Goal: Task Accomplishment & Management: Use online tool/utility

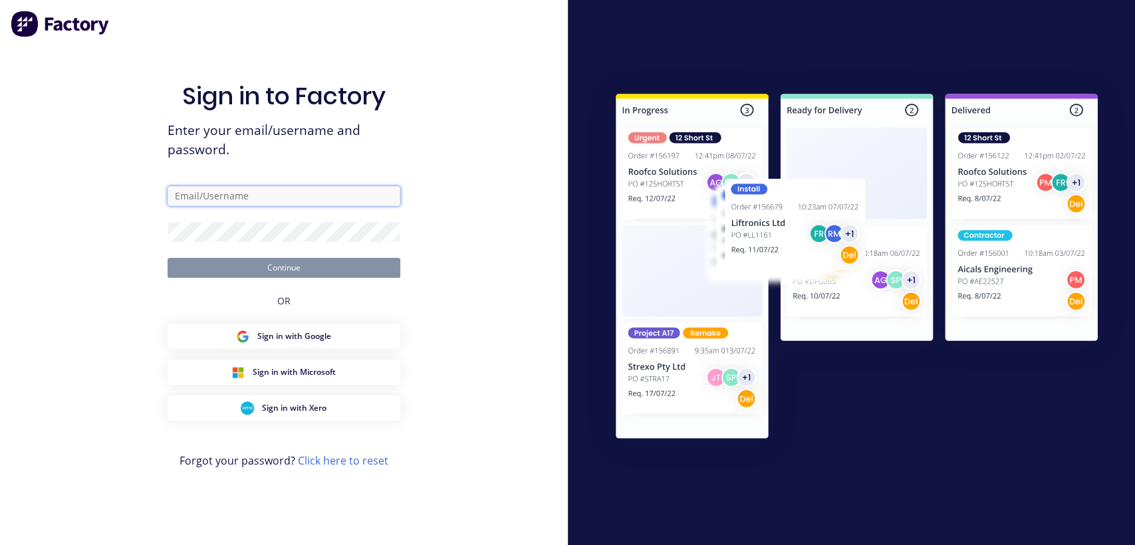
type input "[EMAIL_ADDRESS][DOMAIN_NAME]"
click at [302, 274] on button "Continue" at bounding box center [284, 268] width 233 height 20
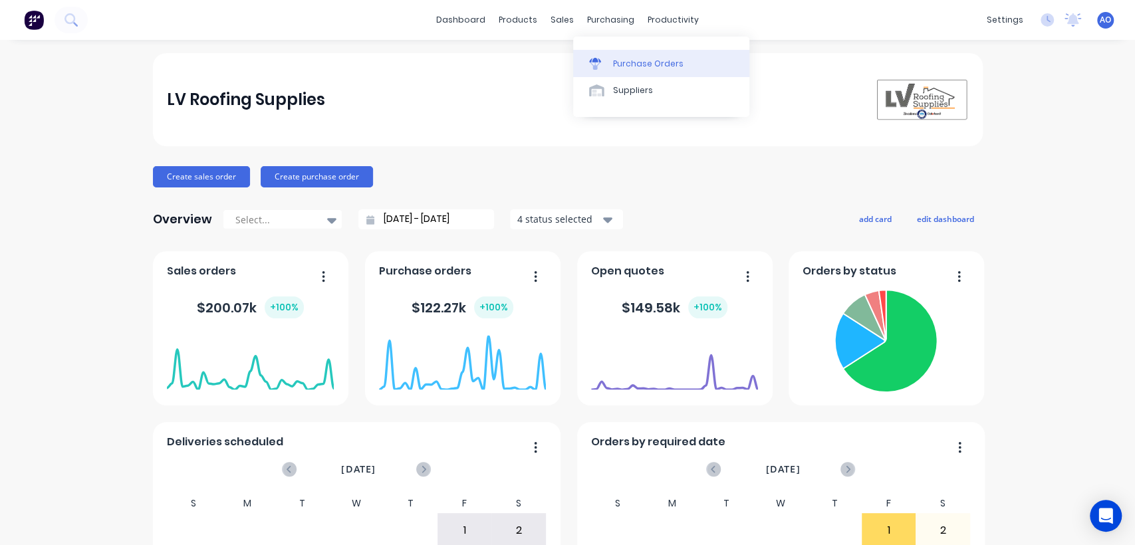
click at [620, 63] on div "Purchase Orders" at bounding box center [648, 64] width 70 height 12
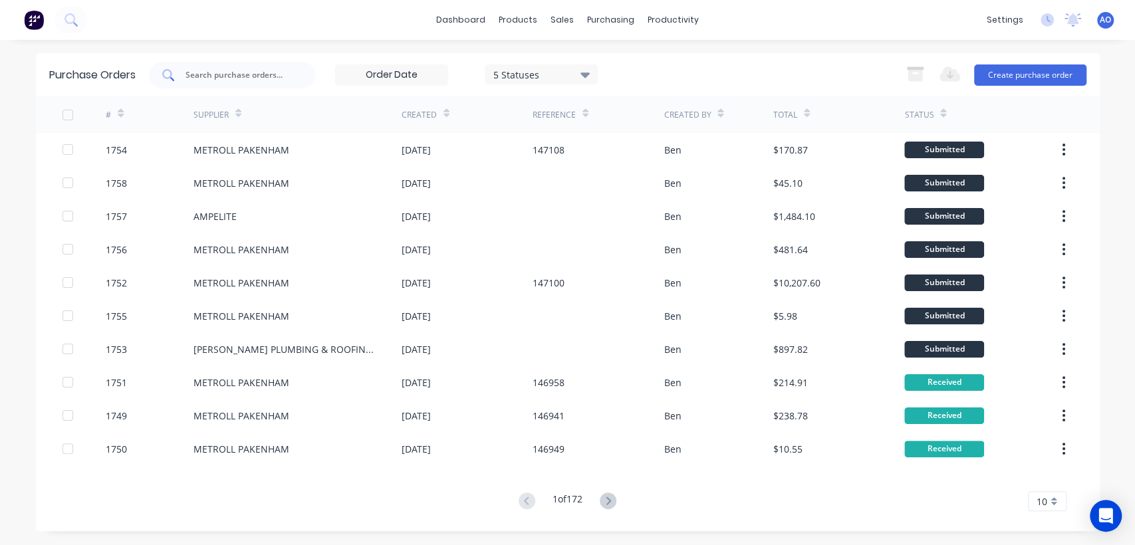
click at [270, 70] on input "text" at bounding box center [239, 74] width 110 height 13
type input "1758"
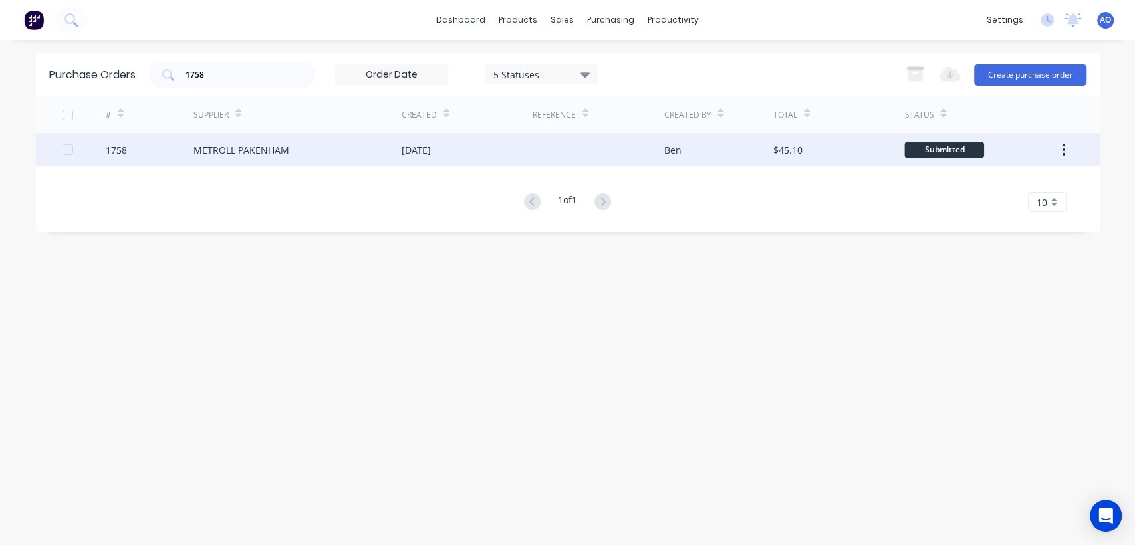
click at [565, 154] on div at bounding box center [598, 149] width 131 height 33
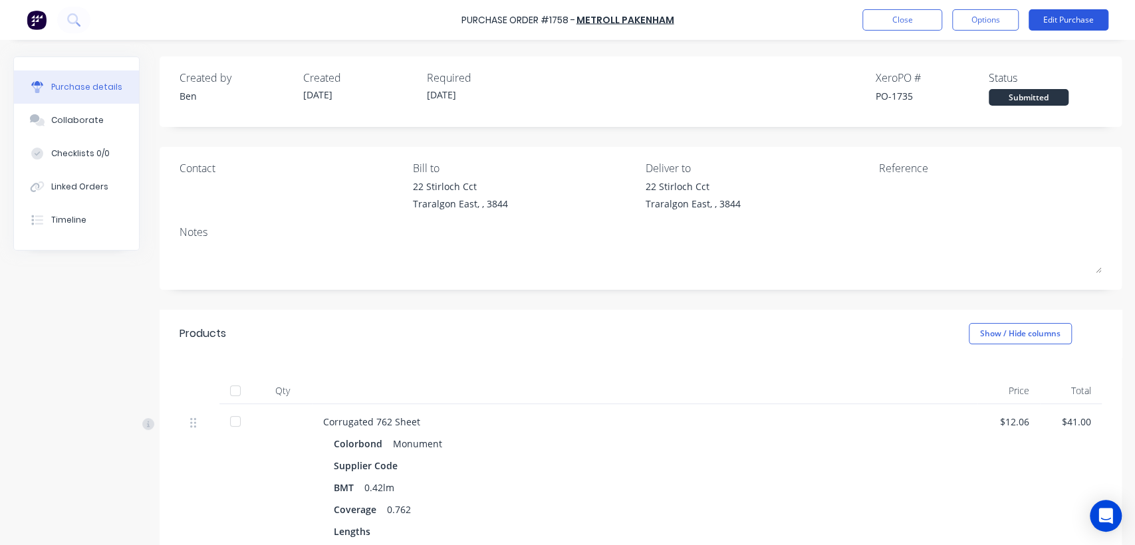
click at [1058, 19] on button "Edit Purchase" at bounding box center [1069, 19] width 80 height 21
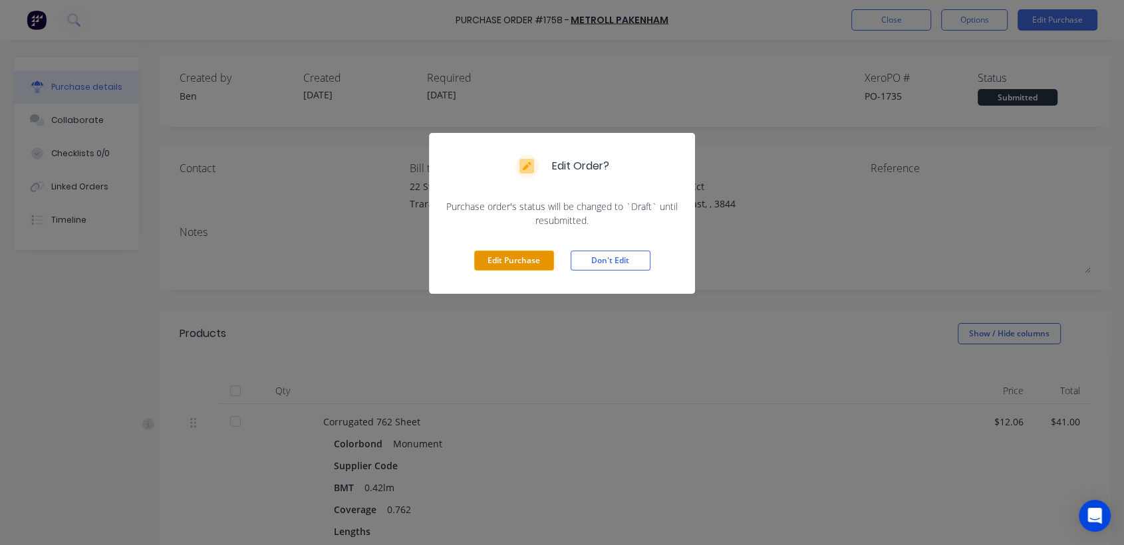
click at [522, 253] on button "Edit Purchase" at bounding box center [514, 261] width 80 height 20
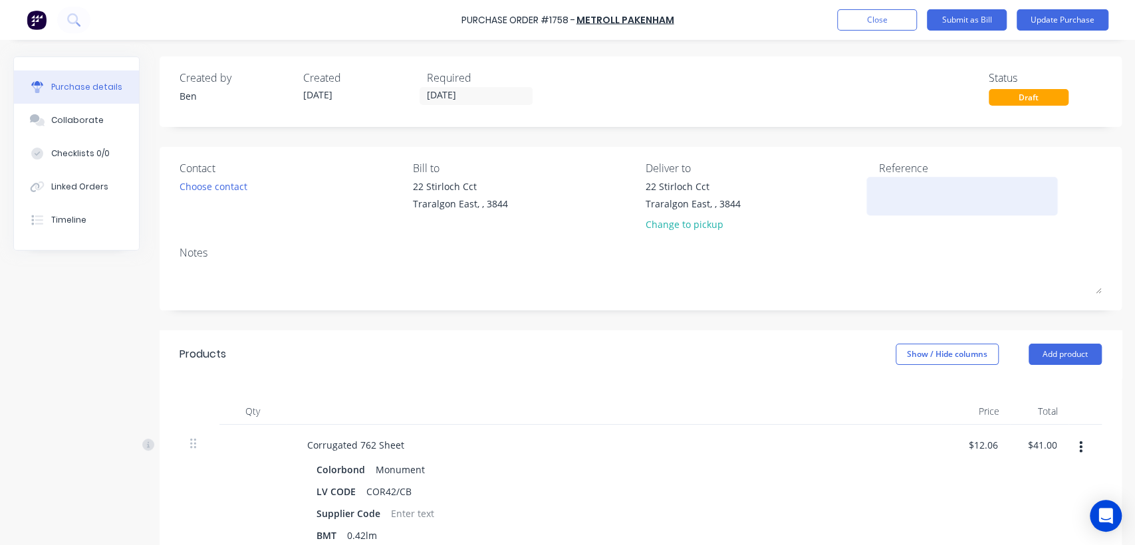
click at [889, 193] on textarea at bounding box center [962, 195] width 166 height 30
type textarea "147168"
type textarea "x"
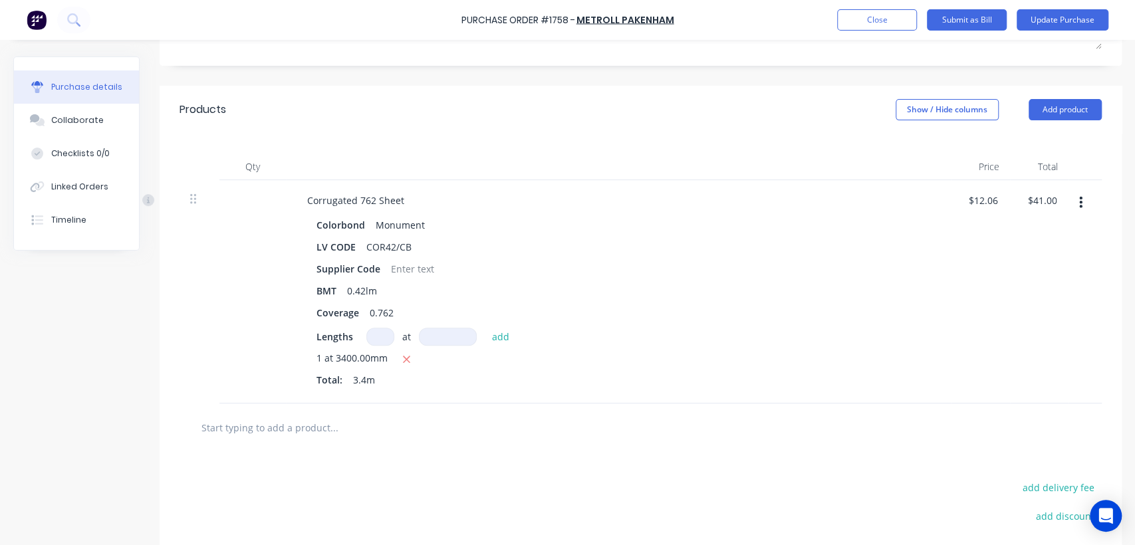
scroll to position [247, 0]
type textarea "147168"
type textarea "x"
type textarea "147168"
type input "41.00"
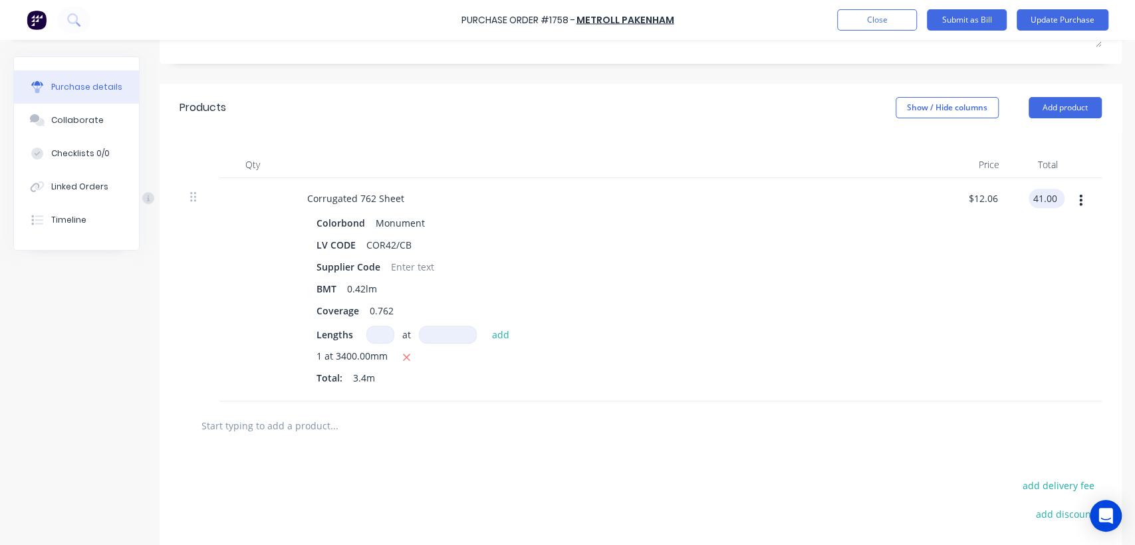
click at [1052, 197] on div "41.00 41.00" at bounding box center [1047, 198] width 36 height 19
type textarea "x"
type input "$12.0588"
type input "$41.00"
click at [1052, 197] on div "$41.00 $41.00" at bounding box center [1048, 198] width 41 height 19
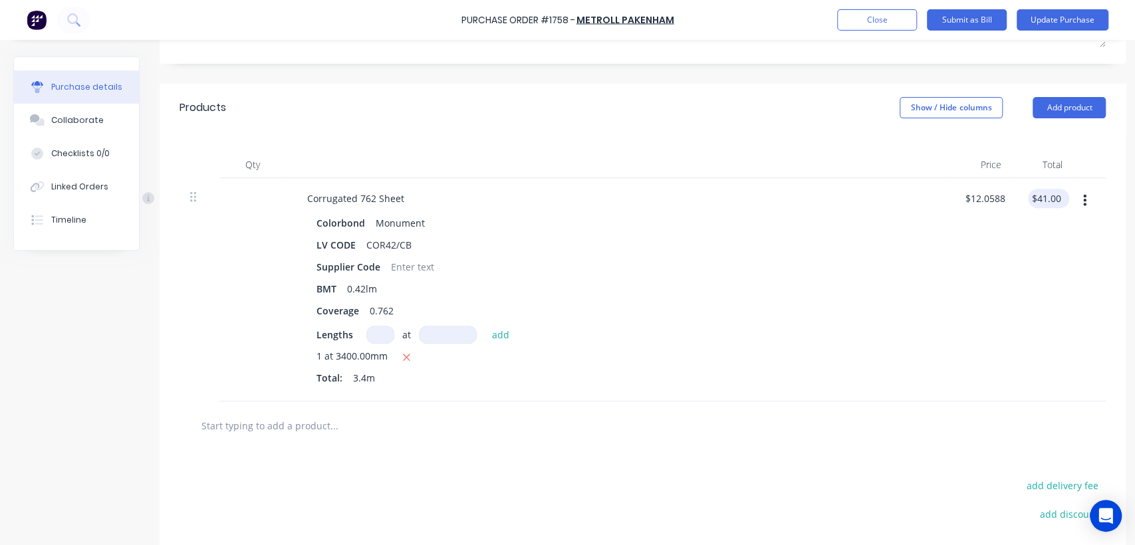
type textarea "x"
click at [1052, 197] on input "41.00" at bounding box center [1044, 198] width 31 height 19
type input "41.01"
type textarea "x"
type input "$12.0618"
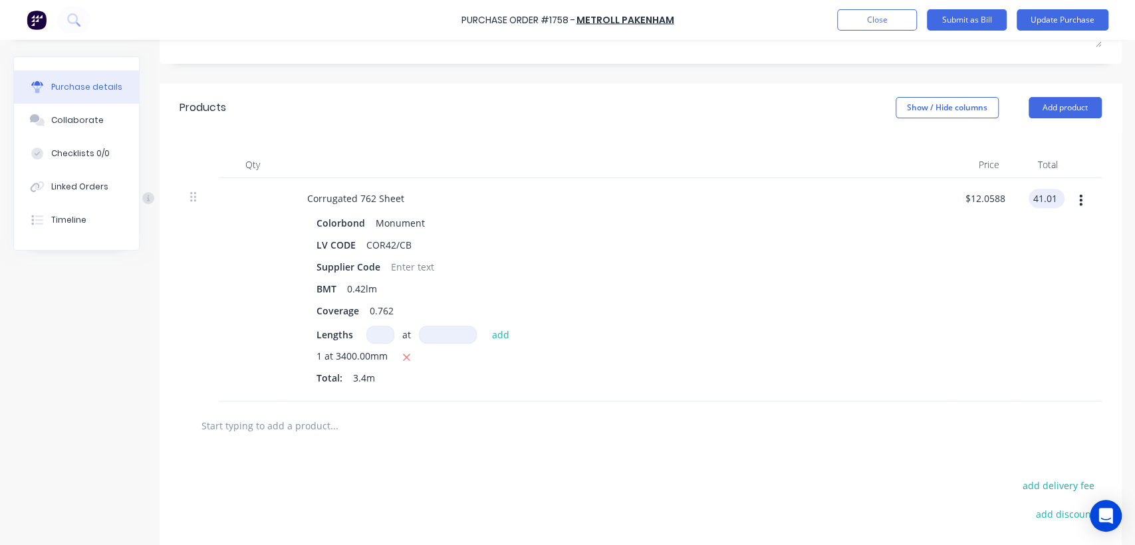
type input "$41.01"
click at [1050, 20] on button "Update Purchase" at bounding box center [1063, 19] width 92 height 21
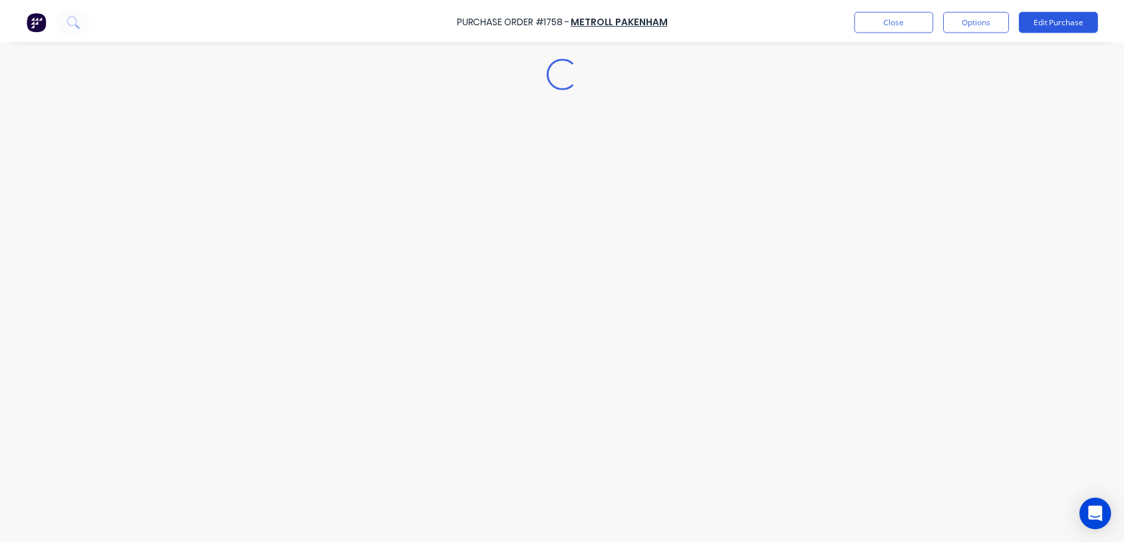
scroll to position [0, 0]
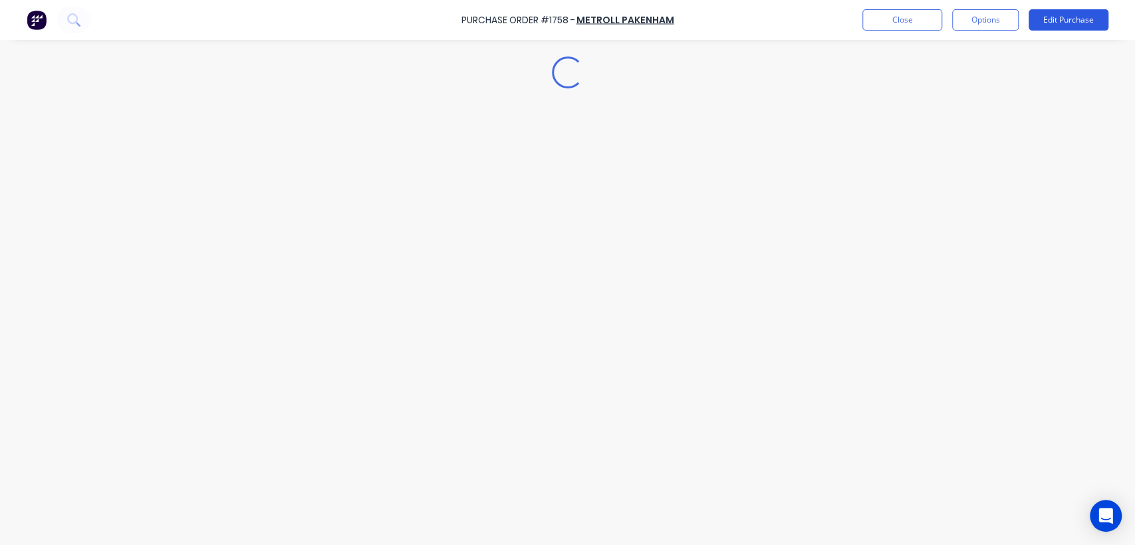
type textarea "x"
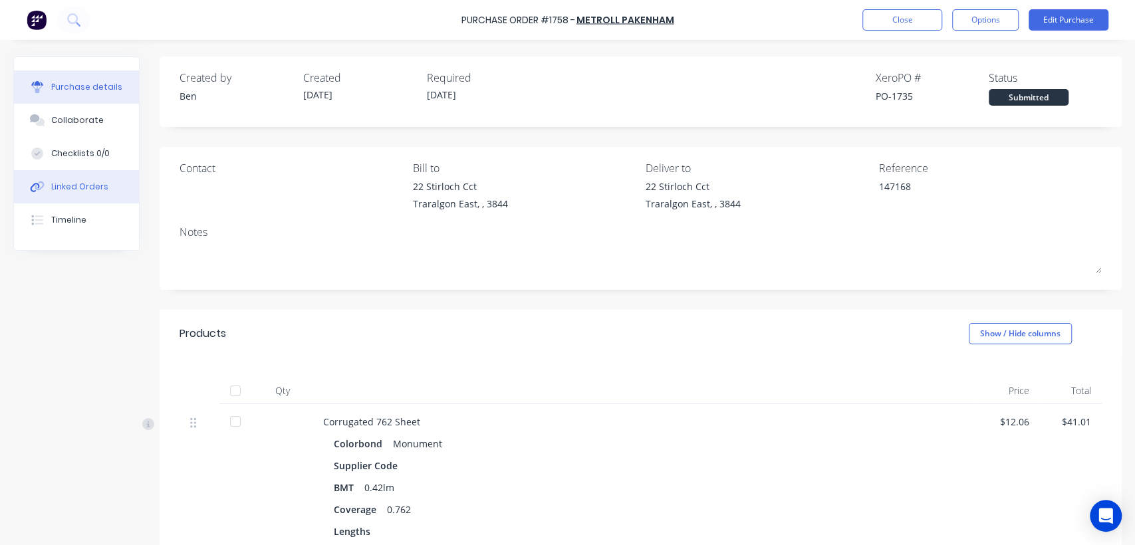
click at [74, 187] on div "Linked Orders" at bounding box center [79, 187] width 57 height 12
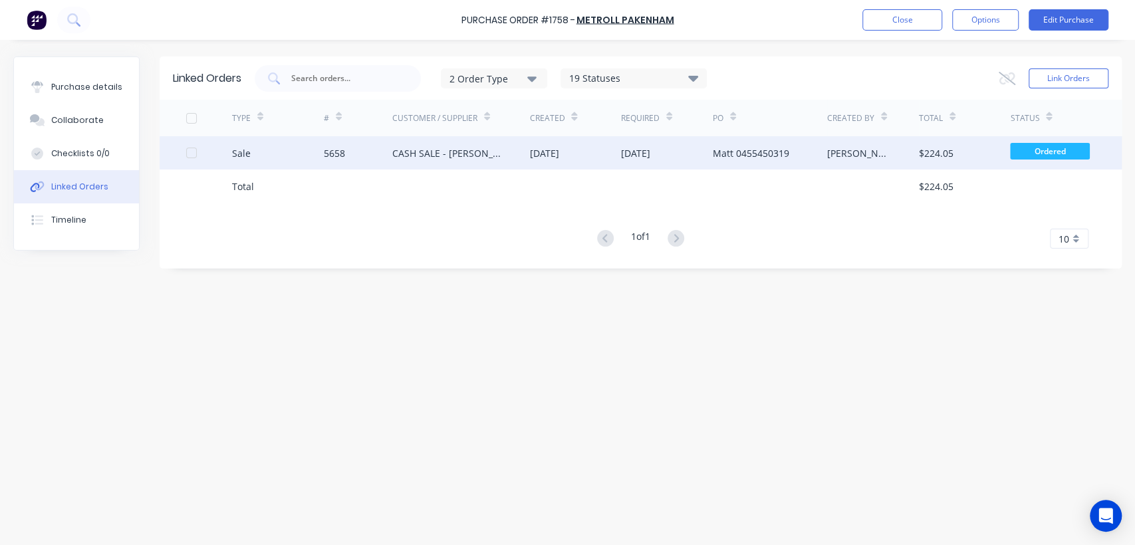
click at [679, 160] on div "[DATE]" at bounding box center [667, 152] width 92 height 33
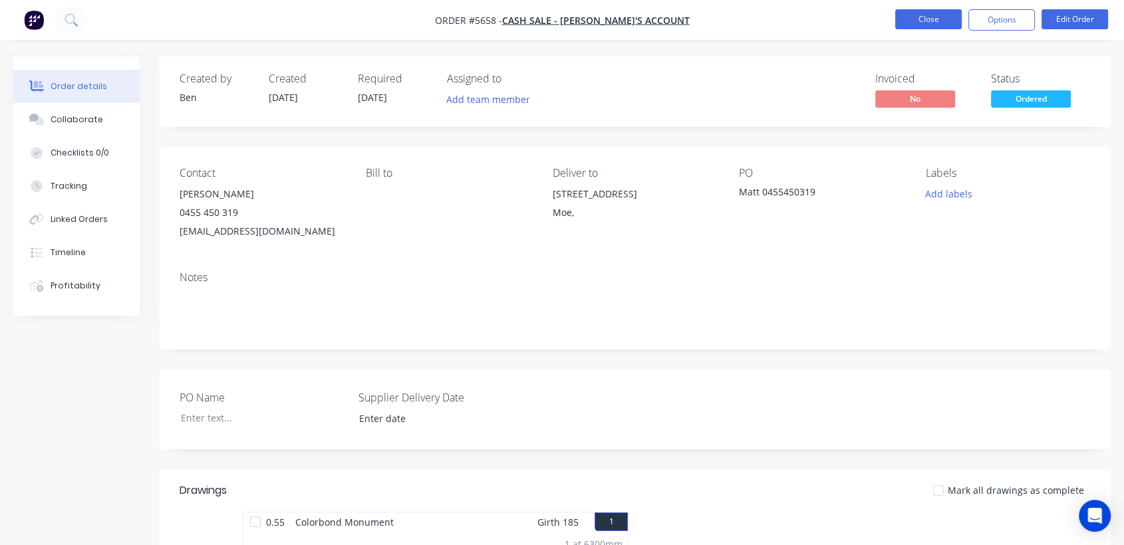
click at [922, 11] on button "Close" at bounding box center [928, 19] width 66 height 20
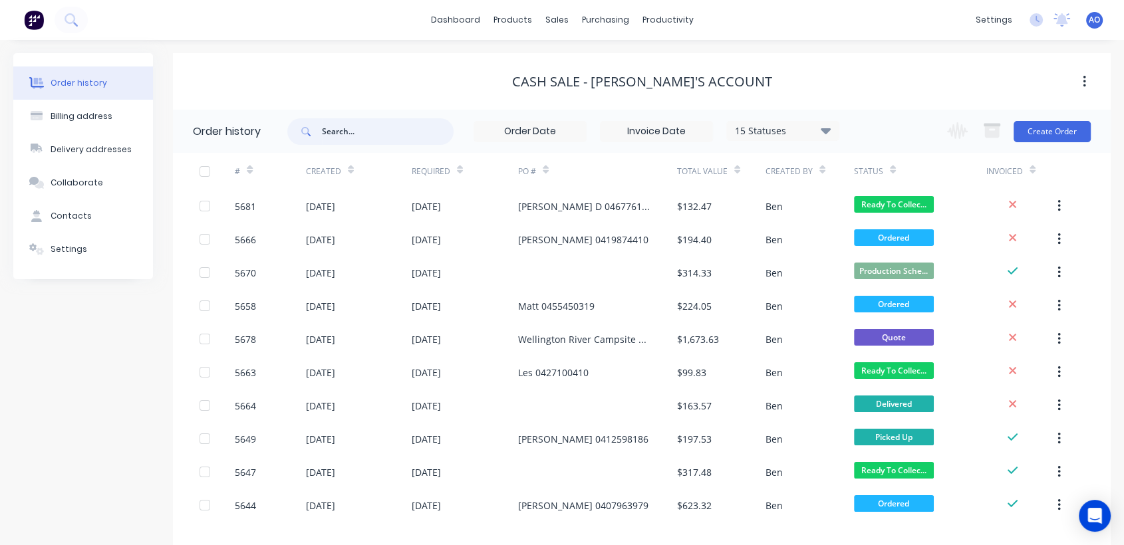
click at [355, 132] on input "text" at bounding box center [388, 131] width 132 height 27
type input "1755"
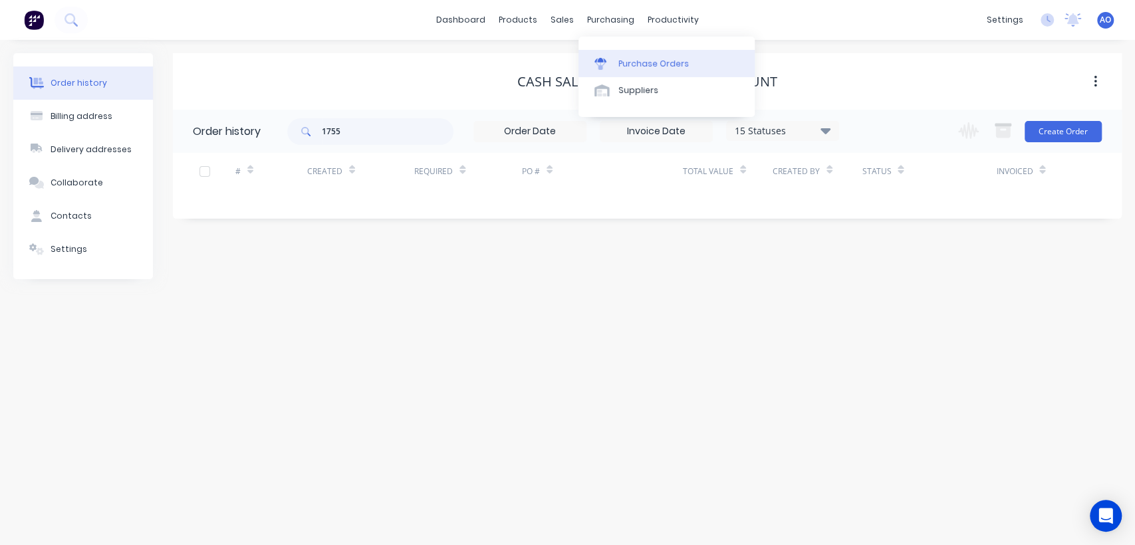
click at [622, 69] on div "Purchase Orders" at bounding box center [653, 64] width 70 height 12
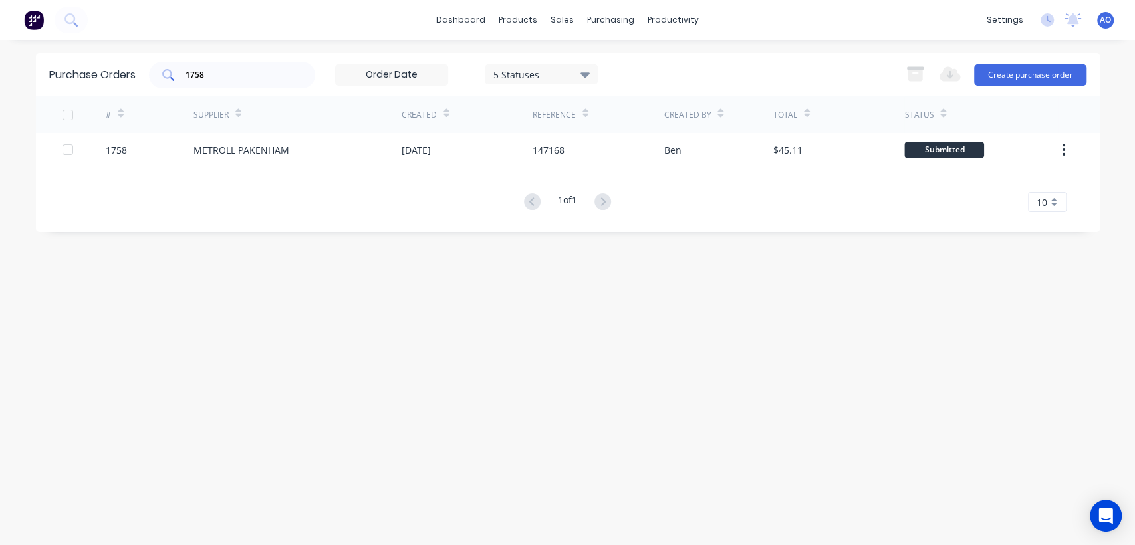
click at [285, 75] on input "1758" at bounding box center [239, 74] width 110 height 13
type input "1755"
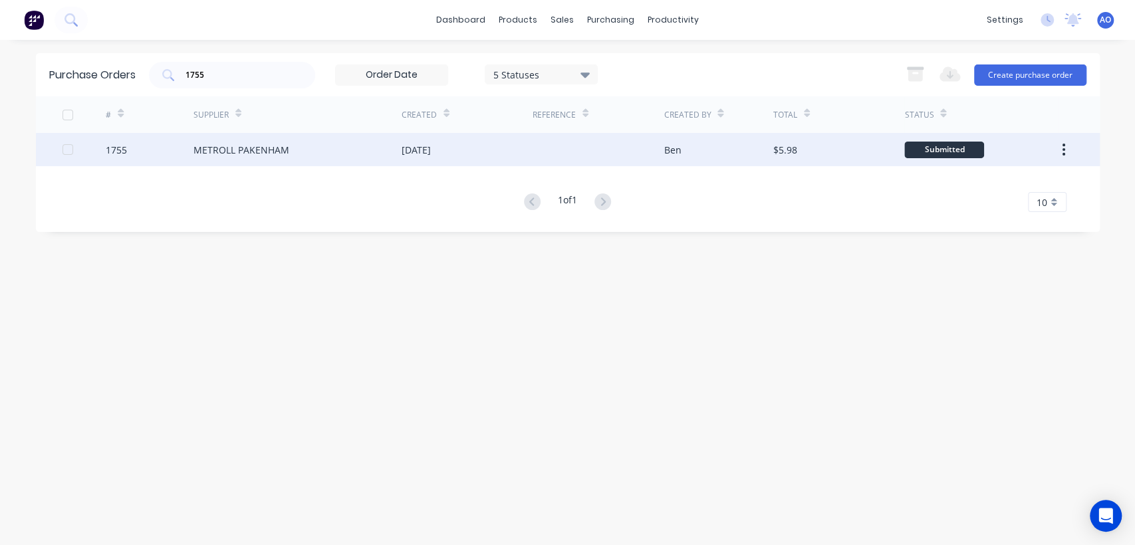
click at [363, 157] on div "METROLL PAKENHAM" at bounding box center [297, 149] width 208 height 33
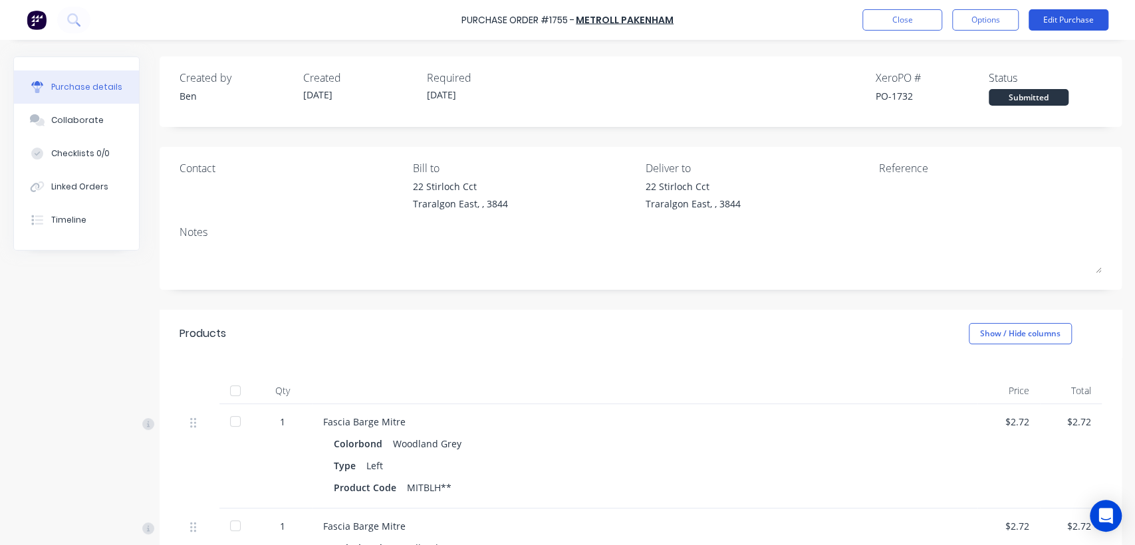
click at [1076, 14] on button "Edit Purchase" at bounding box center [1069, 19] width 80 height 21
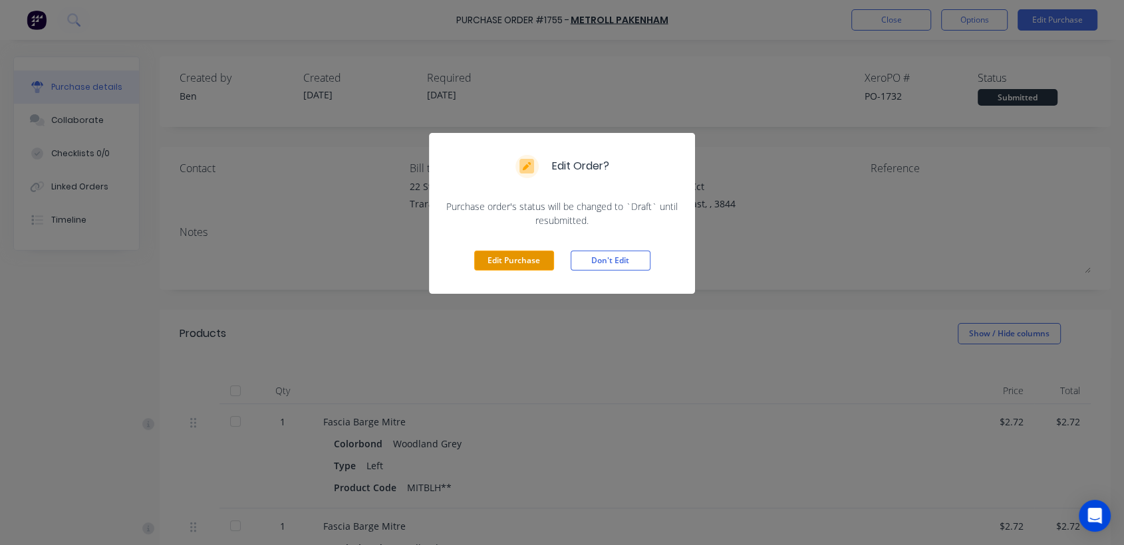
click at [534, 265] on button "Edit Purchase" at bounding box center [514, 261] width 80 height 20
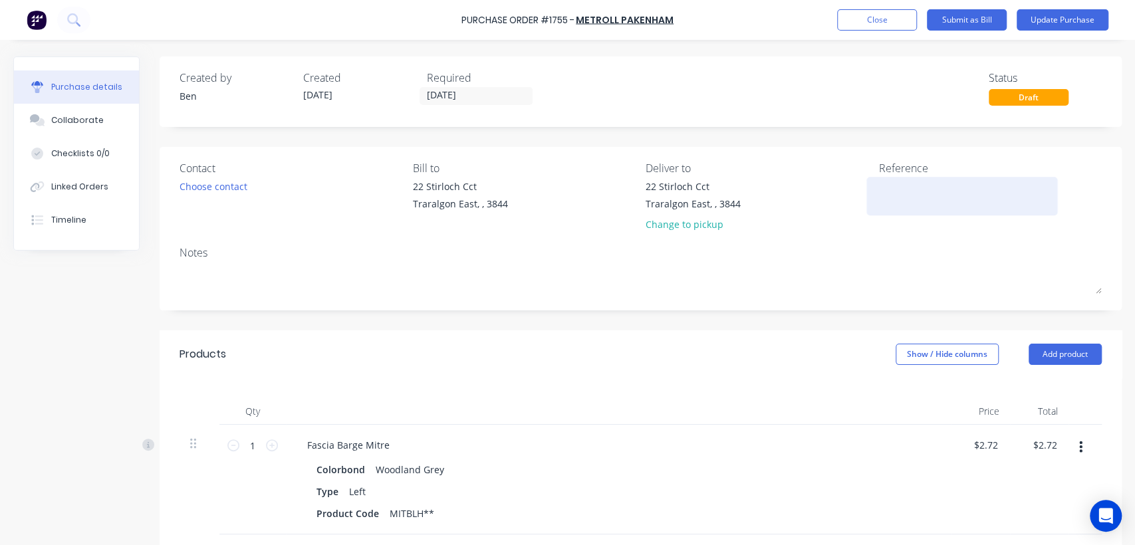
click at [899, 193] on textarea at bounding box center [962, 195] width 166 height 30
type textarea "14713"
type textarea "x"
type textarea "147134"
type textarea "x"
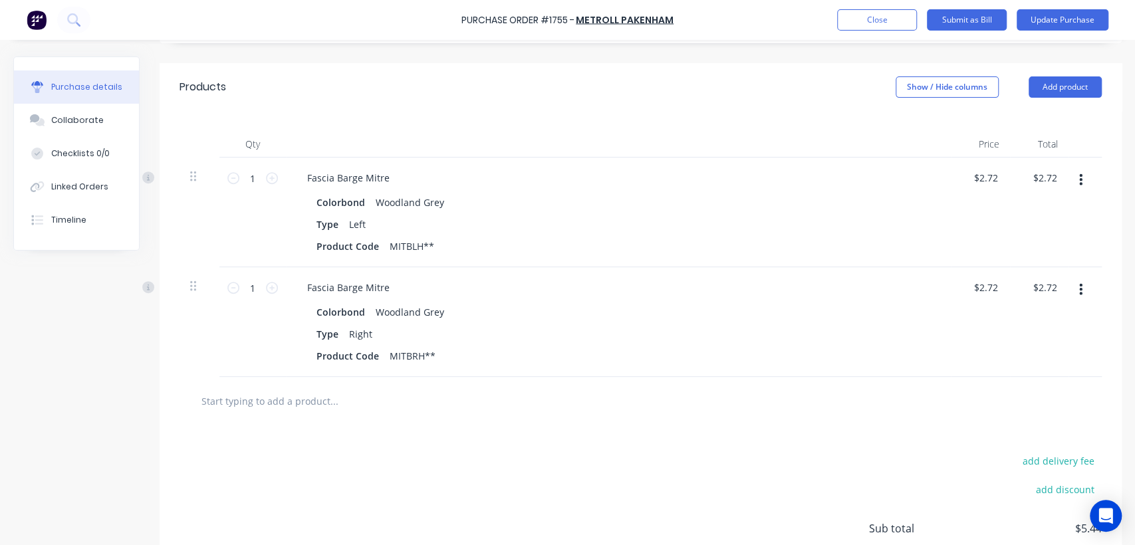
scroll to position [279, 0]
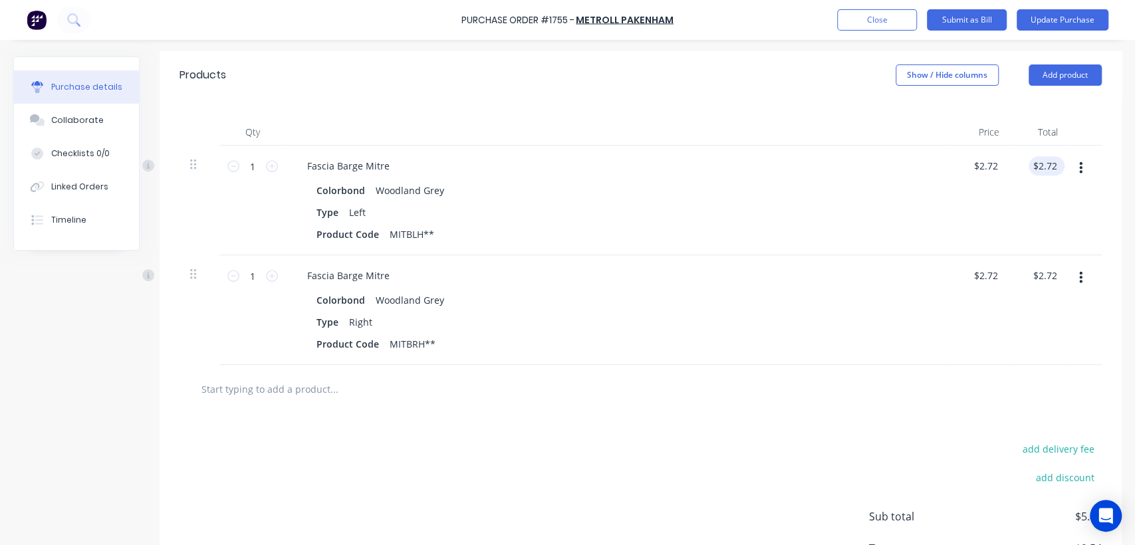
type textarea "147134"
type textarea "x"
type textarea "147134"
type input "2.72"
click at [1042, 166] on input "2.72" at bounding box center [1046, 165] width 25 height 19
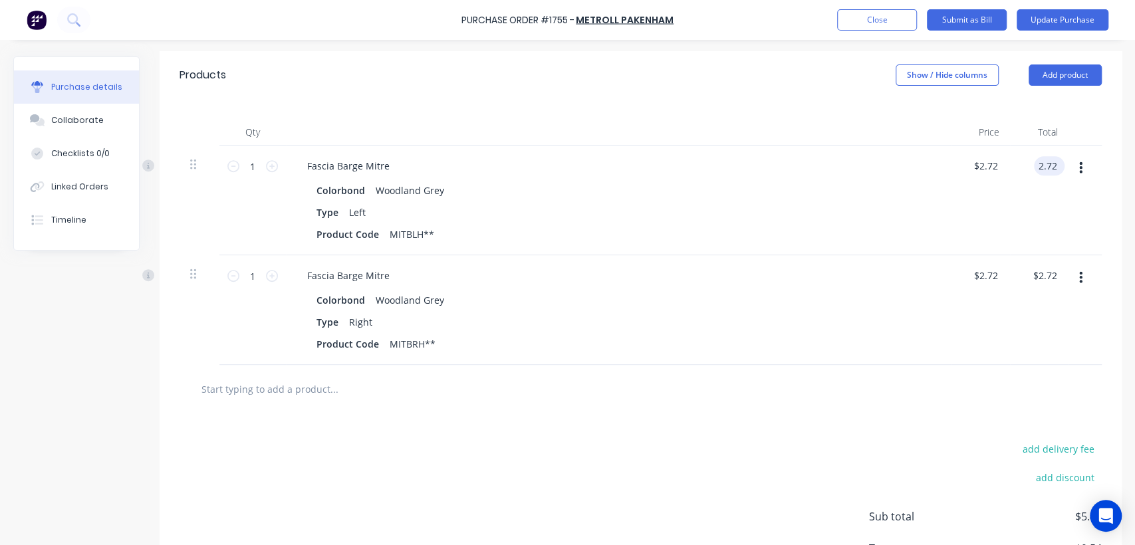
click at [1042, 166] on input "2.72" at bounding box center [1046, 165] width 25 height 19
type textarea "x"
click at [1042, 166] on input "2.72" at bounding box center [1046, 165] width 25 height 19
type input "2.73"
type textarea "x"
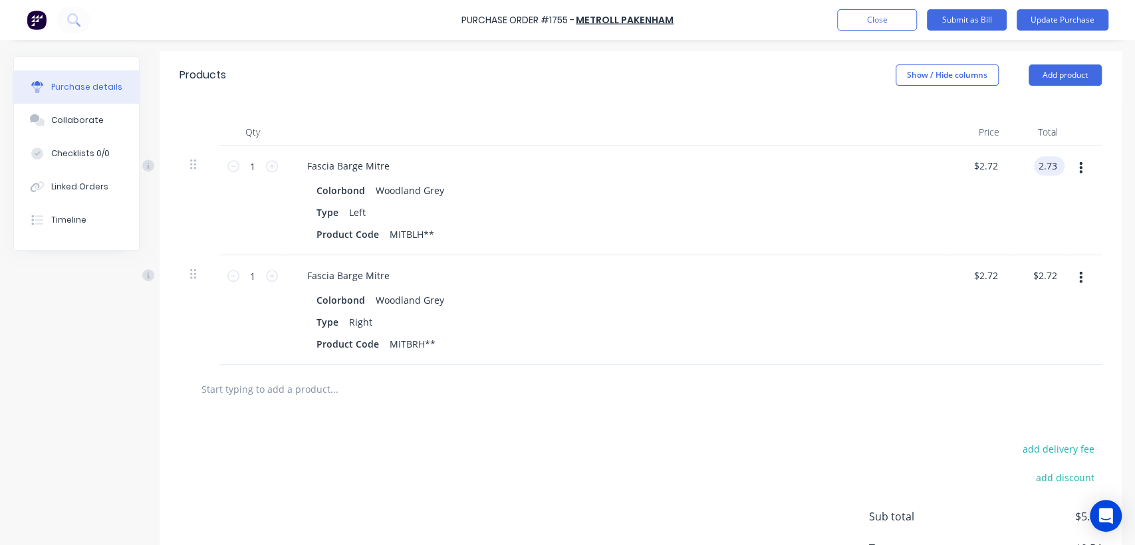
type input "$2.73"
type textarea "x"
click at [1044, 276] on input "2.72" at bounding box center [1046, 275] width 25 height 19
type input "2.73"
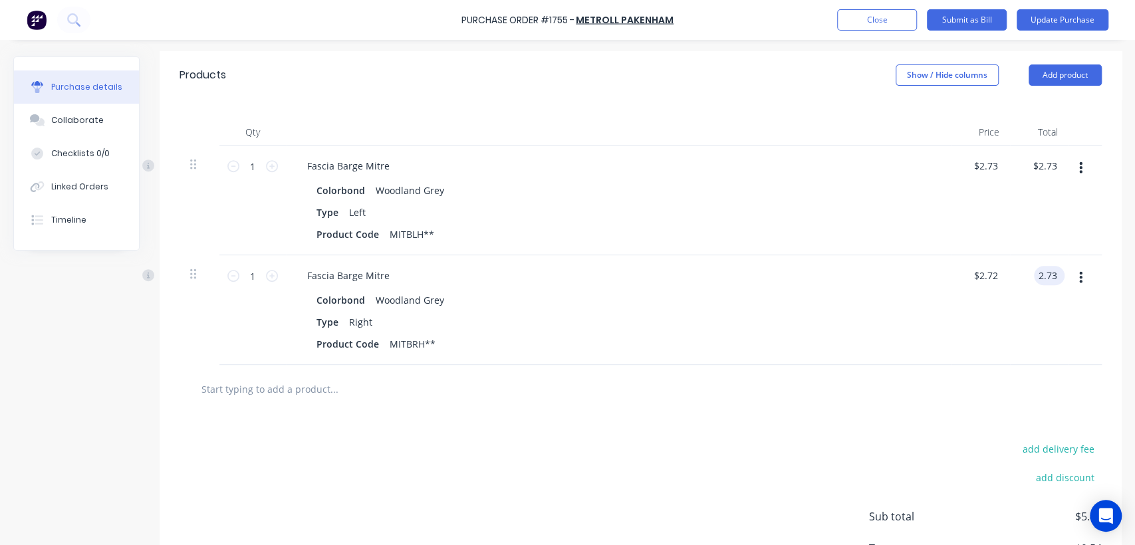
type textarea "x"
type input "$2.73"
click at [1068, 20] on button "Update Purchase" at bounding box center [1063, 19] width 92 height 21
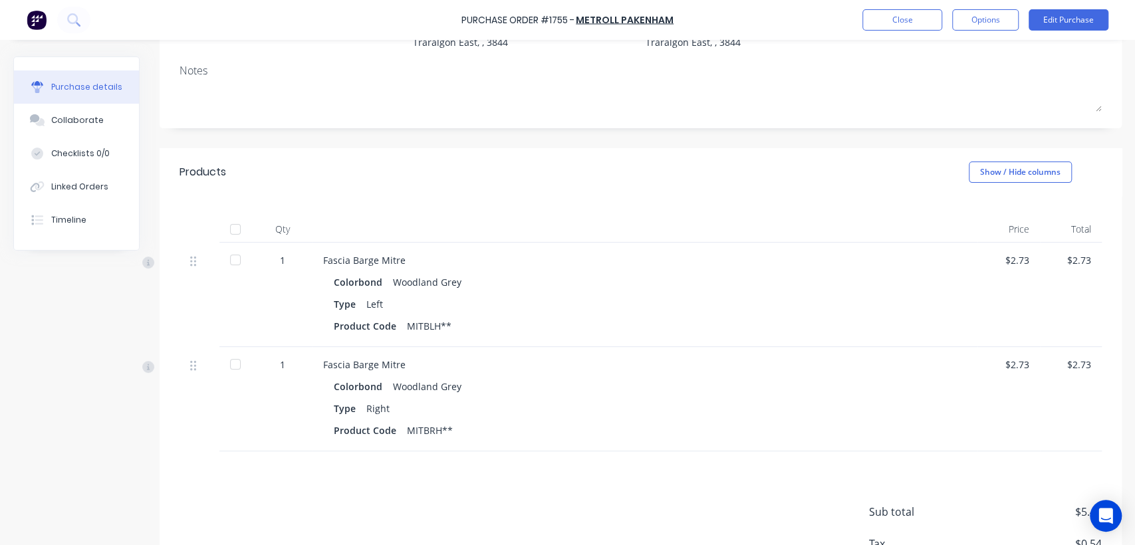
scroll to position [258, 0]
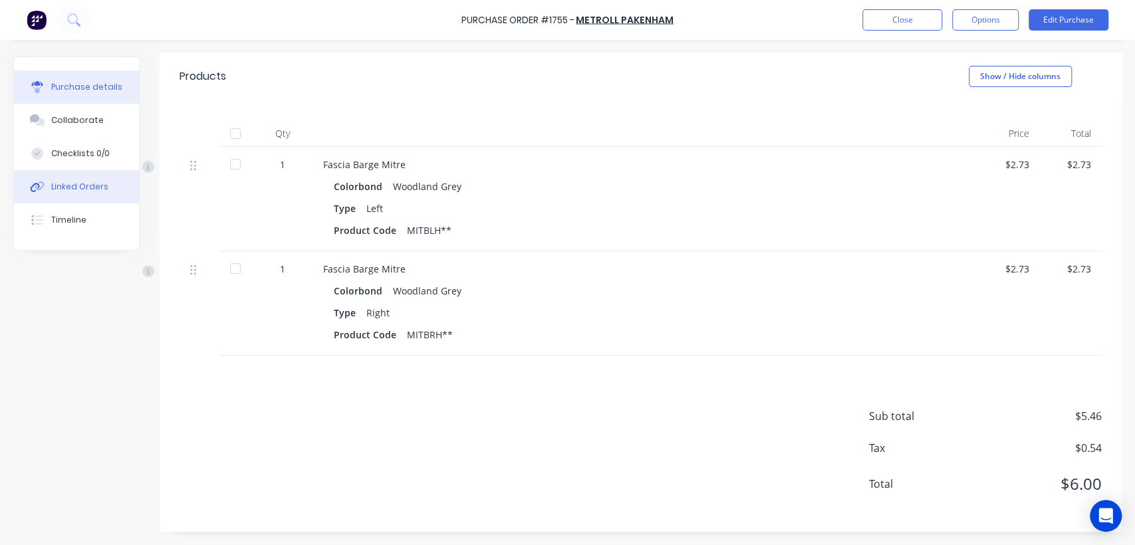
click at [70, 182] on div "Linked Orders" at bounding box center [79, 187] width 57 height 12
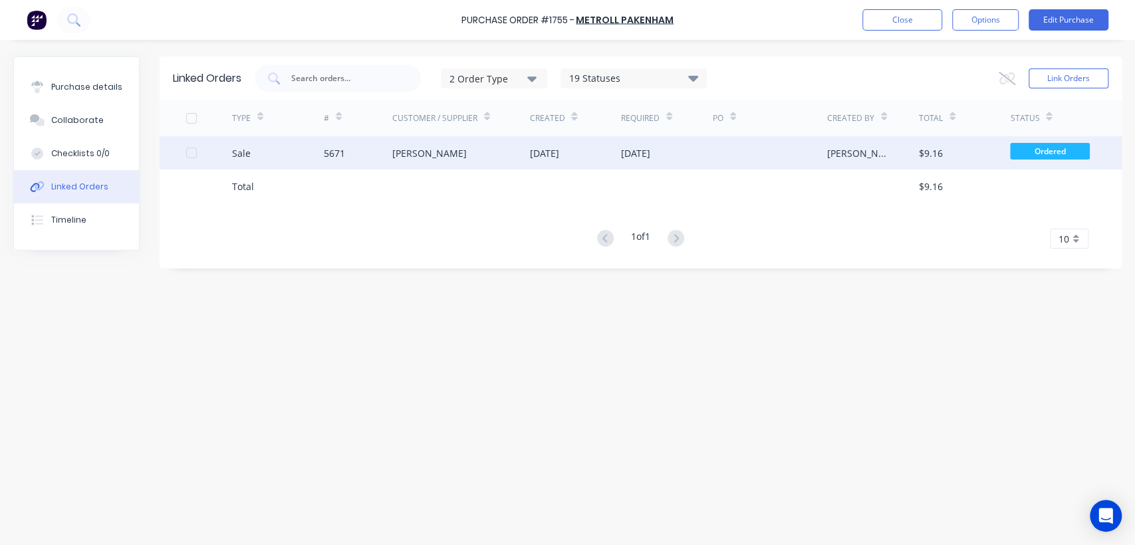
click at [485, 144] on div "[PERSON_NAME]" at bounding box center [461, 152] width 138 height 33
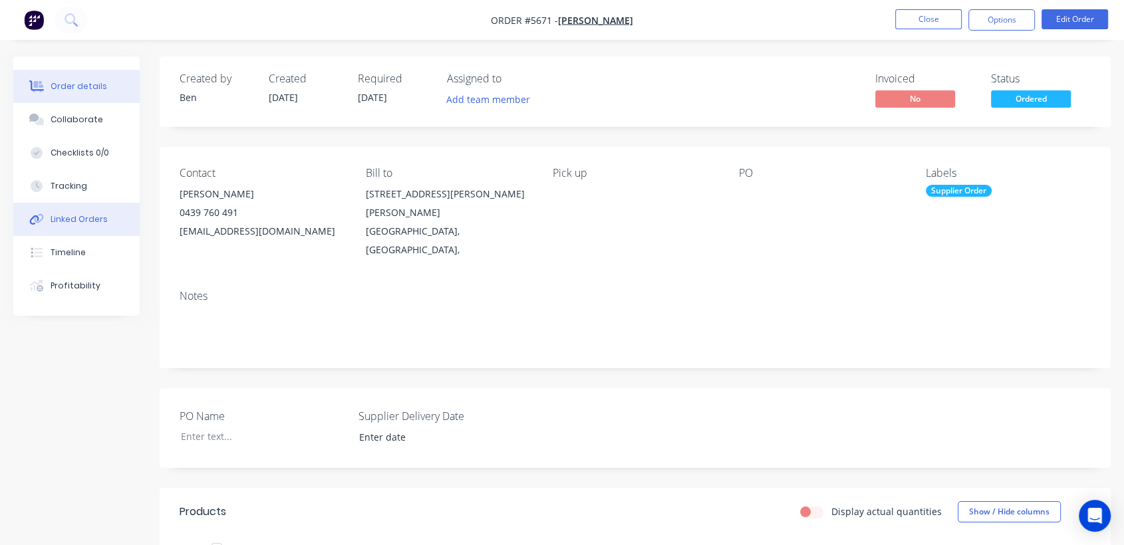
click at [91, 223] on div "Linked Orders" at bounding box center [79, 219] width 57 height 12
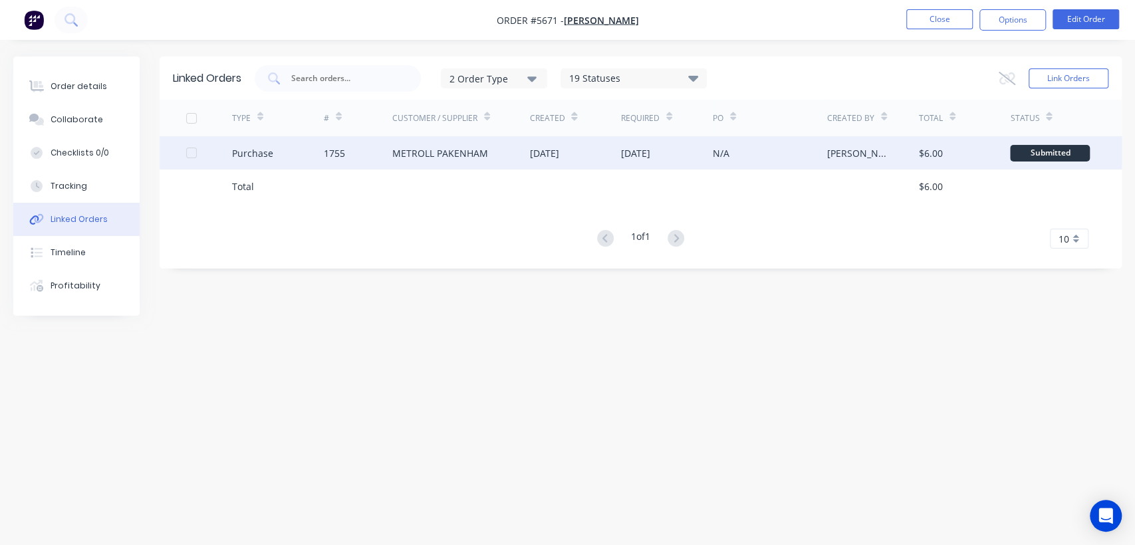
click at [519, 162] on div "METROLL PAKENHAM" at bounding box center [461, 152] width 138 height 33
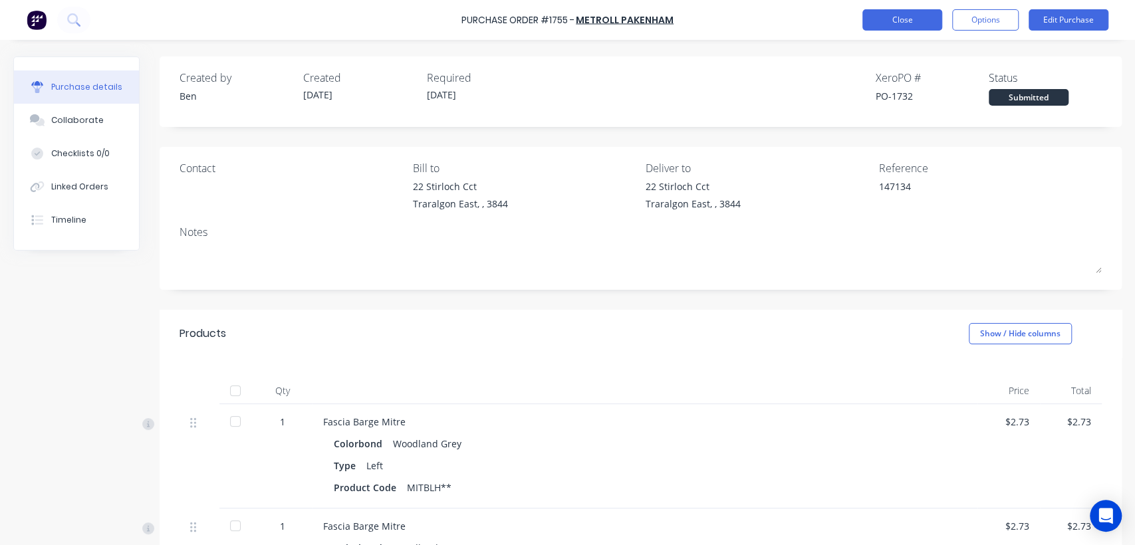
click at [917, 23] on button "Close" at bounding box center [902, 19] width 80 height 21
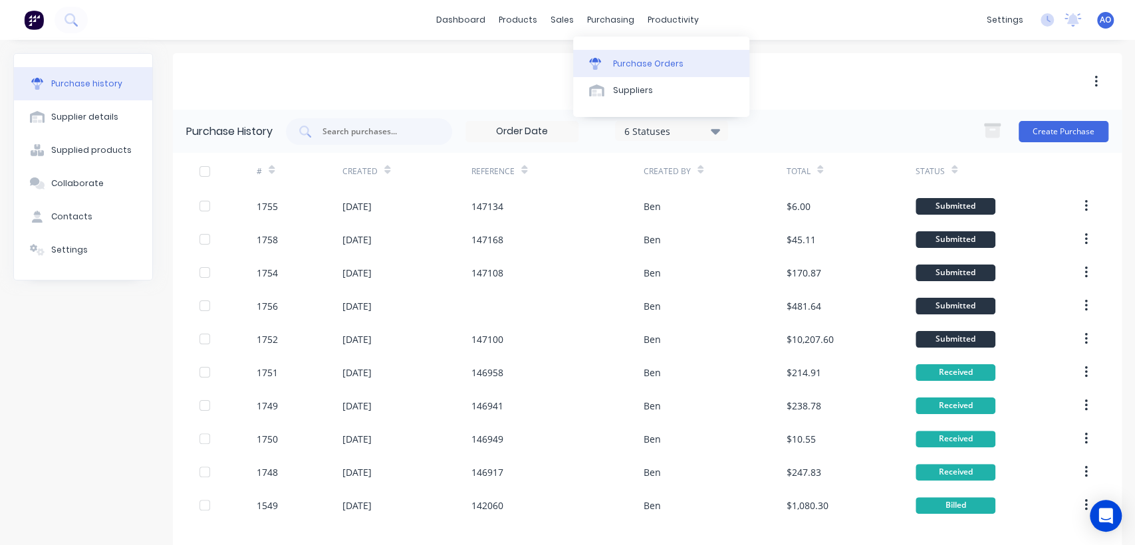
click at [632, 61] on div "Purchase Orders" at bounding box center [648, 64] width 70 height 12
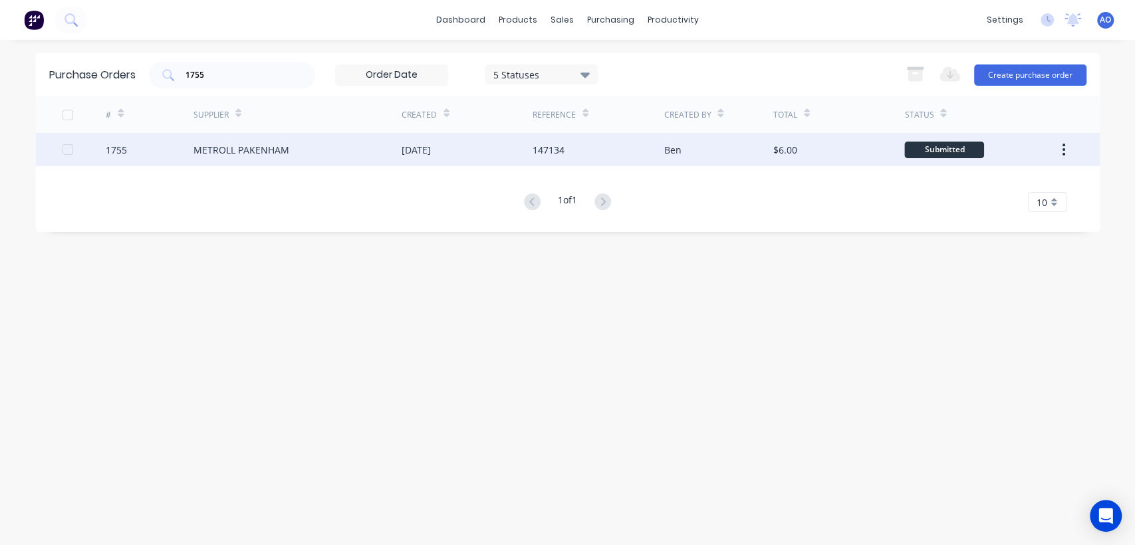
click at [562, 154] on div "147134" at bounding box center [549, 150] width 32 height 14
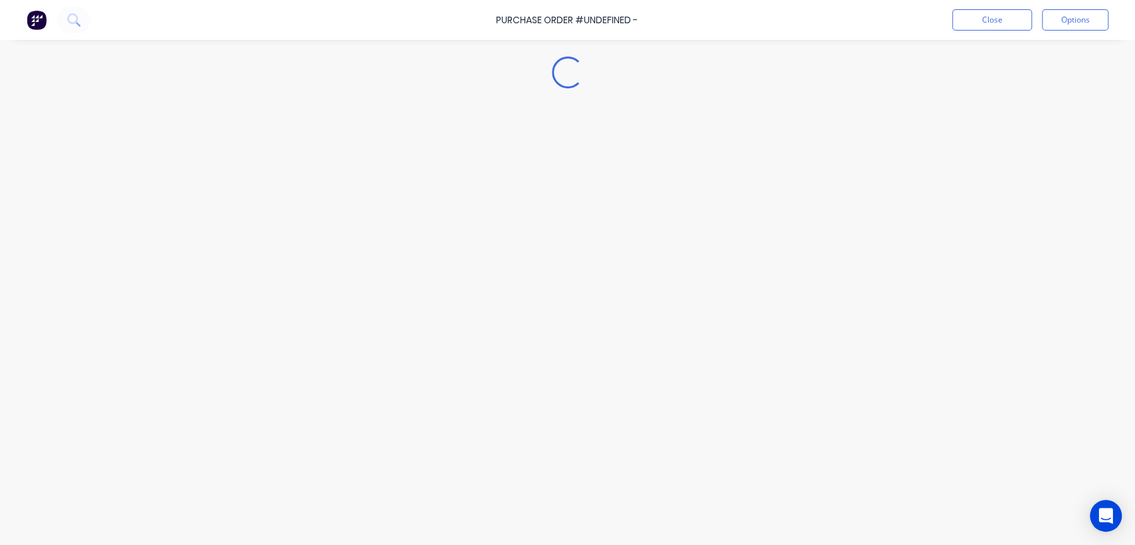
type textarea "x"
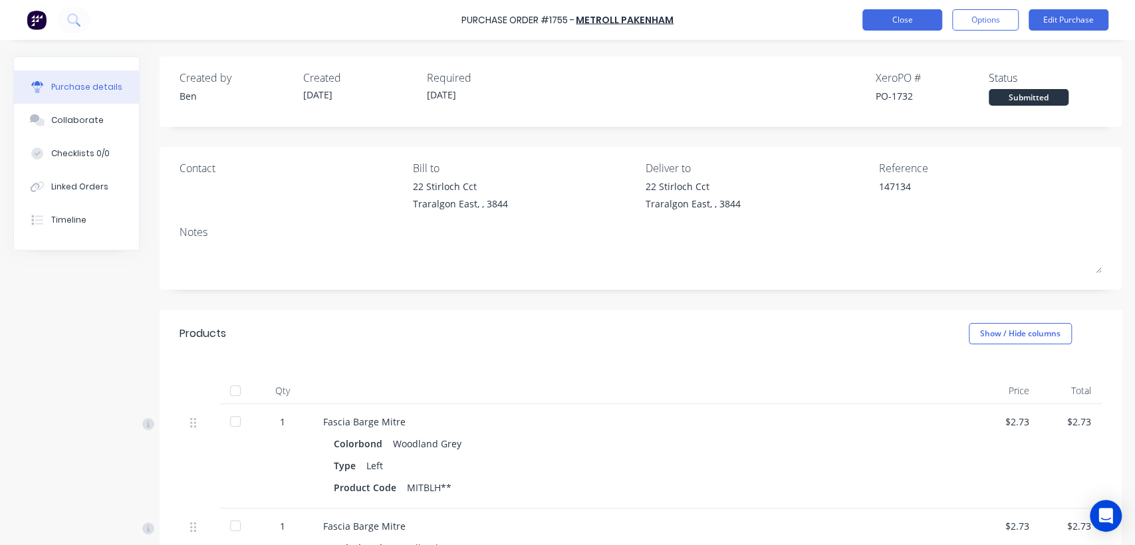
click at [907, 23] on button "Close" at bounding box center [902, 19] width 80 height 21
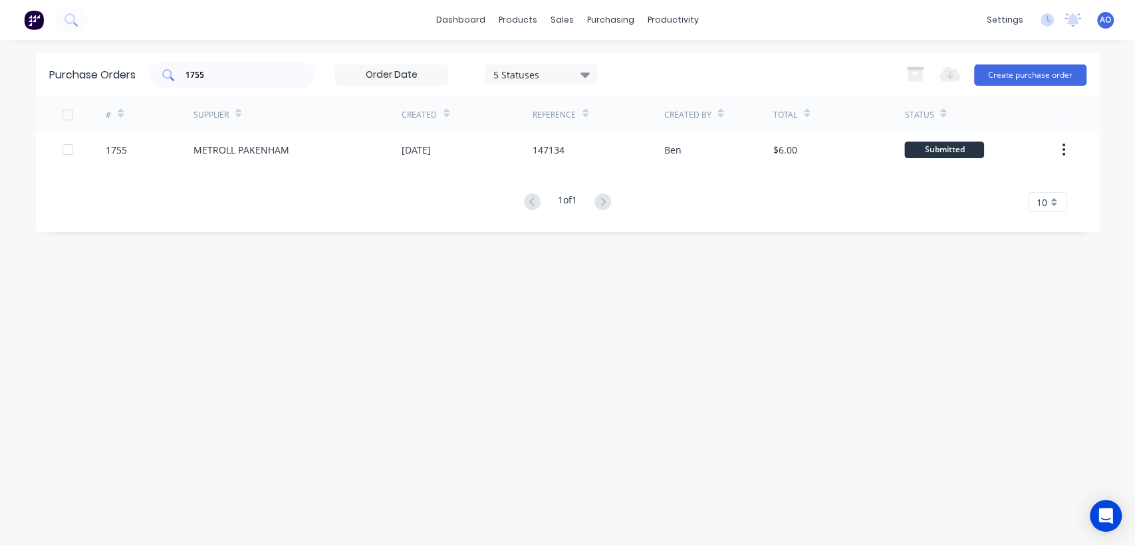
click at [230, 80] on input "1755" at bounding box center [239, 74] width 110 height 13
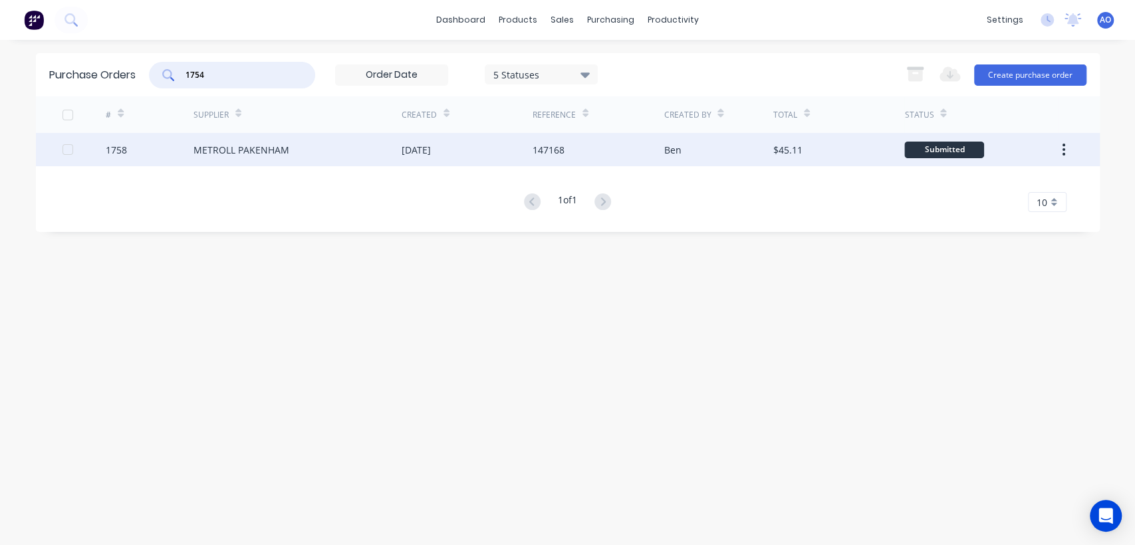
type input "1754"
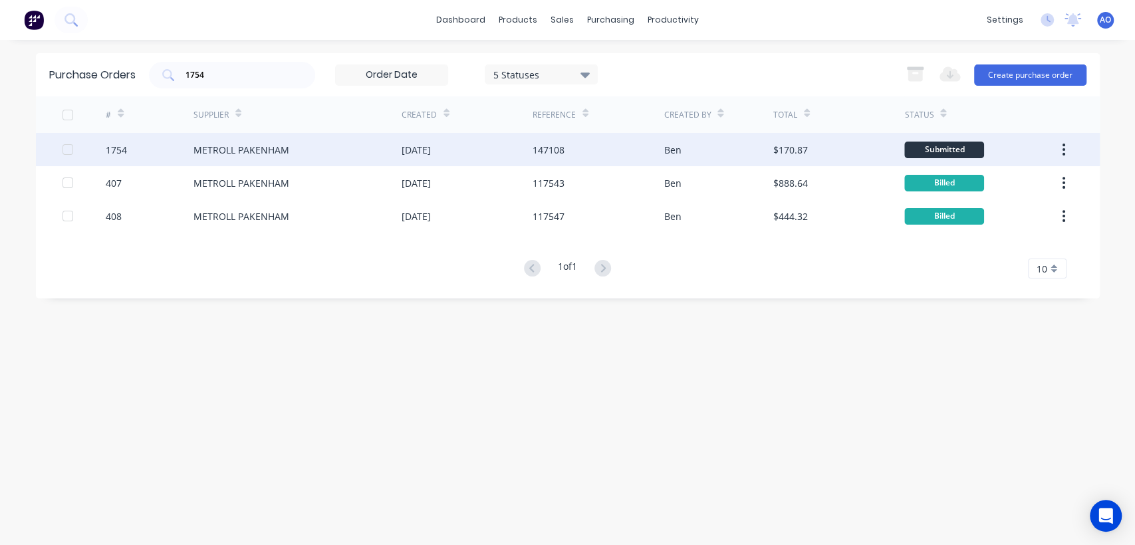
click at [602, 151] on div "147108" at bounding box center [598, 149] width 131 height 33
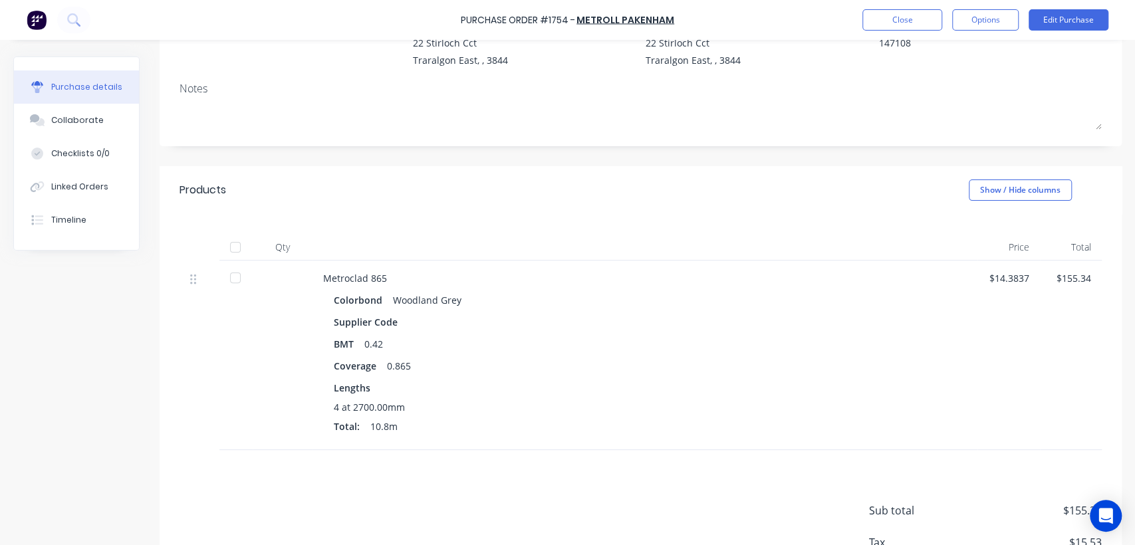
scroll to position [154, 0]
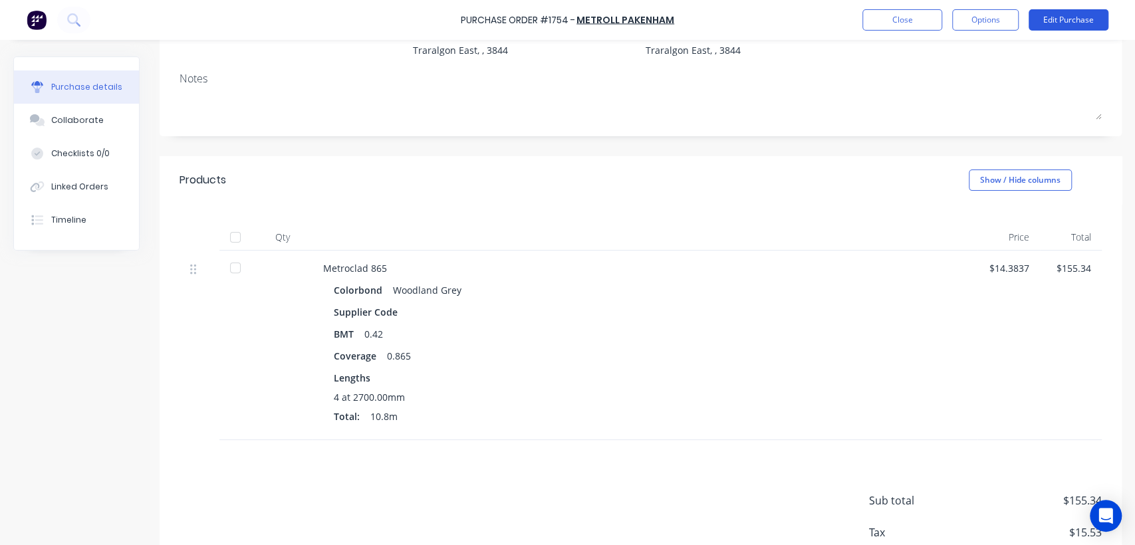
click at [1062, 20] on button "Edit Purchase" at bounding box center [1069, 19] width 80 height 21
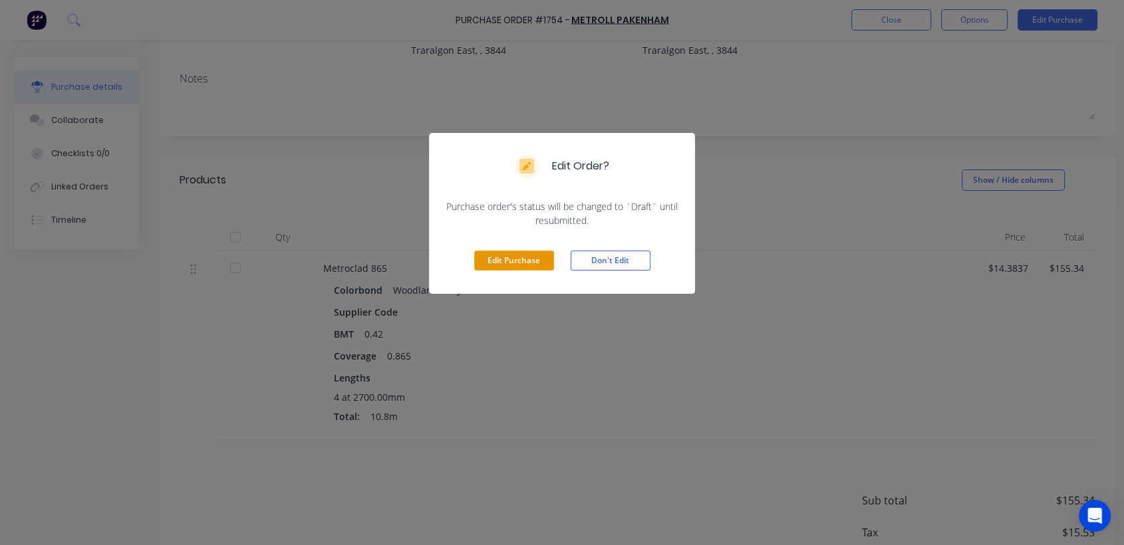
click at [537, 257] on button "Edit Purchase" at bounding box center [514, 261] width 80 height 20
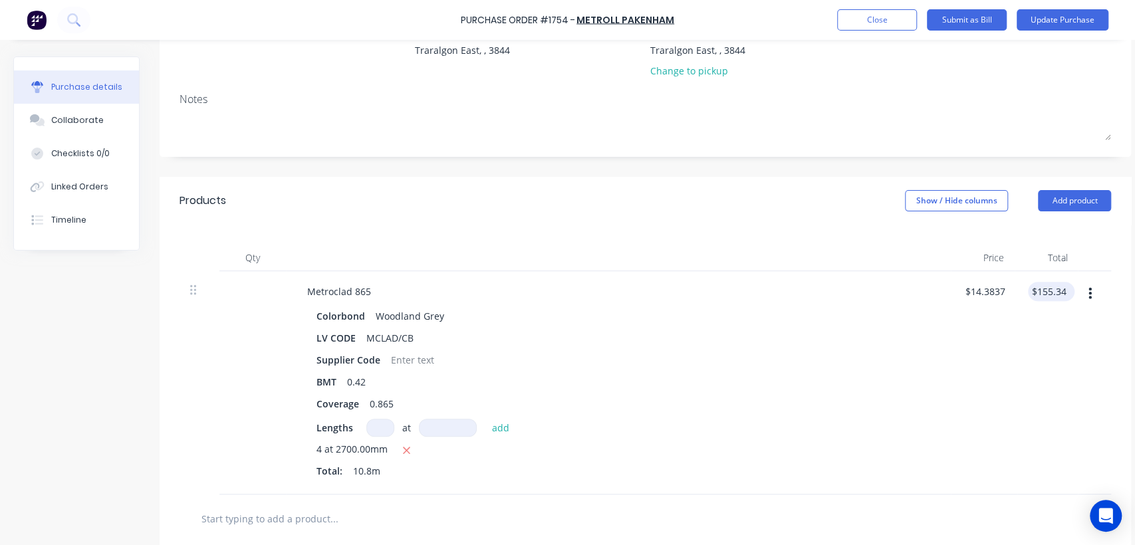
type textarea "x"
click at [1067, 291] on div "155.34 155.34" at bounding box center [1048, 291] width 41 height 19
type input "155.35"
type textarea "x"
type input "$14.3843"
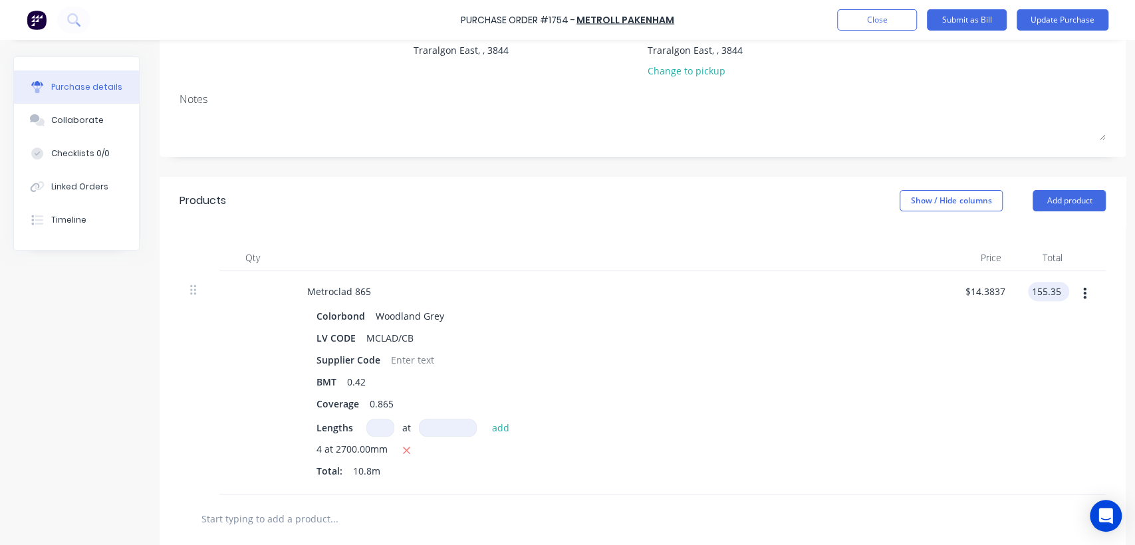
type input "$155.35"
click at [1086, 19] on button "Update Purchase" at bounding box center [1063, 19] width 92 height 21
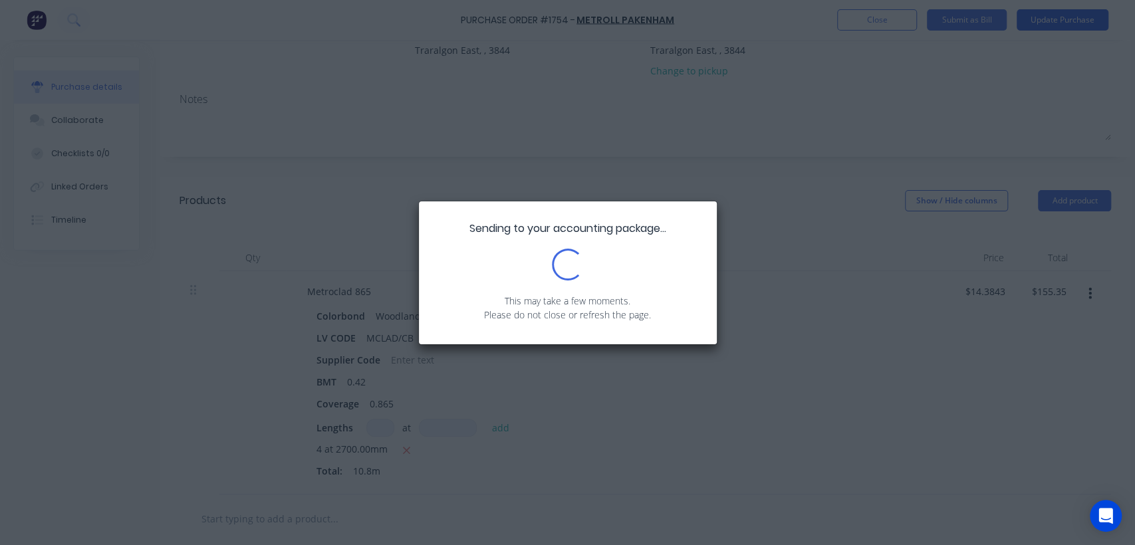
type textarea "x"
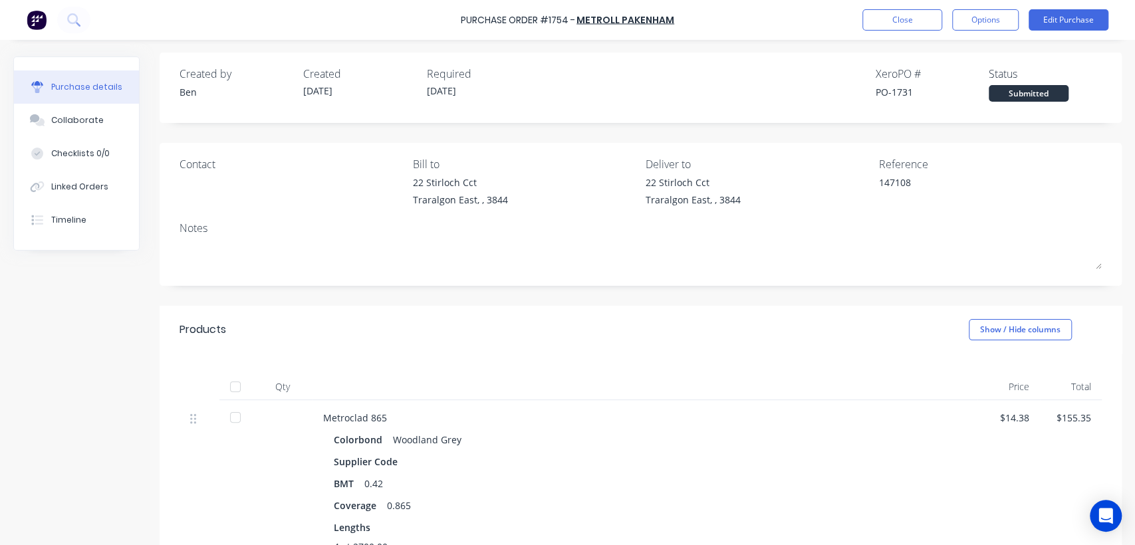
scroll to position [0, 0]
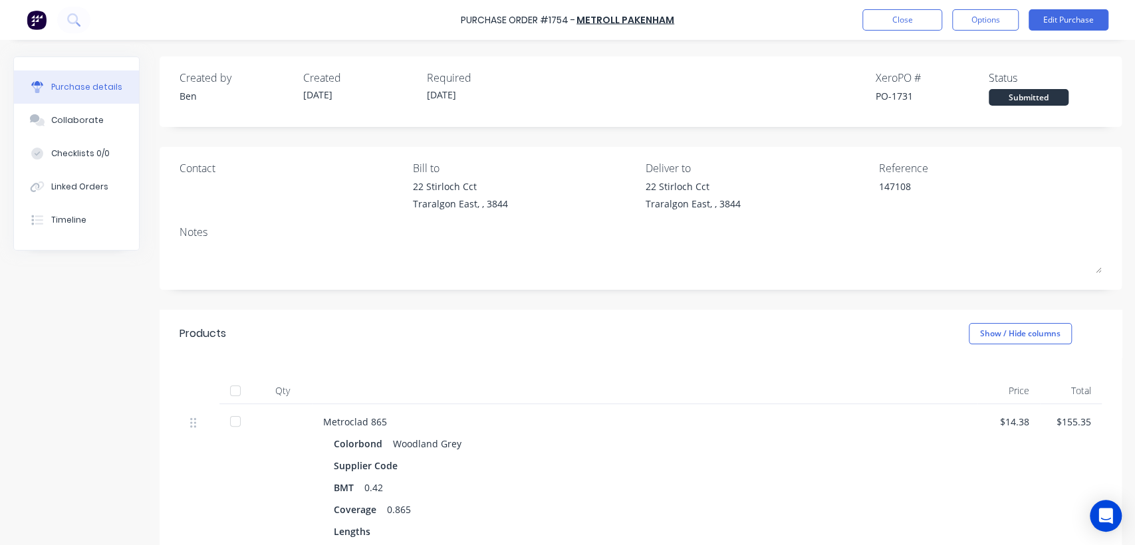
click at [118, 389] on div "Created by [PERSON_NAME] Created [DATE] Required [DATE] Xero PO # PO-1731 Statu…" at bounding box center [567, 413] width 1108 height 713
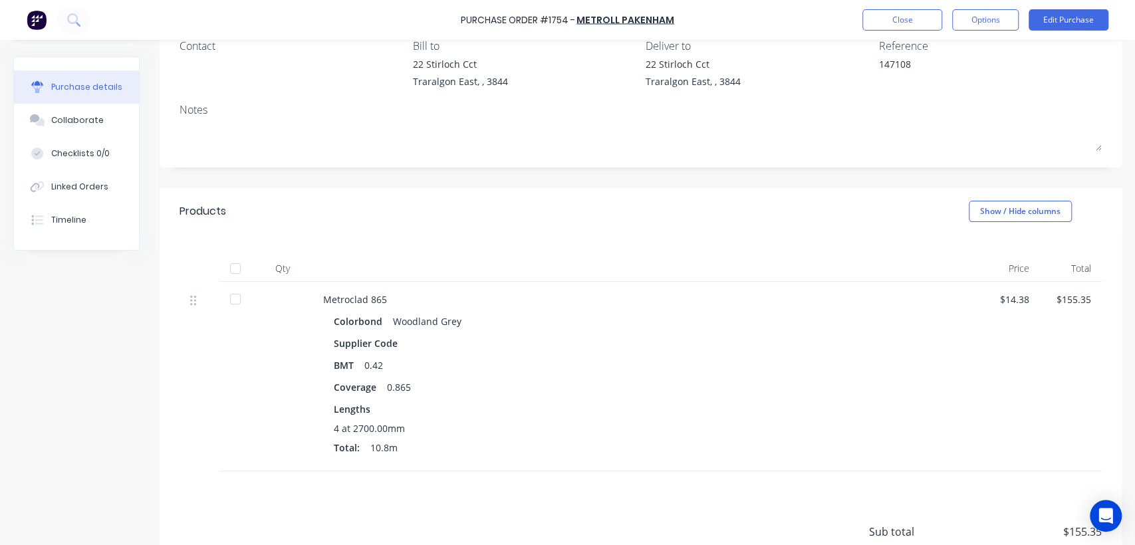
scroll to position [148, 0]
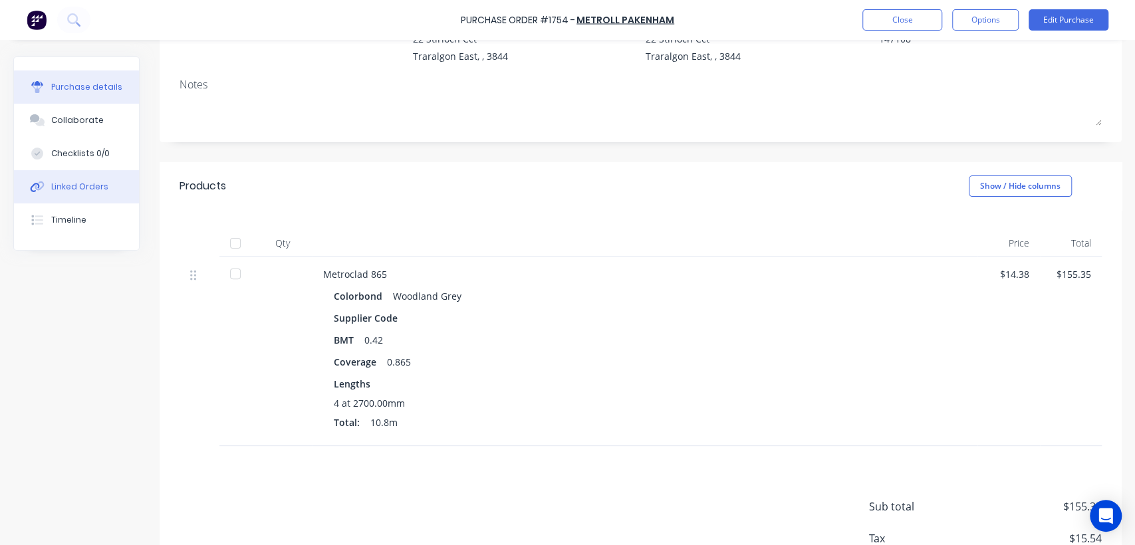
click at [92, 187] on div "Linked Orders" at bounding box center [79, 187] width 57 height 12
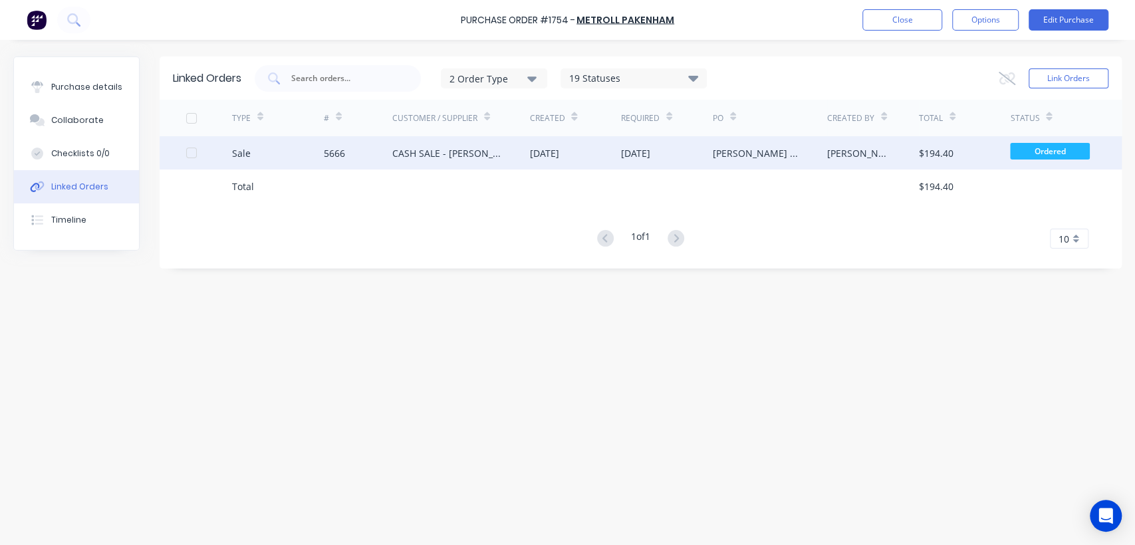
click at [558, 148] on div "[DATE]" at bounding box center [543, 153] width 29 height 14
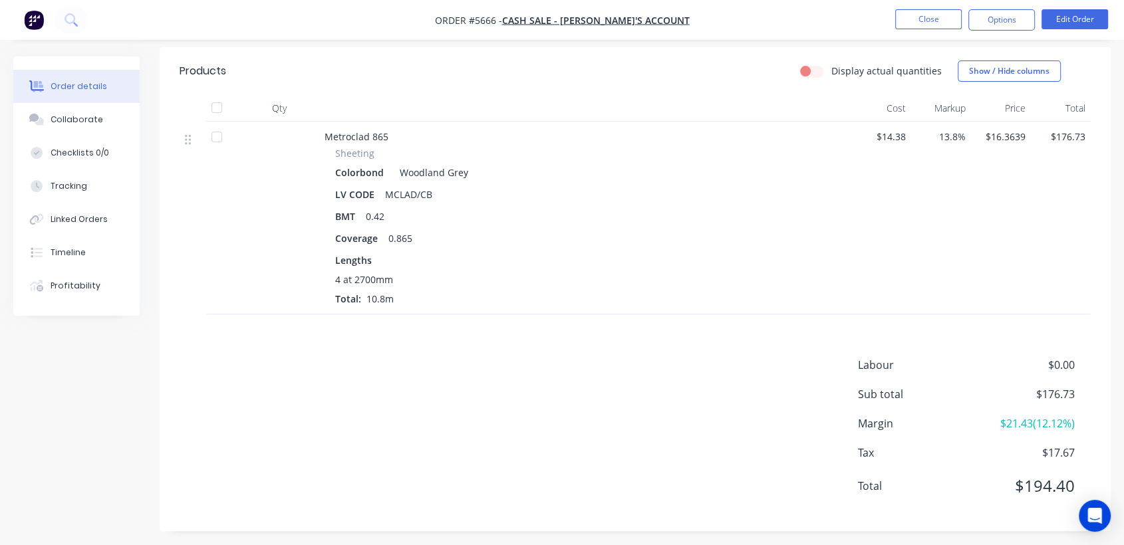
scroll to position [429, 0]
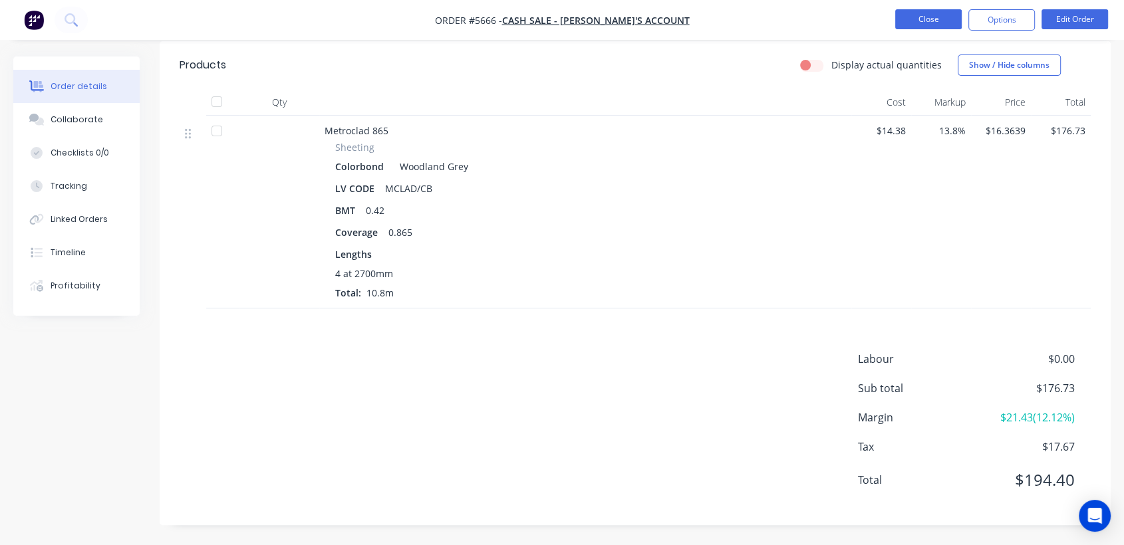
click at [940, 27] on button "Close" at bounding box center [928, 19] width 66 height 20
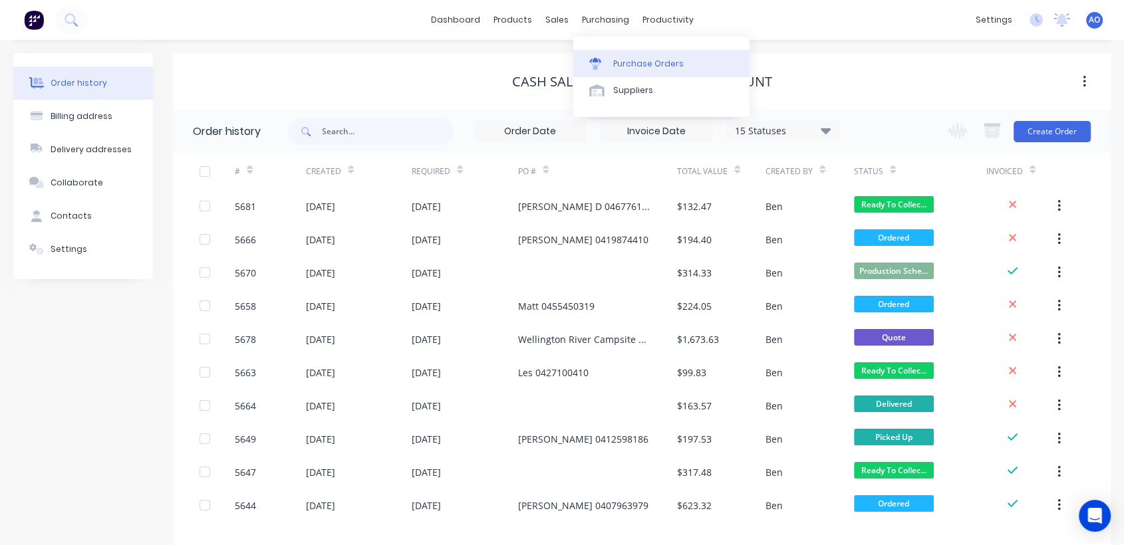
click at [604, 62] on div at bounding box center [599, 64] width 20 height 12
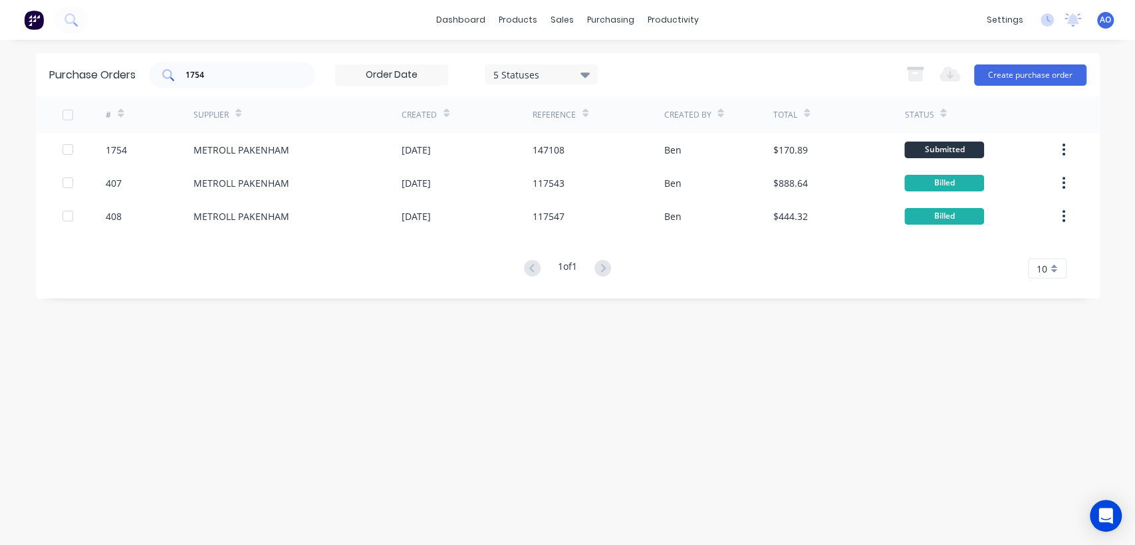
click at [228, 70] on input "1754" at bounding box center [239, 74] width 110 height 13
type input "1755"
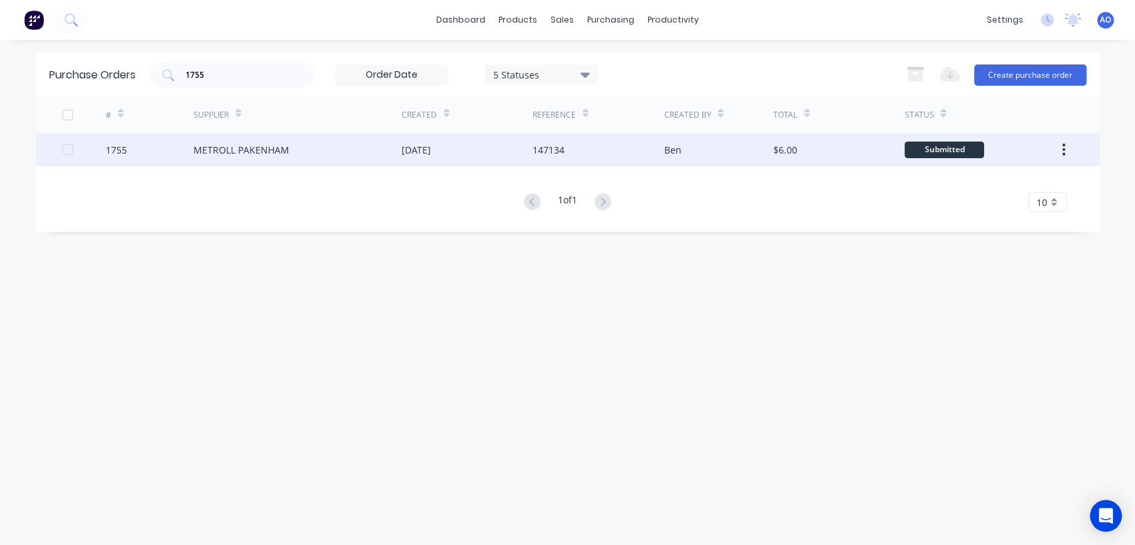
click at [299, 150] on div "METROLL PAKENHAM" at bounding box center [297, 149] width 208 height 33
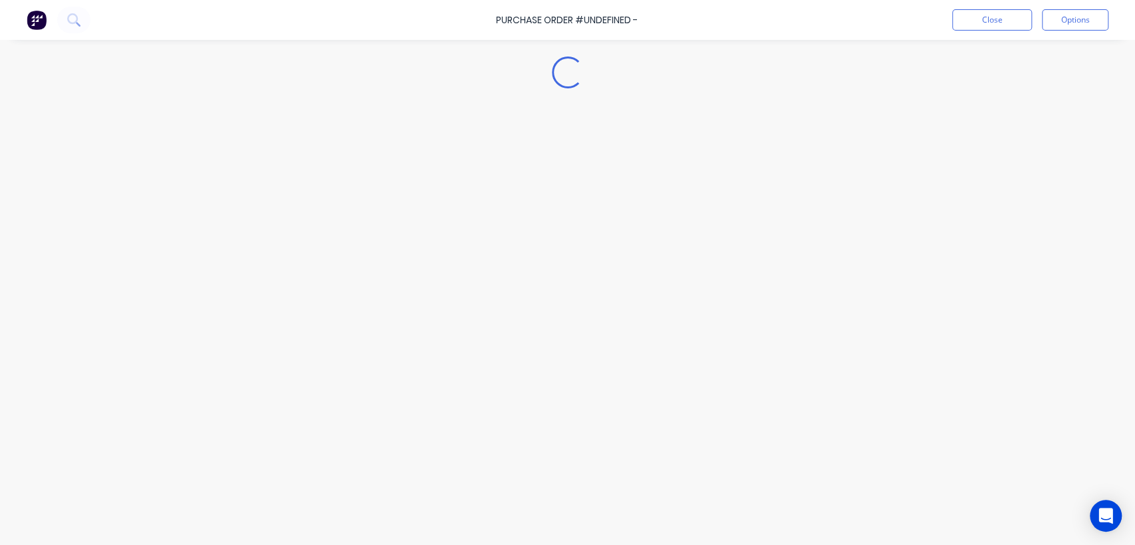
type textarea "x"
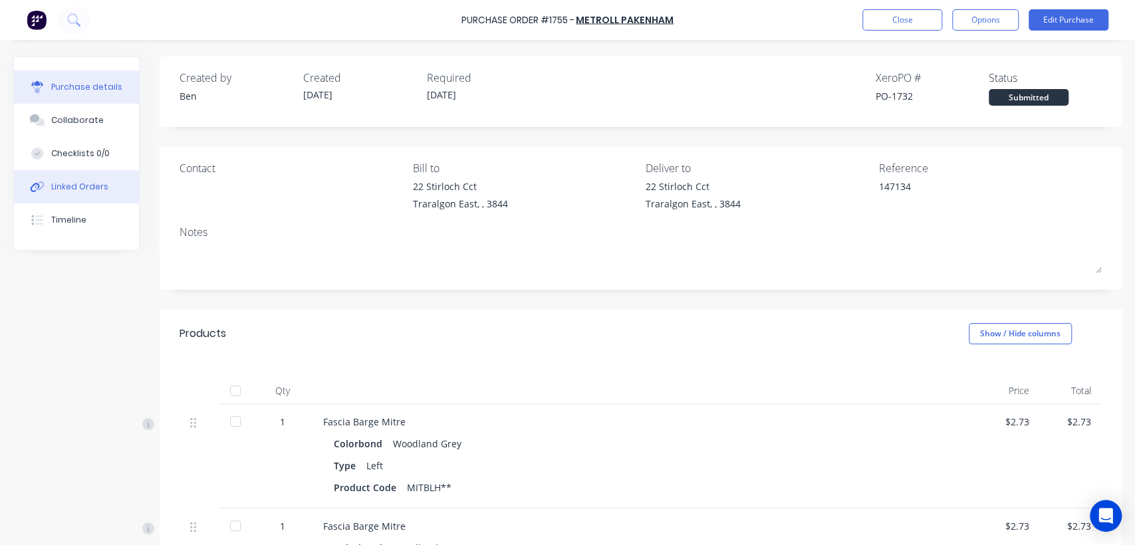
click at [117, 186] on button "Linked Orders" at bounding box center [76, 186] width 125 height 33
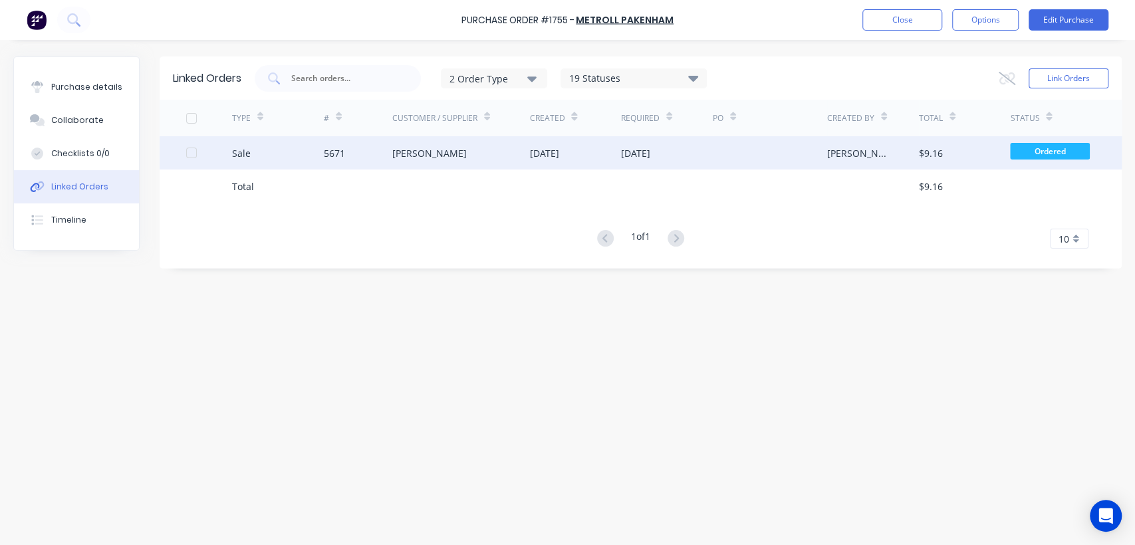
click at [533, 156] on div "[DATE]" at bounding box center [543, 153] width 29 height 14
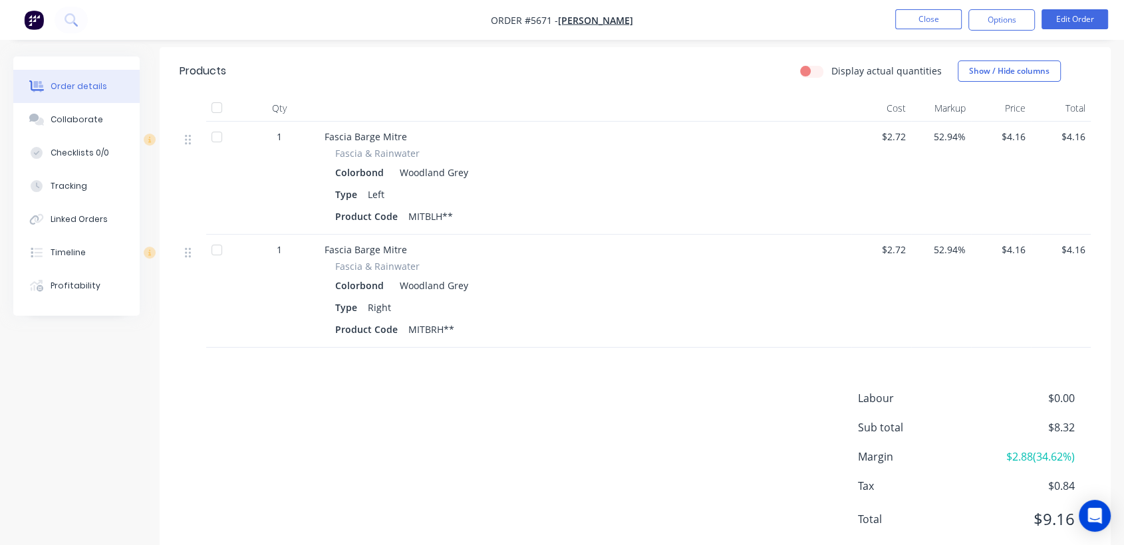
scroll to position [443, 0]
click at [923, 20] on button "Close" at bounding box center [928, 19] width 66 height 20
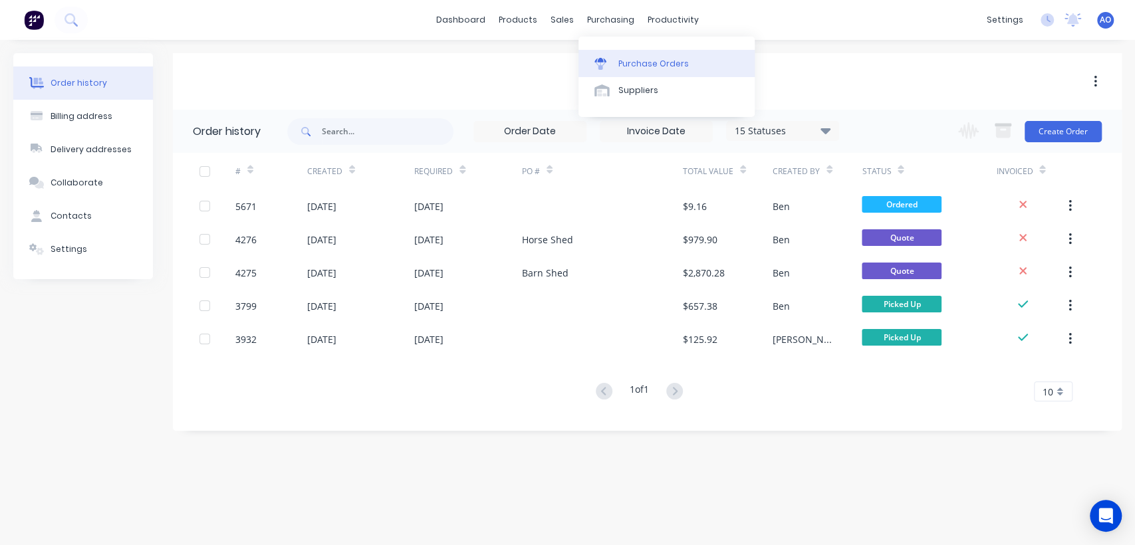
click at [620, 66] on div "Purchase Orders" at bounding box center [653, 64] width 70 height 12
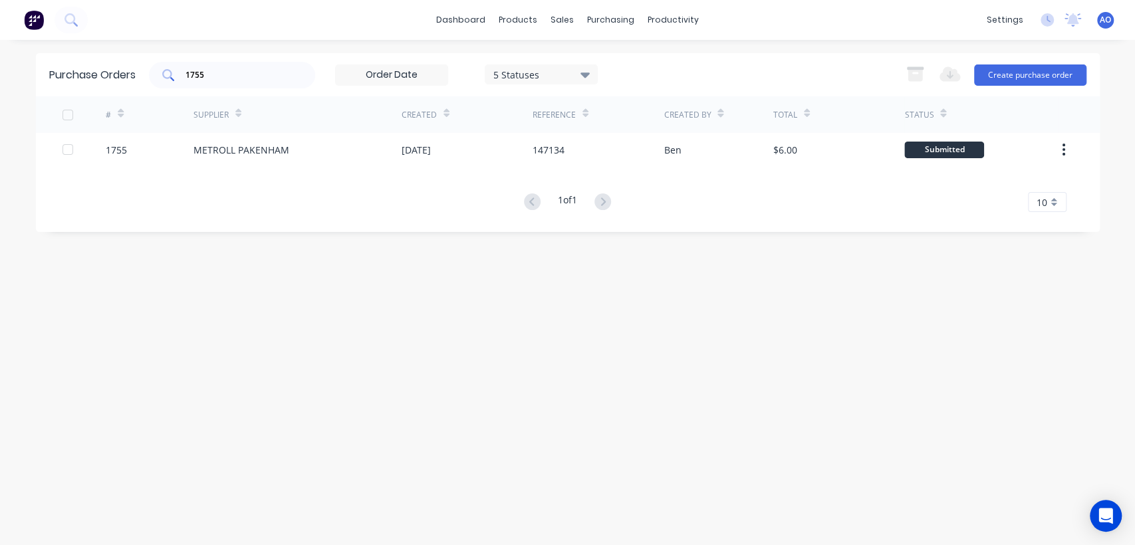
click at [249, 75] on input "1755" at bounding box center [239, 74] width 110 height 13
type input "1756"
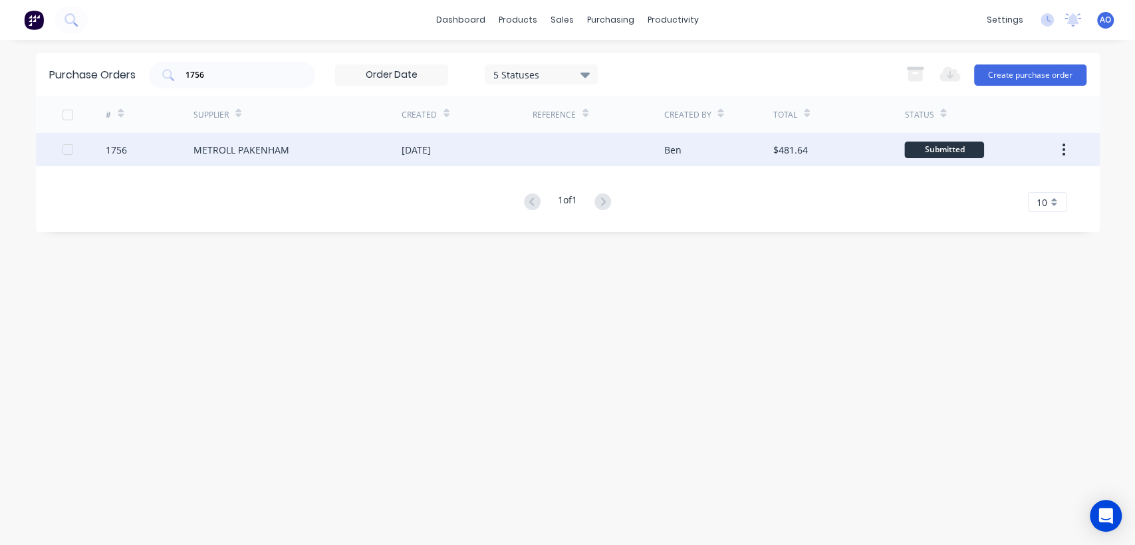
click at [368, 162] on div "METROLL PAKENHAM" at bounding box center [297, 149] width 208 height 33
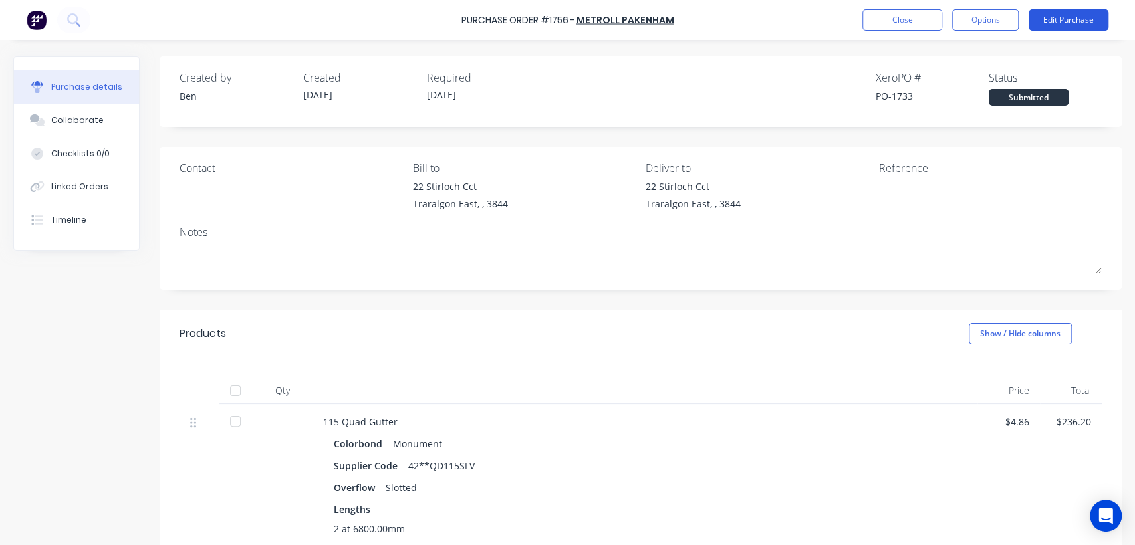
click at [1091, 21] on button "Edit Purchase" at bounding box center [1069, 19] width 80 height 21
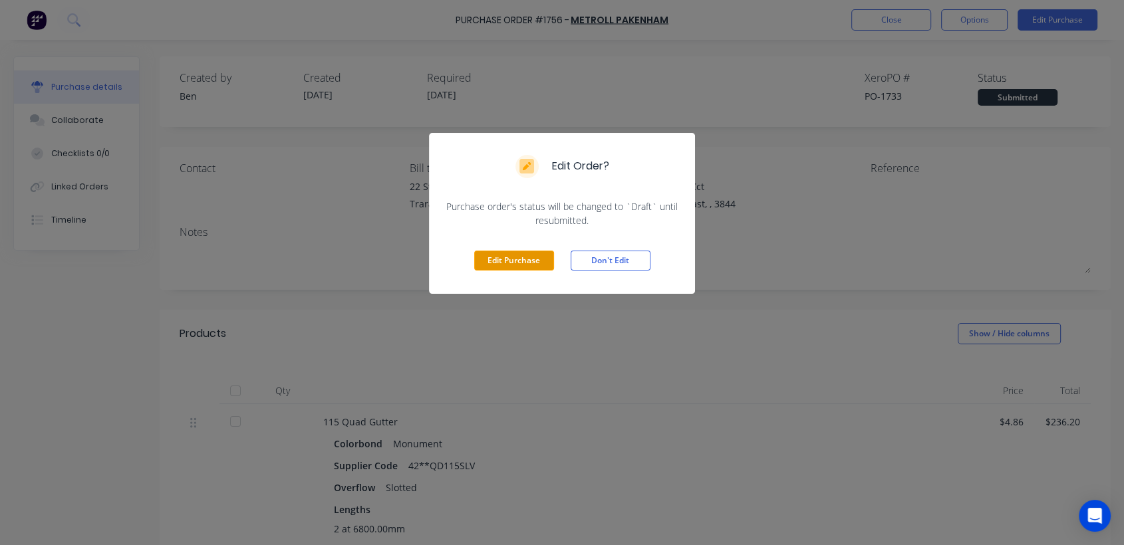
click at [495, 261] on button "Edit Purchase" at bounding box center [514, 261] width 80 height 20
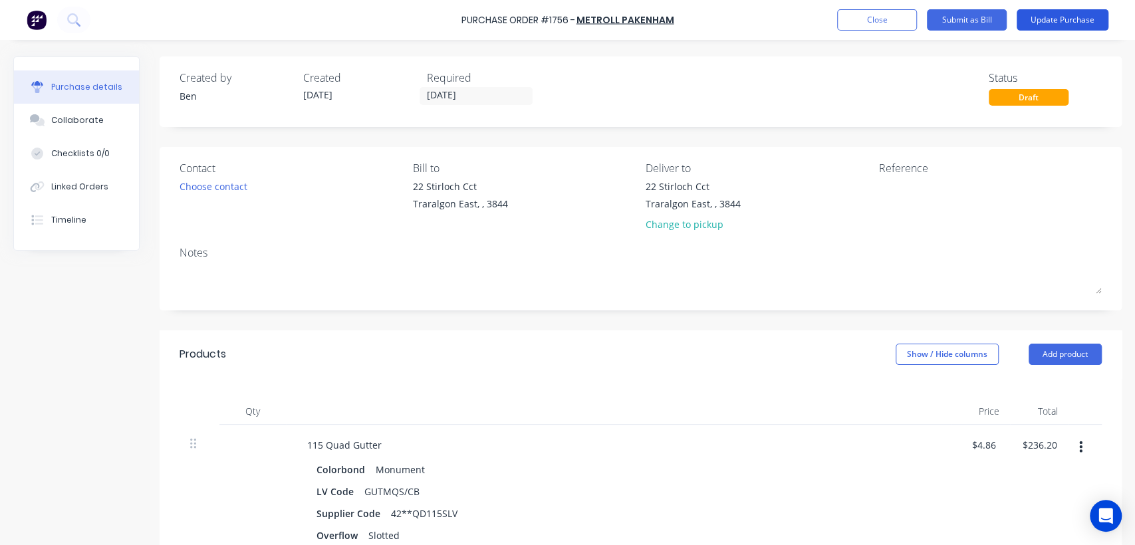
click at [1062, 12] on button "Update Purchase" at bounding box center [1063, 19] width 92 height 21
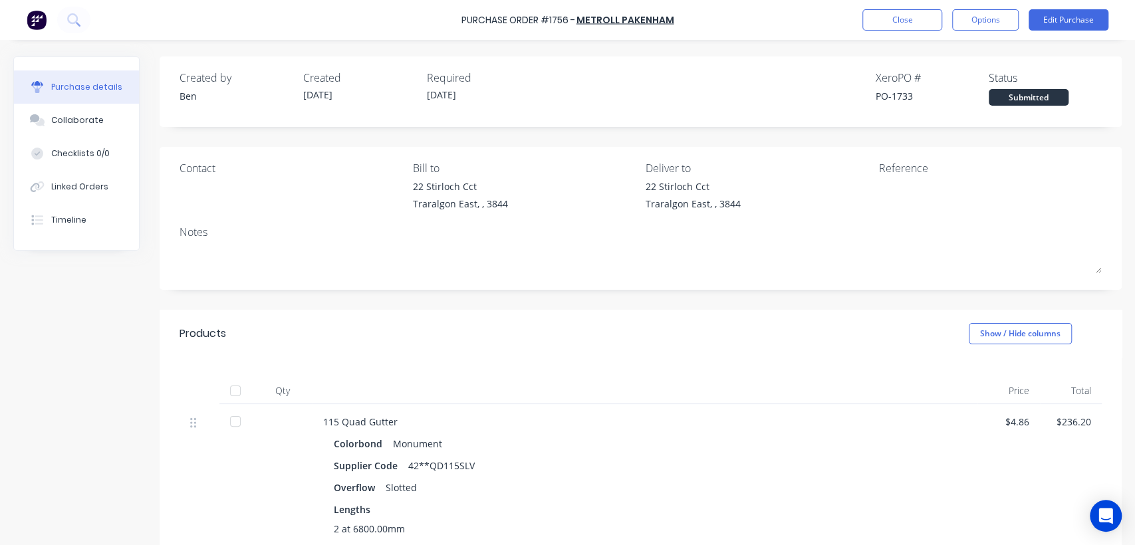
click at [896, 180] on div at bounding box center [962, 196] width 166 height 33
click at [1056, 16] on button "Edit Purchase" at bounding box center [1069, 19] width 80 height 21
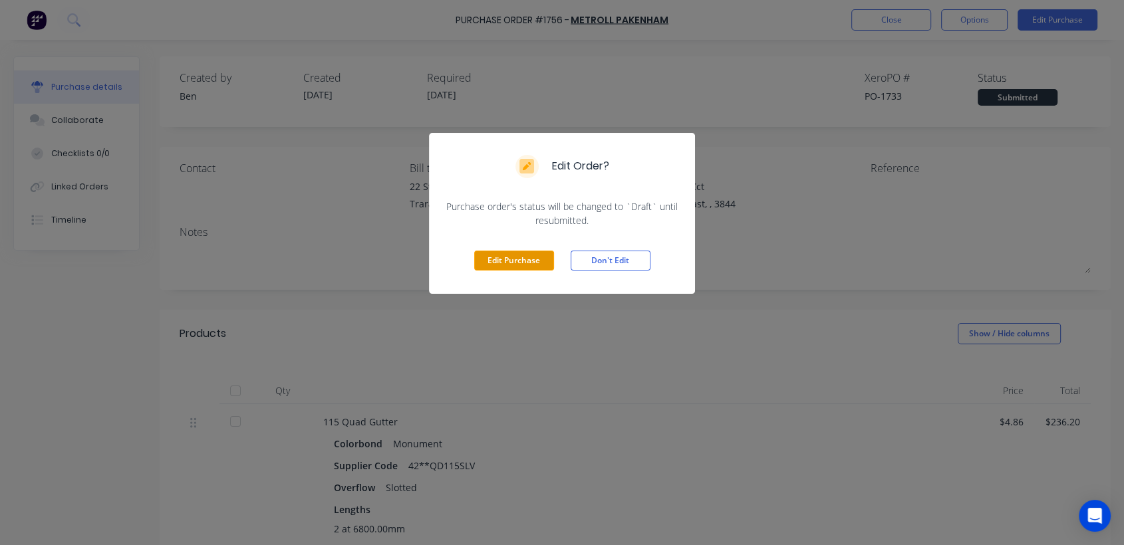
click at [515, 264] on button "Edit Purchase" at bounding box center [514, 261] width 80 height 20
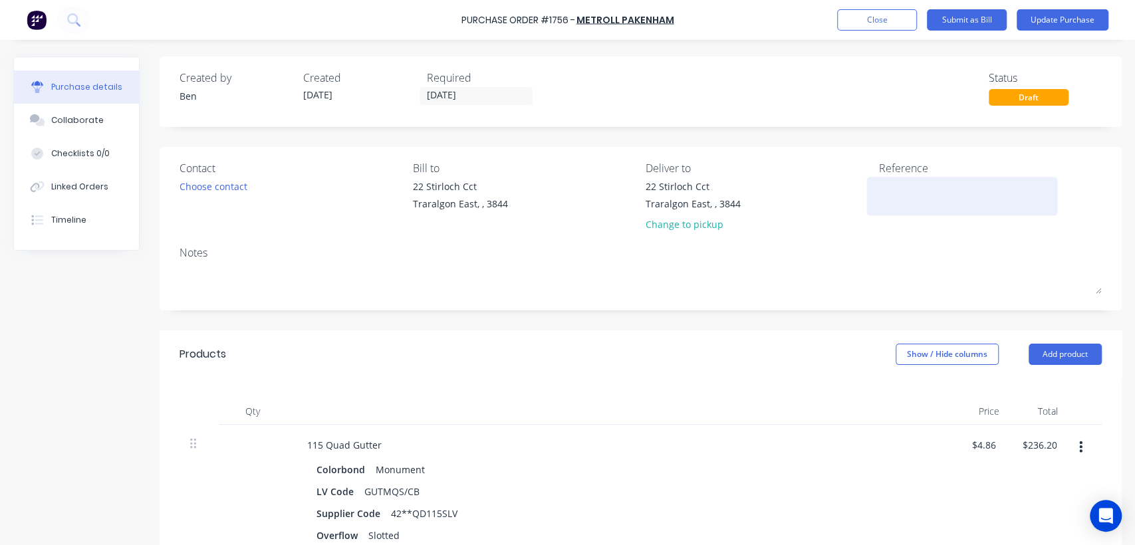
click at [899, 182] on textarea at bounding box center [962, 195] width 166 height 30
type textarea "147149"
type textarea "x"
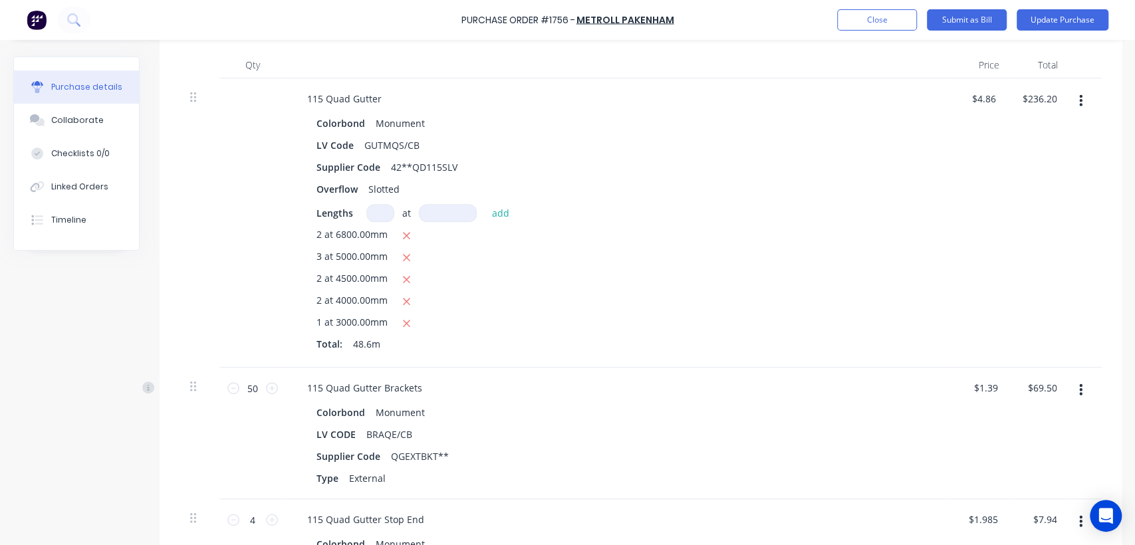
scroll to position [180, 0]
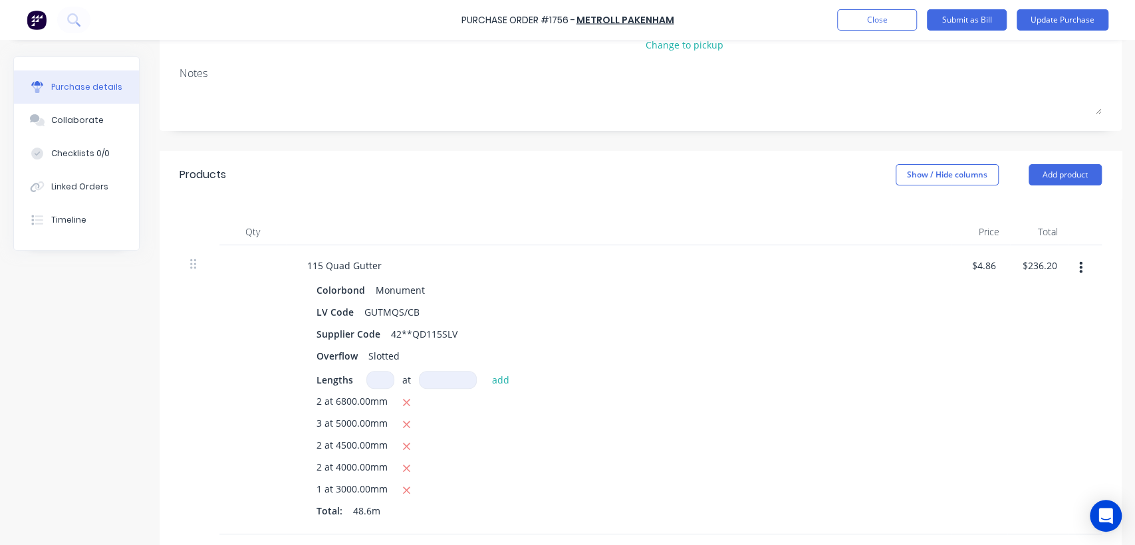
type textarea "147149"
type textarea "x"
type textarea "147149"
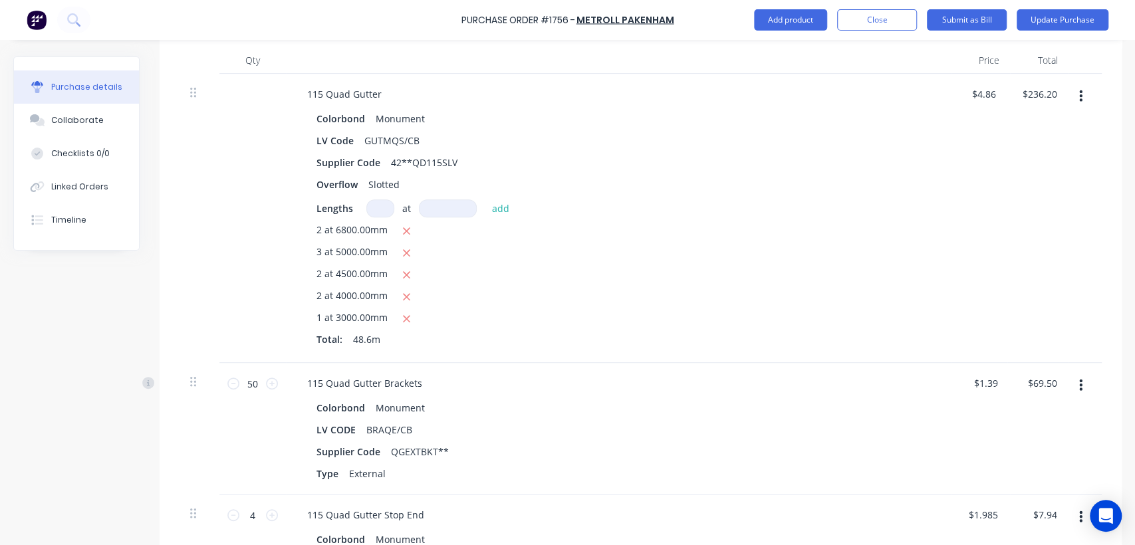
scroll to position [354, 0]
click at [1060, 86] on div "$236.20 $236.20" at bounding box center [1041, 90] width 47 height 19
type textarea "x"
click at [1054, 86] on input "236.20" at bounding box center [1041, 90] width 36 height 19
type input "236.35"
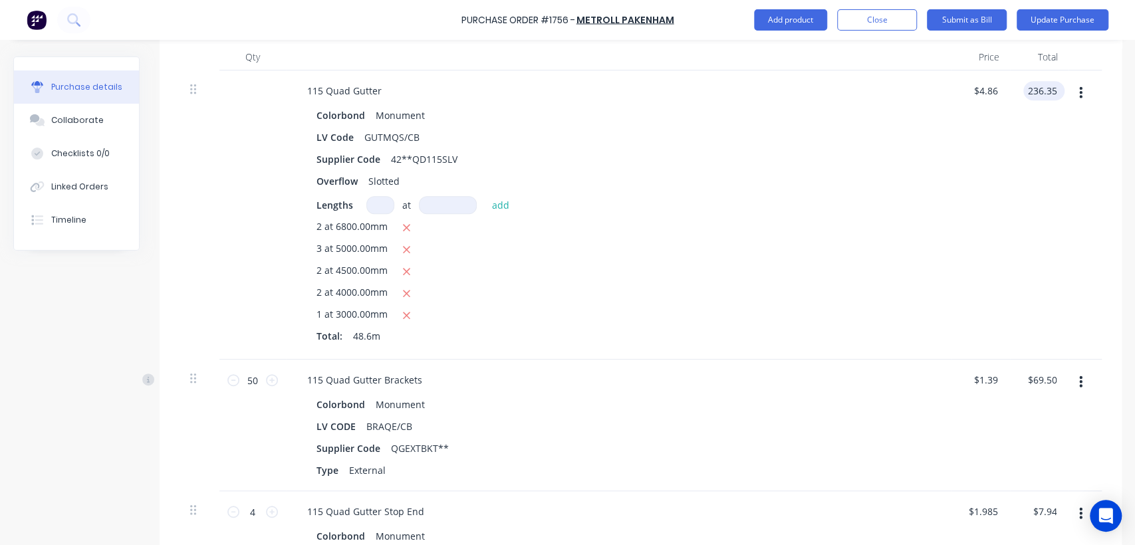
type textarea "x"
type input "$4.8632"
type input "$236.35"
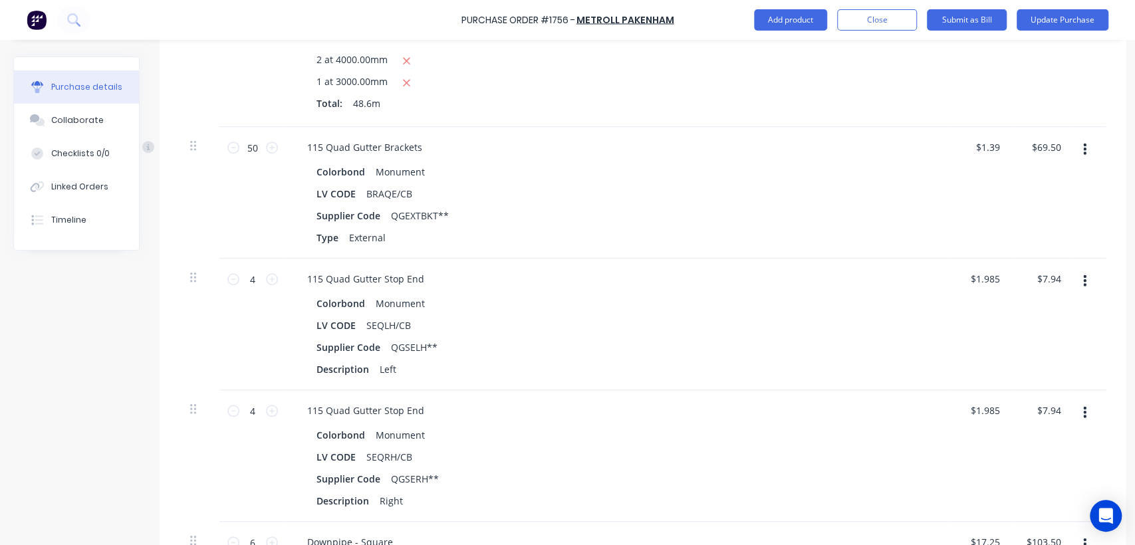
scroll to position [606, 0]
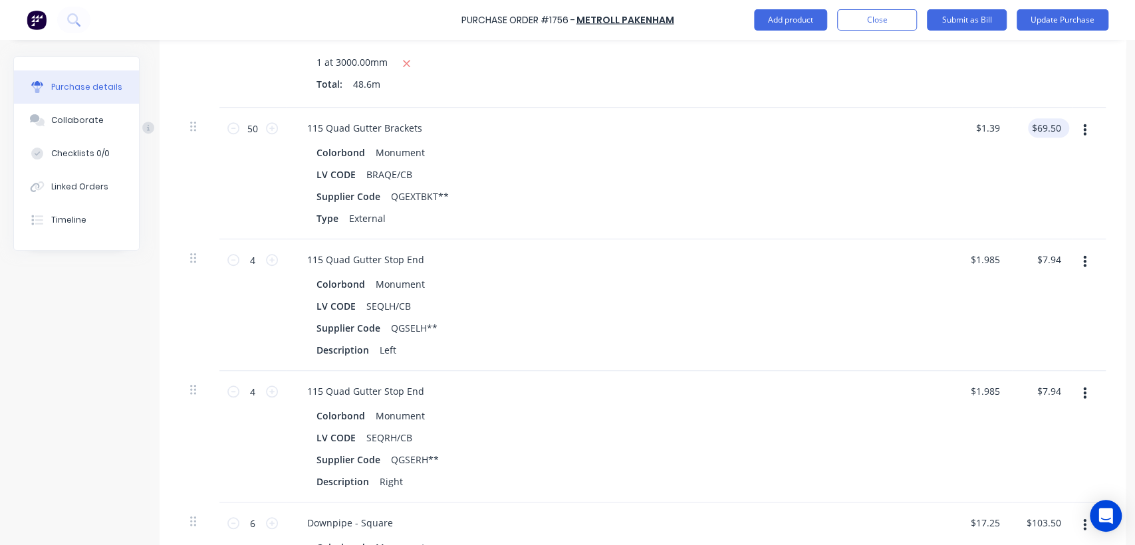
type textarea "x"
click at [1058, 126] on input "69.50" at bounding box center [1048, 127] width 31 height 19
type input "69.30"
type textarea "x"
type input "$1.386"
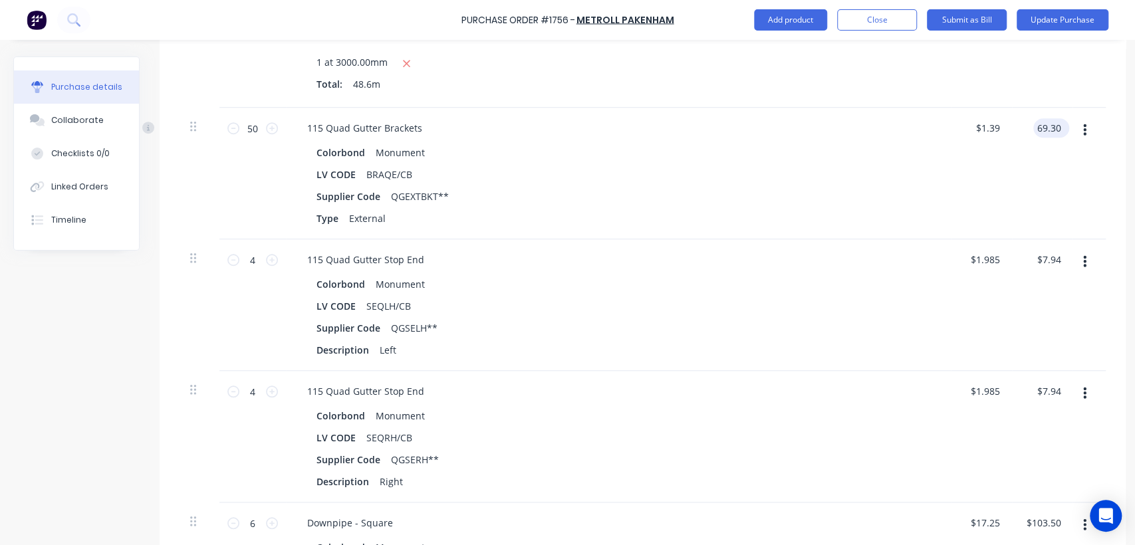
type input "$69.30"
click at [1064, 257] on div "$7.94 $7.94" at bounding box center [1051, 259] width 36 height 19
type textarea "x"
click at [1059, 257] on input "7.94" at bounding box center [1050, 259] width 25 height 19
type input "7.95"
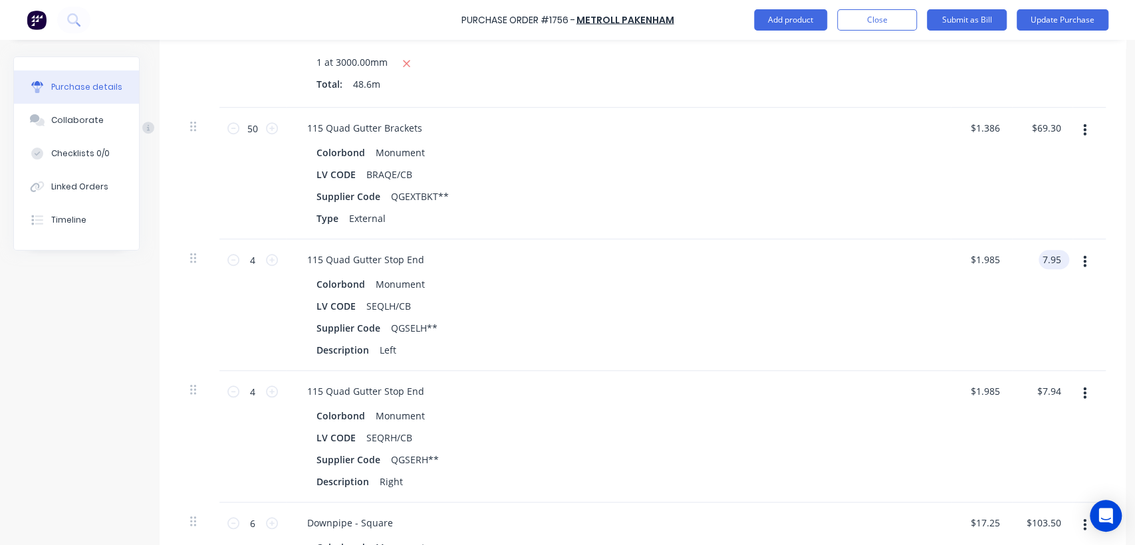
type textarea "x"
type input "$1.9875"
type input "$7.95"
type textarea "x"
click at [1061, 392] on input "7.94" at bounding box center [1048, 391] width 31 height 19
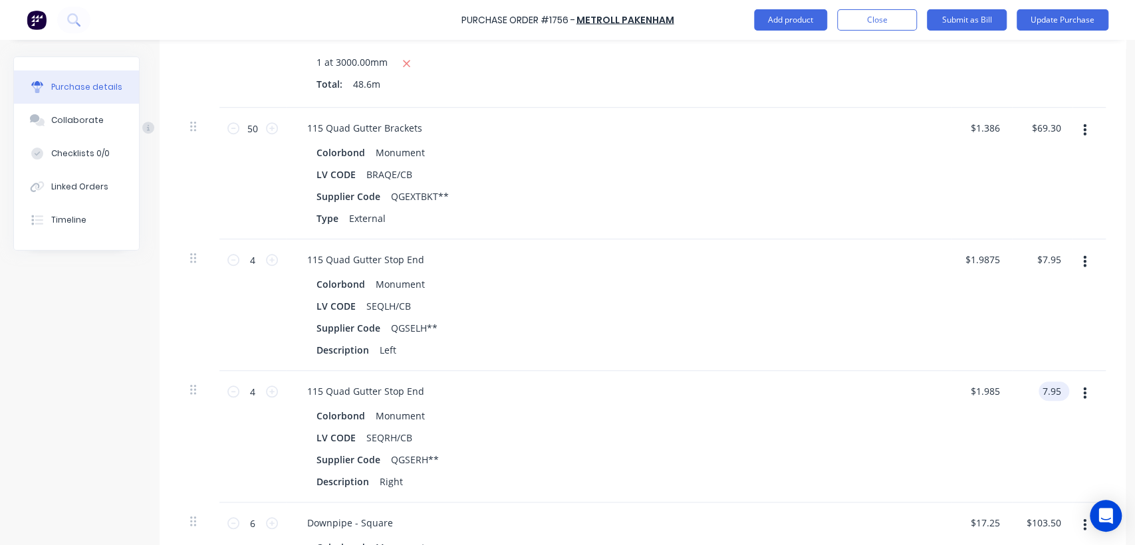
type input "7.95"
type textarea "x"
type input "$1.9875"
type input "$7.95"
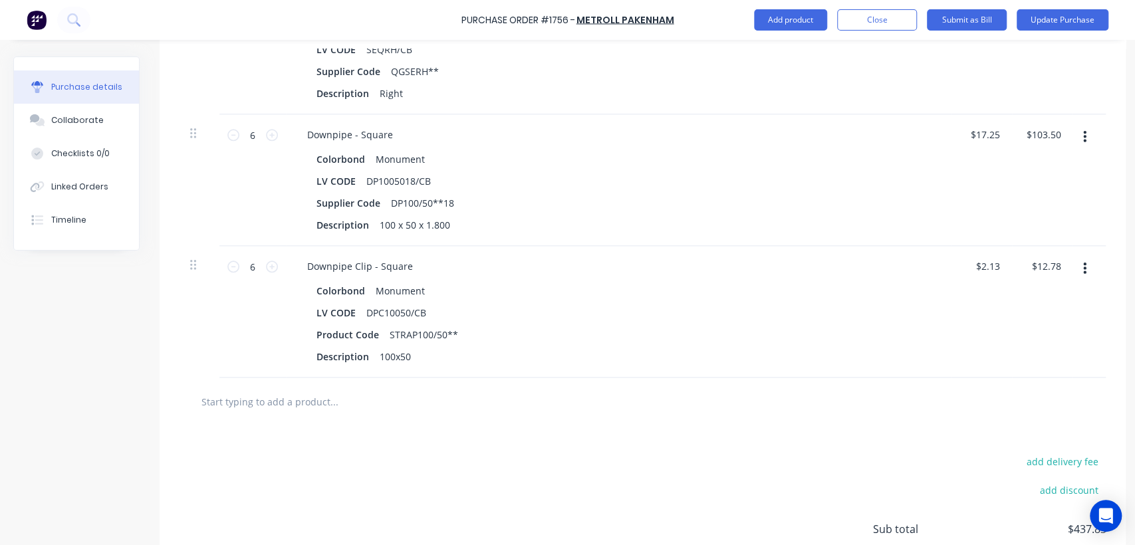
scroll to position [1002, 0]
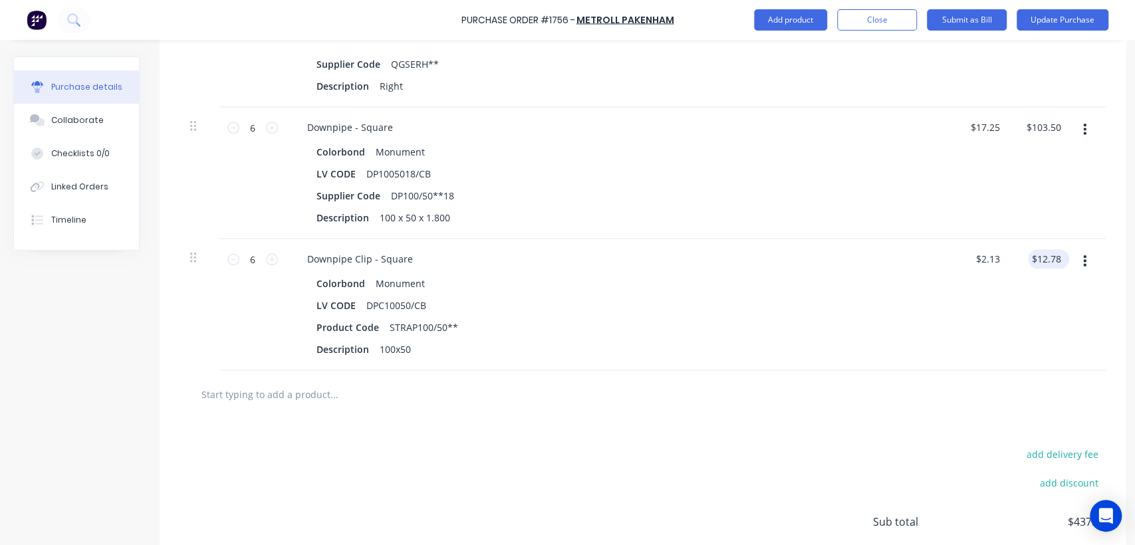
type textarea "x"
click at [1058, 253] on input "12.78" at bounding box center [1048, 258] width 31 height 19
type input "12.76"
type textarea "x"
type input "$2.1267"
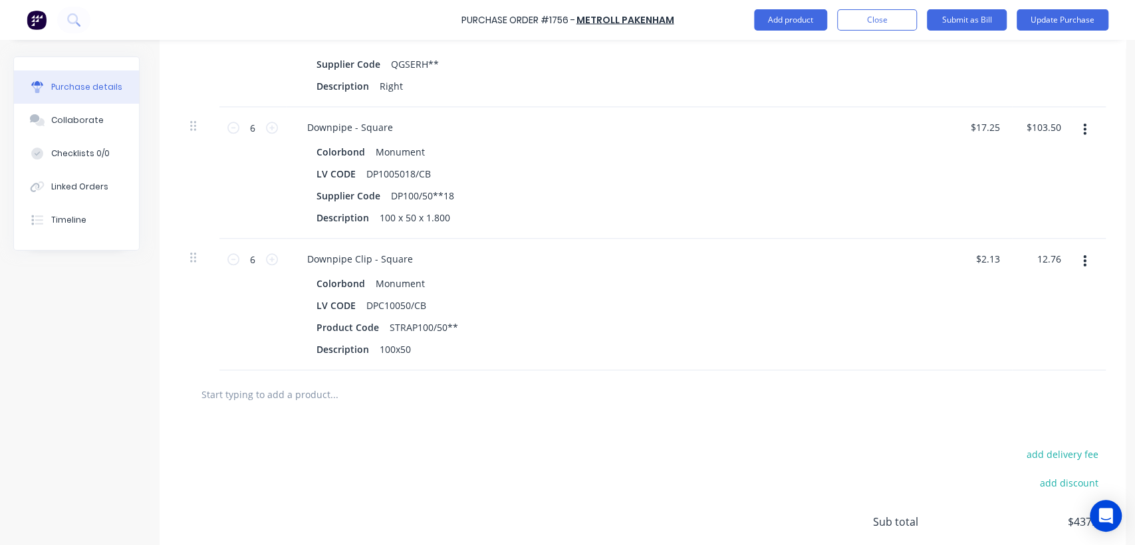
type input "$12.76"
click at [1104, 201] on div at bounding box center [1088, 173] width 33 height 132
type textarea "x"
click at [1059, 124] on input "103.50" at bounding box center [1046, 127] width 36 height 19
type input "103.55"
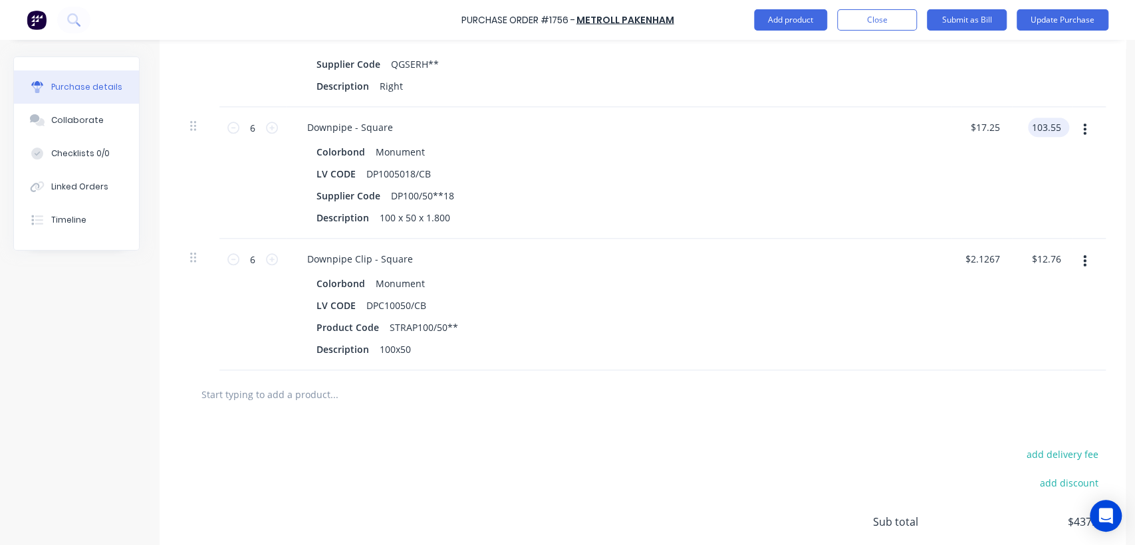
type textarea "x"
type input "$17.2583"
type input "$103.55"
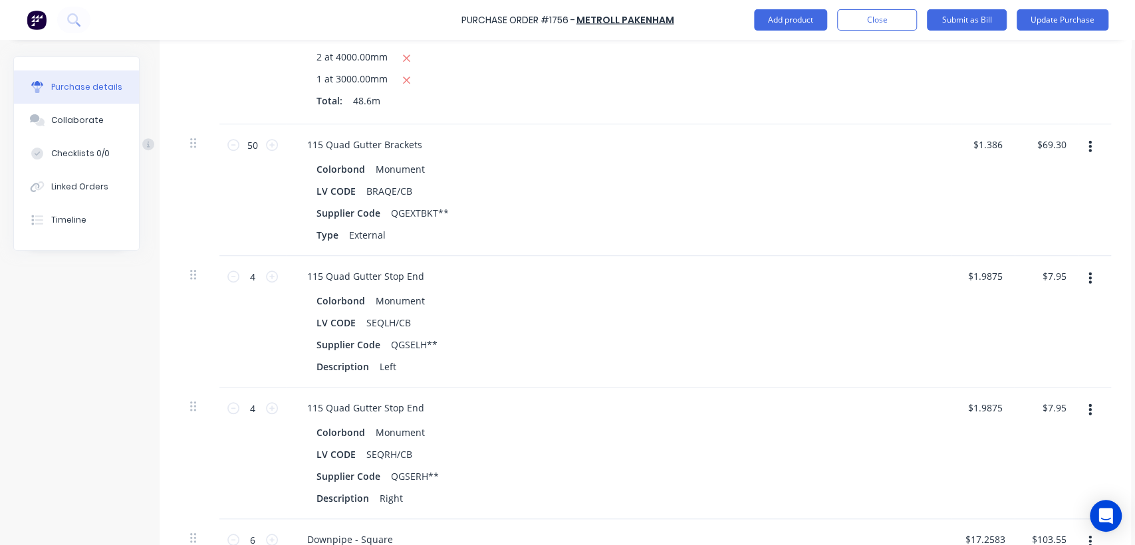
scroll to position [592, 0]
type textarea "x"
click at [1060, 273] on input "7.95" at bounding box center [1053, 274] width 31 height 19
type input "7.94"
type textarea "x"
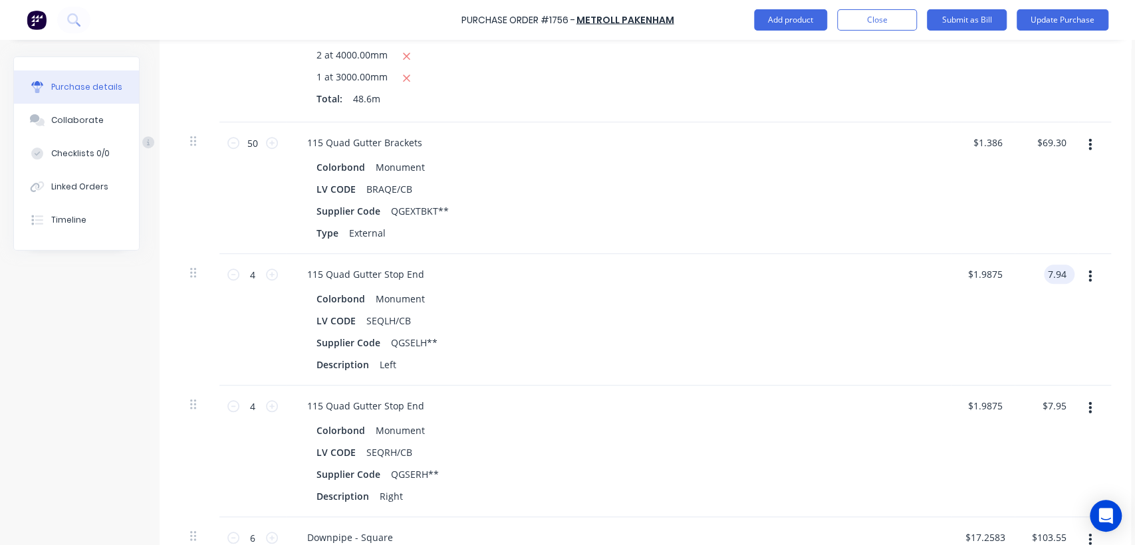
type input "$1.985"
type input "$7.94"
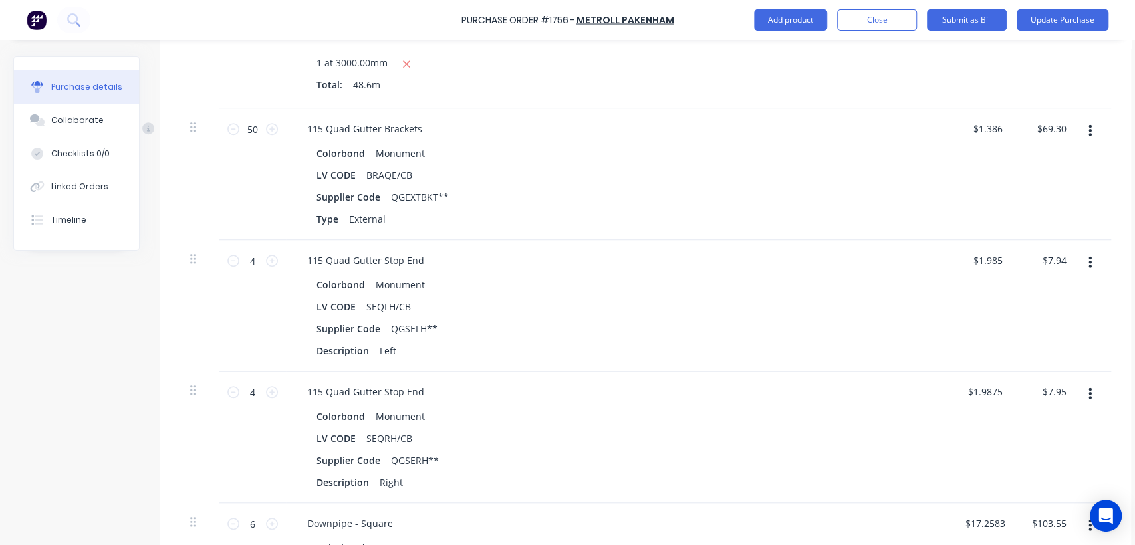
scroll to position [675, 0]
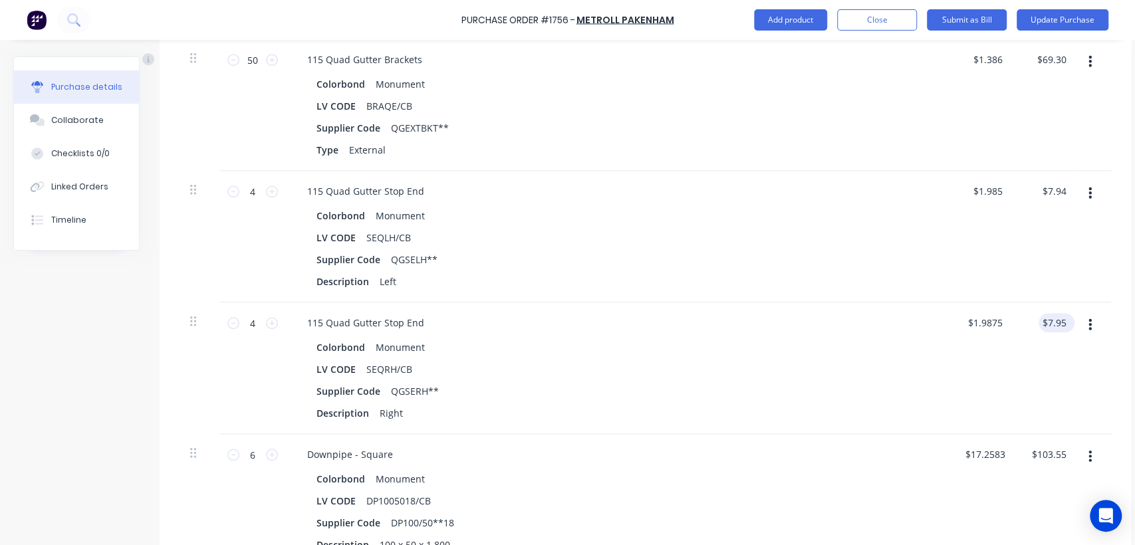
type textarea "x"
click at [1064, 324] on input "7.95" at bounding box center [1056, 322] width 25 height 19
type input "7.94"
type textarea "x"
type input "$1.985"
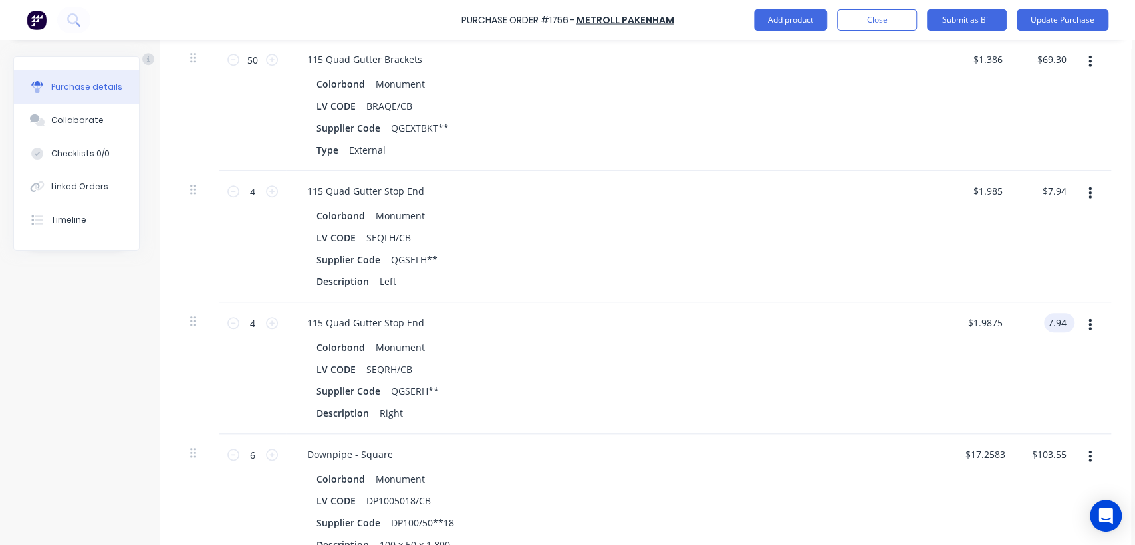
type input "$7.94"
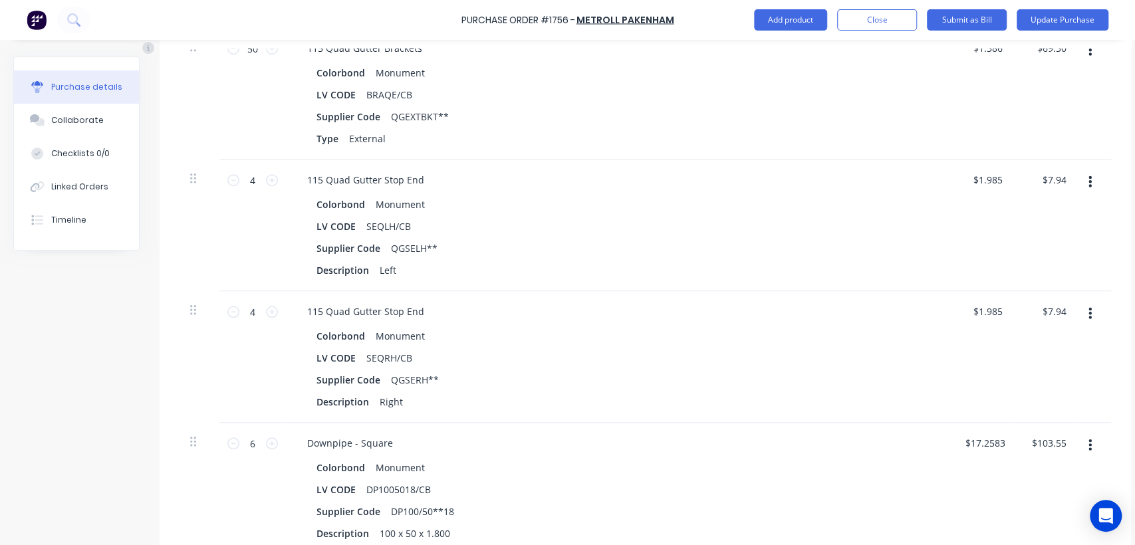
scroll to position [679, 0]
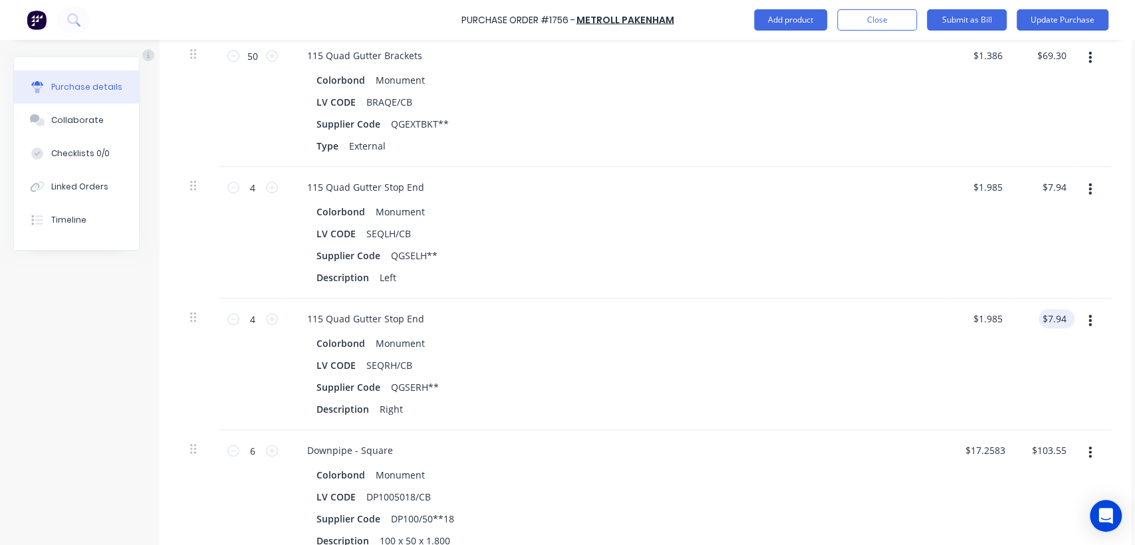
type textarea "x"
click at [1065, 318] on input "7.94" at bounding box center [1056, 318] width 25 height 19
type input "7.95"
type textarea "x"
type input "$1.9875"
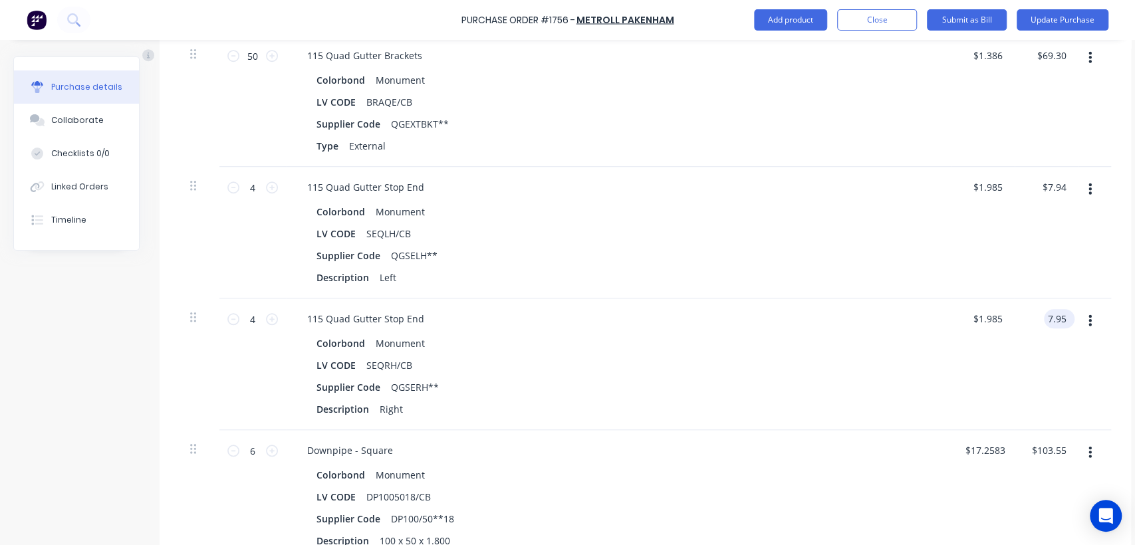
type input "$7.95"
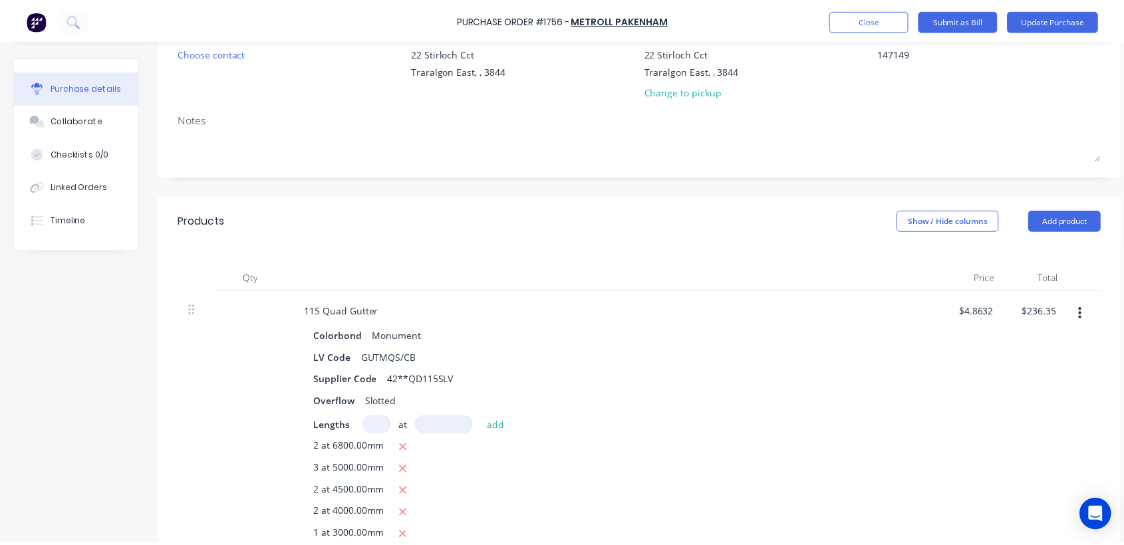
scroll to position [0, 0]
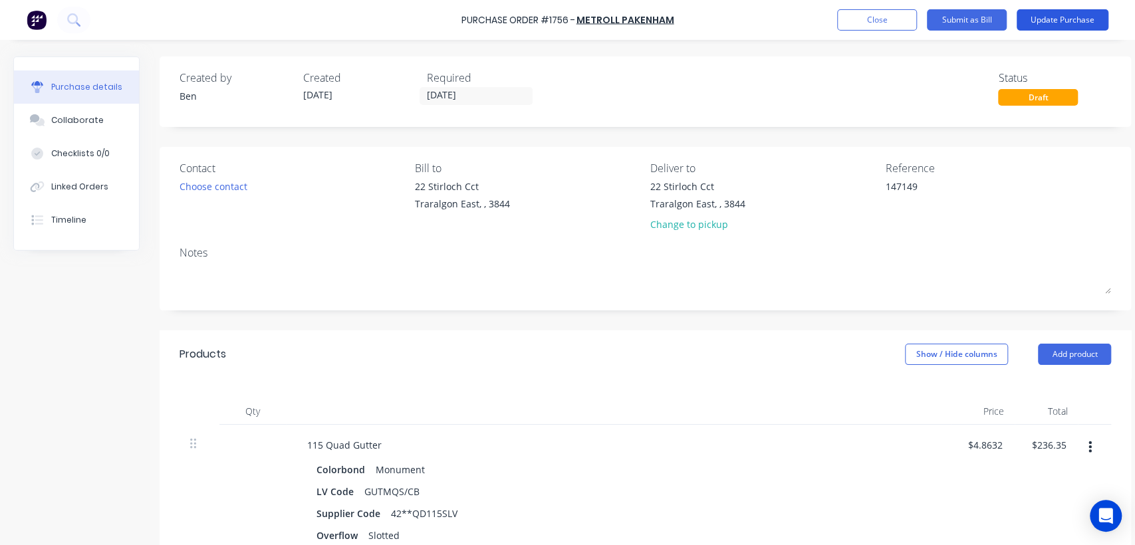
click at [1052, 20] on button "Update Purchase" at bounding box center [1063, 19] width 92 height 21
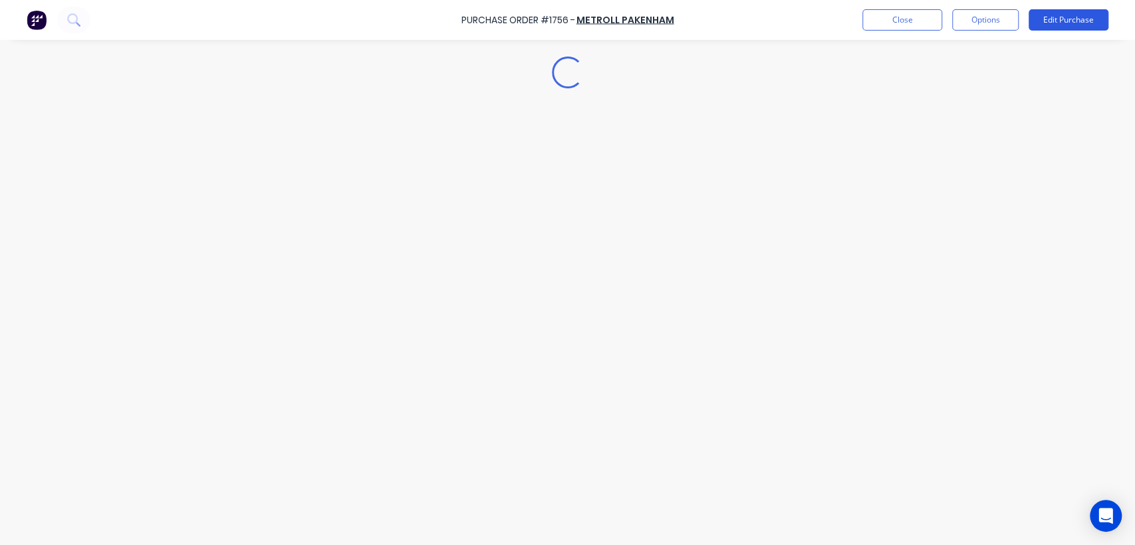
type textarea "x"
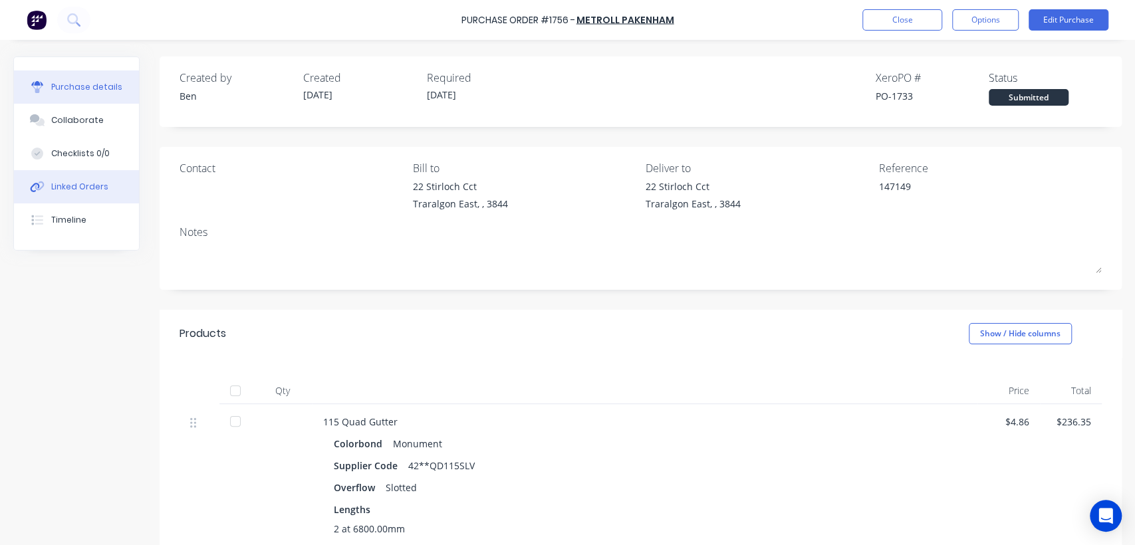
click at [98, 188] on div "Linked Orders" at bounding box center [79, 187] width 57 height 12
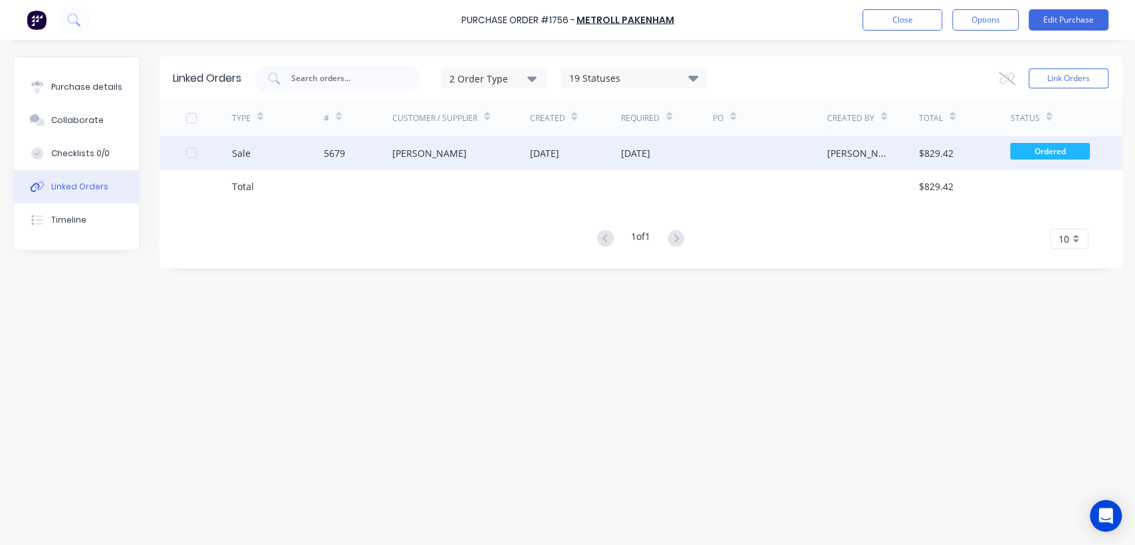
click at [512, 155] on div "[PERSON_NAME]" at bounding box center [461, 152] width 138 height 33
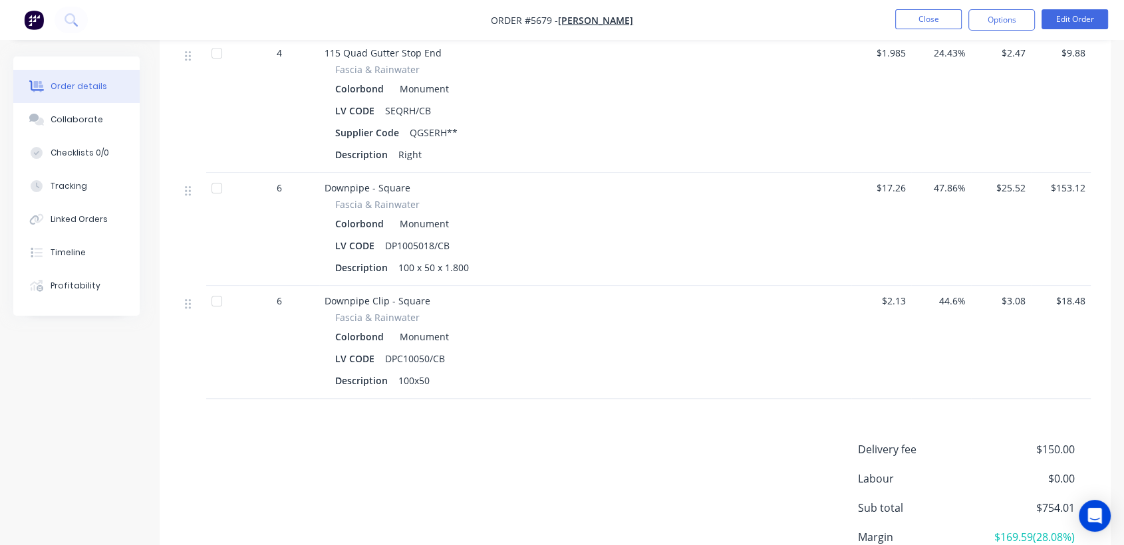
scroll to position [1084, 0]
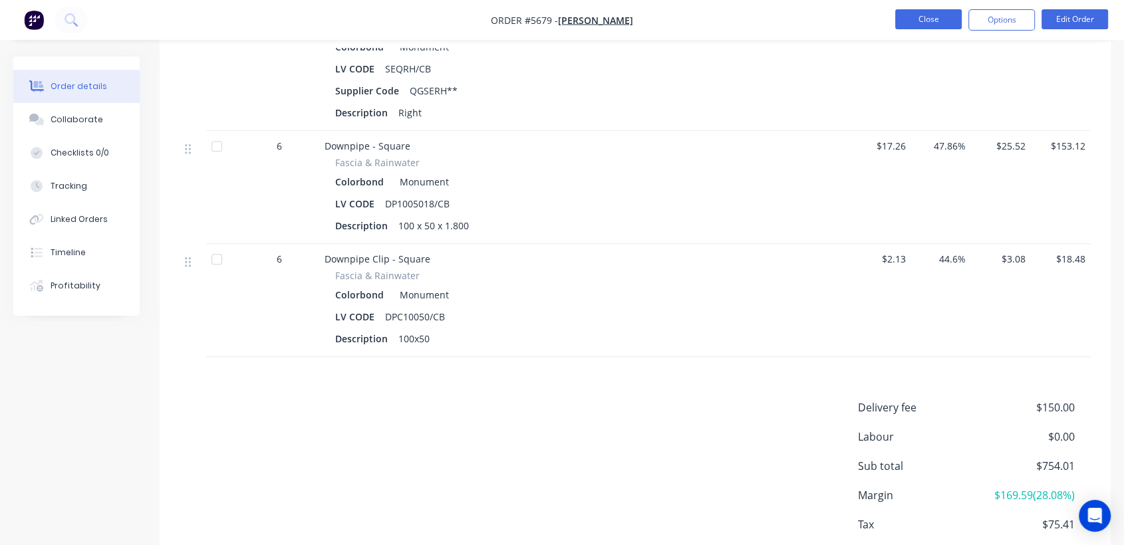
click at [921, 19] on button "Close" at bounding box center [928, 19] width 66 height 20
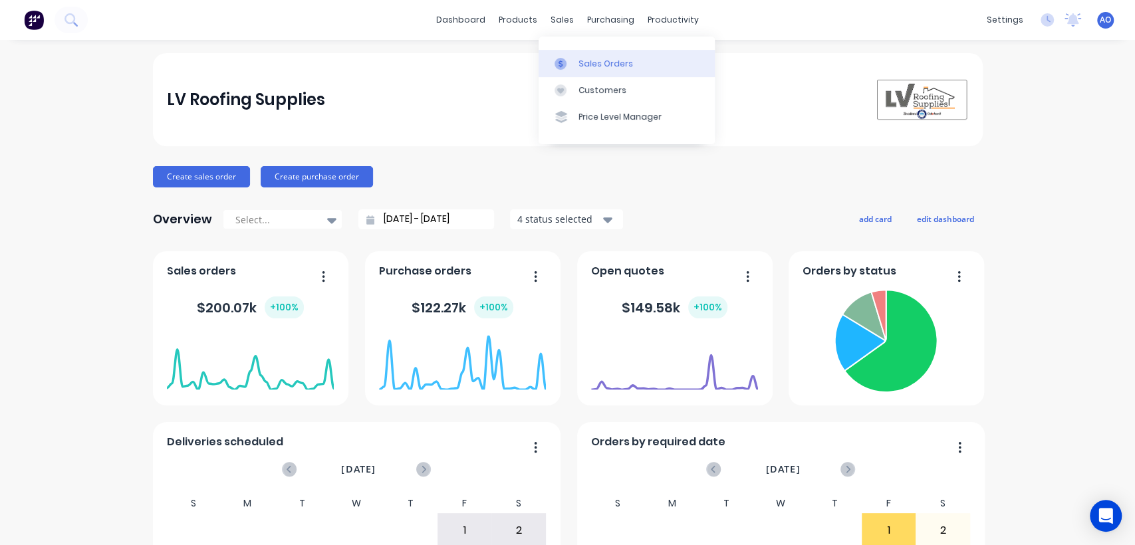
click at [566, 62] on icon at bounding box center [560, 64] width 12 height 12
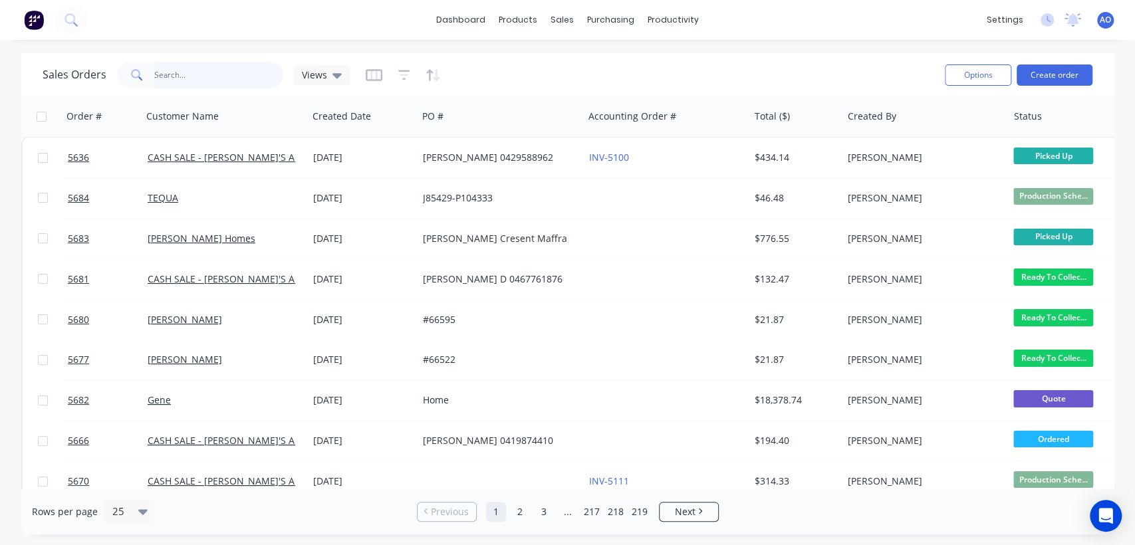
click at [193, 71] on input "text" at bounding box center [219, 75] width 130 height 27
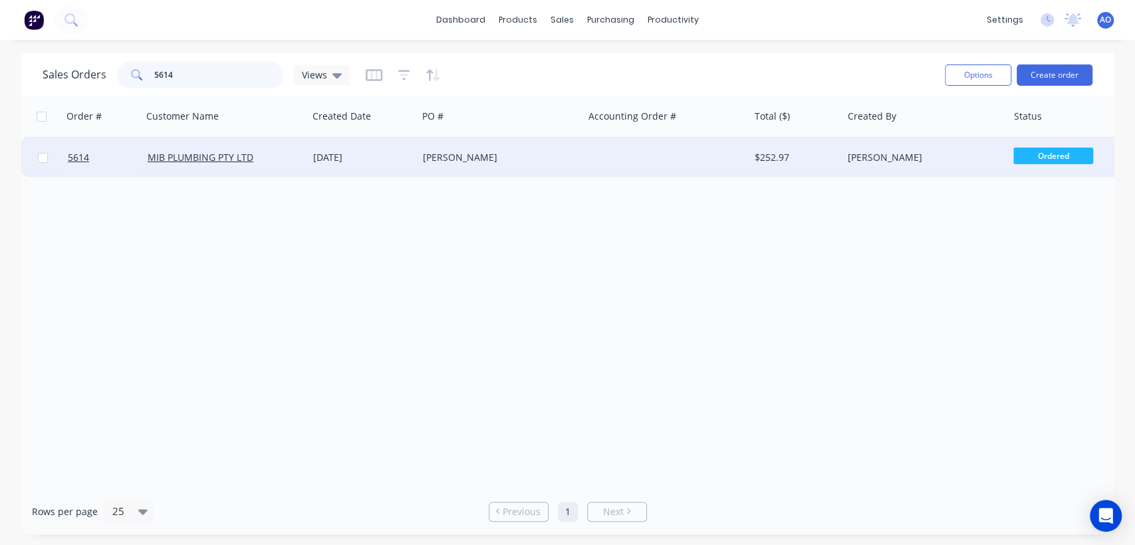
type input "5614"
click at [505, 143] on div "Nicholas Crt" at bounding box center [501, 158] width 166 height 40
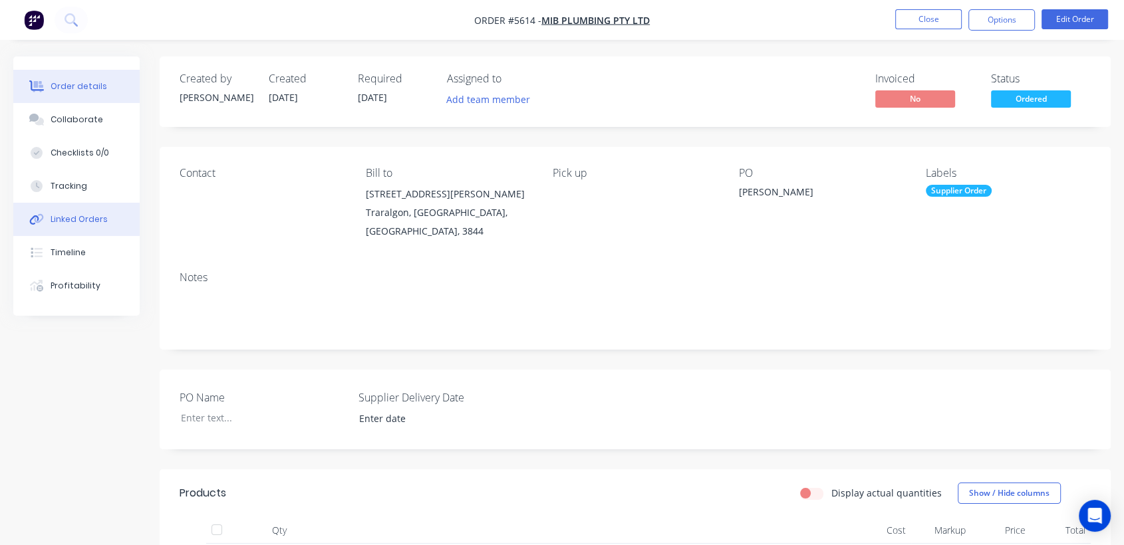
click at [82, 215] on div "Linked Orders" at bounding box center [79, 219] width 57 height 12
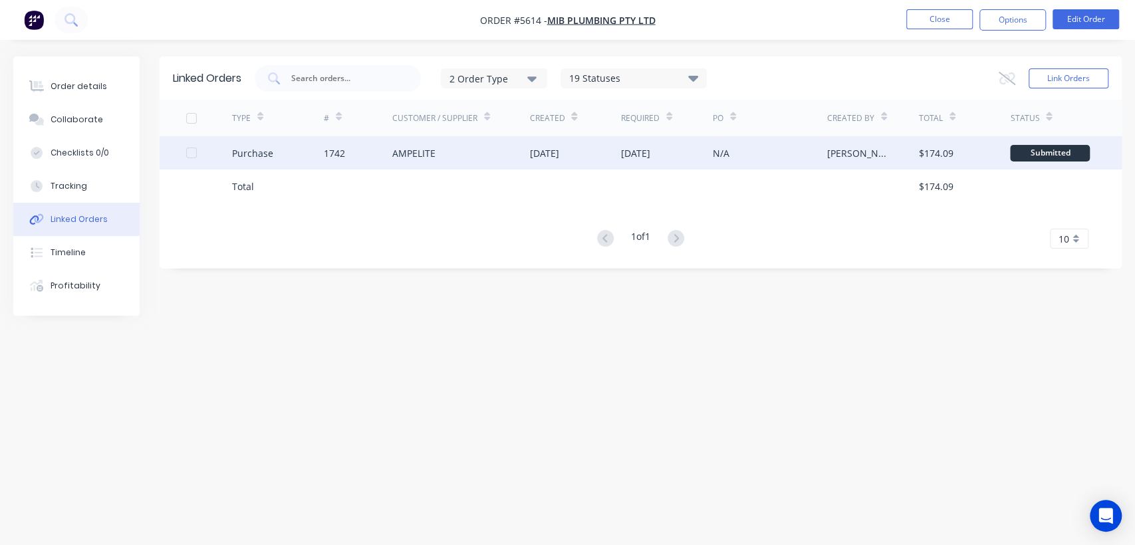
click at [243, 148] on div "Purchase" at bounding box center [252, 153] width 41 height 14
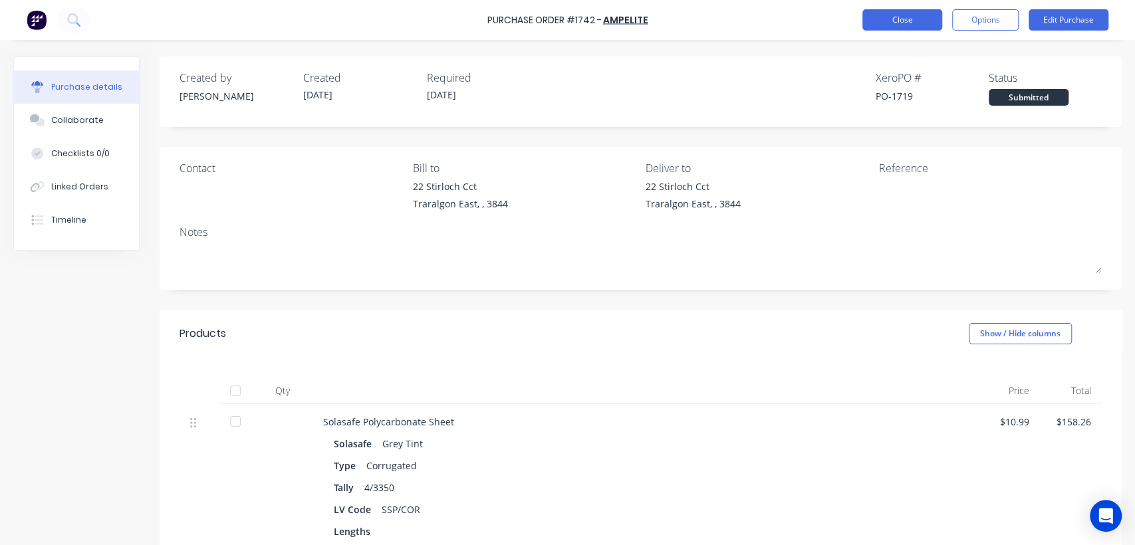
click at [877, 19] on button "Close" at bounding box center [902, 19] width 80 height 21
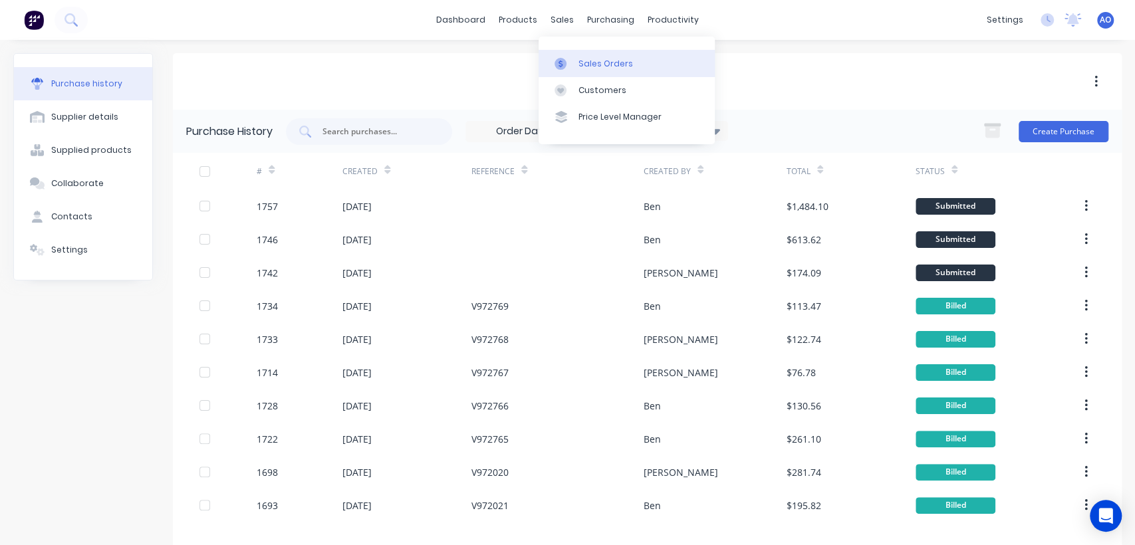
click at [570, 55] on link "Sales Orders" at bounding box center [627, 63] width 176 height 27
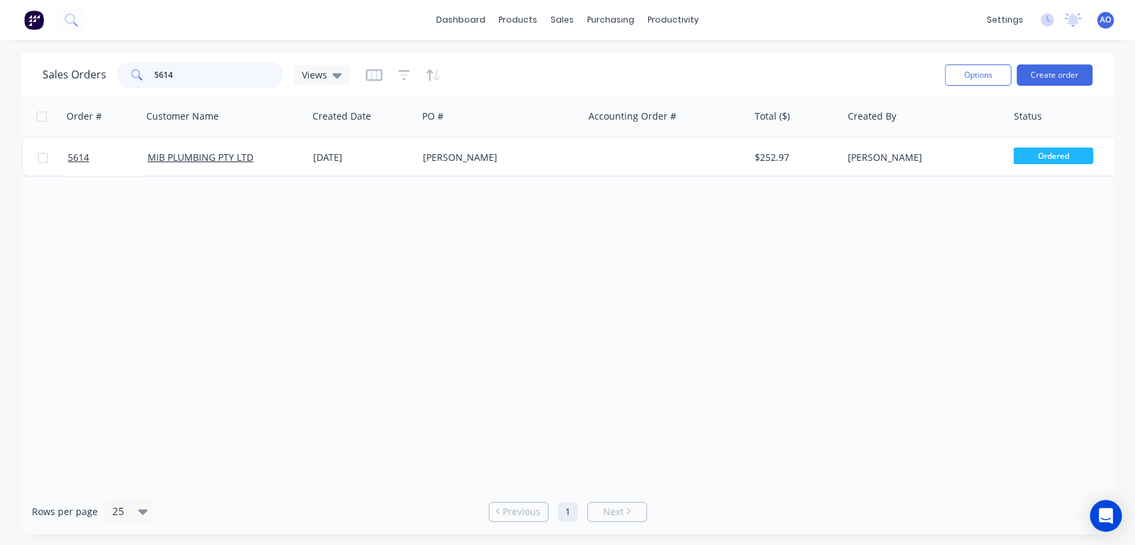
click at [238, 82] on input "5614" at bounding box center [219, 75] width 130 height 27
type input "5653"
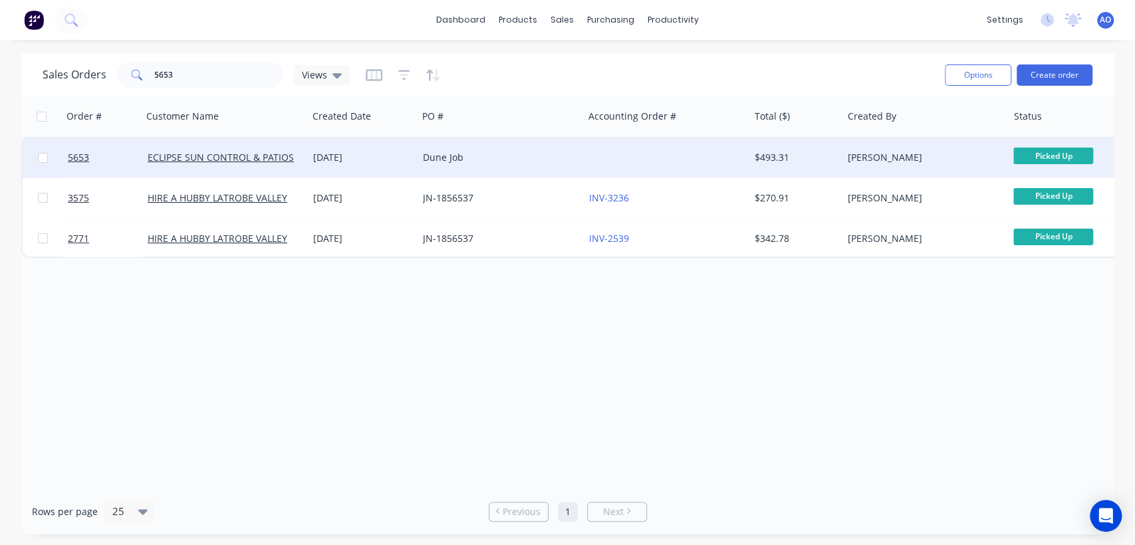
click at [505, 161] on div "Dune Job" at bounding box center [497, 157] width 148 height 13
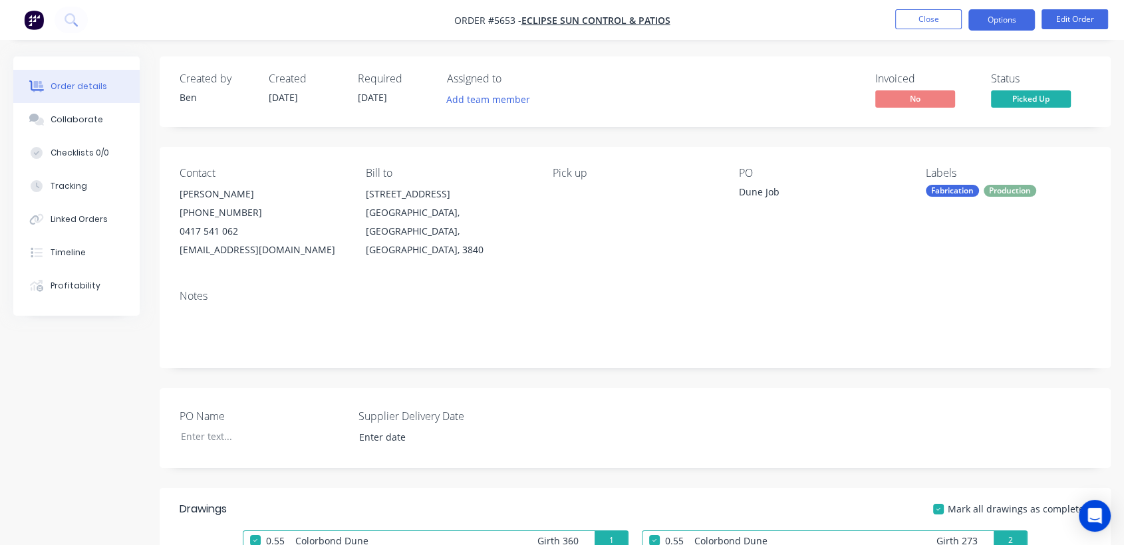
click at [1010, 23] on button "Options" at bounding box center [1001, 19] width 66 height 21
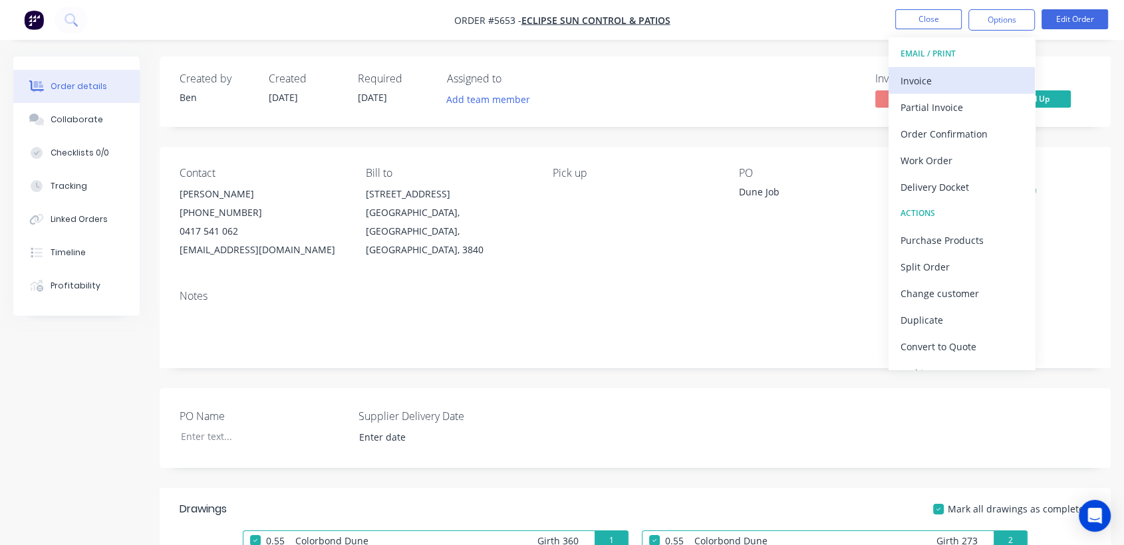
click at [957, 79] on div "Invoice" at bounding box center [961, 80] width 122 height 19
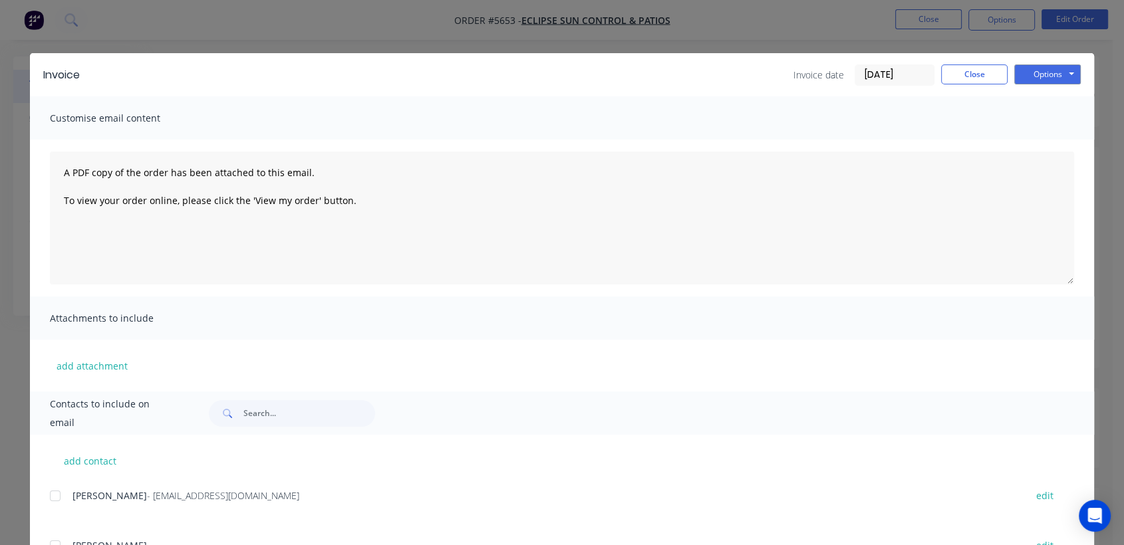
click at [731, 82] on div "Invoice date 28/08/25 Close Options Preview Print Email" at bounding box center [586, 74] width 987 height 21
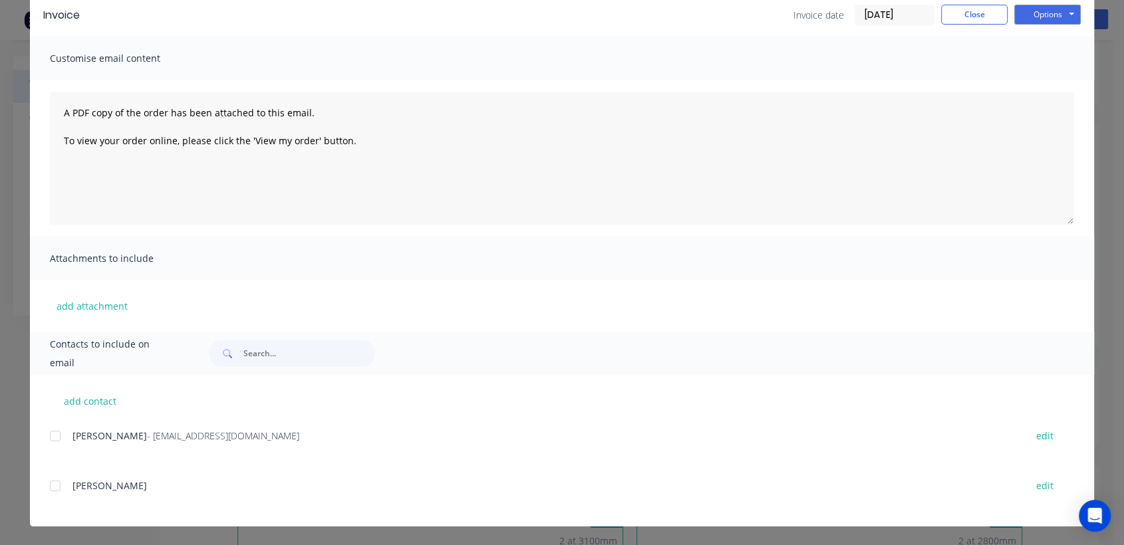
scroll to position [29, 0]
click at [51, 441] on div at bounding box center [55, 436] width 27 height 27
click at [1032, 15] on button "Options" at bounding box center [1047, 15] width 66 height 20
click at [1043, 81] on button "Email" at bounding box center [1056, 82] width 85 height 22
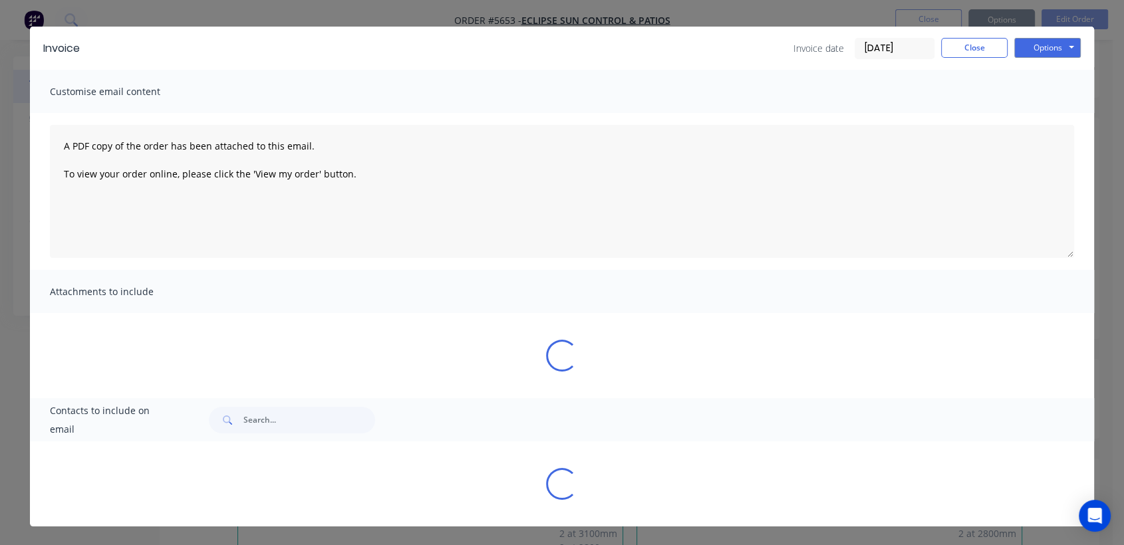
scroll to position [0, 0]
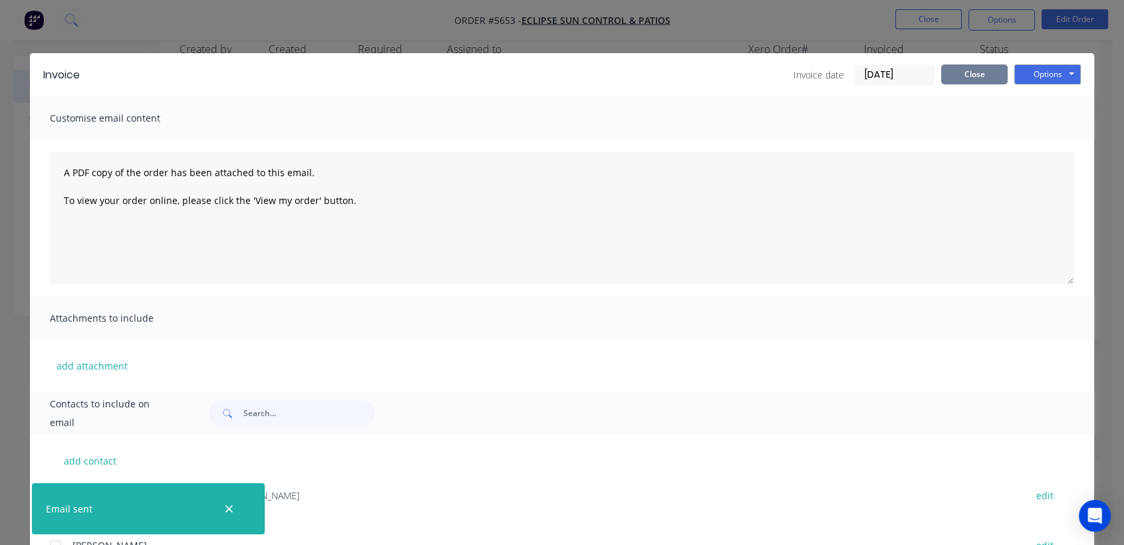
click at [985, 70] on button "Close" at bounding box center [974, 74] width 66 height 20
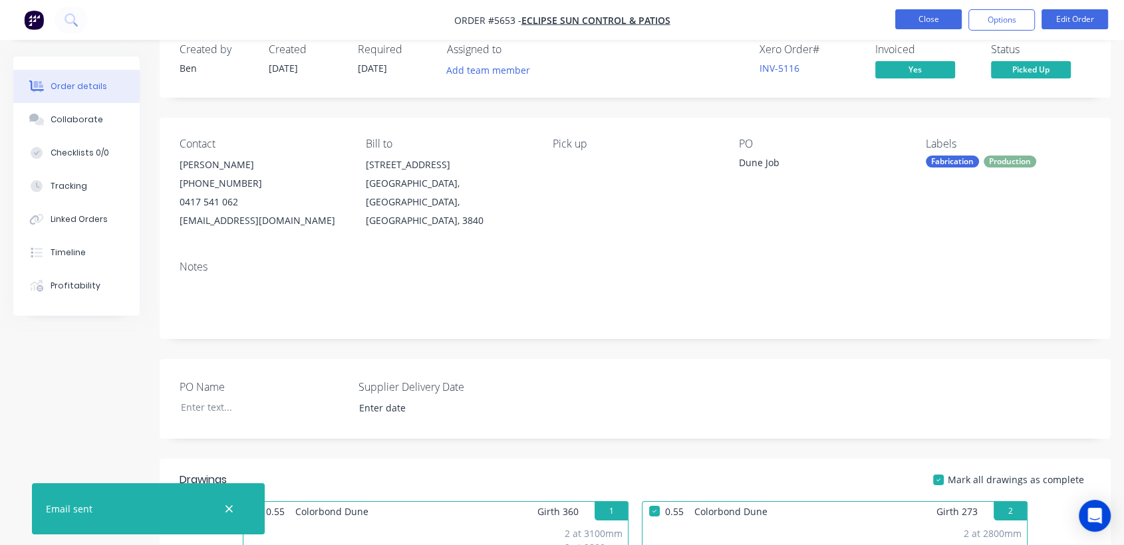
click at [911, 23] on button "Close" at bounding box center [928, 19] width 66 height 20
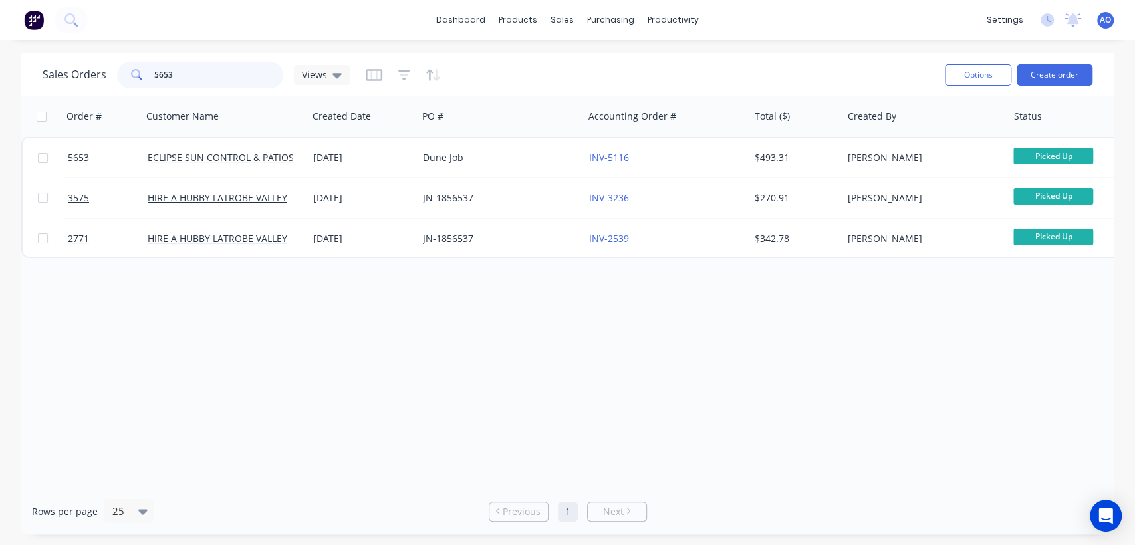
click at [239, 66] on input "5653" at bounding box center [219, 75] width 130 height 27
type input "5649"
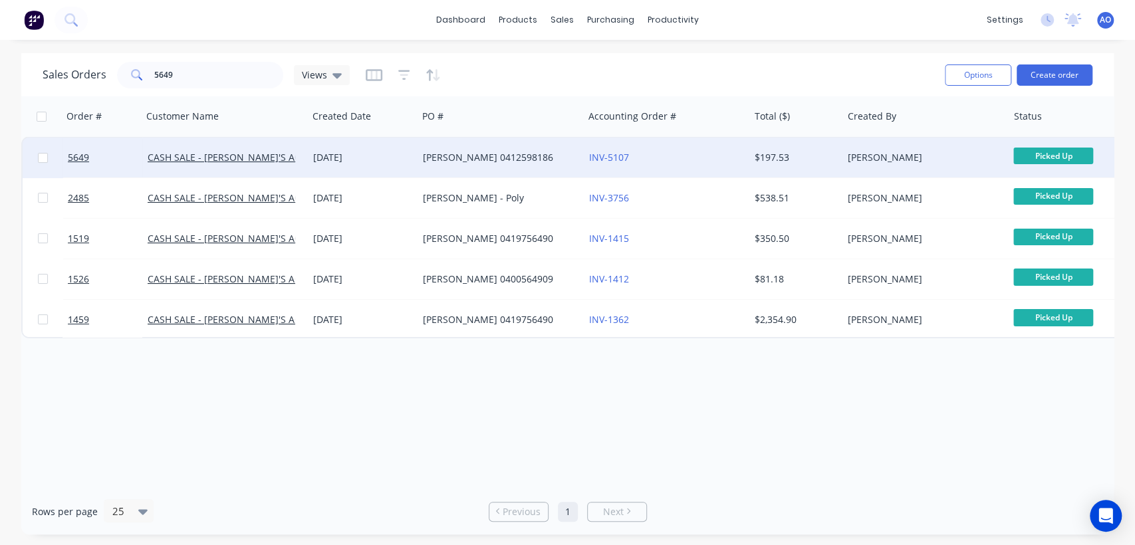
click at [246, 150] on div "CASH SALE - [PERSON_NAME]'S ACCOUNT" at bounding box center [225, 158] width 166 height 40
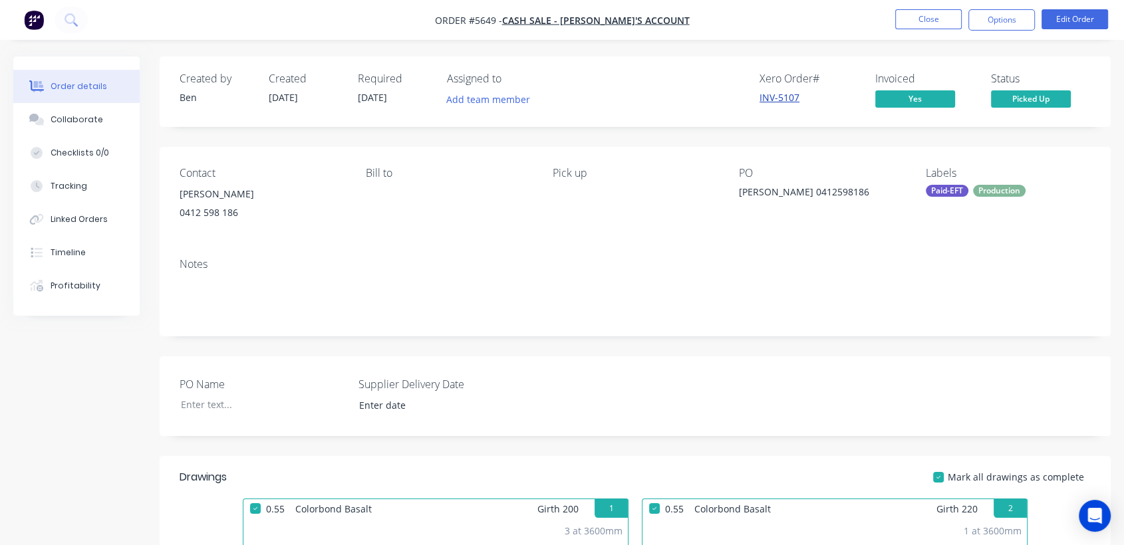
click at [791, 93] on link "INV-5107" at bounding box center [779, 97] width 40 height 13
click at [917, 12] on button "Close" at bounding box center [928, 19] width 66 height 20
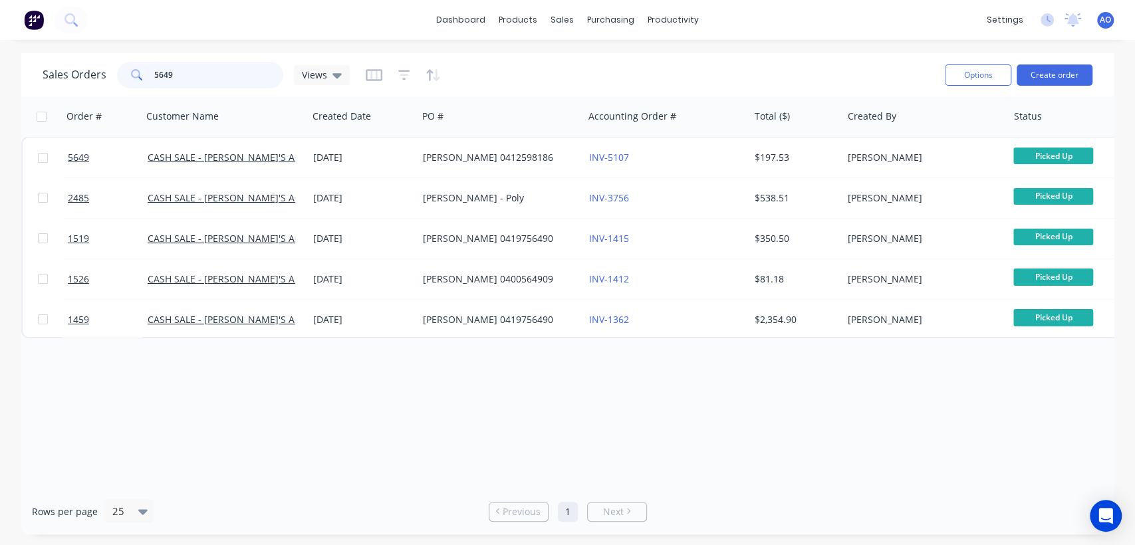
click at [194, 72] on input "5649" at bounding box center [219, 75] width 130 height 27
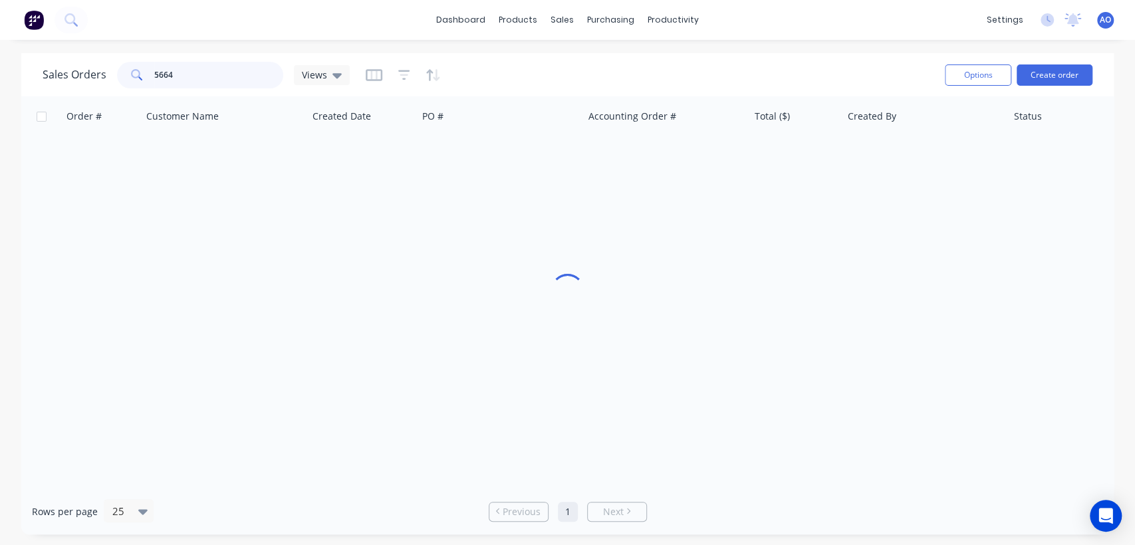
type input "5664"
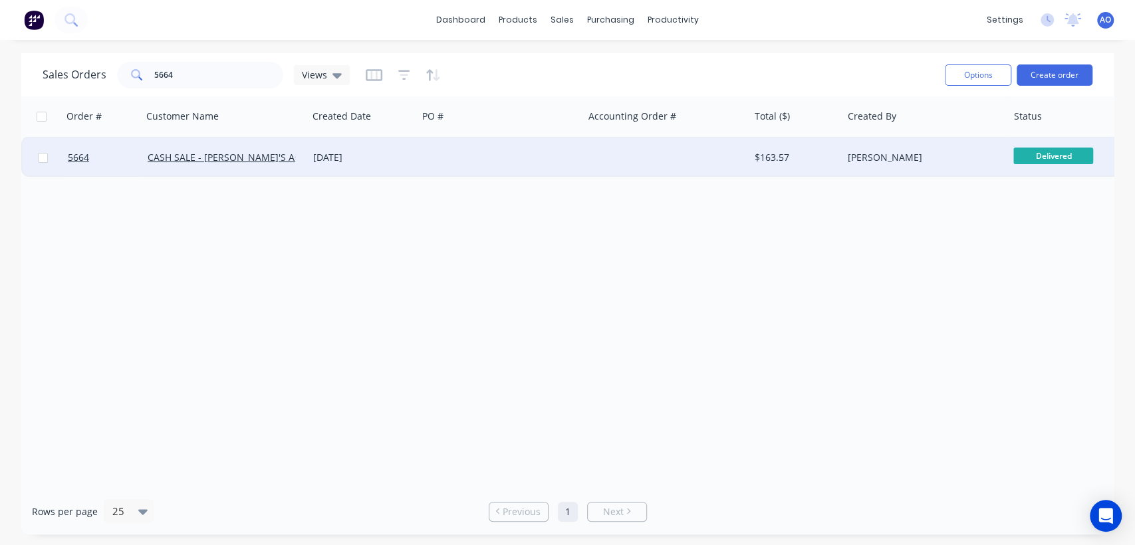
click at [475, 159] on div at bounding box center [501, 158] width 166 height 40
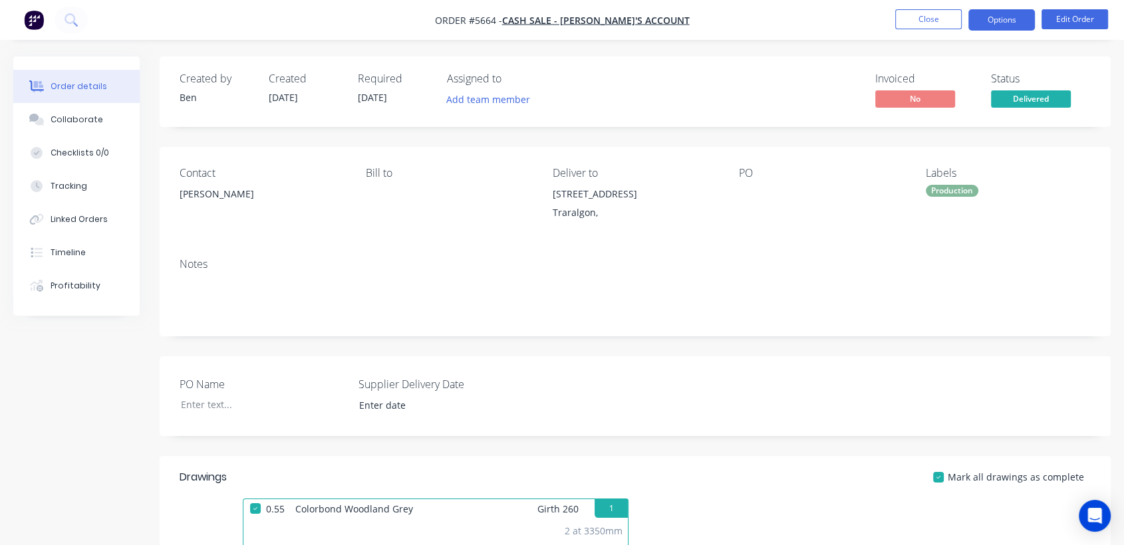
click at [1009, 21] on button "Options" at bounding box center [1001, 19] width 66 height 21
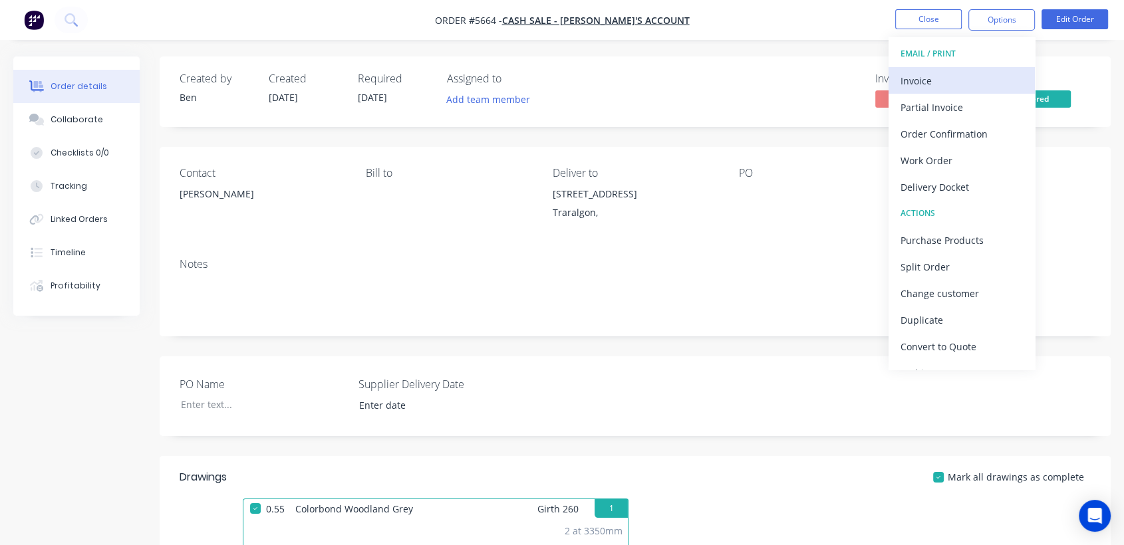
click at [921, 92] on button "Invoice" at bounding box center [961, 80] width 146 height 27
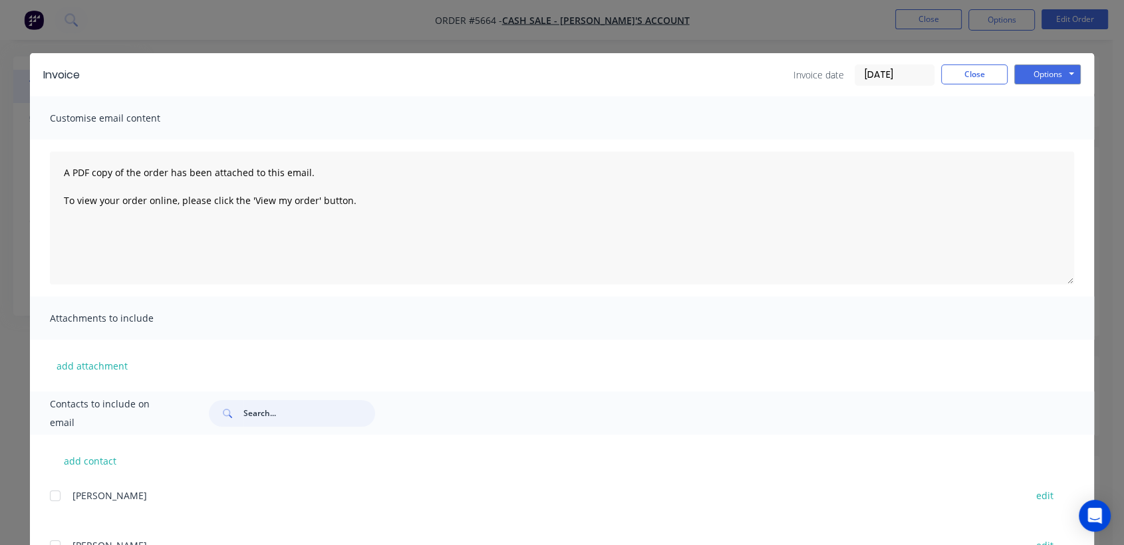
click at [263, 405] on input "text" at bounding box center [309, 413] width 132 height 27
type input "kevin"
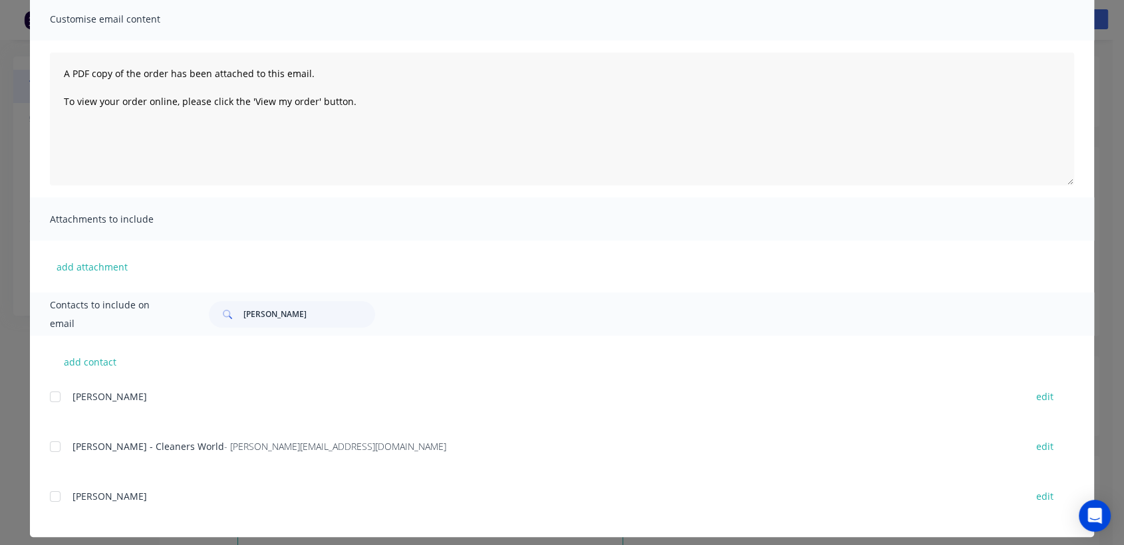
scroll to position [110, 0]
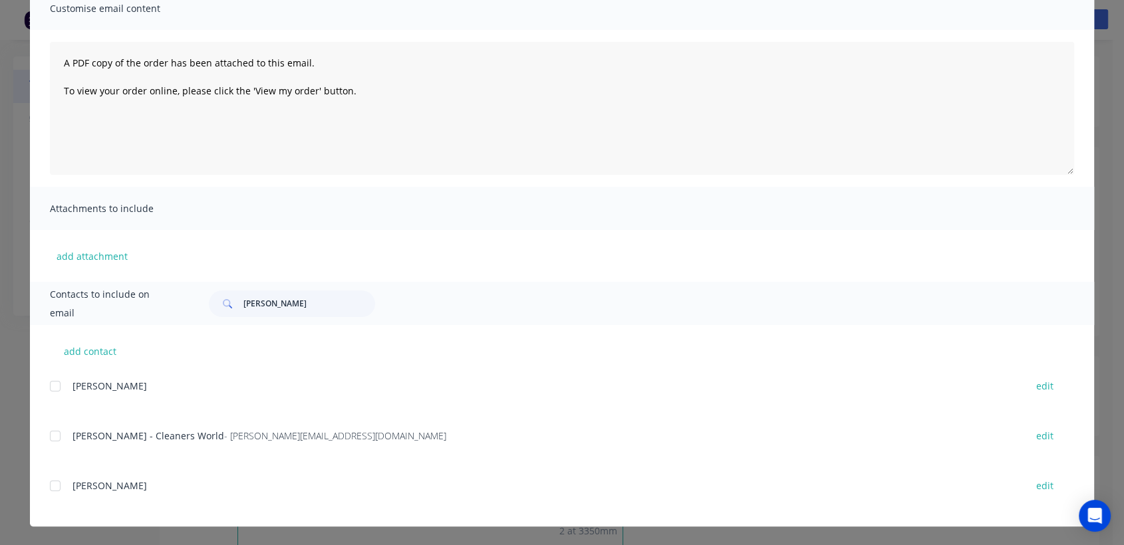
click at [49, 481] on div at bounding box center [55, 486] width 27 height 27
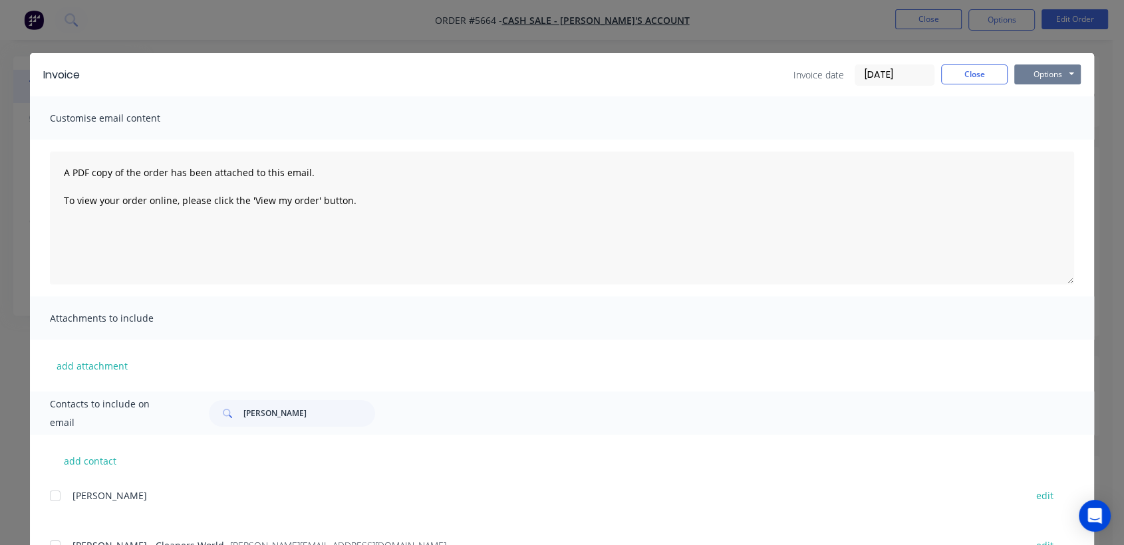
click at [1039, 70] on button "Options" at bounding box center [1047, 74] width 66 height 20
click at [1048, 142] on button "Email" at bounding box center [1056, 142] width 85 height 22
click at [1026, 68] on button "Options" at bounding box center [1047, 74] width 66 height 20
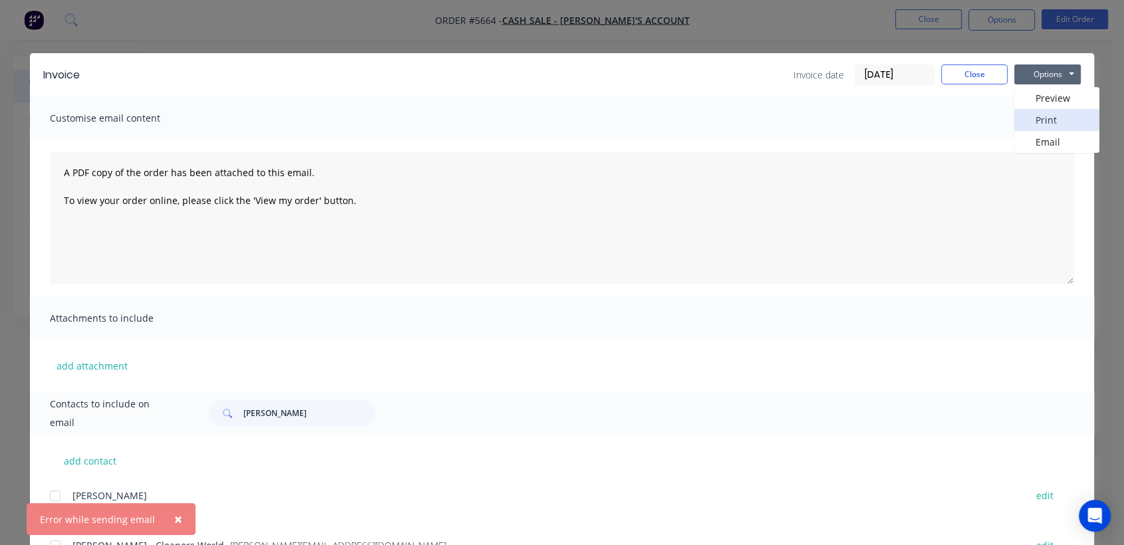
click at [1035, 114] on button "Print" at bounding box center [1056, 120] width 85 height 22
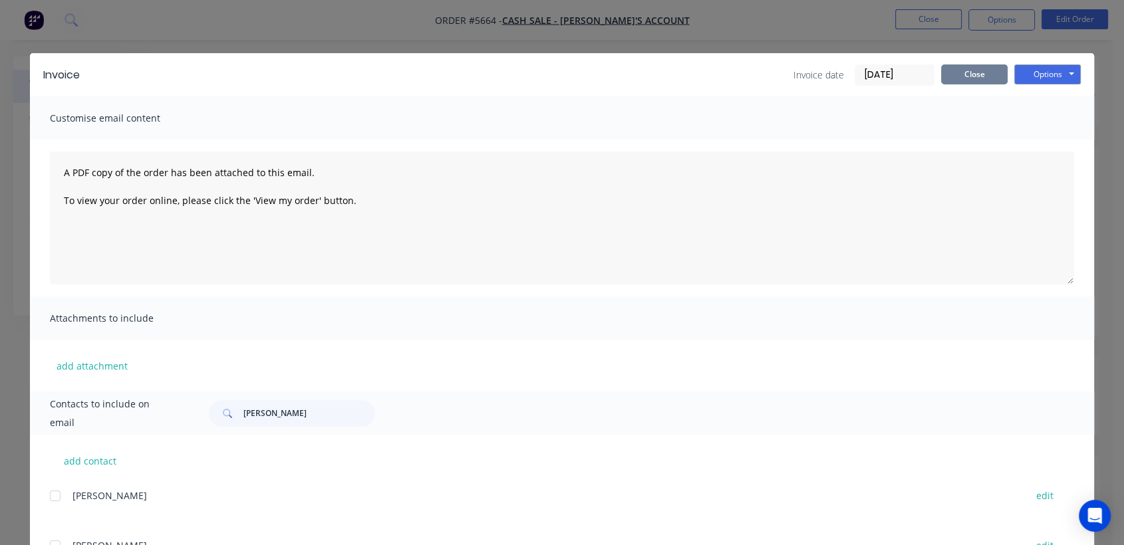
click at [974, 72] on button "Close" at bounding box center [974, 74] width 66 height 20
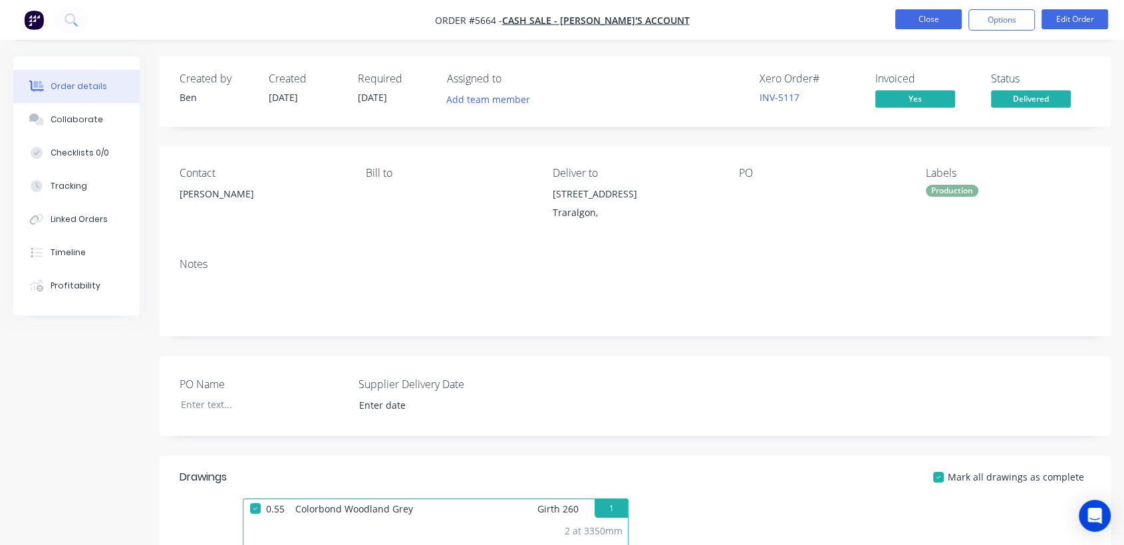
click at [907, 23] on button "Close" at bounding box center [928, 19] width 66 height 20
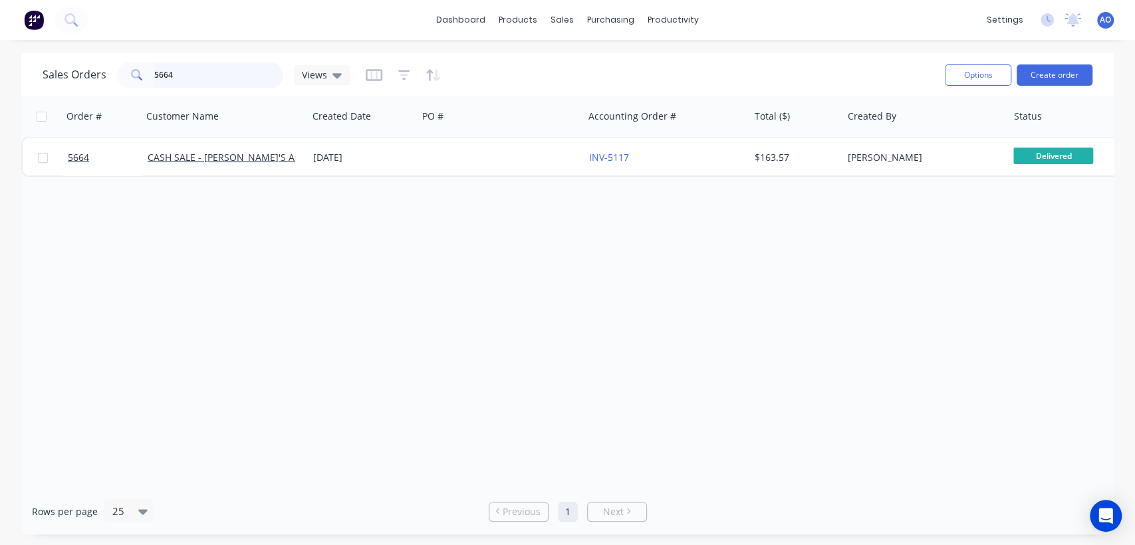
click at [220, 68] on input "5664" at bounding box center [219, 75] width 130 height 27
type input "5663"
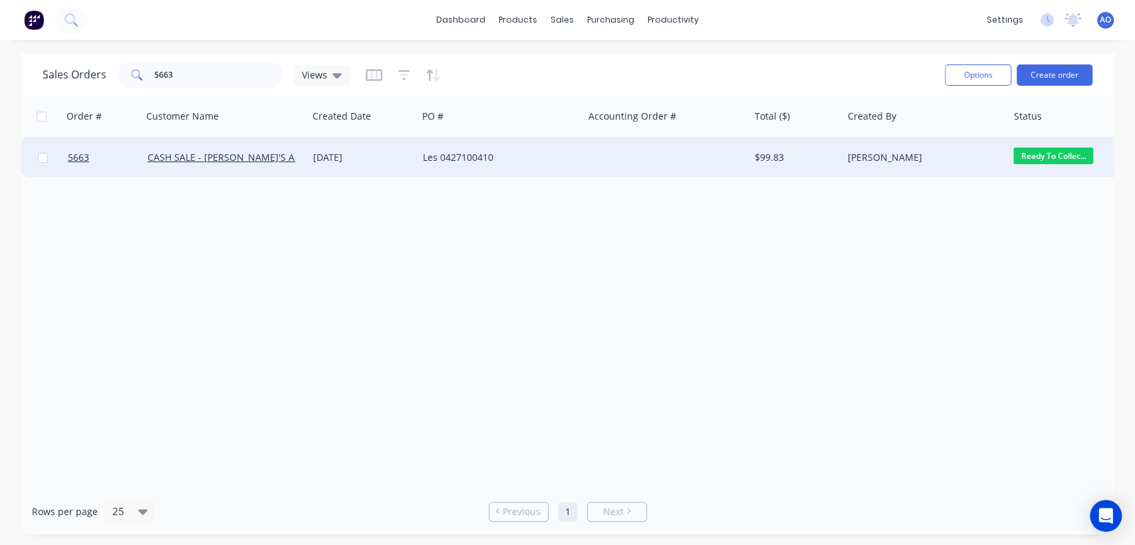
click at [511, 164] on div "Les 0427100410" at bounding box center [497, 157] width 148 height 13
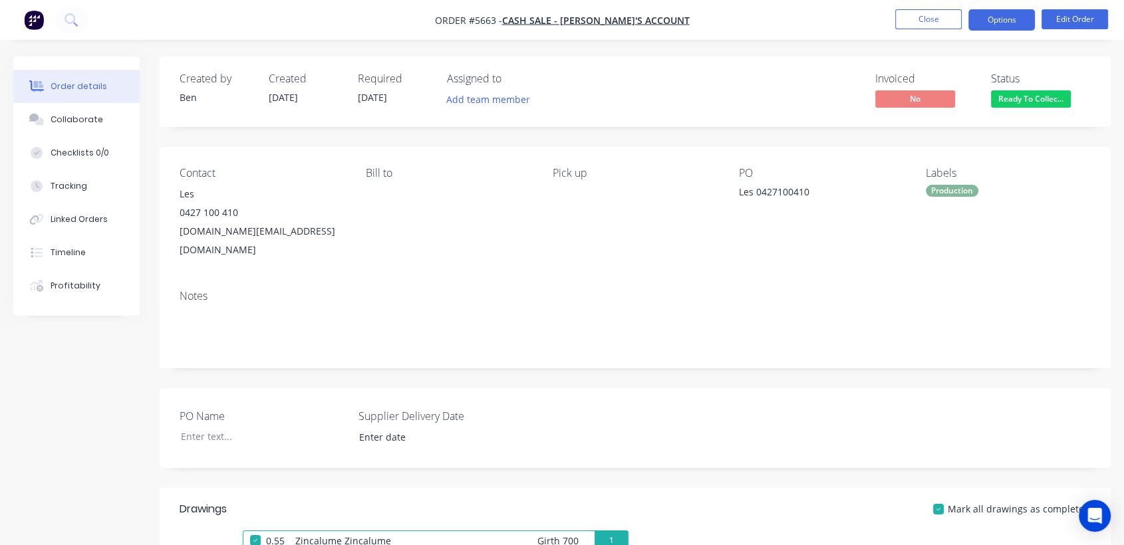
click at [989, 24] on button "Options" at bounding box center [1001, 19] width 66 height 21
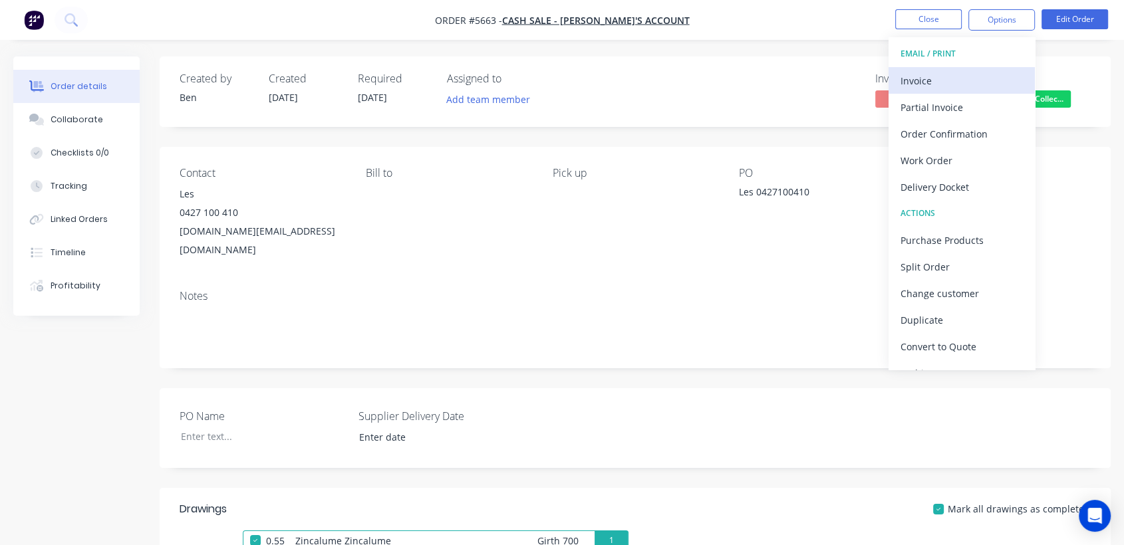
click at [947, 86] on div "Invoice" at bounding box center [961, 80] width 122 height 19
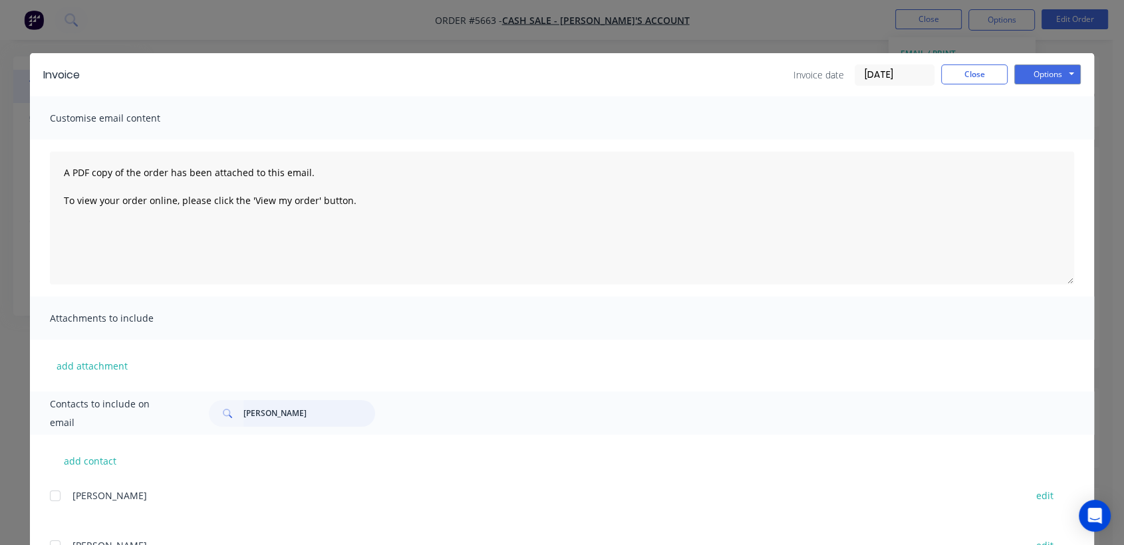
click at [278, 409] on input "kevin" at bounding box center [309, 413] width 132 height 27
type input "k"
type input "les"
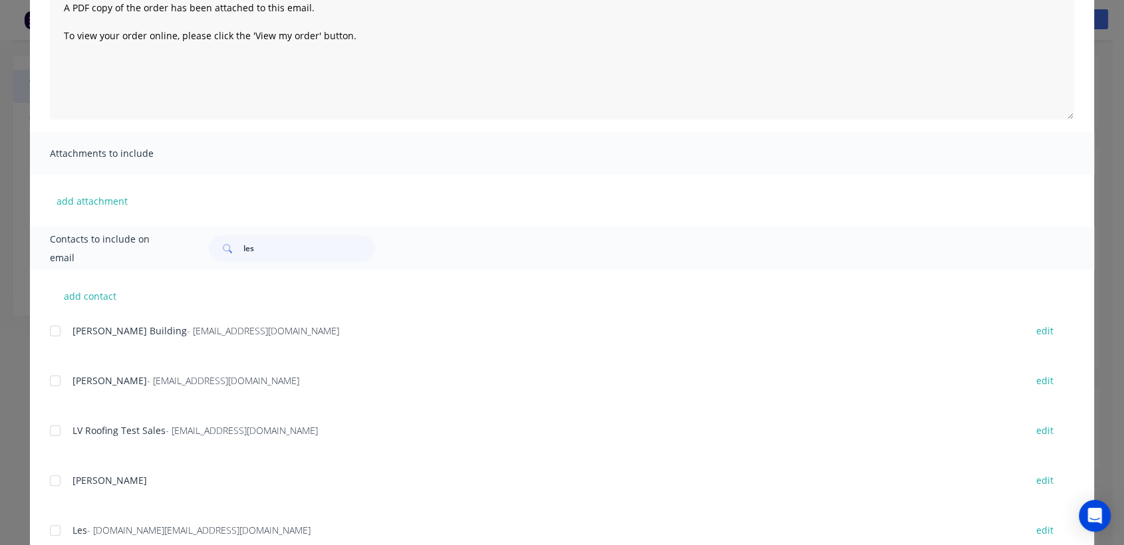
scroll to position [182, 0]
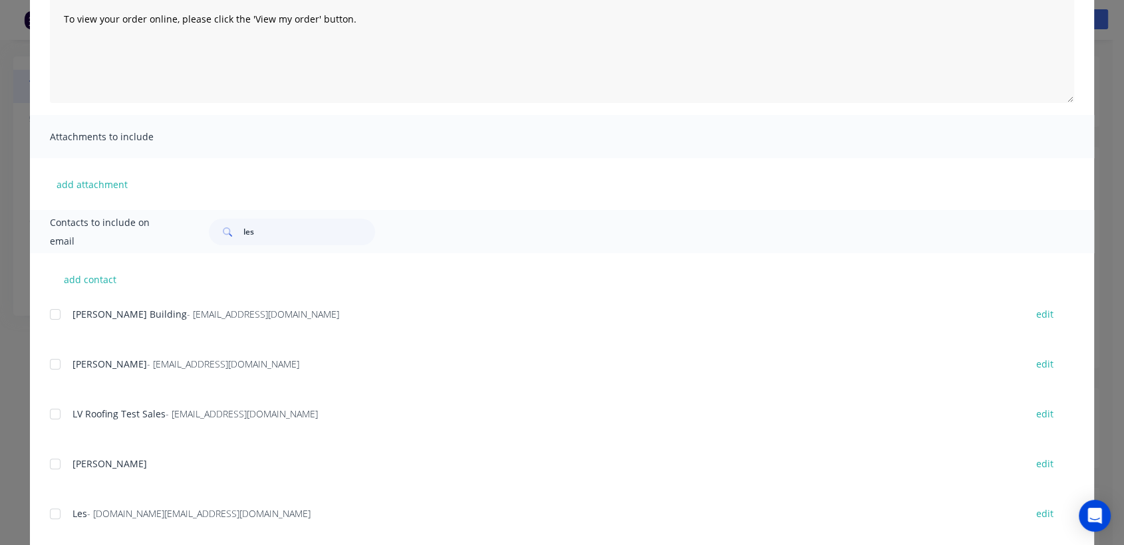
click at [49, 516] on div at bounding box center [55, 514] width 27 height 27
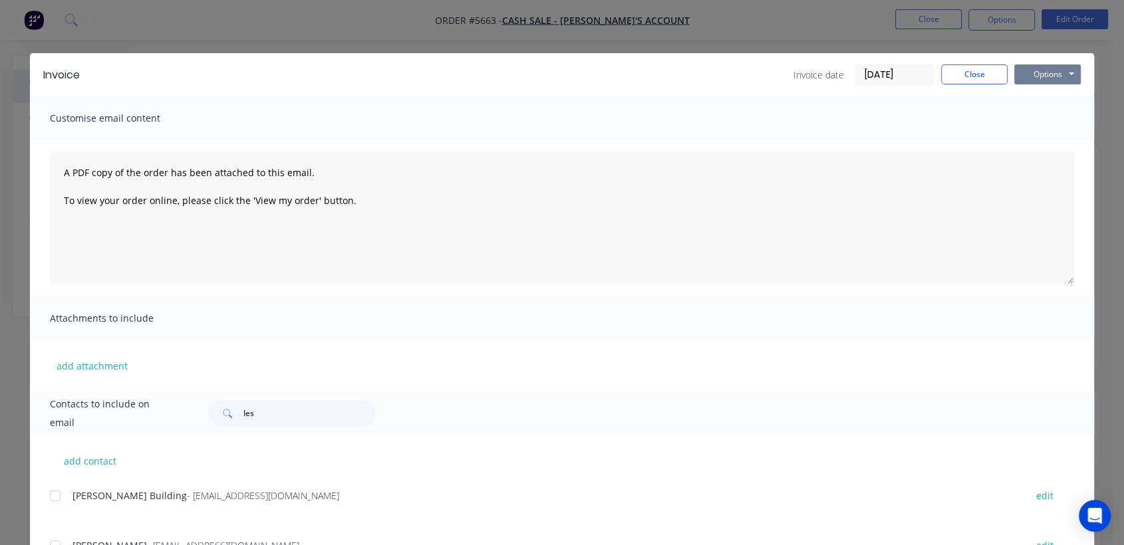
click at [1036, 76] on button "Options" at bounding box center [1047, 74] width 66 height 20
click at [1048, 147] on button "Email" at bounding box center [1056, 142] width 85 height 22
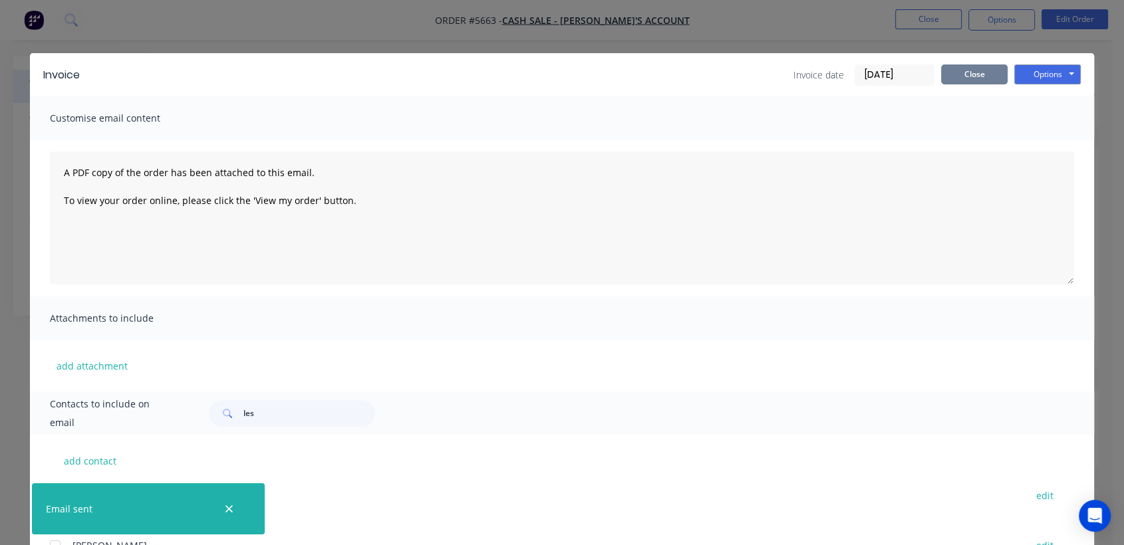
click at [969, 76] on button "Close" at bounding box center [974, 74] width 66 height 20
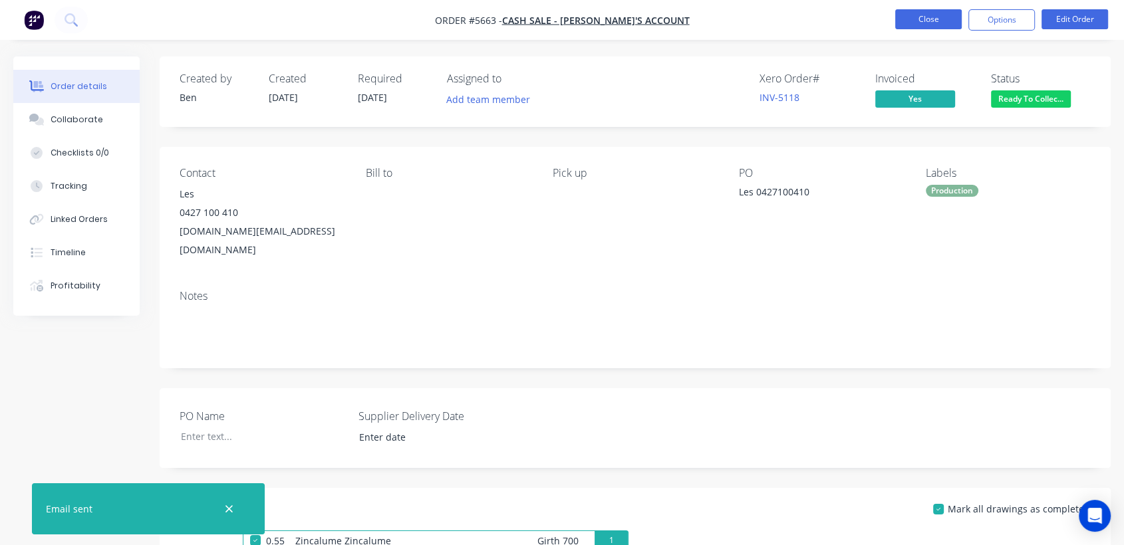
click at [920, 14] on button "Close" at bounding box center [928, 19] width 66 height 20
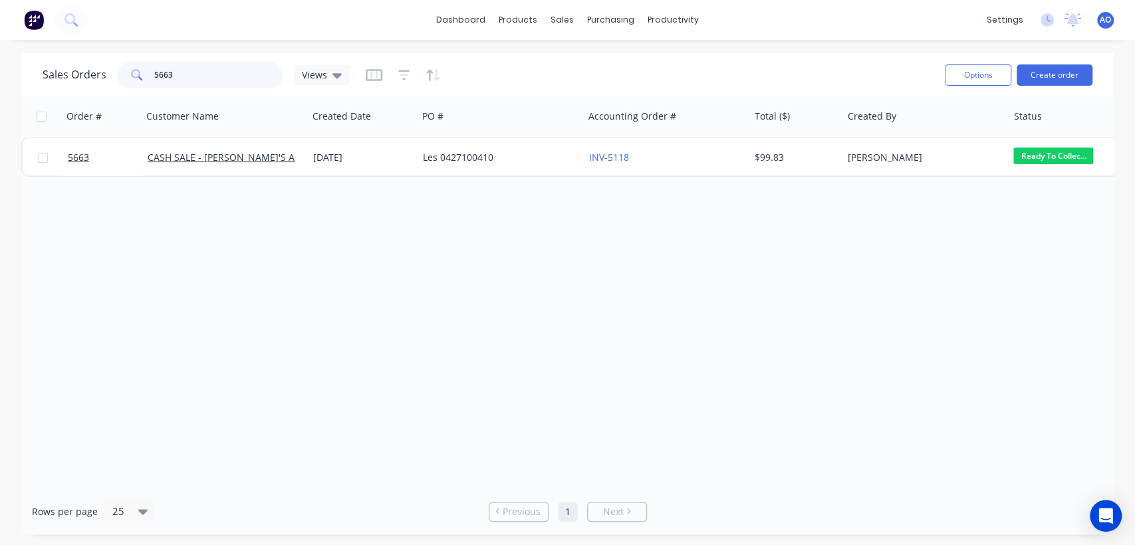
click at [178, 74] on input "5663" at bounding box center [219, 75] width 130 height 27
type input "5670"
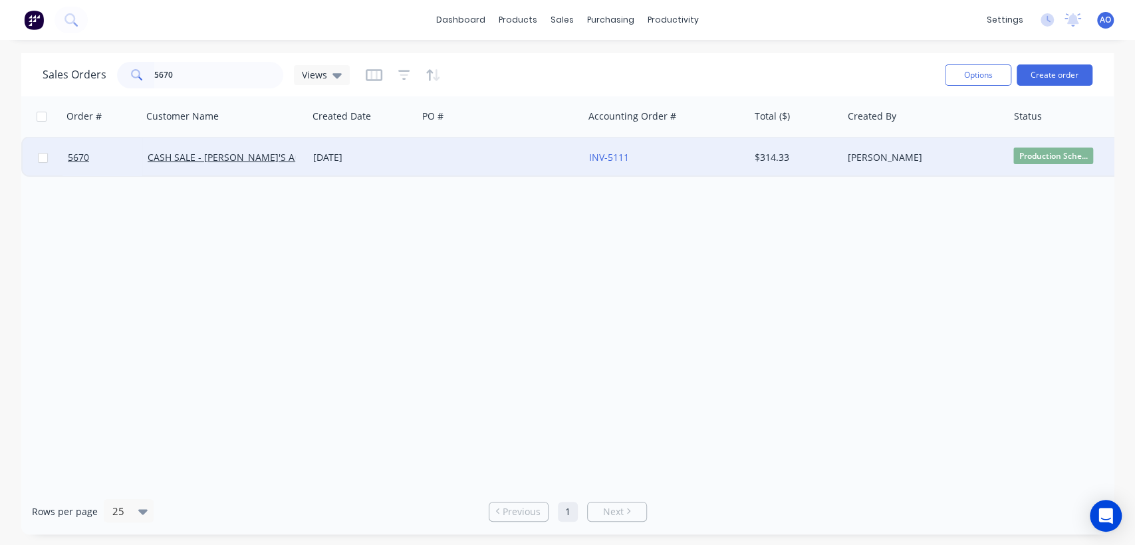
click at [397, 156] on div "[DATE]" at bounding box center [362, 157] width 99 height 13
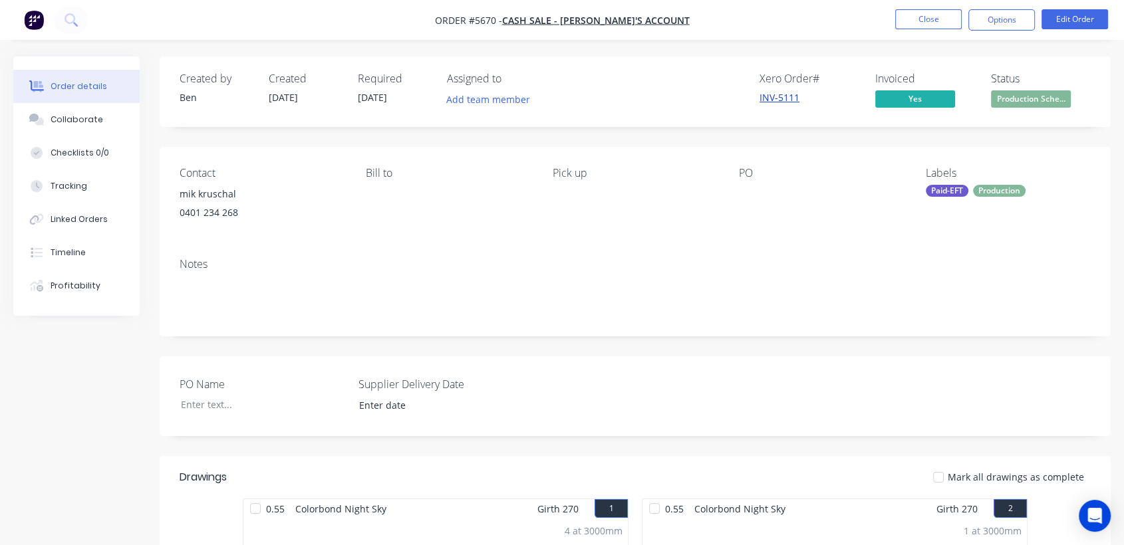
click at [786, 99] on link "INV-5111" at bounding box center [779, 97] width 40 height 13
click at [925, 13] on button "Close" at bounding box center [928, 19] width 66 height 20
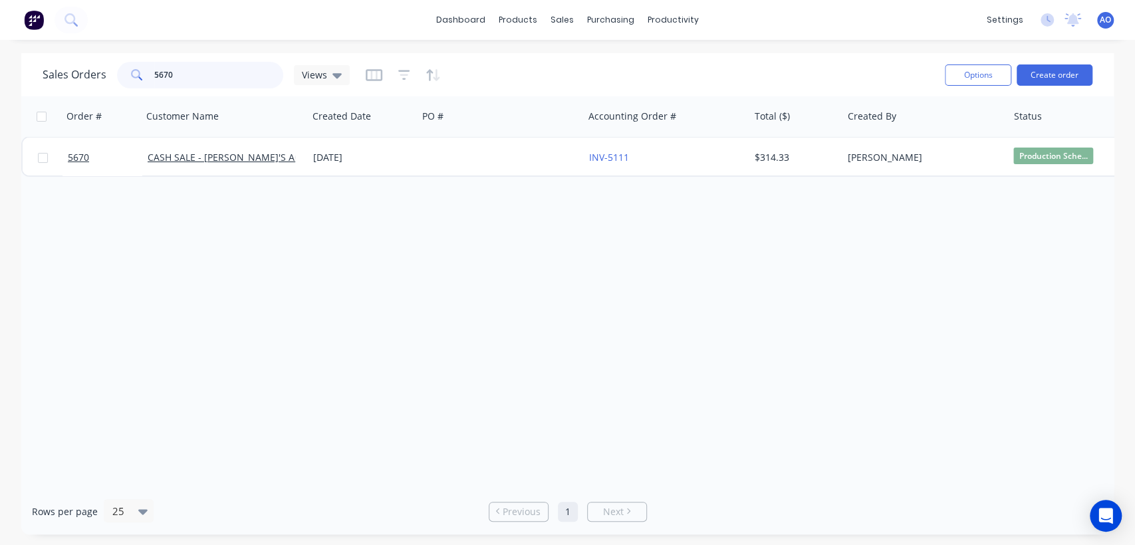
click at [198, 70] on input "5670" at bounding box center [219, 75] width 130 height 27
type input "5674"
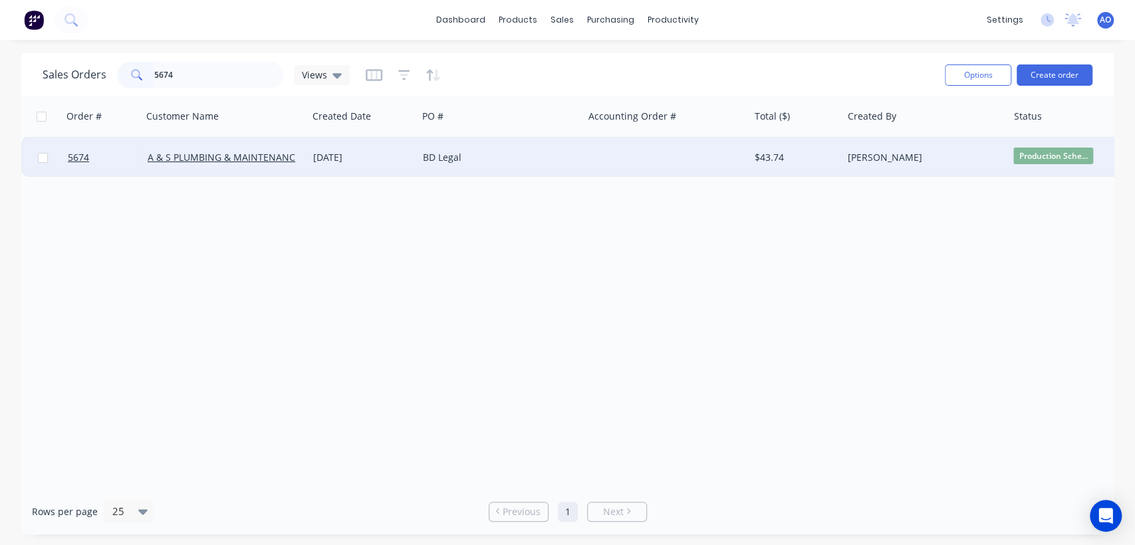
click at [601, 156] on div at bounding box center [667, 158] width 166 height 40
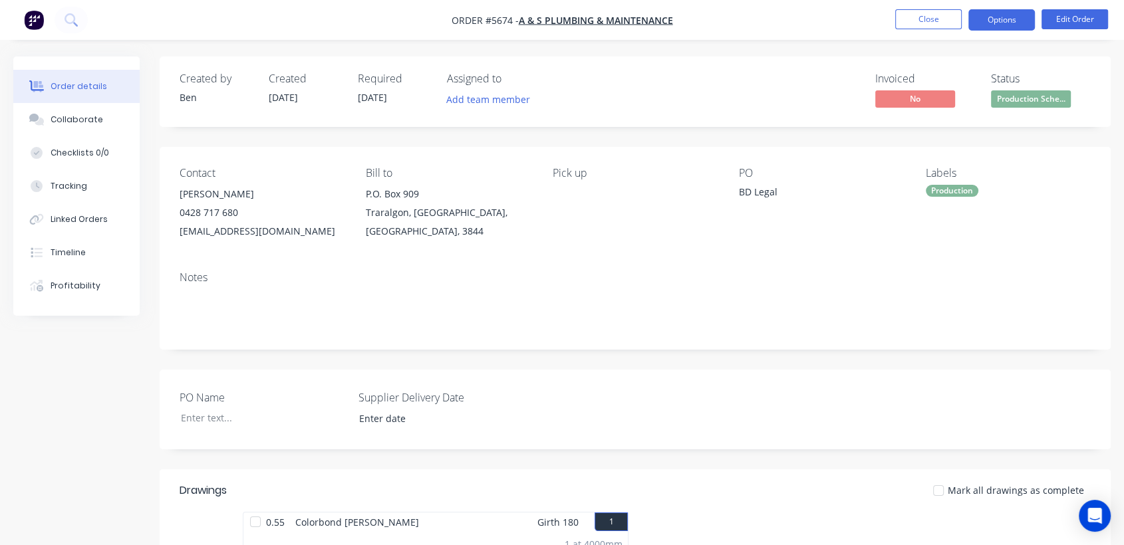
click at [989, 15] on button "Options" at bounding box center [1001, 19] width 66 height 21
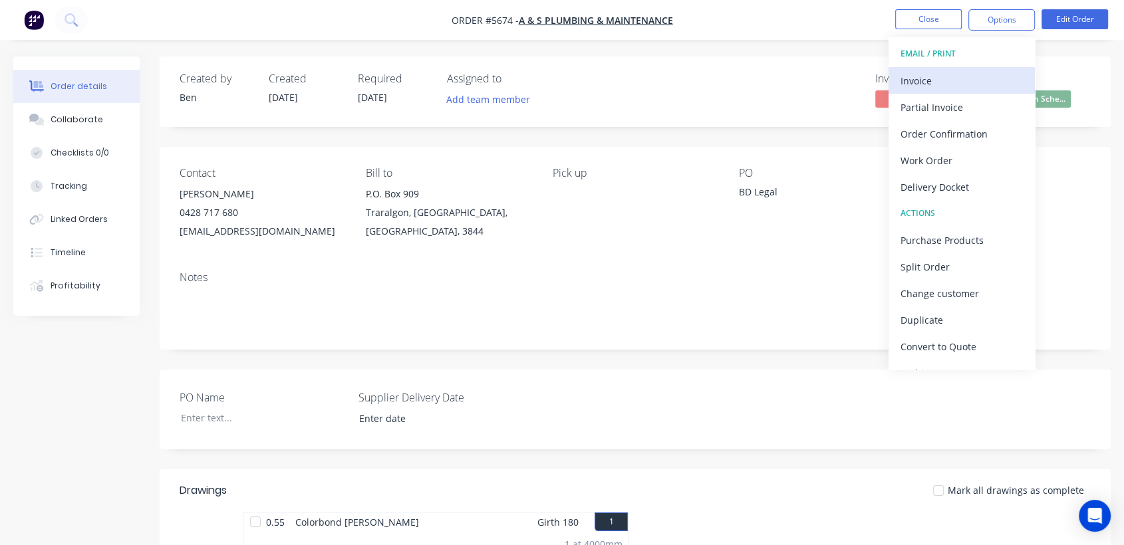
click at [951, 82] on div "Invoice" at bounding box center [961, 80] width 122 height 19
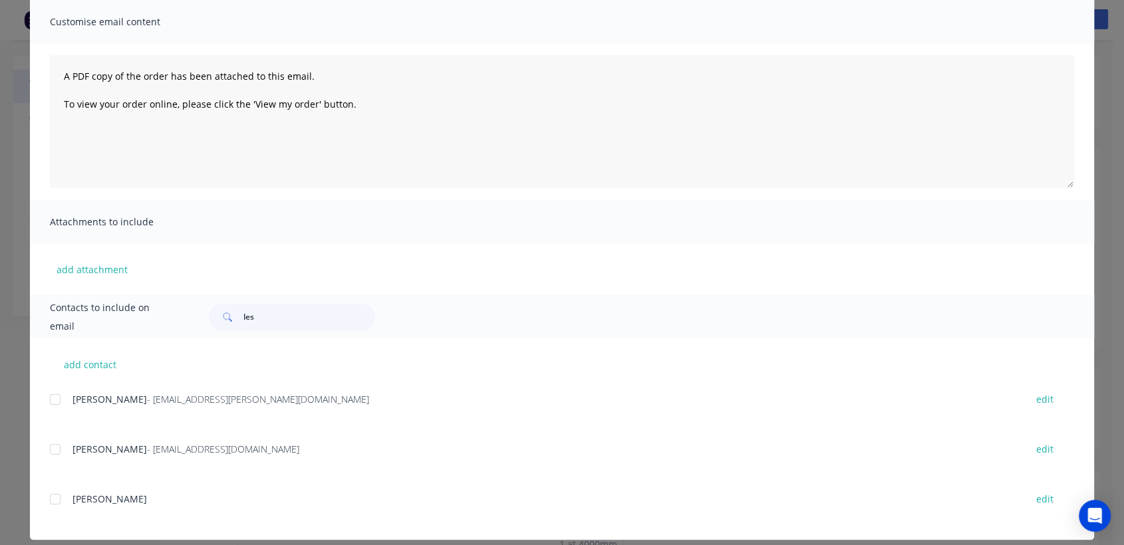
scroll to position [110, 0]
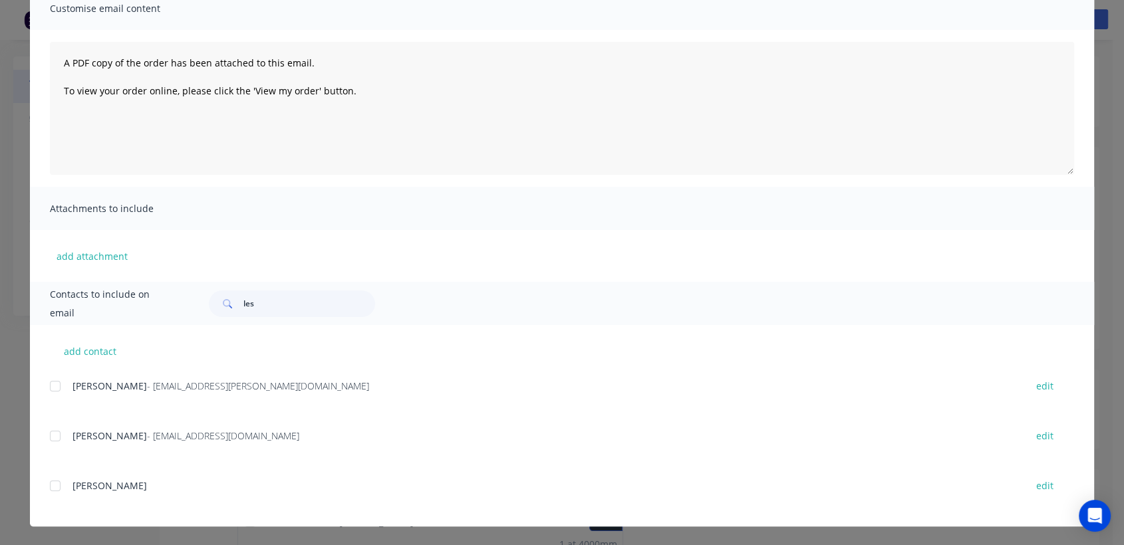
click at [50, 384] on div at bounding box center [55, 386] width 27 height 27
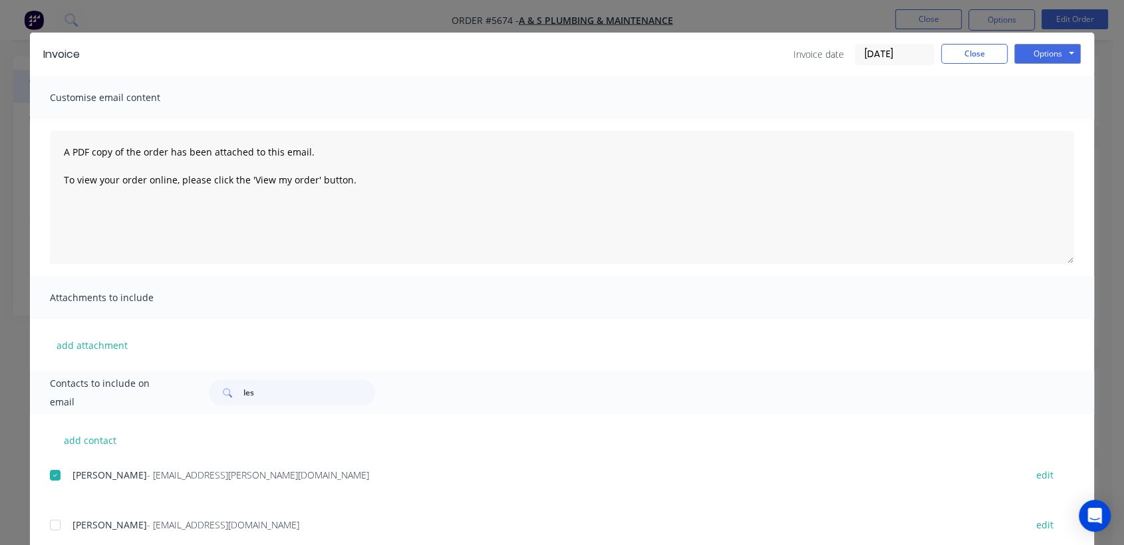
scroll to position [0, 0]
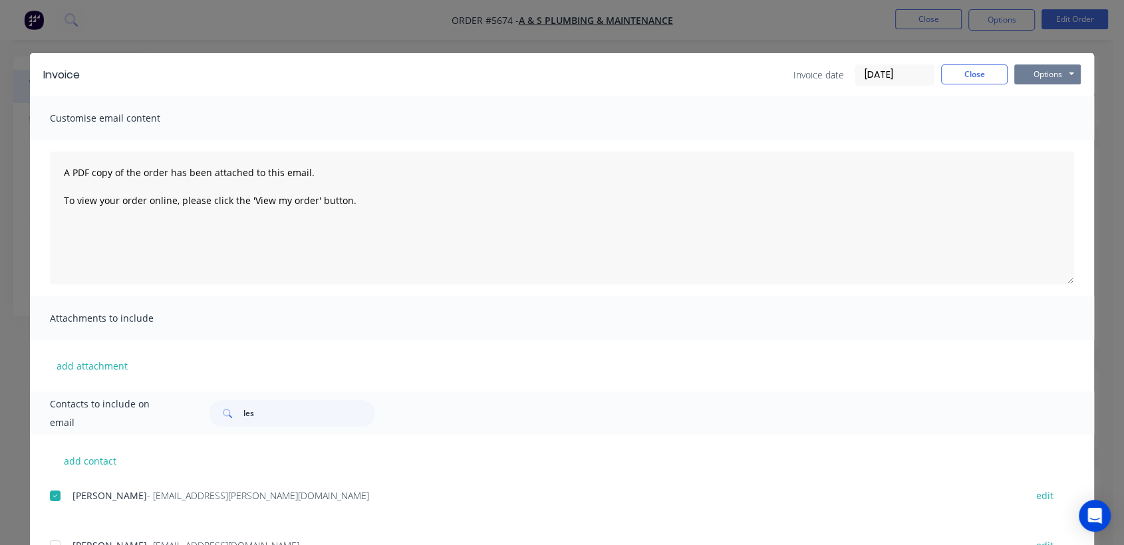
click at [1056, 70] on button "Options" at bounding box center [1047, 74] width 66 height 20
click at [1044, 139] on button "Email" at bounding box center [1056, 142] width 85 height 22
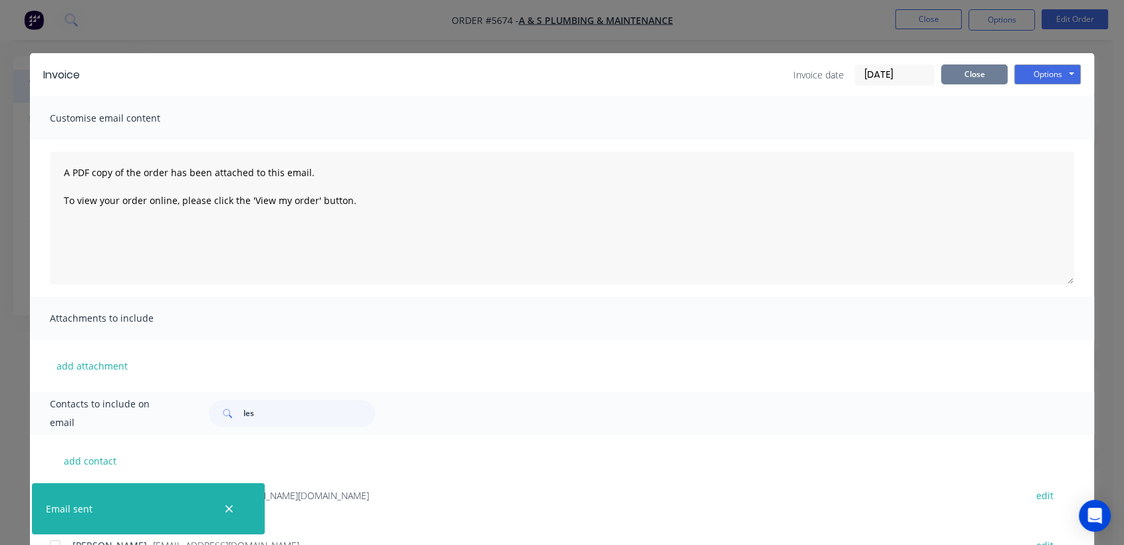
click at [967, 76] on button "Close" at bounding box center [974, 74] width 66 height 20
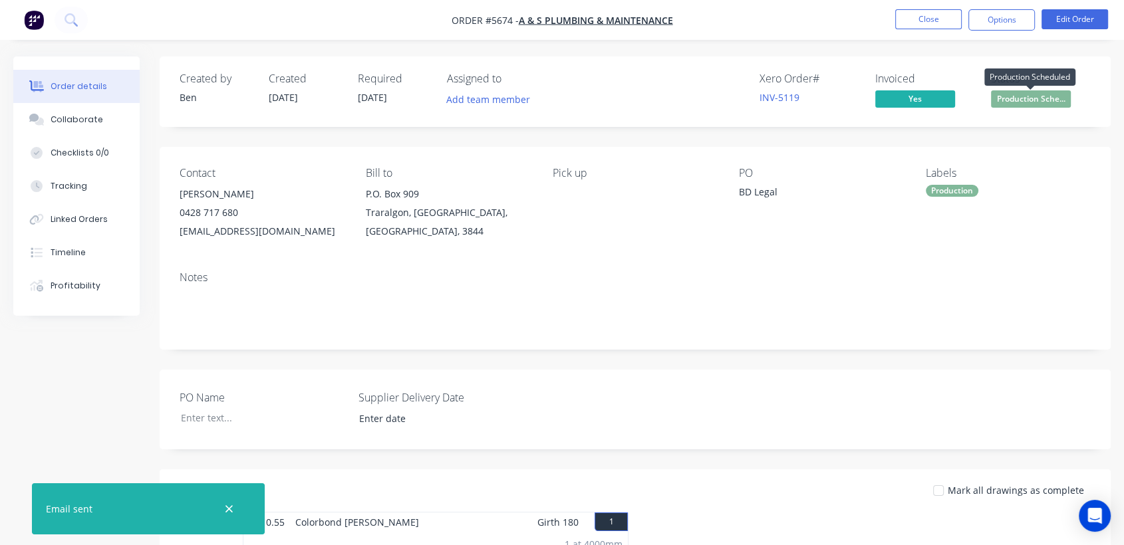
click at [1024, 101] on span "Production Sche..." at bounding box center [1031, 98] width 80 height 17
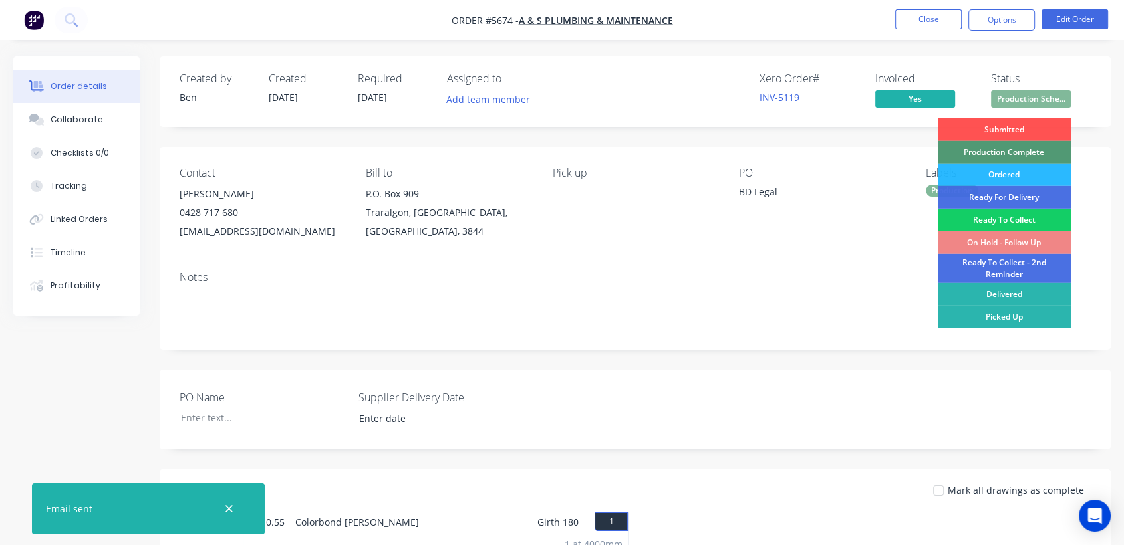
click at [996, 214] on div "Ready To Collect" at bounding box center [1003, 220] width 133 height 23
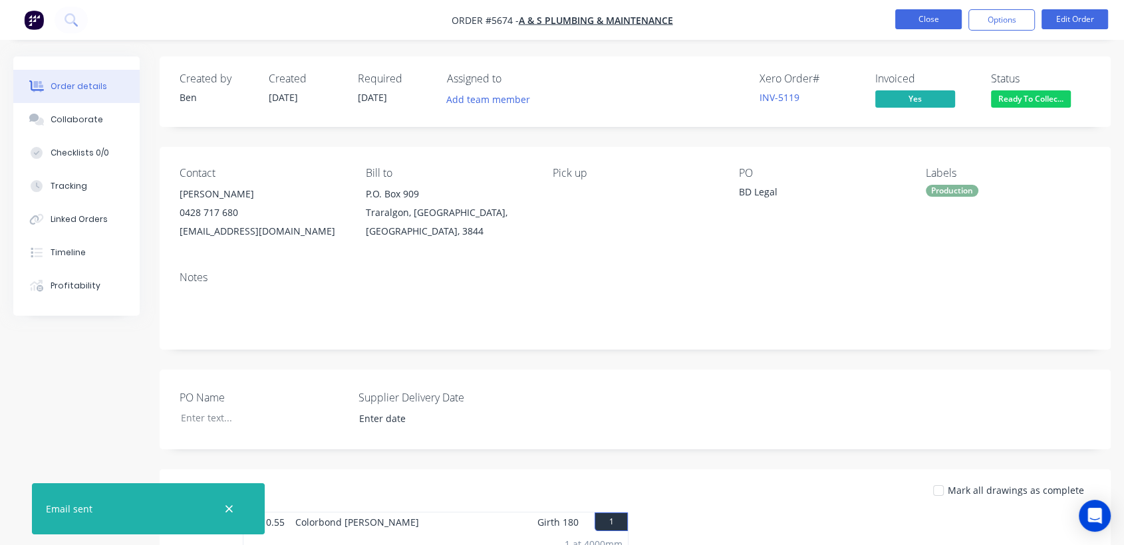
click at [921, 14] on button "Close" at bounding box center [928, 19] width 66 height 20
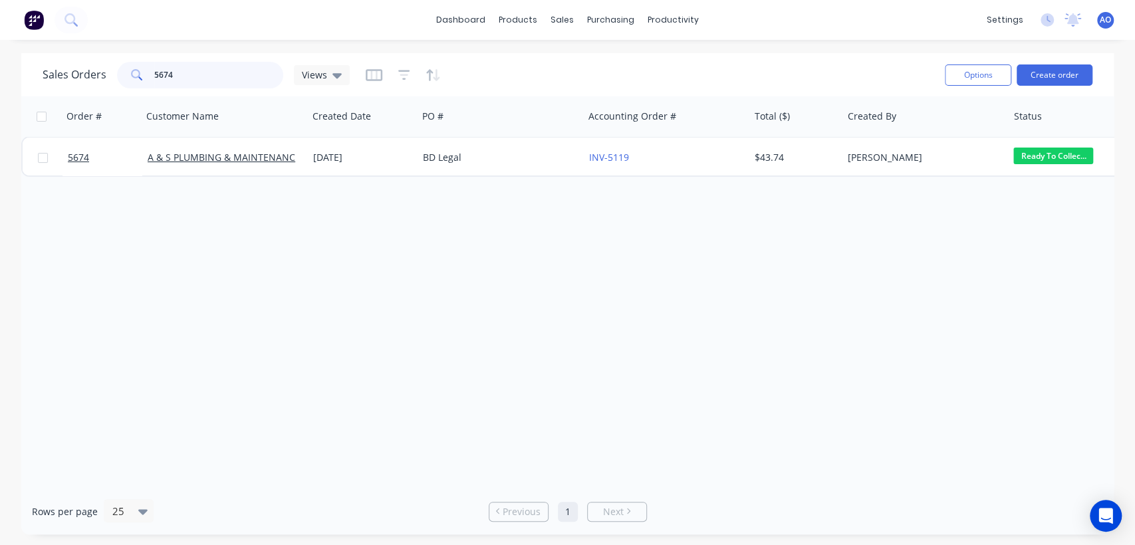
click at [218, 84] on input "5674" at bounding box center [219, 75] width 130 height 27
type input "5669"
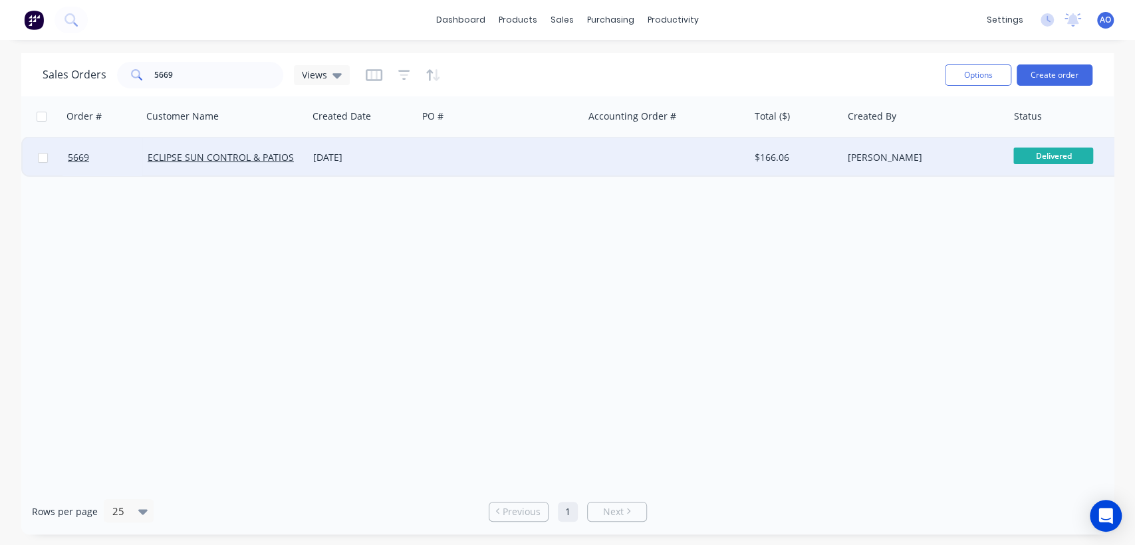
click at [408, 162] on div "[DATE]" at bounding box center [362, 157] width 99 height 13
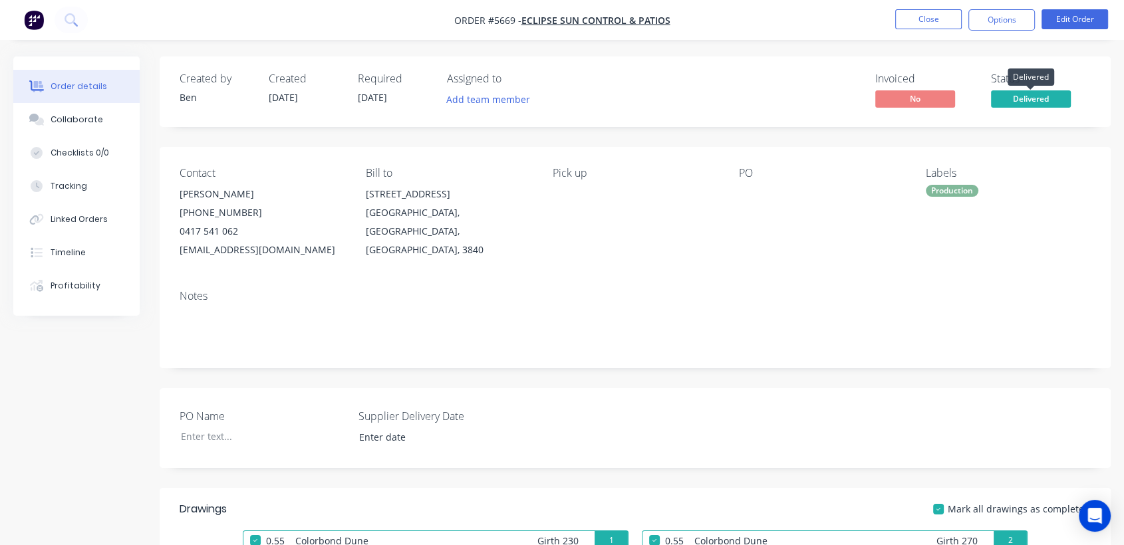
click at [1042, 100] on span "Delivered" at bounding box center [1031, 98] width 80 height 17
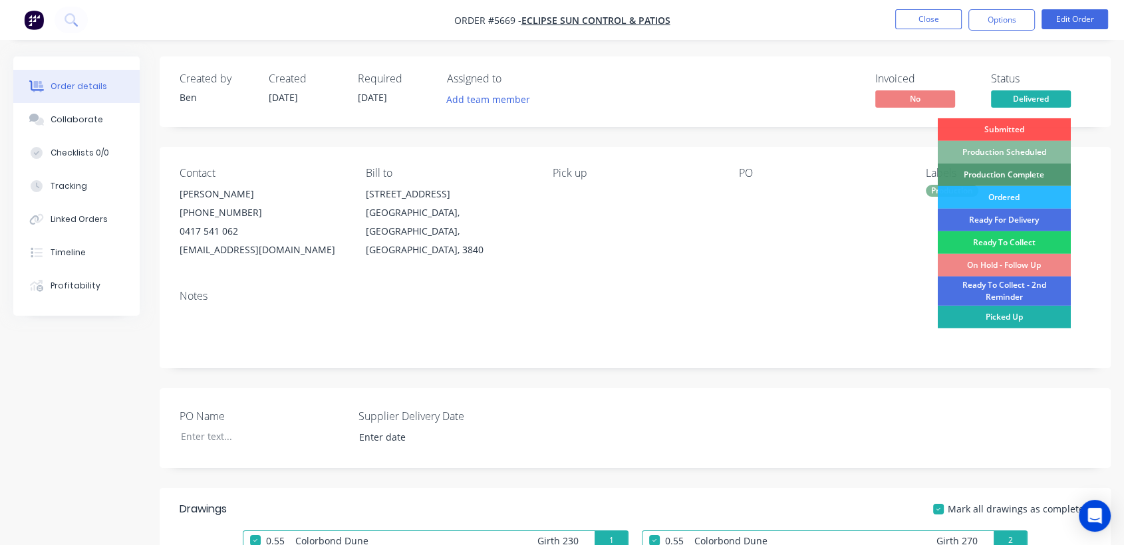
click at [984, 318] on div "Picked Up" at bounding box center [1003, 317] width 133 height 23
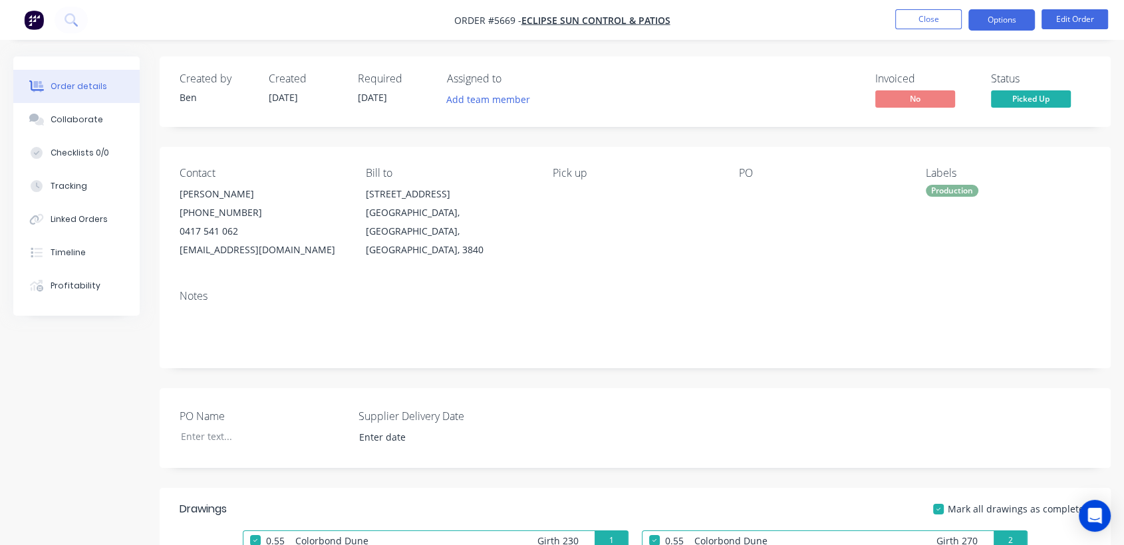
click at [1021, 11] on button "Options" at bounding box center [1001, 19] width 66 height 21
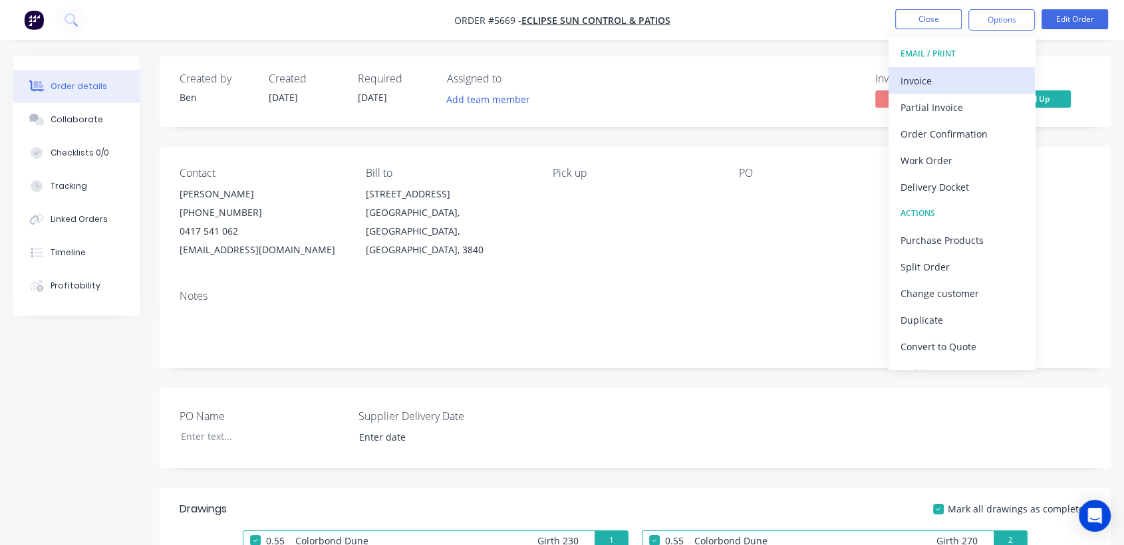
click at [931, 74] on div "Invoice" at bounding box center [961, 80] width 122 height 19
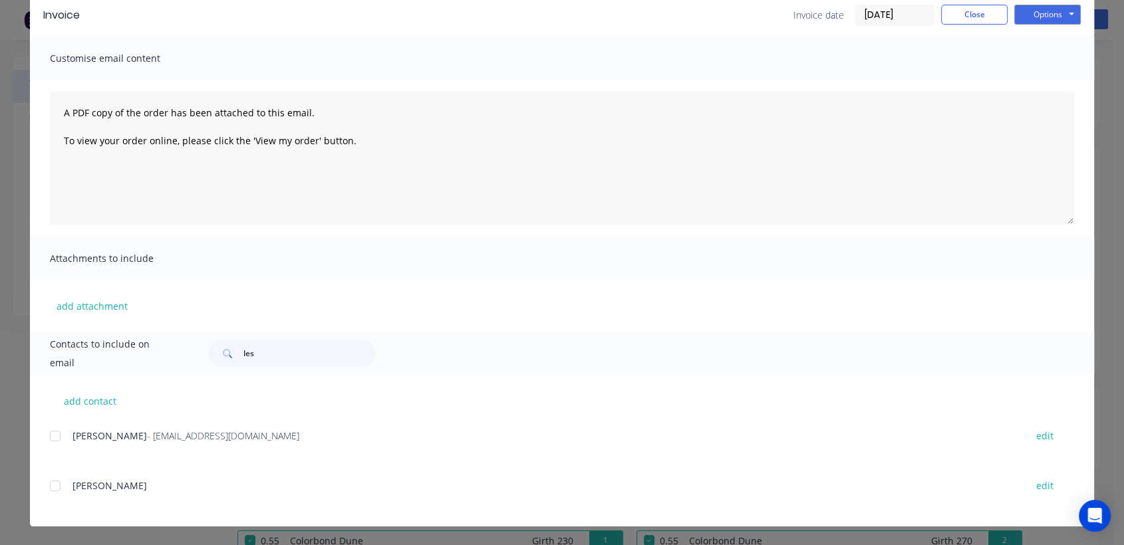
scroll to position [29, 0]
click at [51, 437] on div at bounding box center [55, 436] width 27 height 27
click at [1059, 12] on button "Options" at bounding box center [1047, 15] width 66 height 20
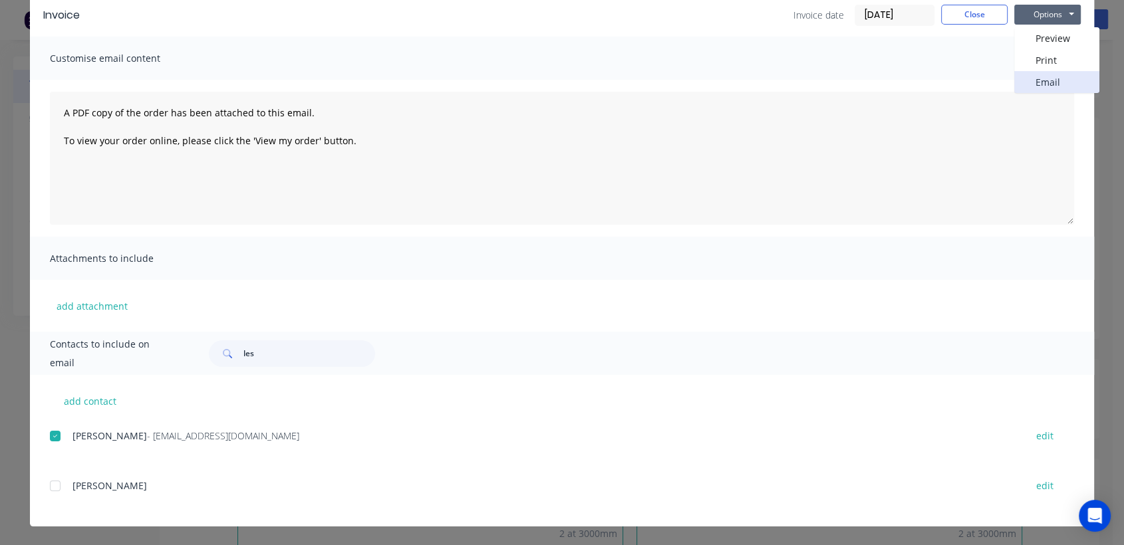
click at [1037, 77] on button "Email" at bounding box center [1056, 82] width 85 height 22
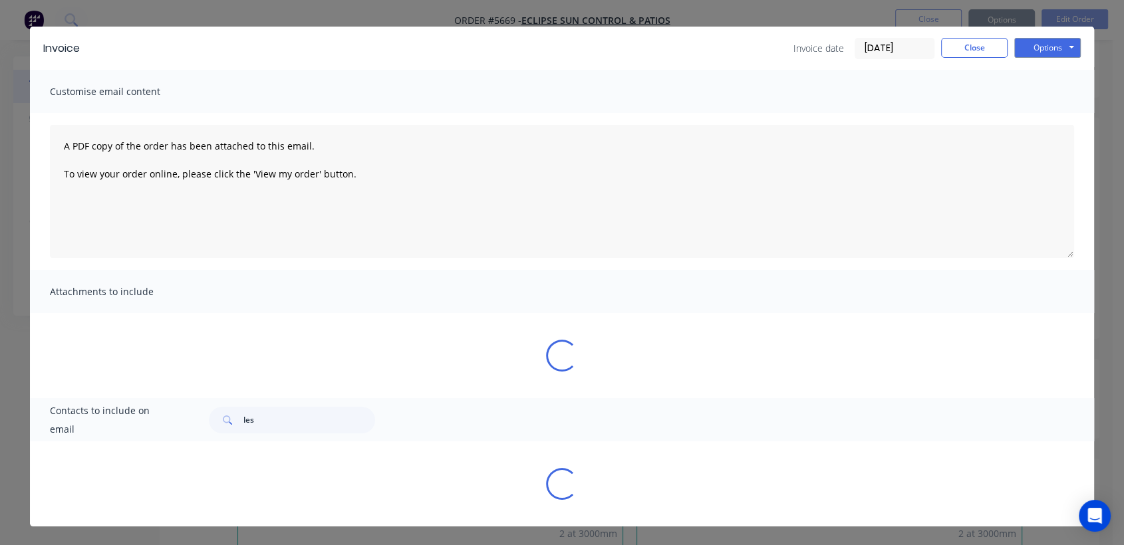
scroll to position [0, 0]
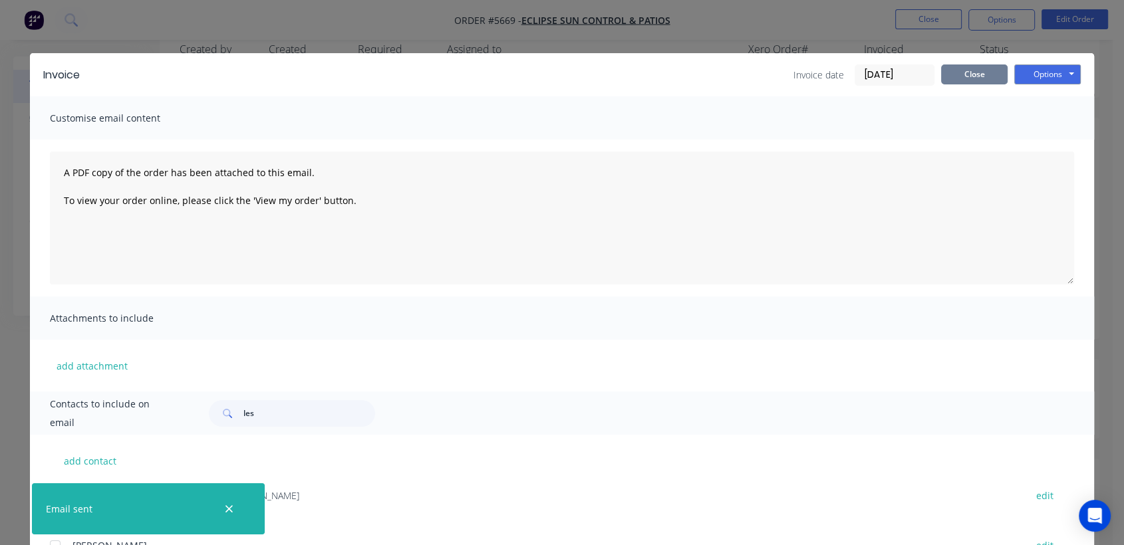
click at [943, 76] on button "Close" at bounding box center [974, 74] width 66 height 20
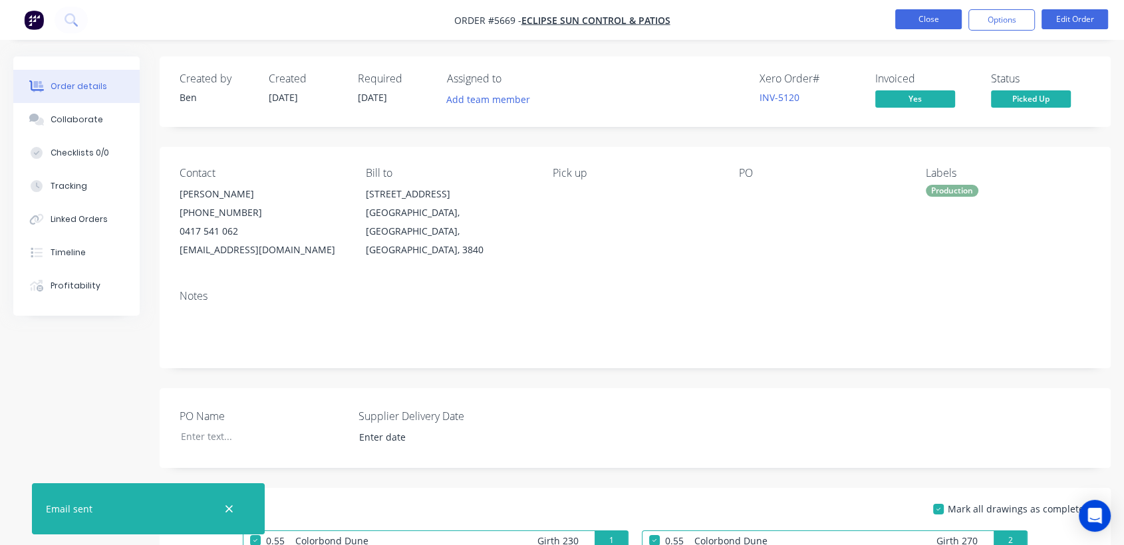
click at [929, 13] on button "Close" at bounding box center [928, 19] width 66 height 20
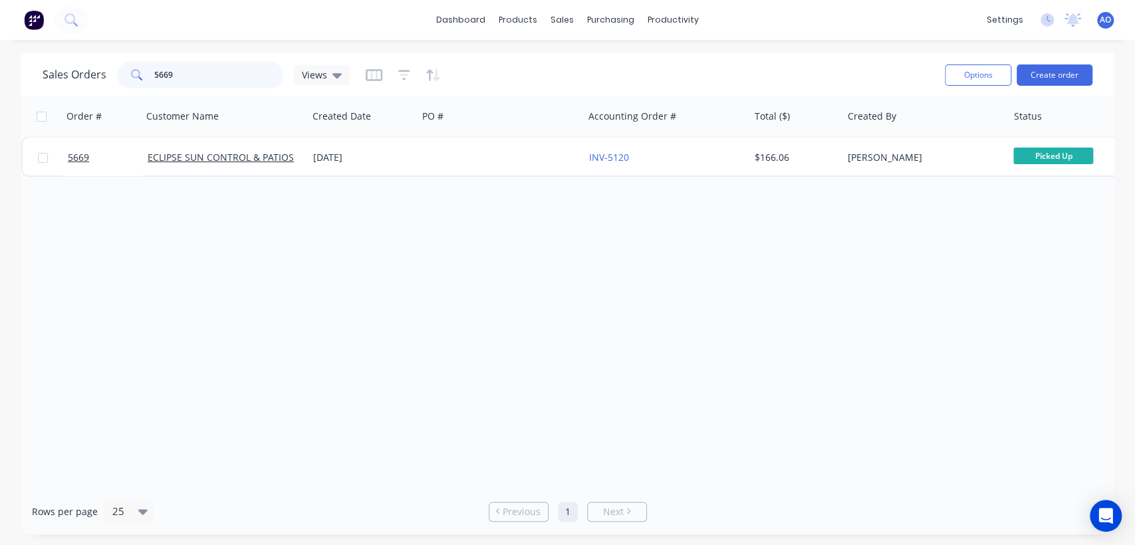
click at [220, 78] on input "5669" at bounding box center [219, 75] width 130 height 27
type input "5668"
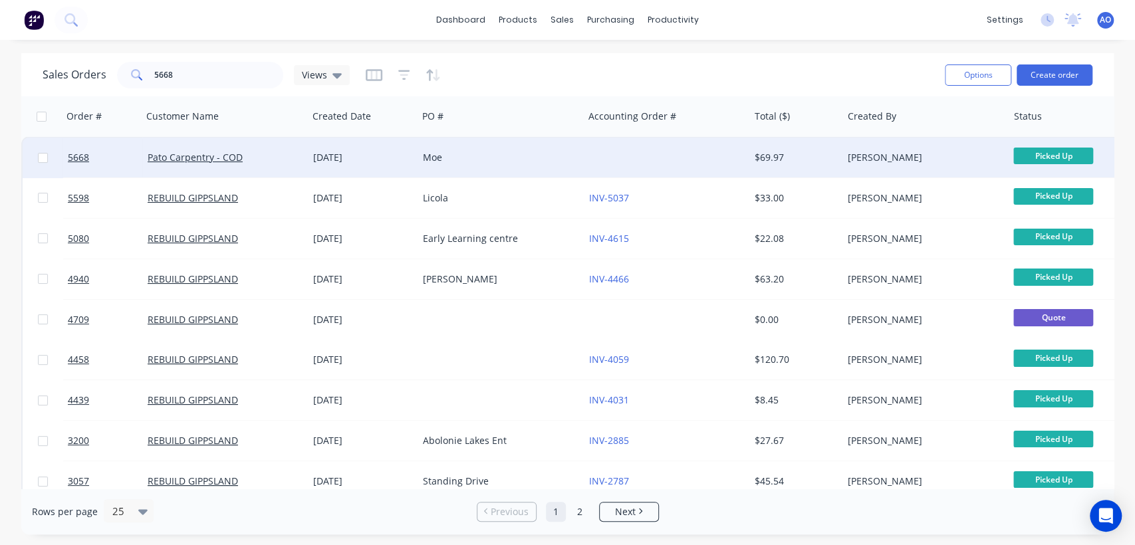
click at [463, 176] on div "Moe" at bounding box center [501, 158] width 166 height 40
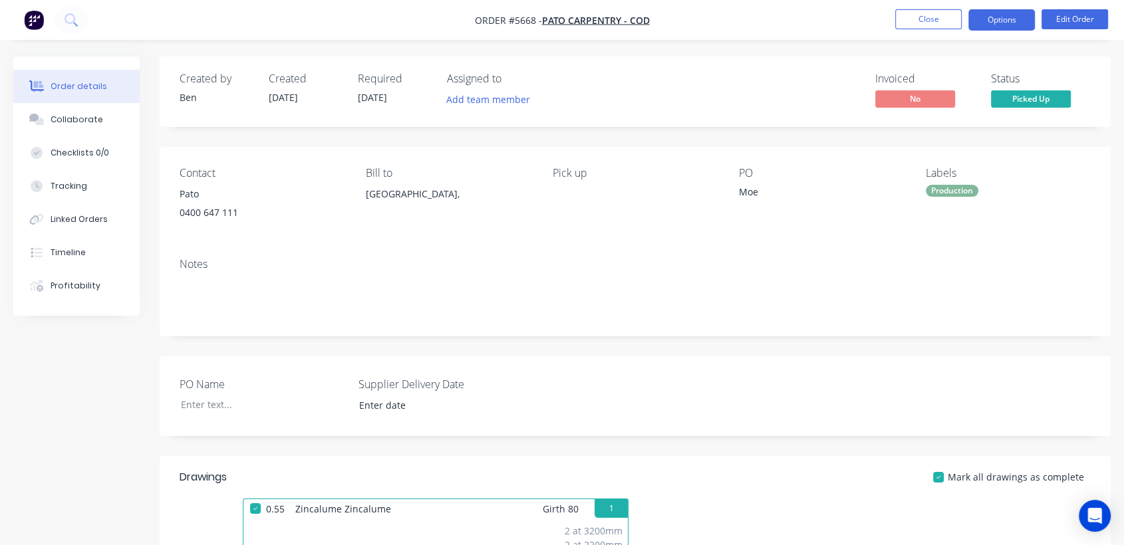
click at [1004, 23] on button "Options" at bounding box center [1001, 19] width 66 height 21
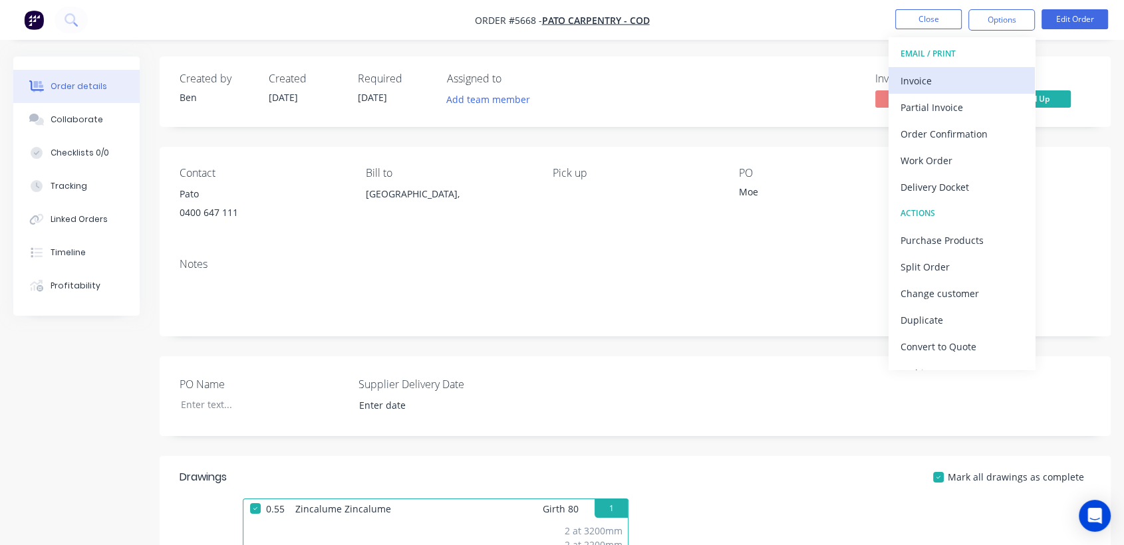
click at [963, 78] on div "Invoice" at bounding box center [961, 80] width 122 height 19
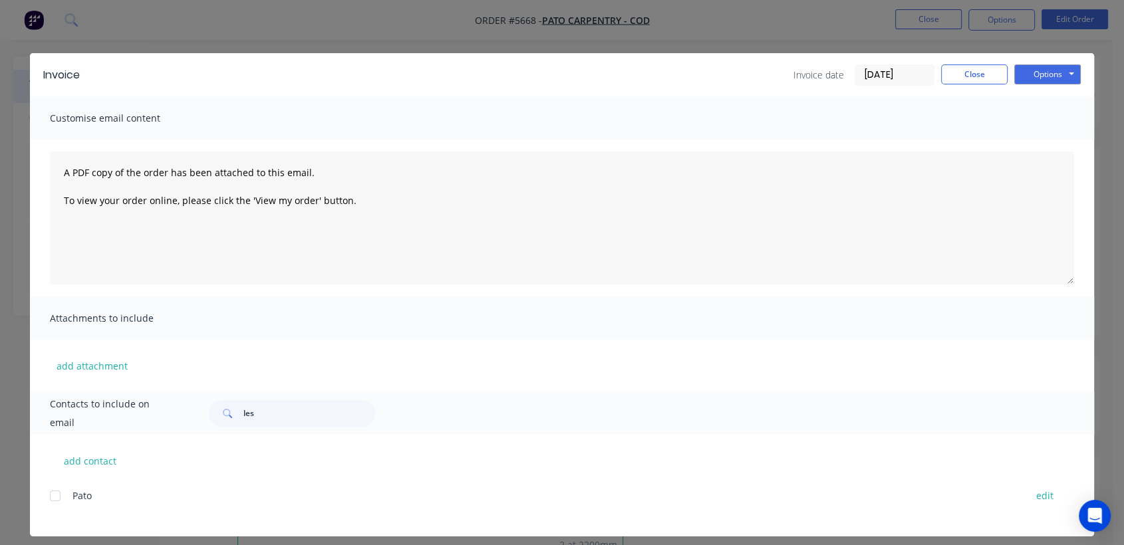
click at [52, 498] on div at bounding box center [55, 496] width 27 height 27
click at [1032, 75] on button "Options" at bounding box center [1047, 74] width 66 height 20
click at [1032, 120] on button "Print" at bounding box center [1056, 120] width 85 height 22
click at [957, 70] on button "Close" at bounding box center [974, 74] width 66 height 20
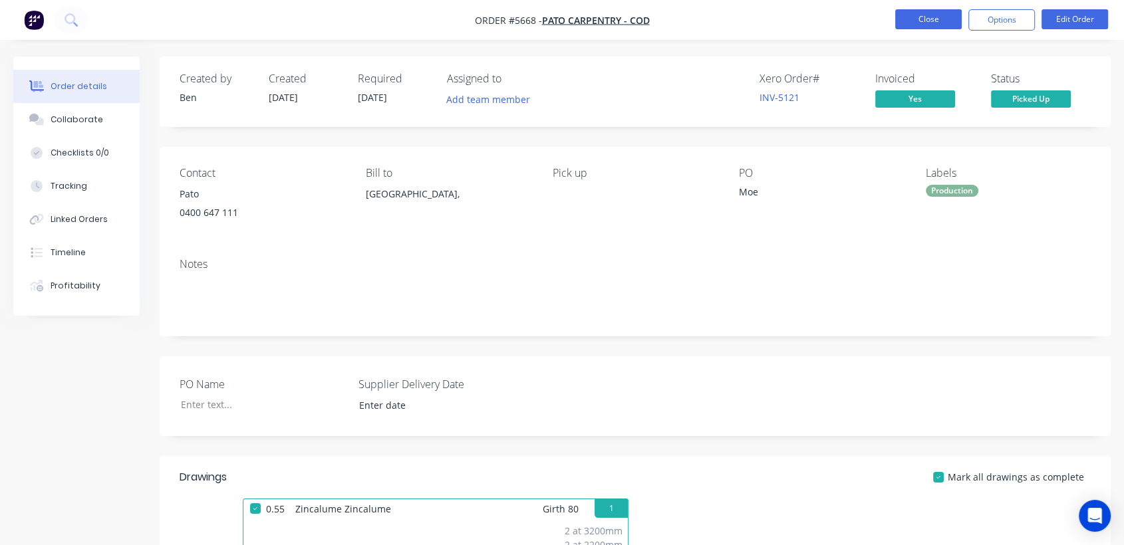
click at [915, 13] on button "Close" at bounding box center [928, 19] width 66 height 20
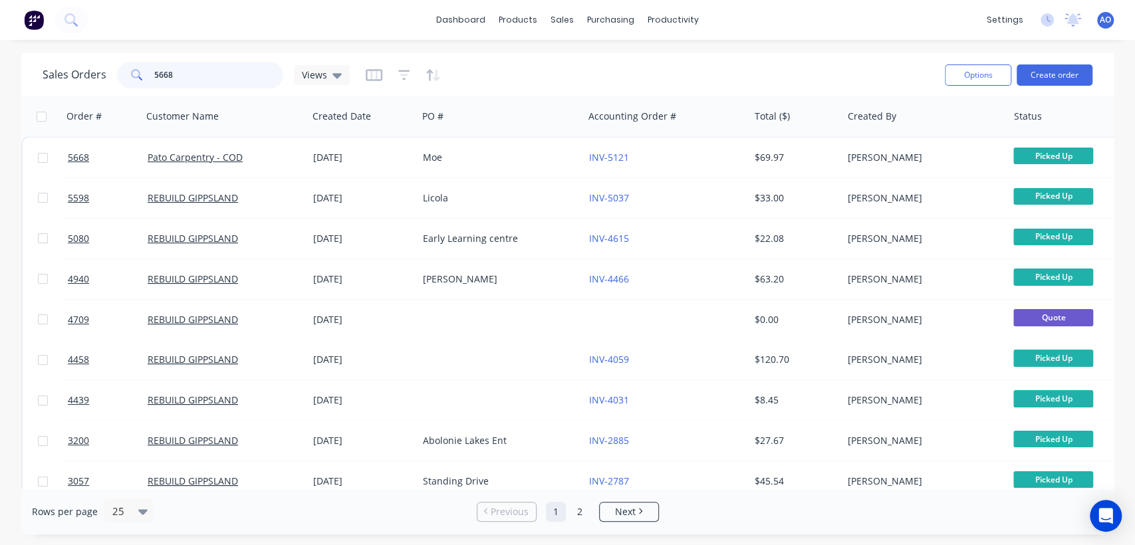
click at [220, 70] on input "5668" at bounding box center [219, 75] width 130 height 27
type input "5675"
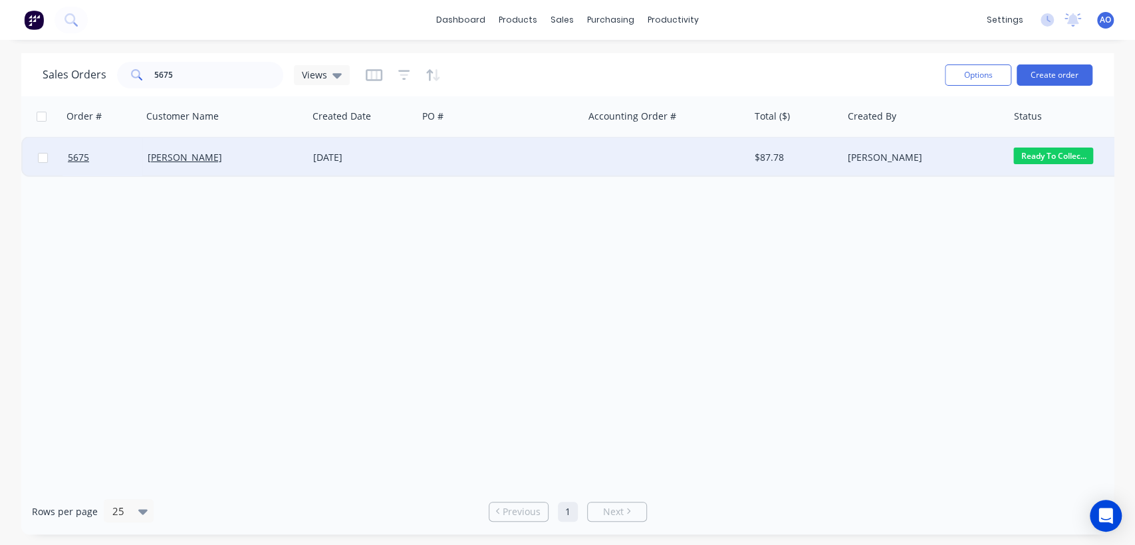
click at [489, 149] on div at bounding box center [501, 158] width 166 height 40
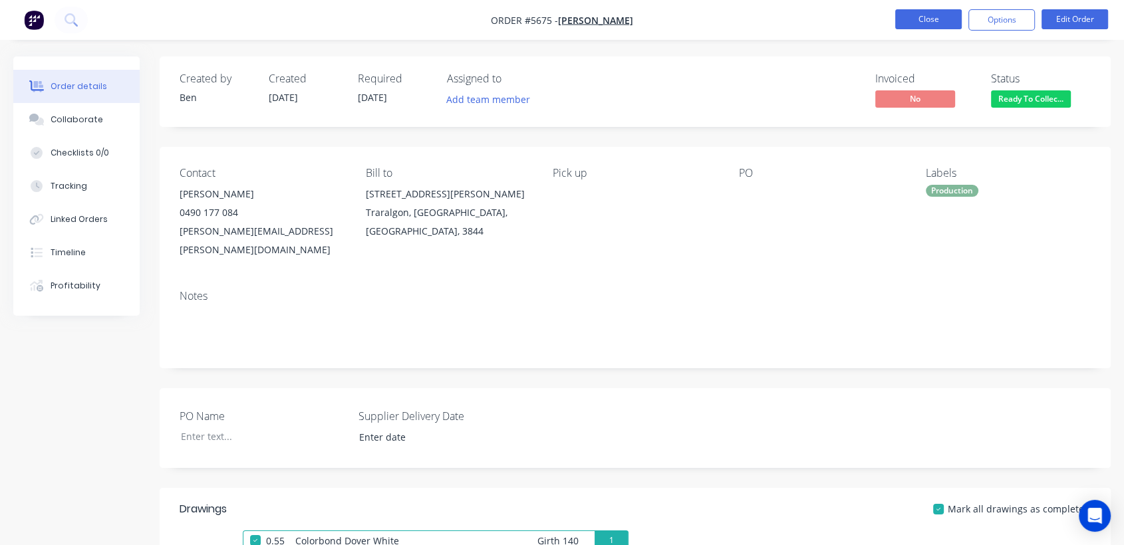
click at [937, 22] on button "Close" at bounding box center [928, 19] width 66 height 20
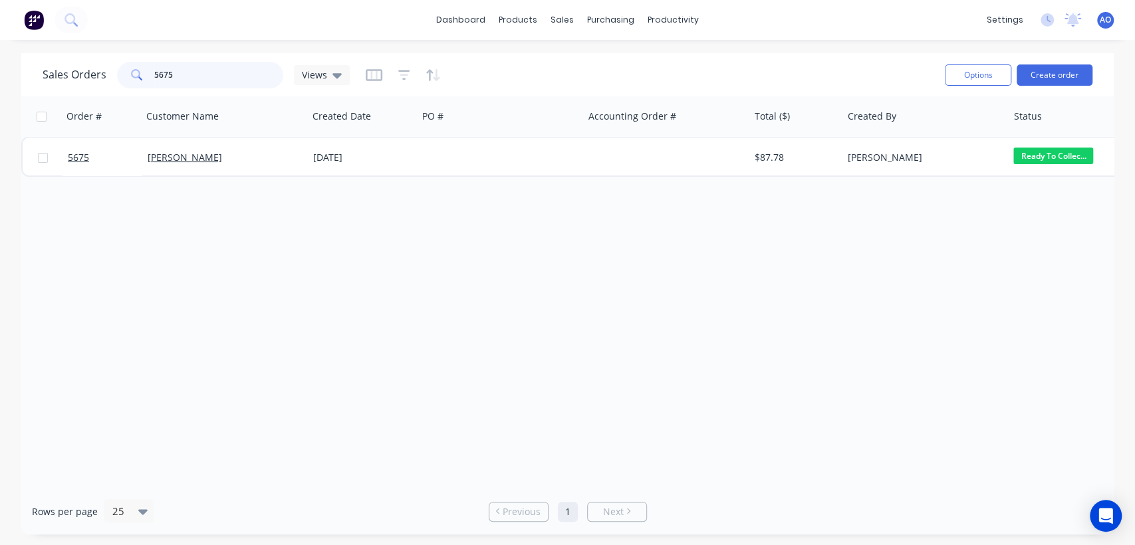
click at [211, 70] on input "5675" at bounding box center [219, 75] width 130 height 27
type input "5675"
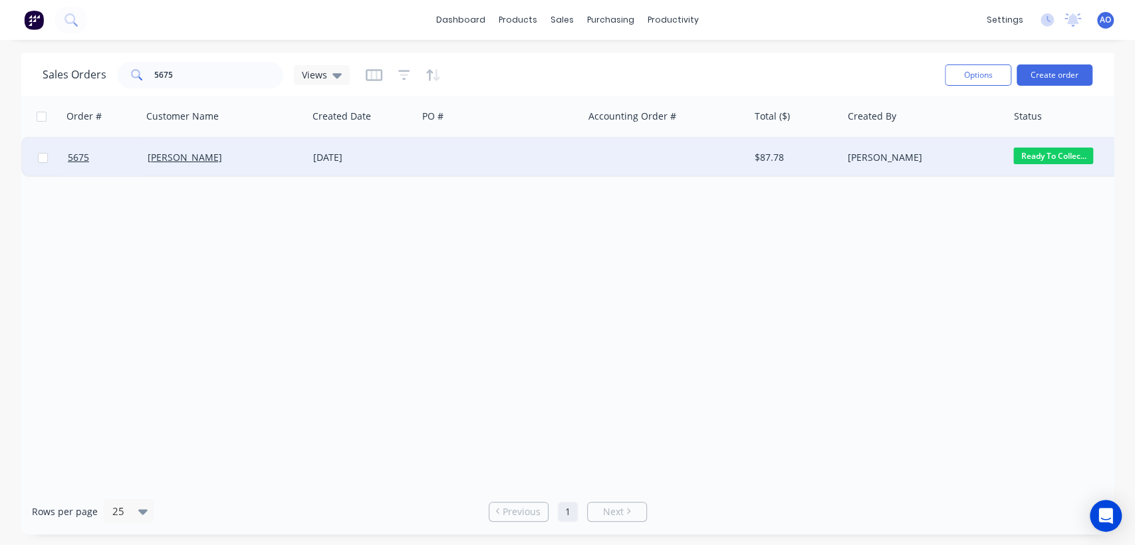
click at [356, 157] on div "[DATE]" at bounding box center [362, 157] width 99 height 13
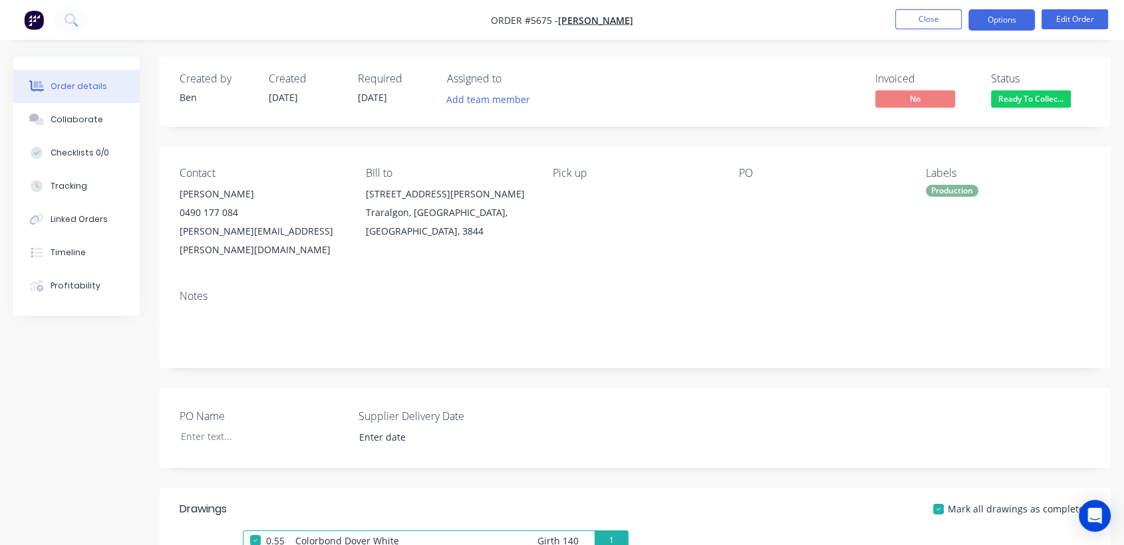
click at [1016, 12] on button "Options" at bounding box center [1001, 19] width 66 height 21
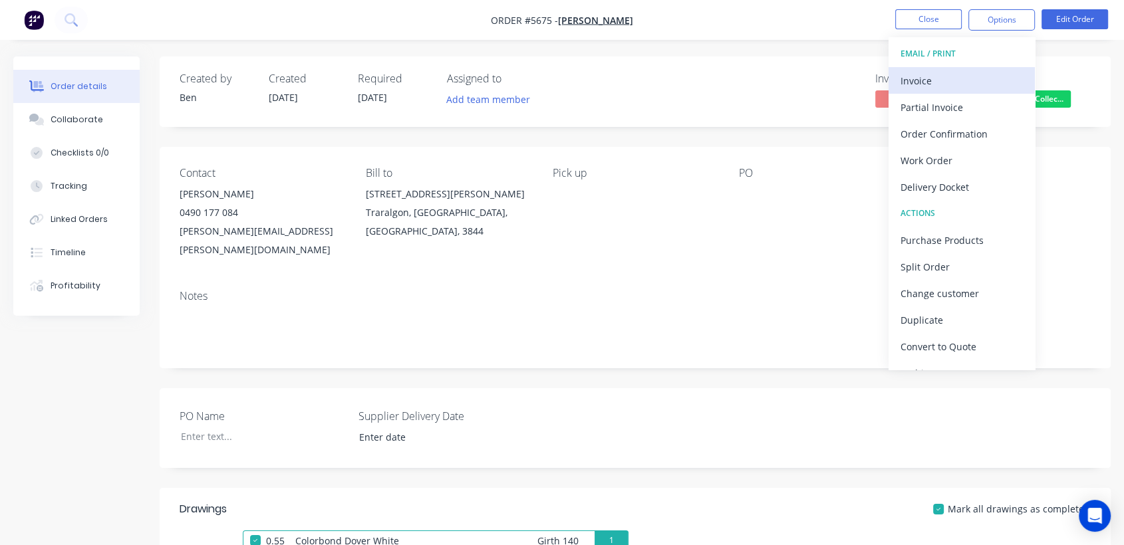
click at [932, 84] on div "Invoice" at bounding box center [961, 80] width 122 height 19
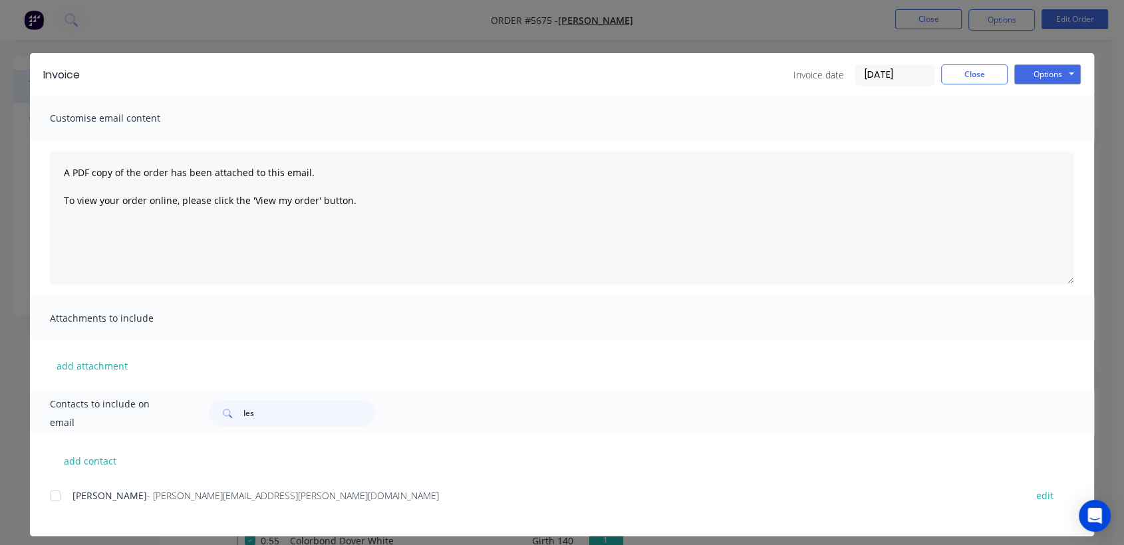
click at [49, 496] on div at bounding box center [55, 496] width 27 height 27
click at [1060, 66] on button "Options" at bounding box center [1047, 74] width 66 height 20
click at [1057, 144] on button "Email" at bounding box center [1056, 142] width 85 height 22
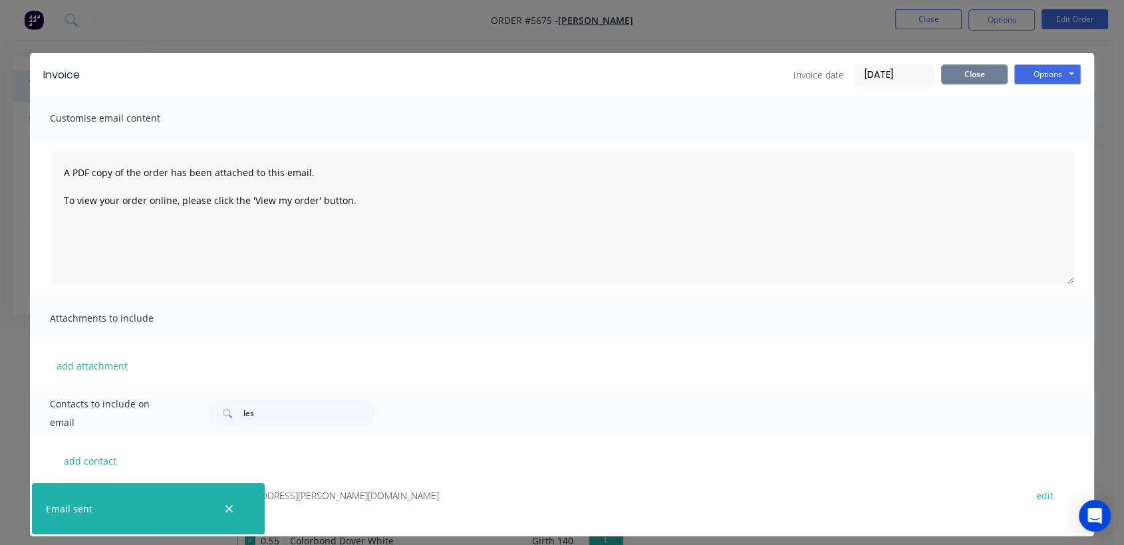
click at [953, 70] on button "Close" at bounding box center [974, 74] width 66 height 20
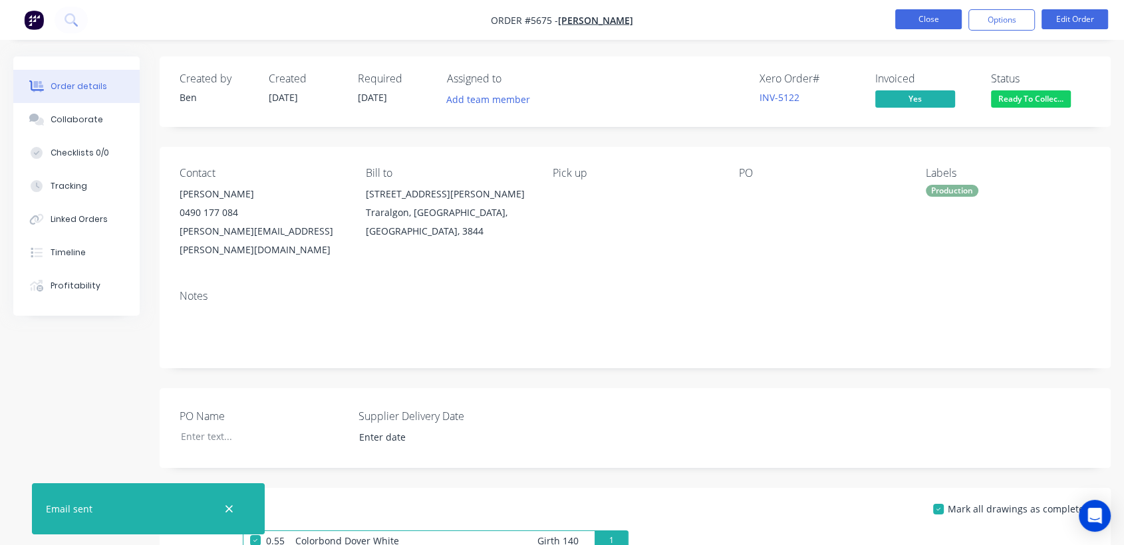
click at [924, 12] on button "Close" at bounding box center [928, 19] width 66 height 20
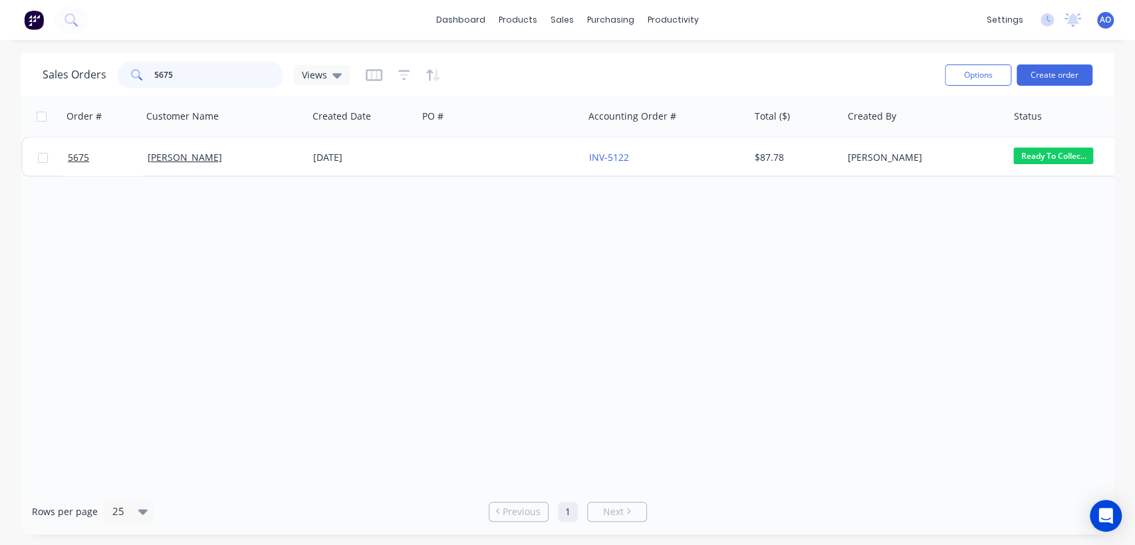
click at [182, 80] on input "5675" at bounding box center [219, 75] width 130 height 27
type input "5640"
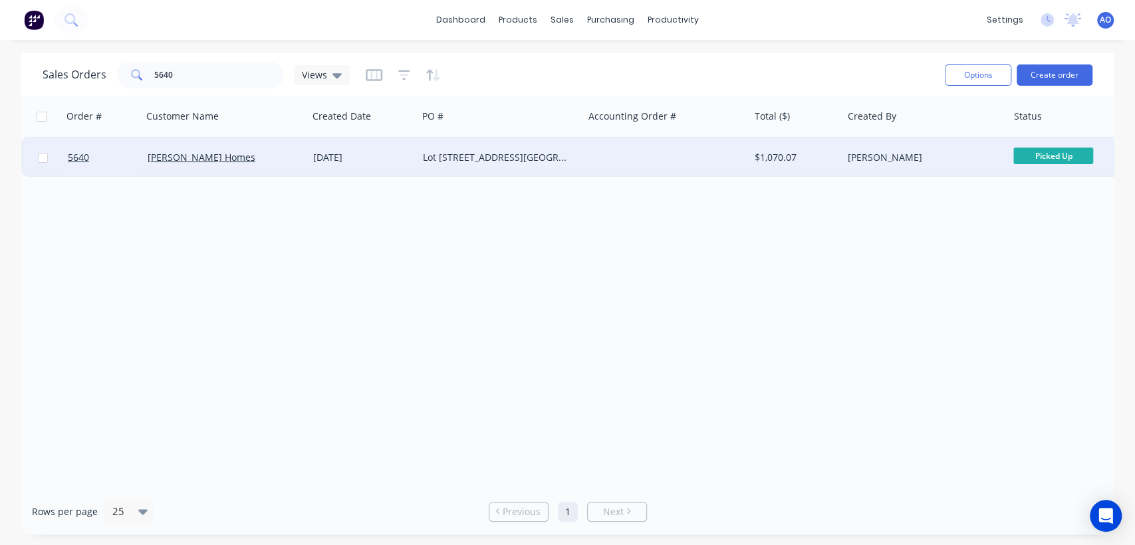
click at [579, 163] on div "Lot 101 Swan Lake Drive Sale" at bounding box center [501, 158] width 166 height 40
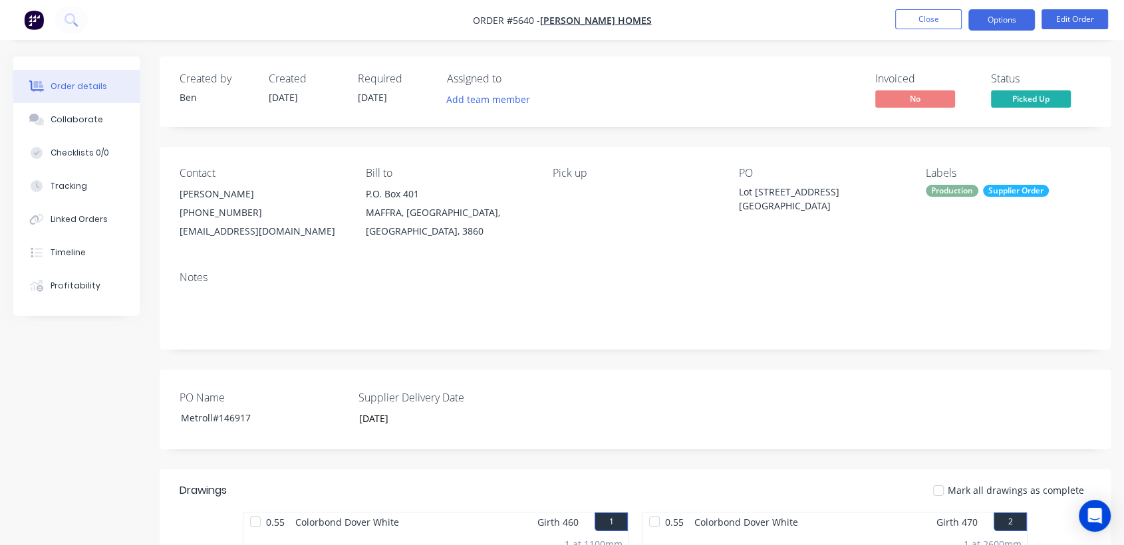
click at [978, 14] on button "Options" at bounding box center [1001, 19] width 66 height 21
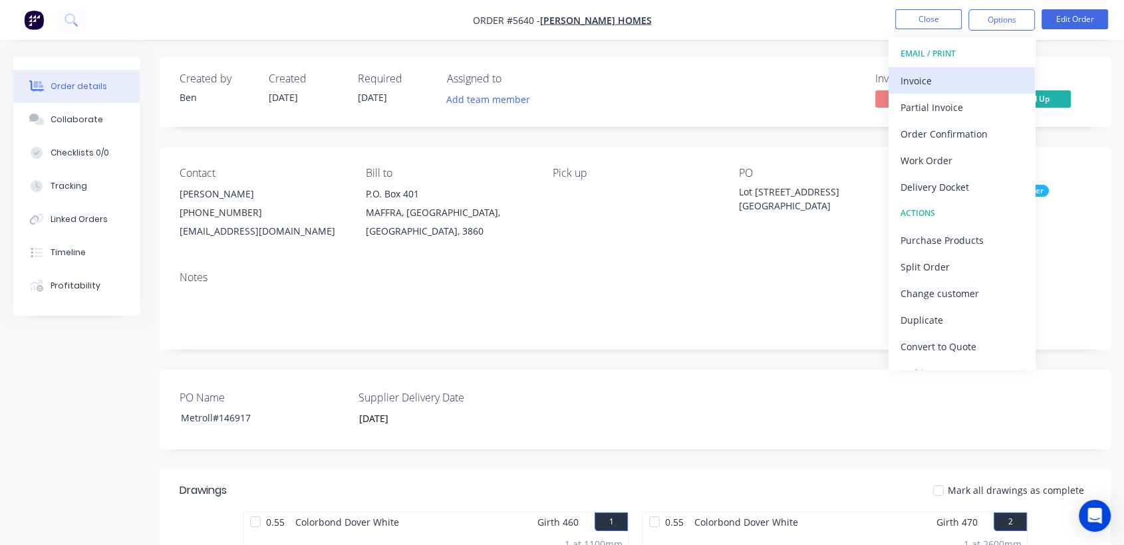
click at [937, 83] on div "Invoice" at bounding box center [961, 80] width 122 height 19
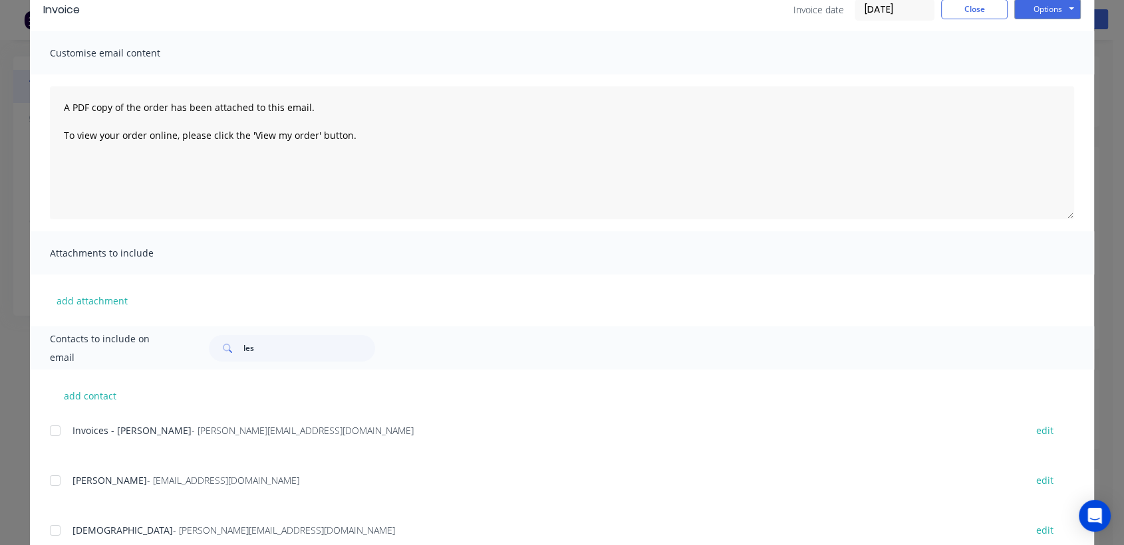
scroll to position [88, 0]
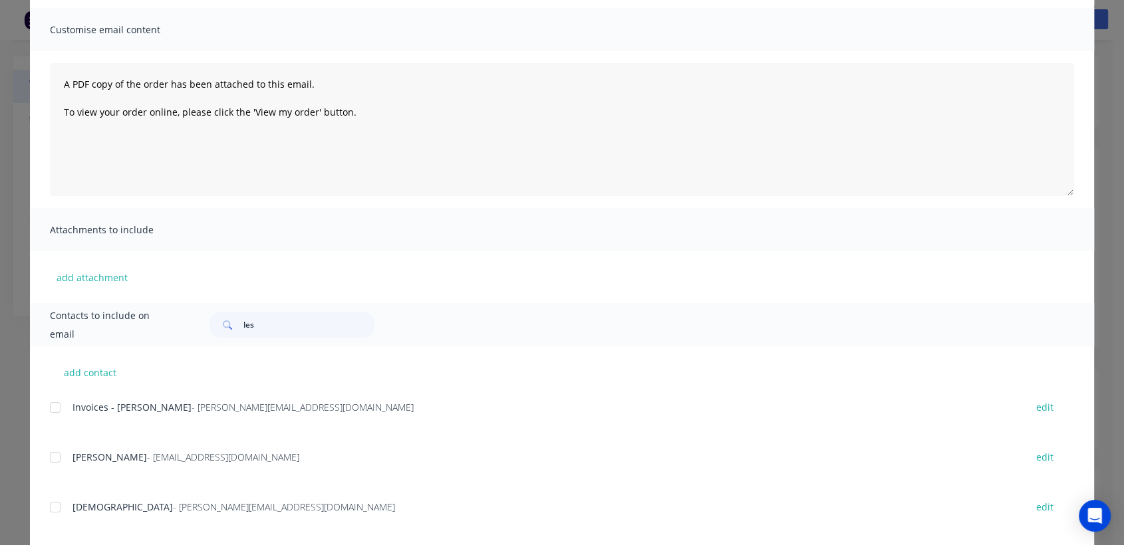
click at [49, 406] on div at bounding box center [55, 407] width 27 height 27
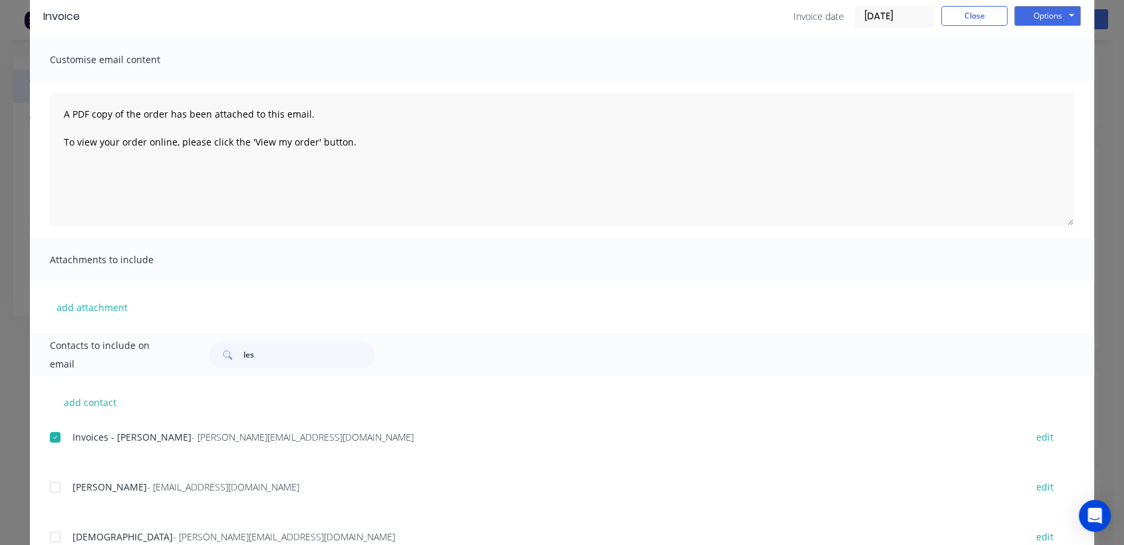
scroll to position [0, 0]
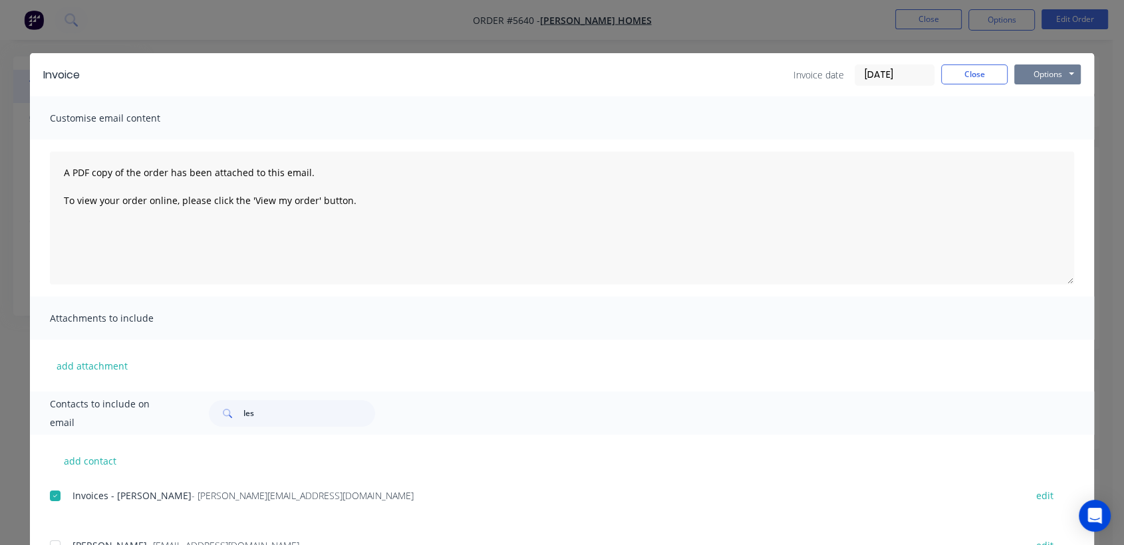
click at [1049, 70] on button "Options" at bounding box center [1047, 74] width 66 height 20
click at [1038, 144] on button "Email" at bounding box center [1056, 142] width 85 height 22
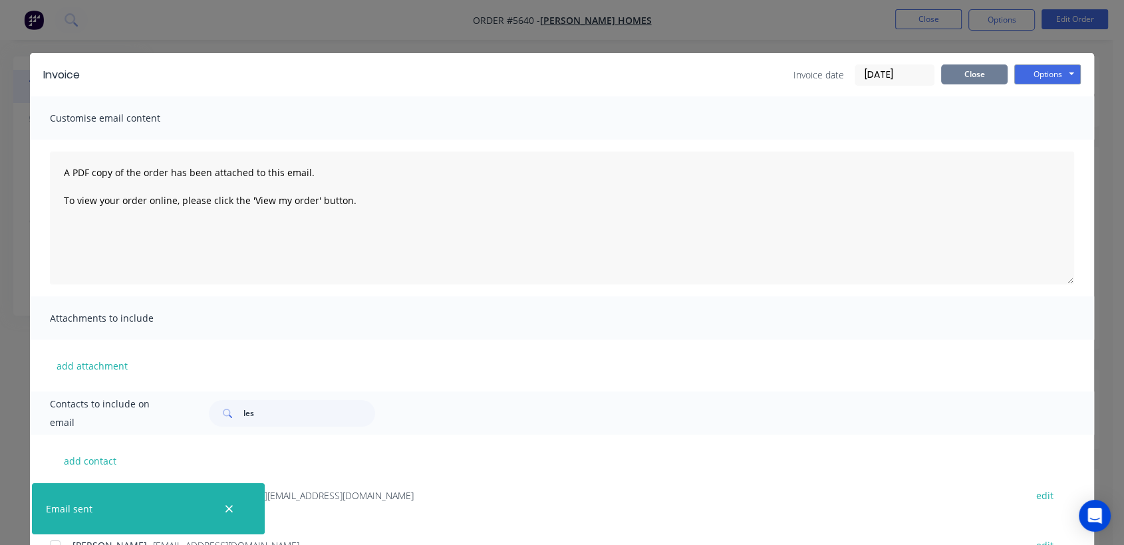
click at [965, 73] on button "Close" at bounding box center [974, 74] width 66 height 20
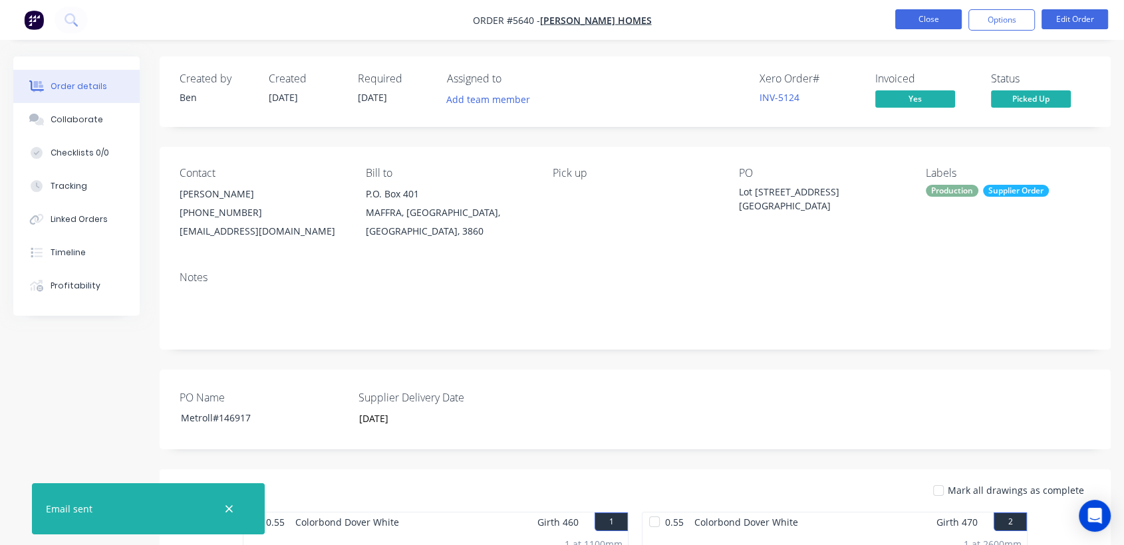
click at [936, 28] on button "Close" at bounding box center [928, 19] width 66 height 20
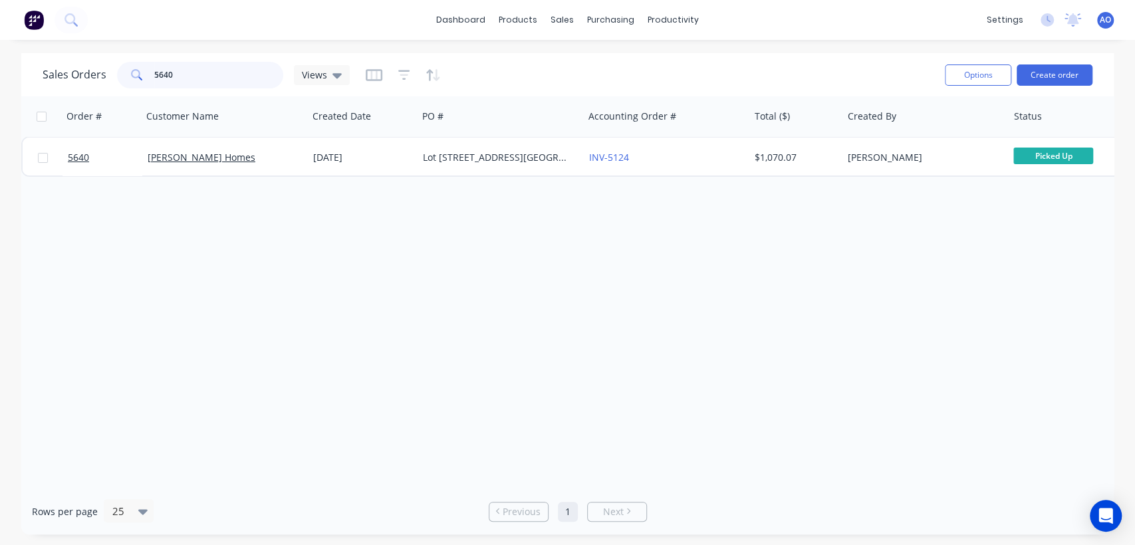
click at [191, 77] on input "5640" at bounding box center [219, 75] width 130 height 27
type input "5660"
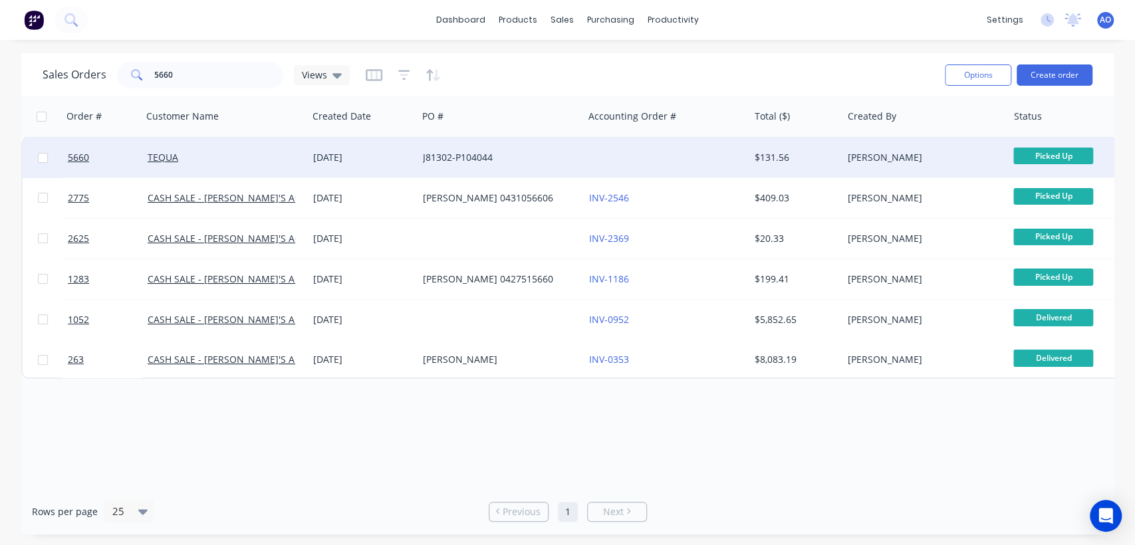
click at [519, 161] on div "J81302-P104044" at bounding box center [497, 157] width 148 height 13
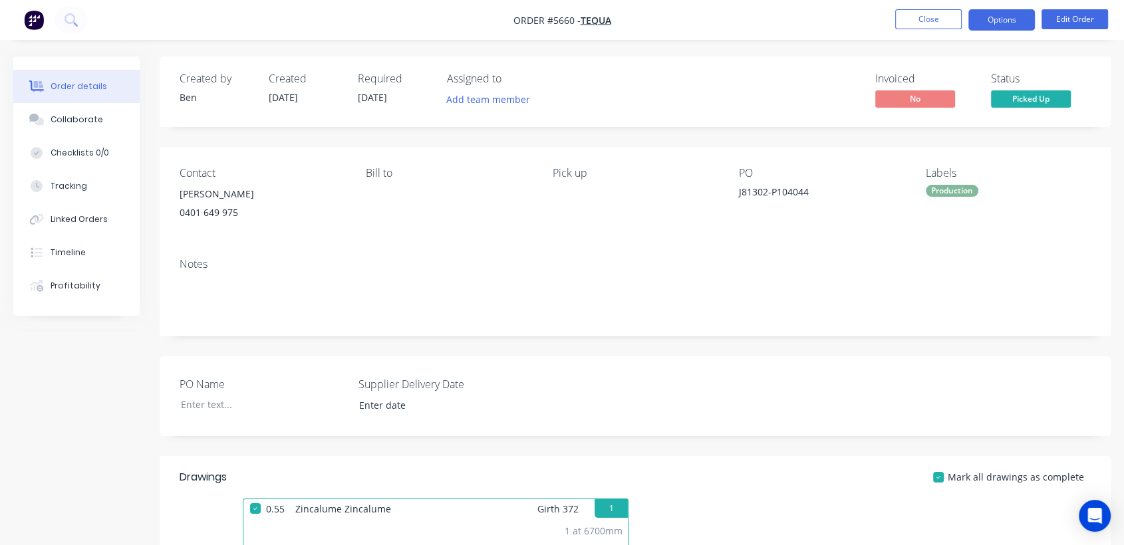
click at [1001, 21] on button "Options" at bounding box center [1001, 19] width 66 height 21
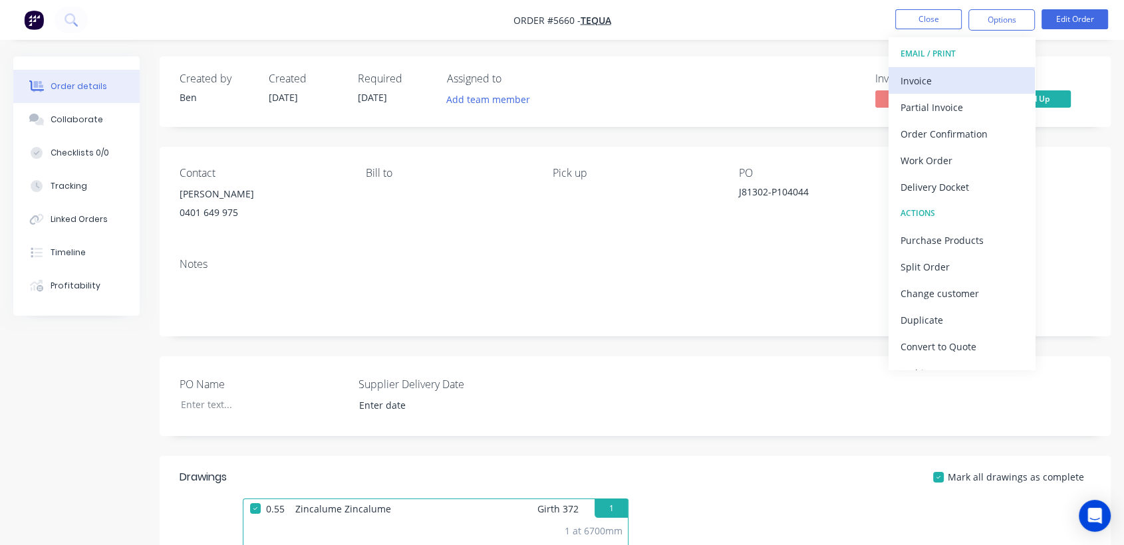
click at [947, 76] on div "Invoice" at bounding box center [961, 80] width 122 height 19
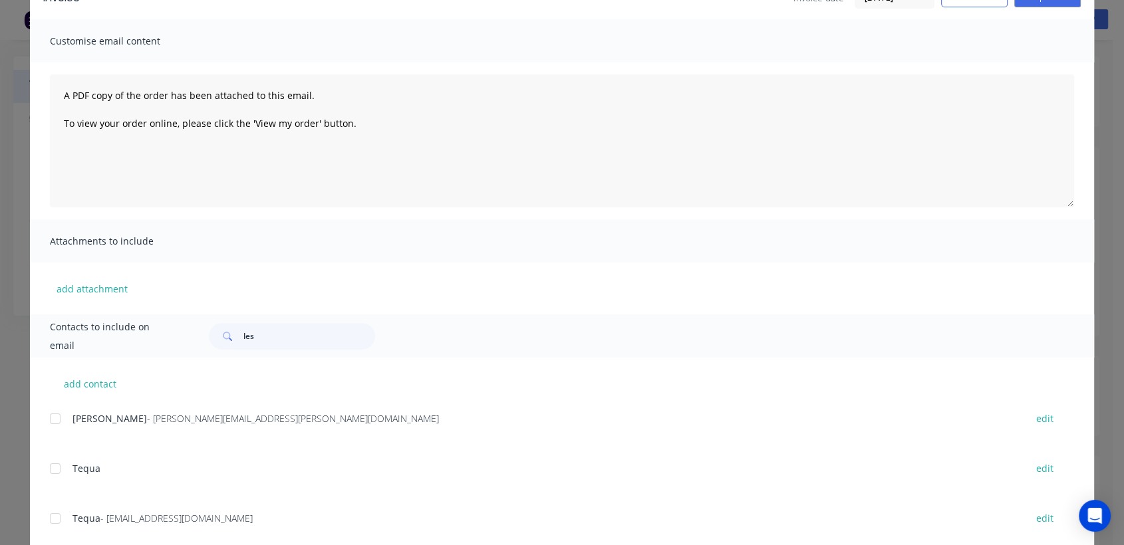
scroll to position [88, 0]
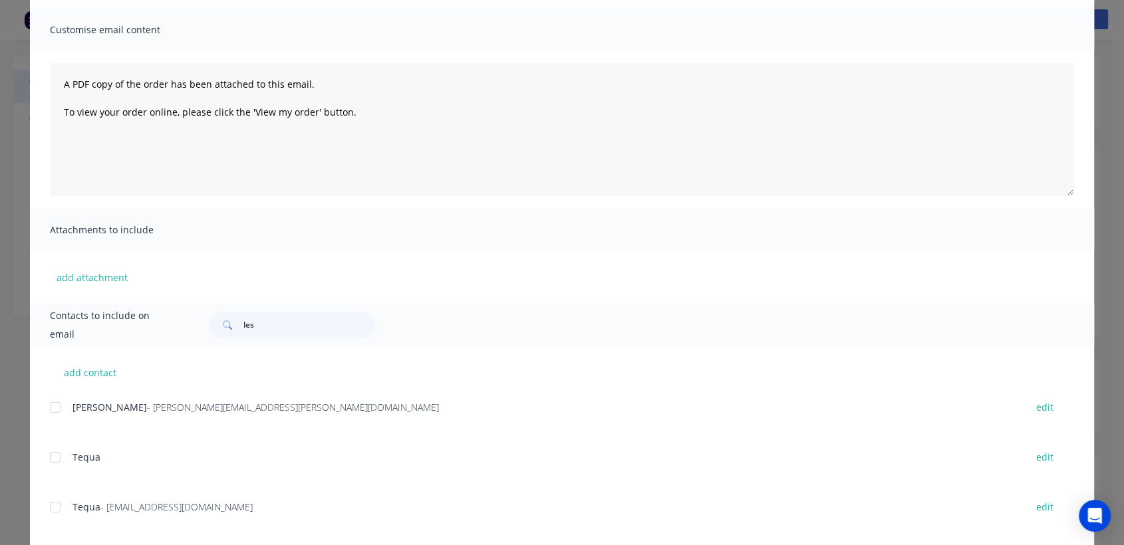
click at [51, 508] on div at bounding box center [55, 507] width 27 height 27
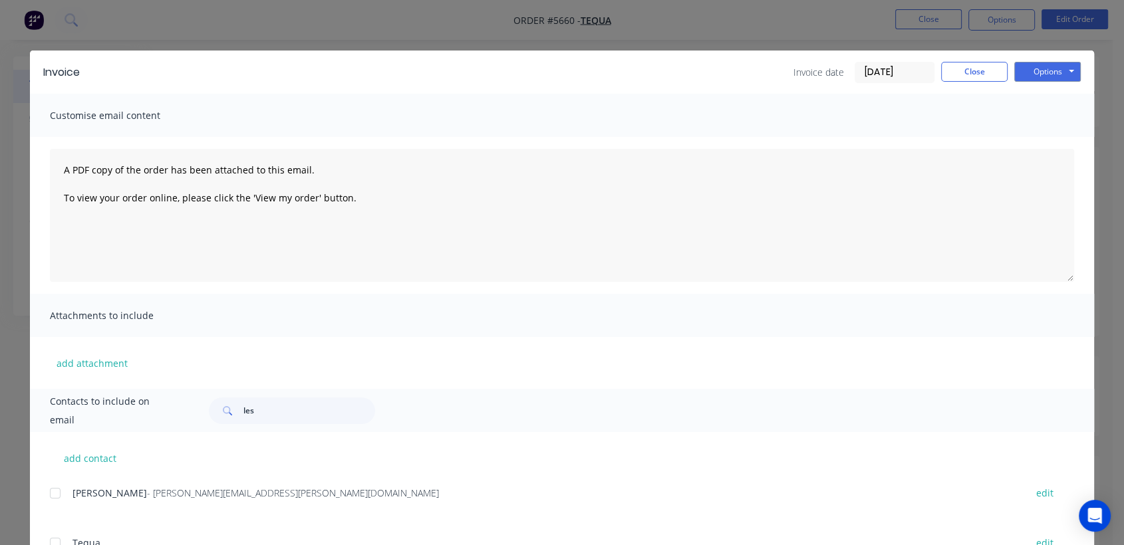
scroll to position [0, 0]
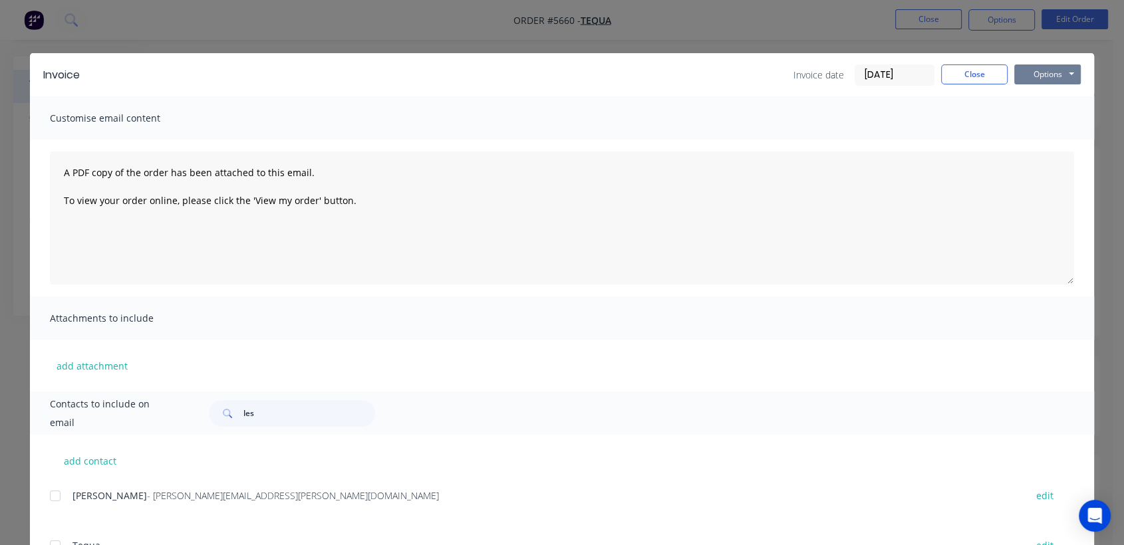
click at [1042, 76] on button "Options" at bounding box center [1047, 74] width 66 height 20
click at [1035, 146] on button "Email" at bounding box center [1056, 142] width 85 height 22
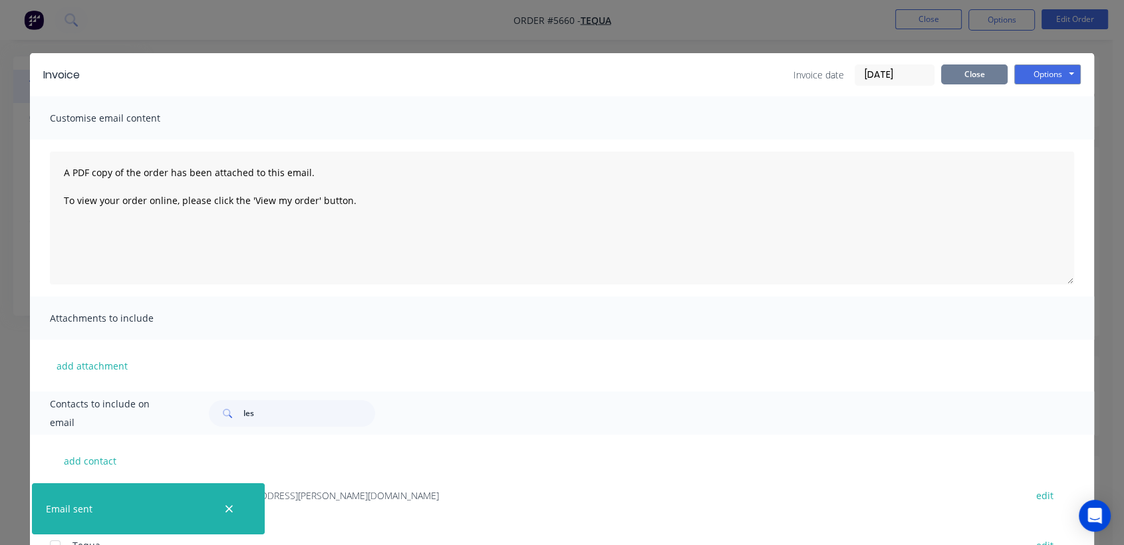
click at [975, 73] on button "Close" at bounding box center [974, 74] width 66 height 20
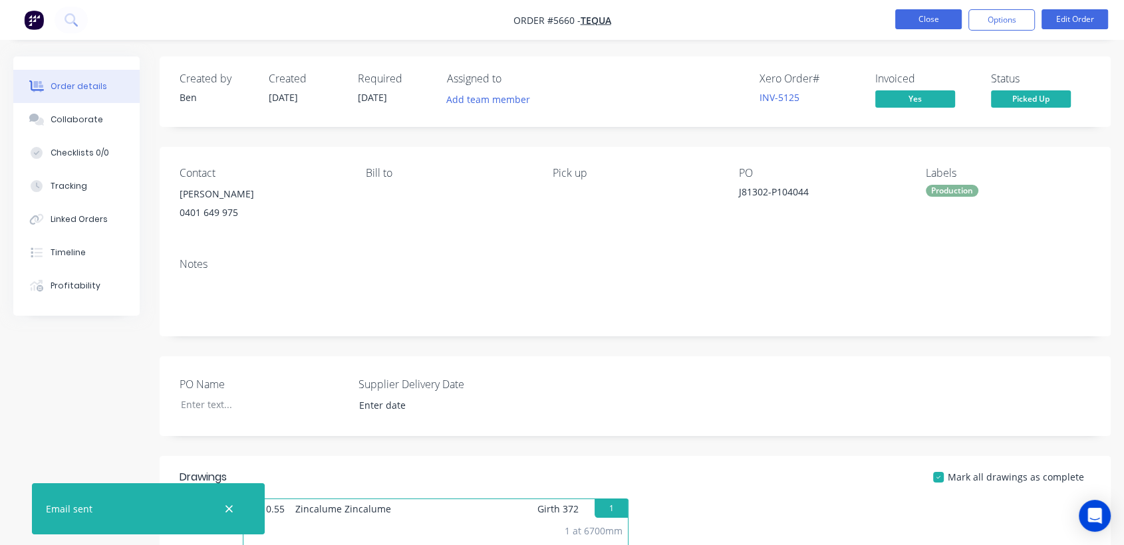
click at [941, 13] on button "Close" at bounding box center [928, 19] width 66 height 20
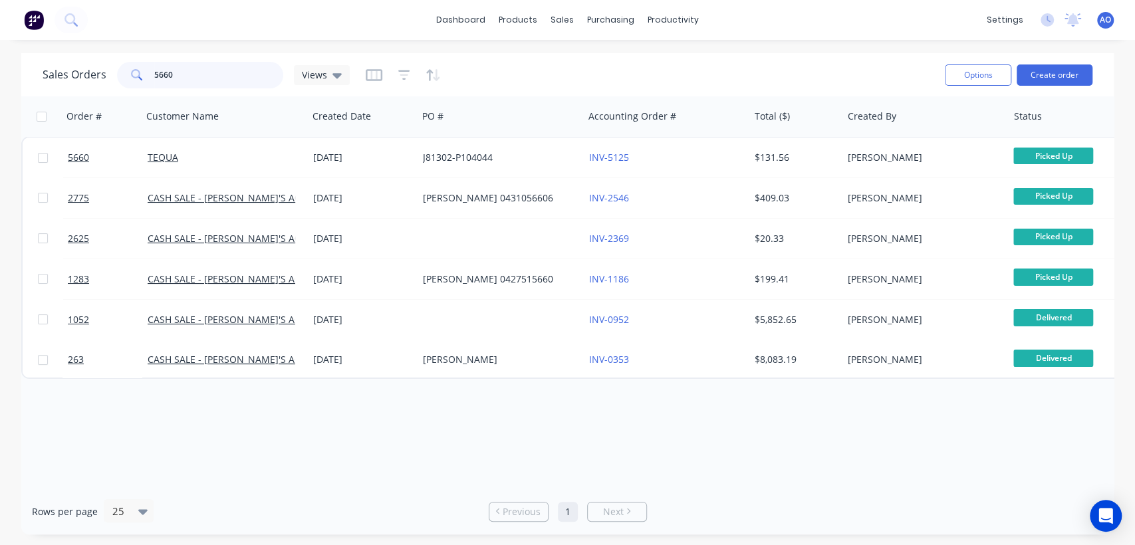
click at [194, 81] on input "5660" at bounding box center [219, 75] width 130 height 27
type input "5661"
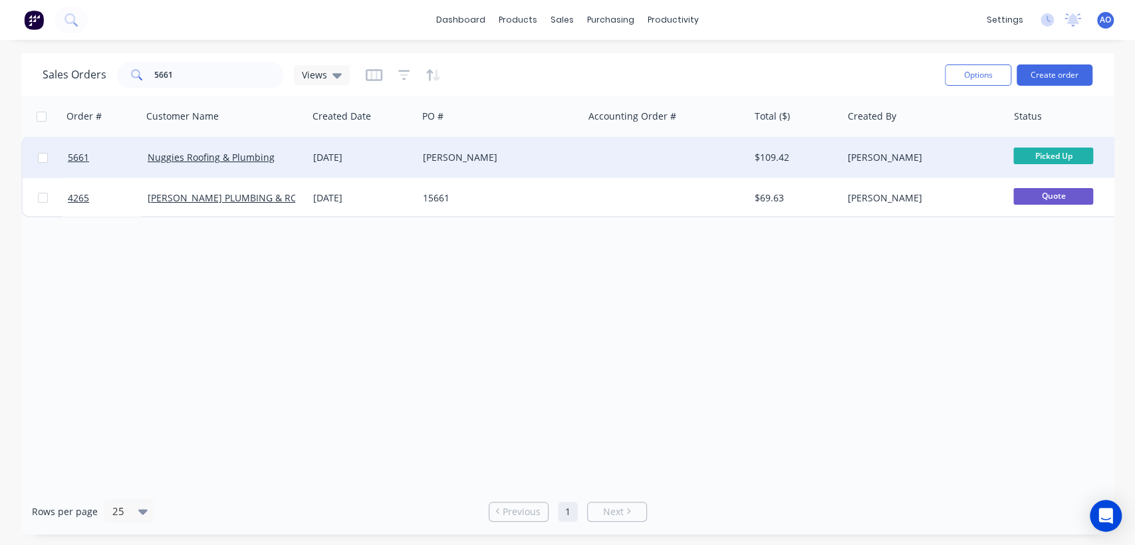
click at [399, 160] on div "[DATE]" at bounding box center [362, 157] width 99 height 13
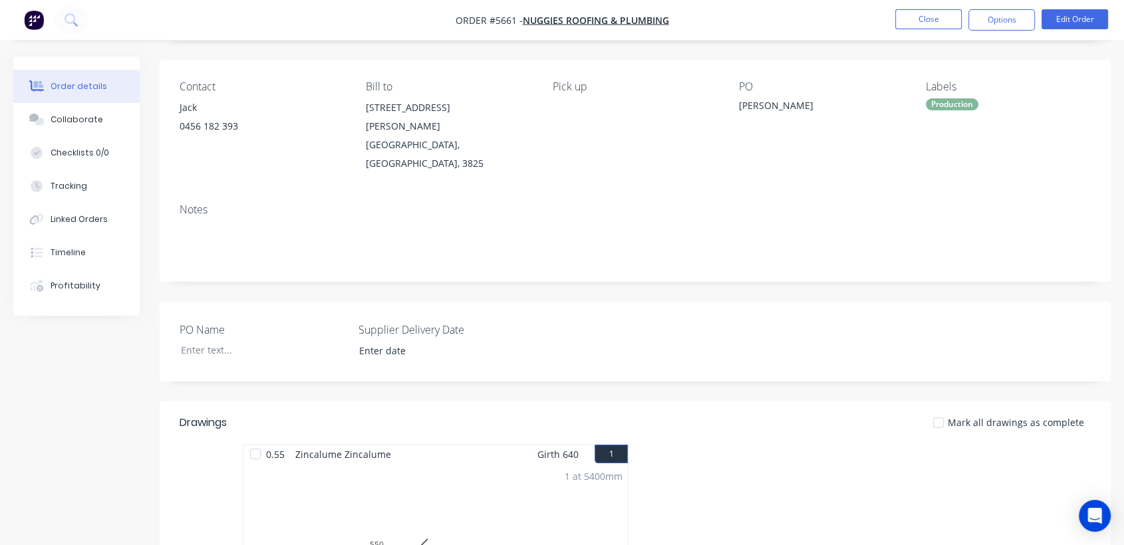
scroll to position [59, 0]
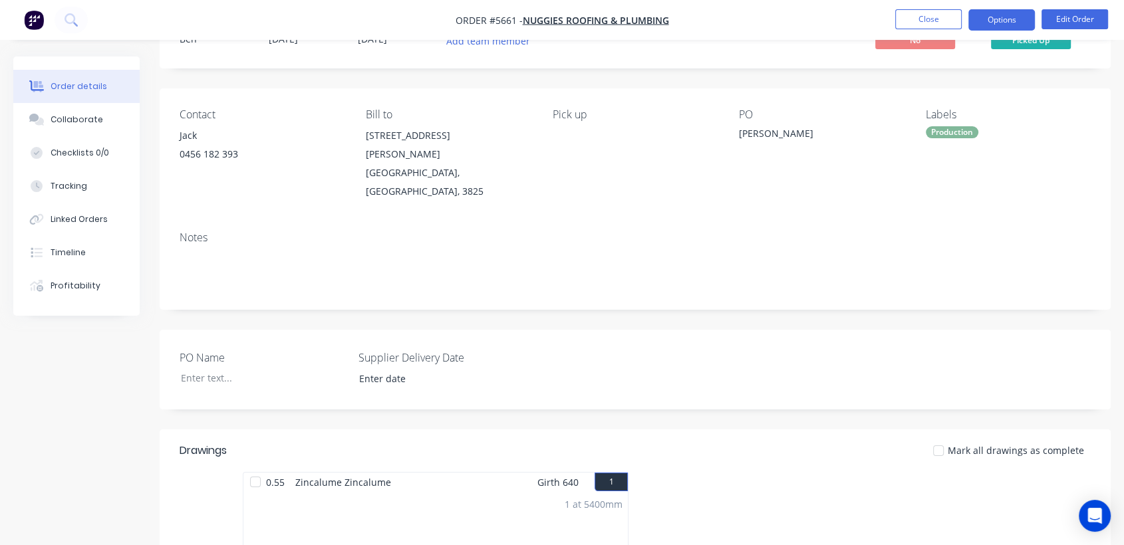
click at [996, 25] on button "Options" at bounding box center [1001, 19] width 66 height 21
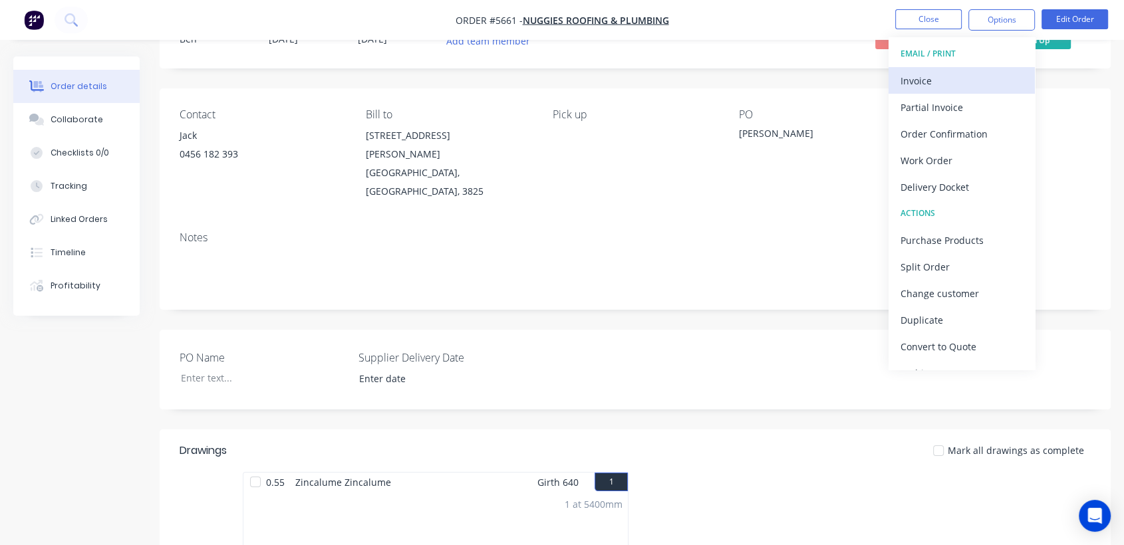
click at [934, 86] on div "Invoice" at bounding box center [961, 80] width 122 height 19
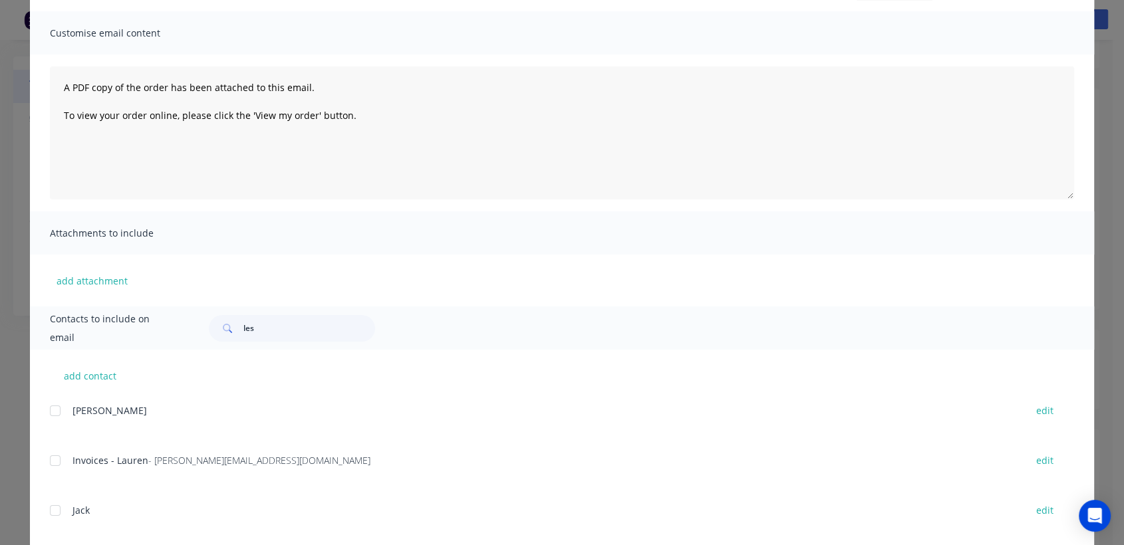
scroll to position [118, 0]
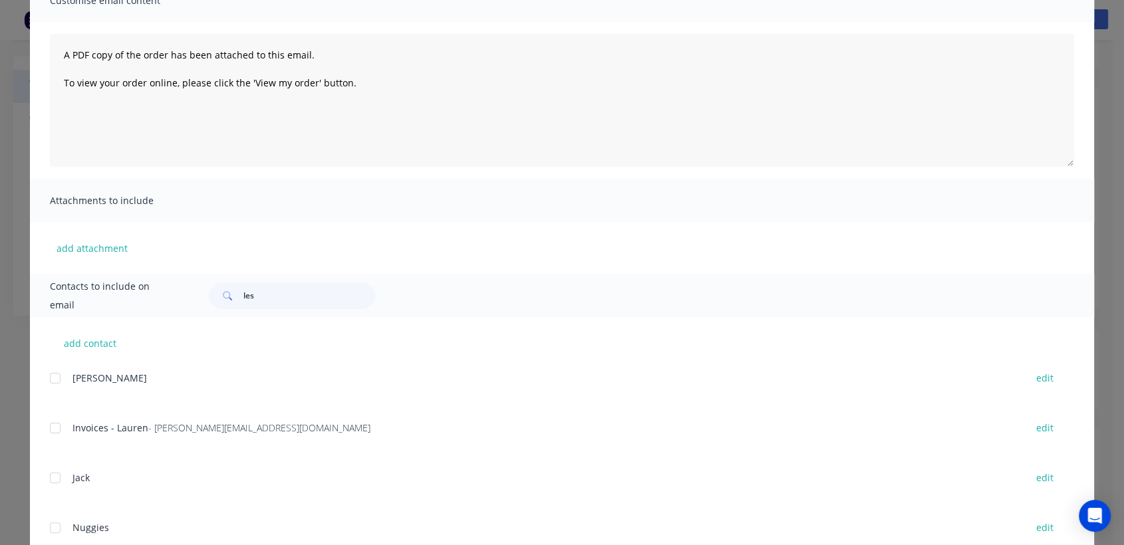
click at [49, 429] on div at bounding box center [55, 428] width 27 height 27
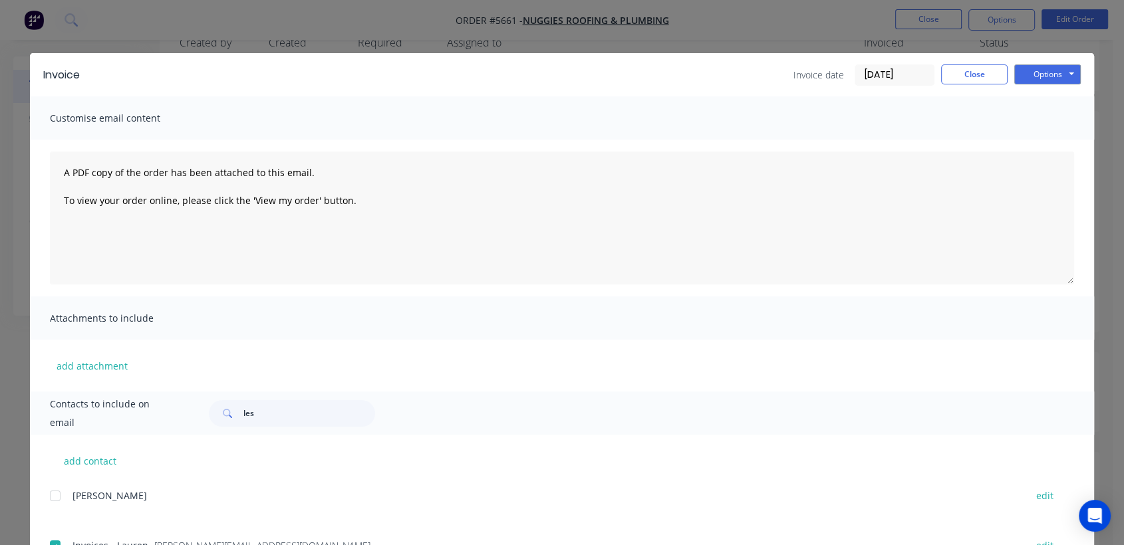
scroll to position [29, 0]
click at [1033, 70] on button "Options" at bounding box center [1047, 74] width 66 height 20
click at [1037, 143] on button "Email" at bounding box center [1056, 142] width 85 height 22
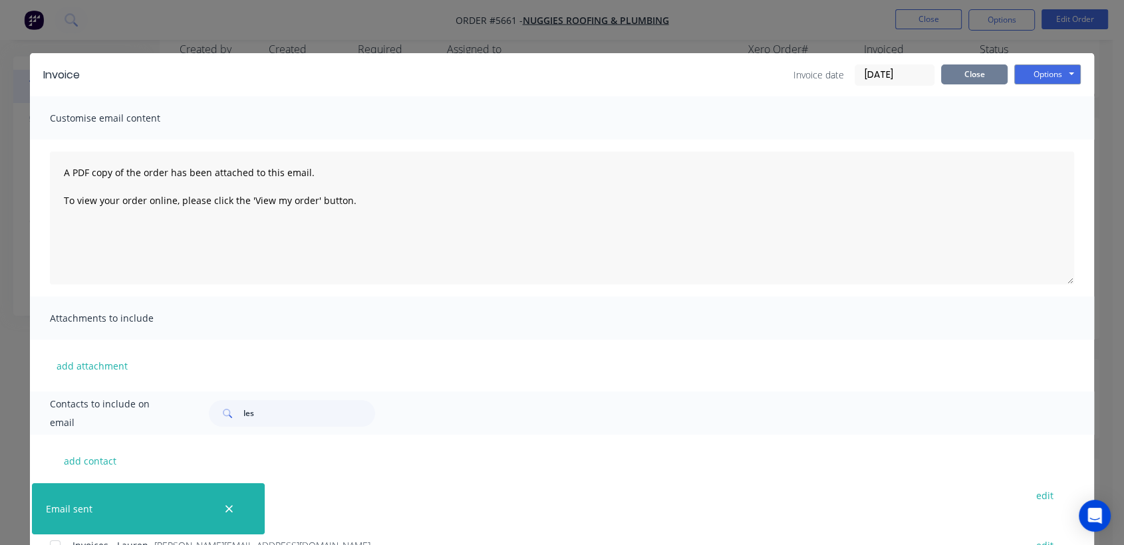
click at [971, 79] on button "Close" at bounding box center [974, 74] width 66 height 20
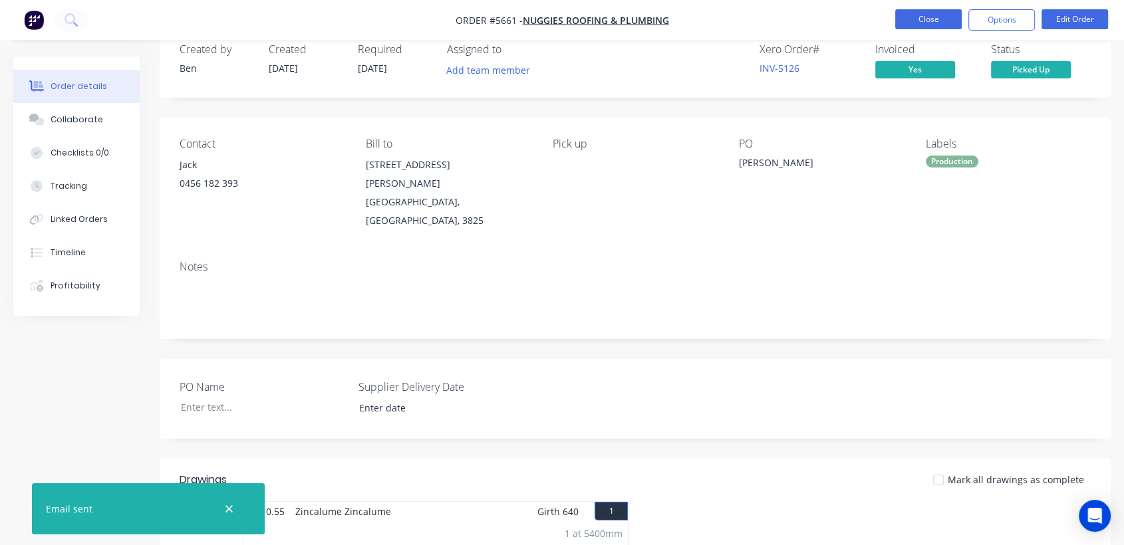
click at [951, 15] on button "Close" at bounding box center [928, 19] width 66 height 20
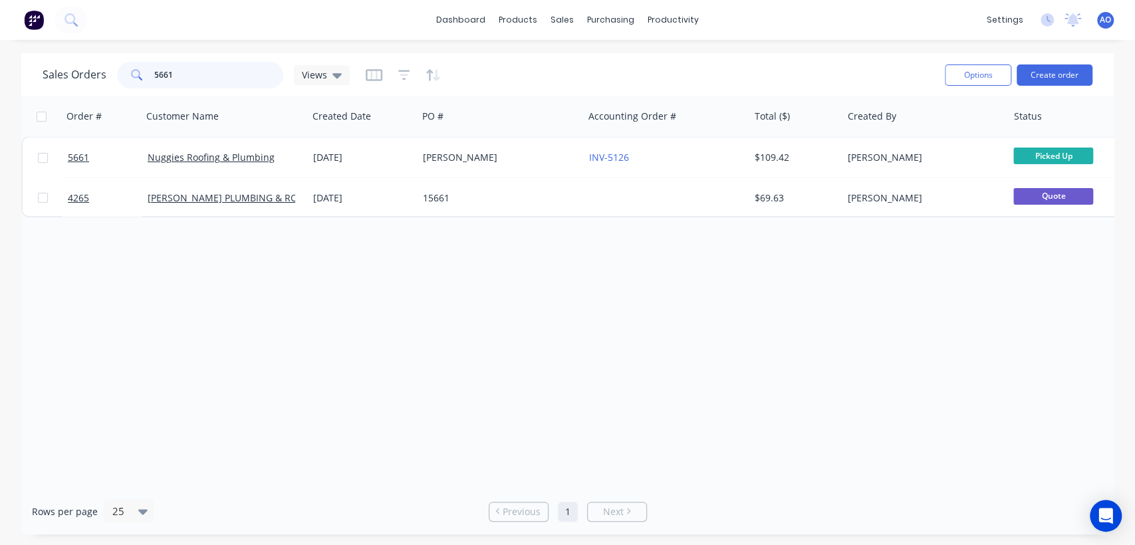
click at [201, 76] on input "5661" at bounding box center [219, 75] width 130 height 27
type input "5667"
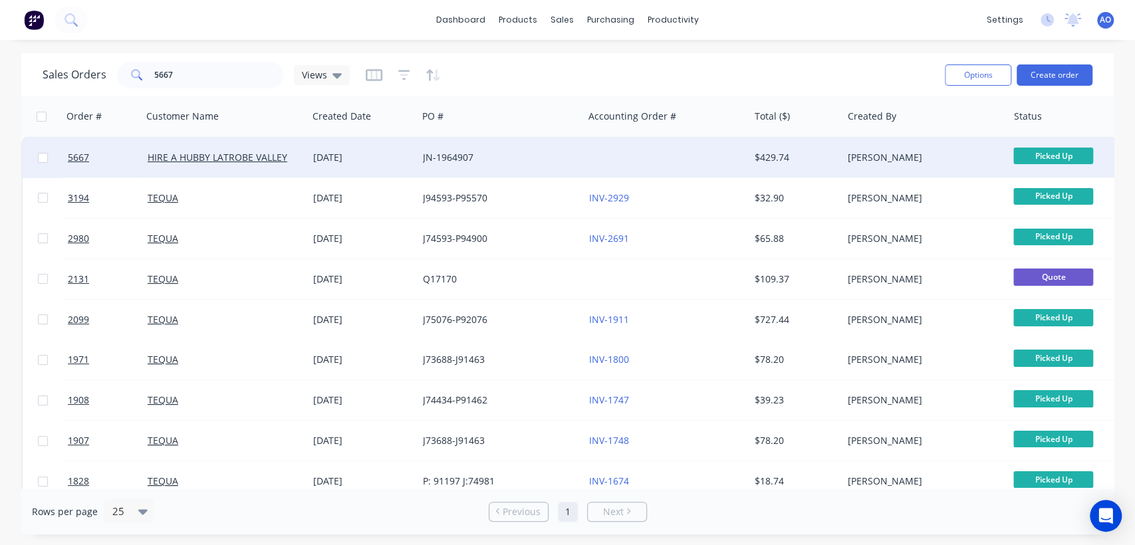
click at [597, 156] on div at bounding box center [667, 158] width 166 height 40
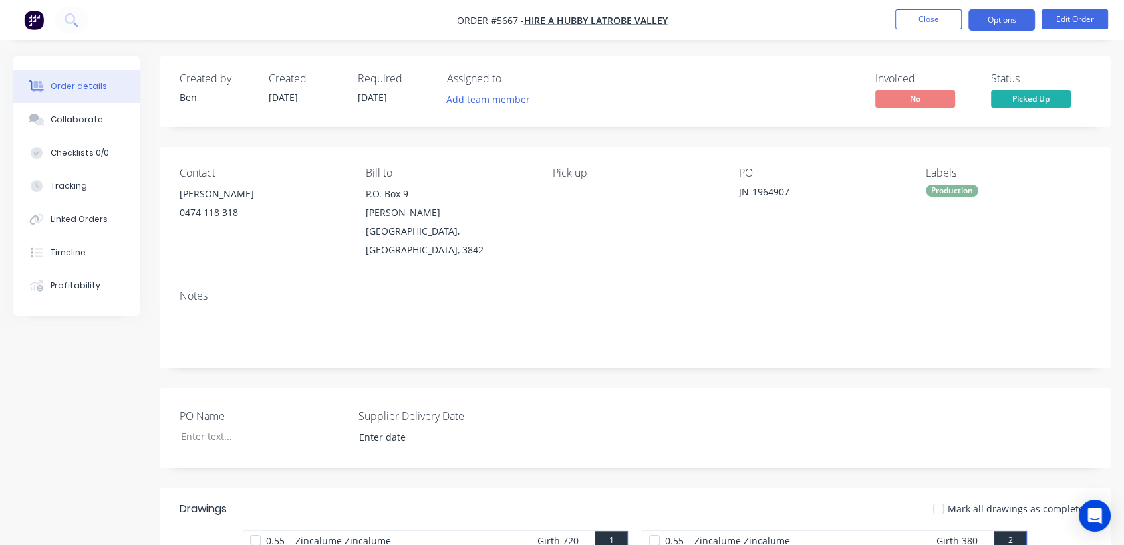
click at [1009, 19] on button "Options" at bounding box center [1001, 19] width 66 height 21
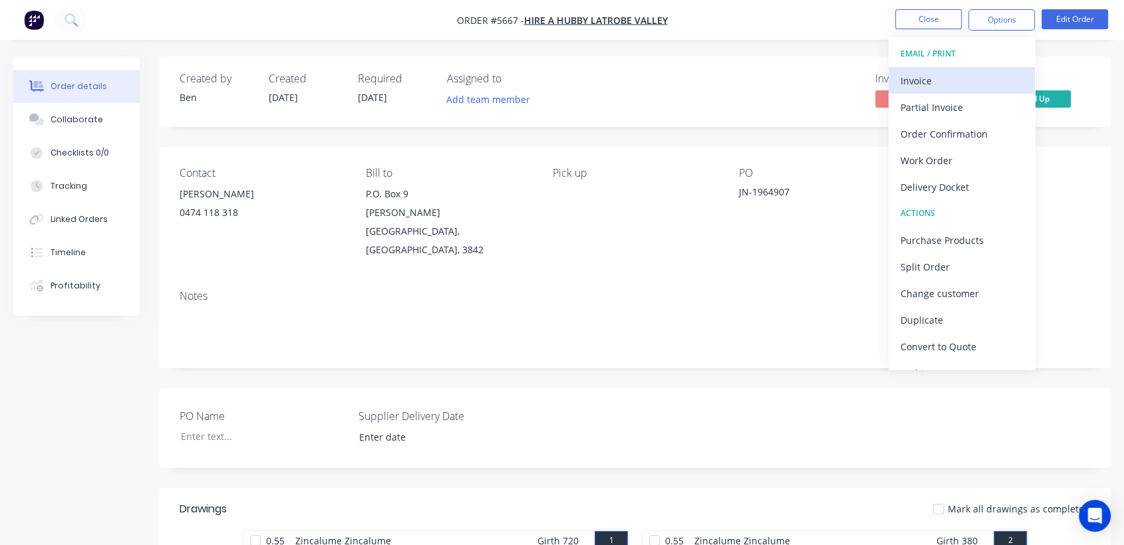
click at [944, 80] on div "Invoice" at bounding box center [961, 80] width 122 height 19
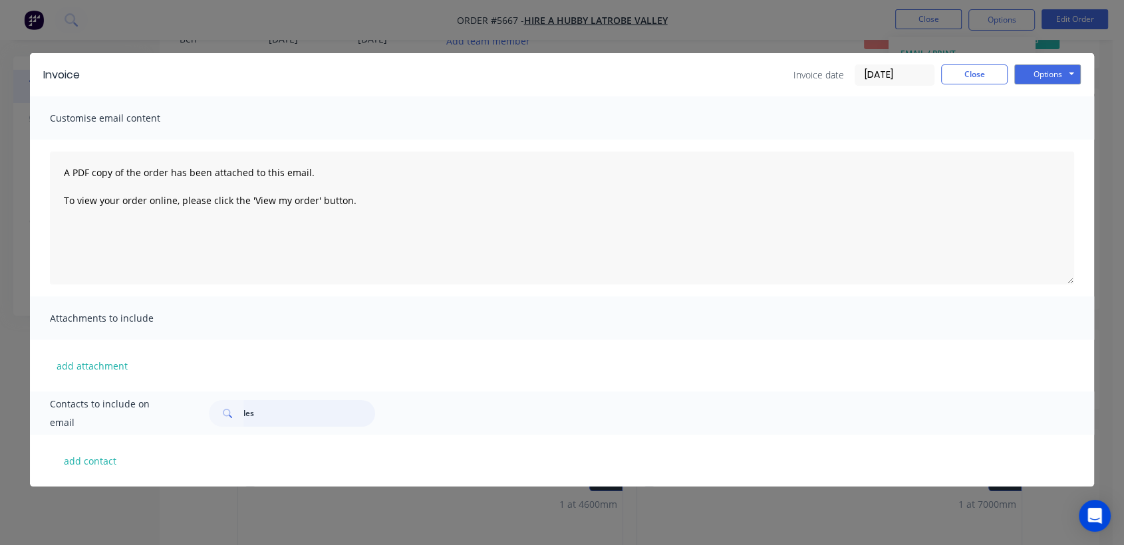
click at [253, 420] on input "les" at bounding box center [309, 413] width 132 height 27
type input "l"
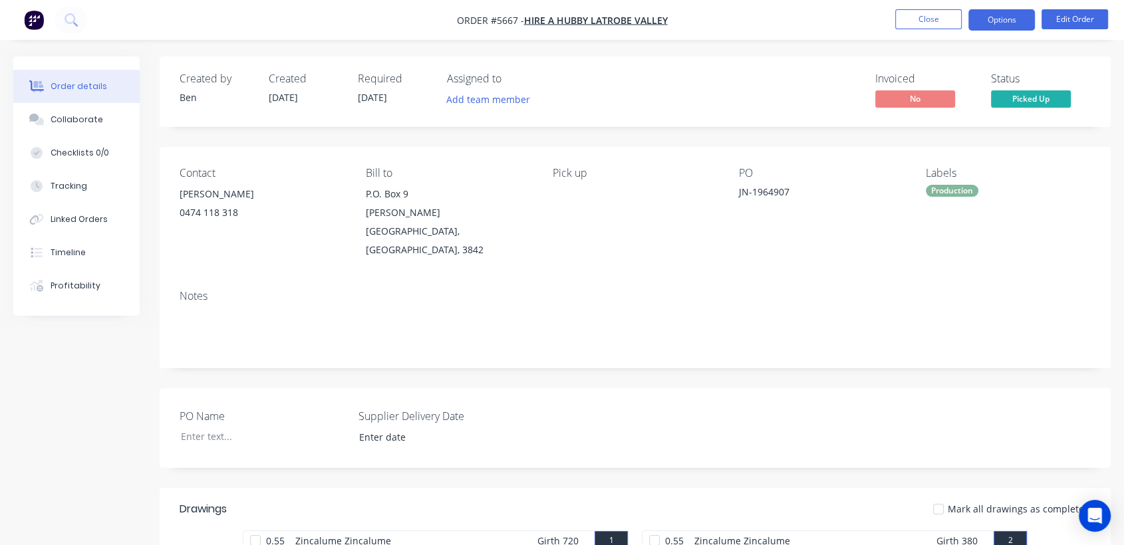
click at [1003, 21] on button "Options" at bounding box center [1001, 19] width 66 height 21
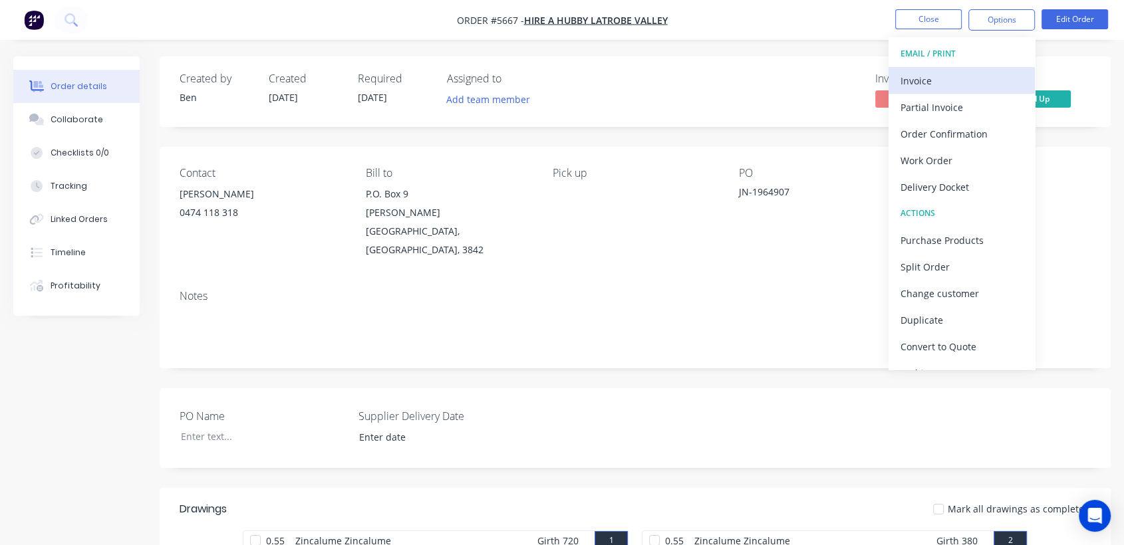
click at [969, 85] on div "Invoice" at bounding box center [961, 80] width 122 height 19
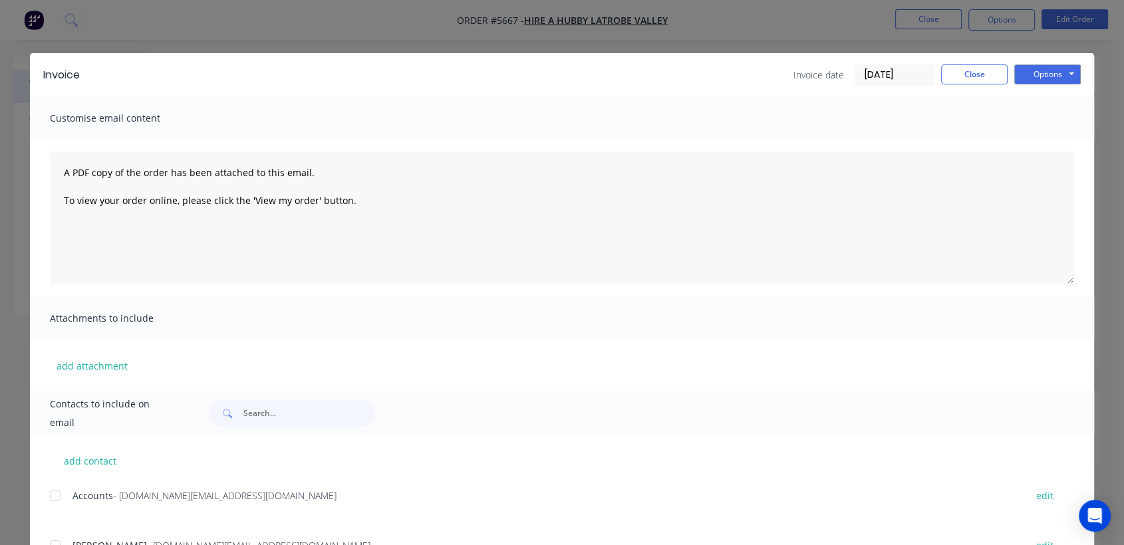
click at [48, 497] on div at bounding box center [55, 496] width 27 height 27
click at [1052, 79] on button "Options" at bounding box center [1047, 74] width 66 height 20
click at [1042, 138] on button "Email" at bounding box center [1056, 142] width 85 height 22
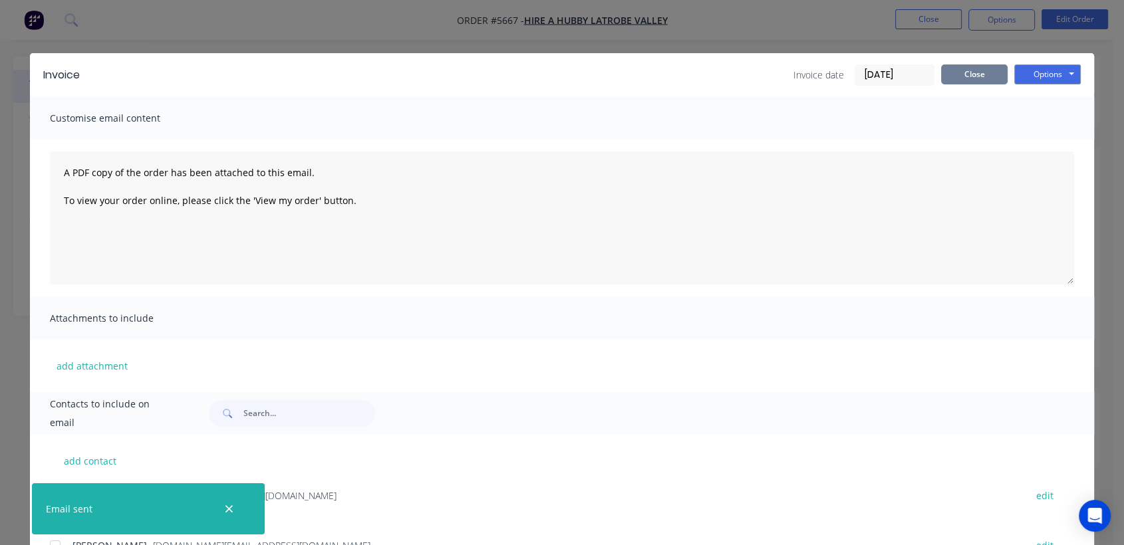
click at [971, 70] on button "Close" at bounding box center [974, 74] width 66 height 20
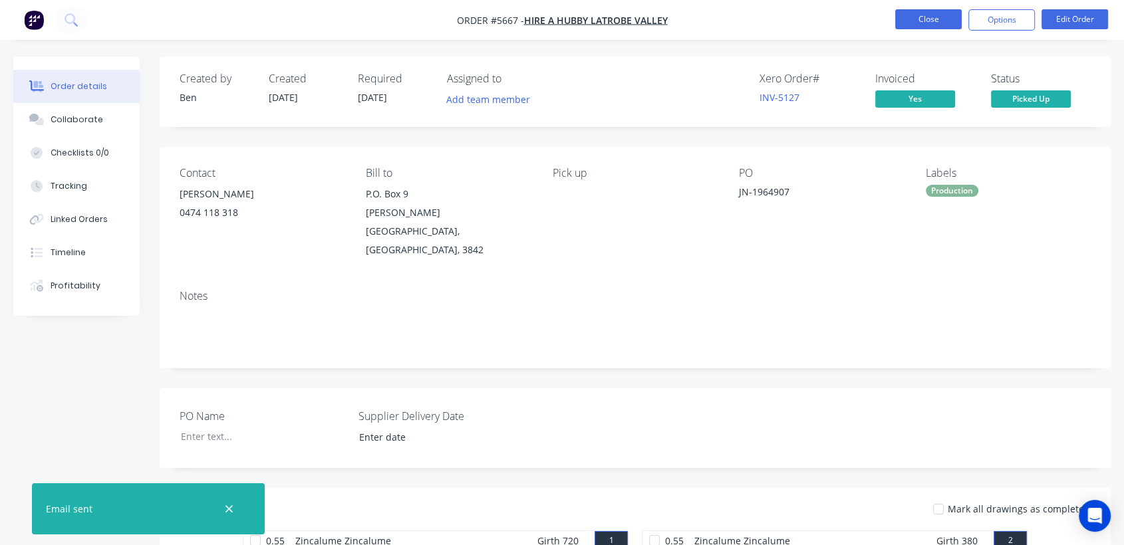
click at [949, 23] on button "Close" at bounding box center [928, 19] width 66 height 20
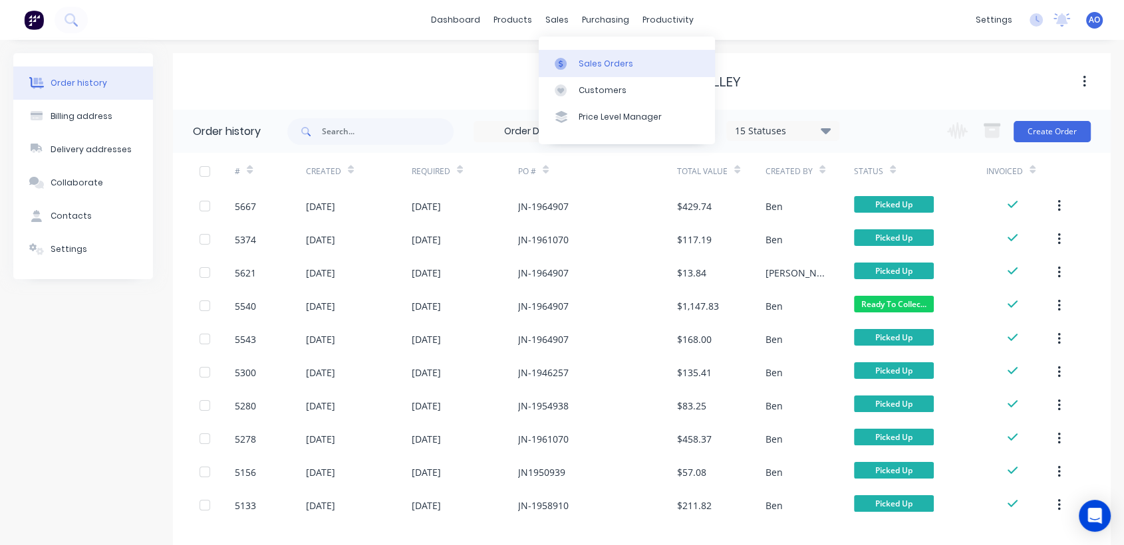
click at [580, 56] on link "Sales Orders" at bounding box center [627, 63] width 176 height 27
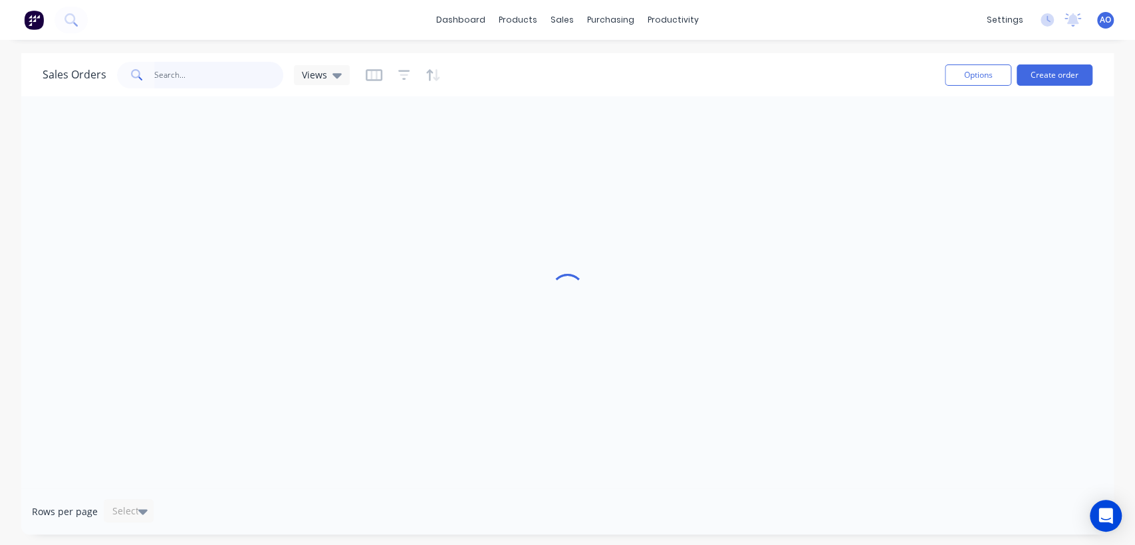
click at [219, 81] on input "text" at bounding box center [219, 75] width 130 height 27
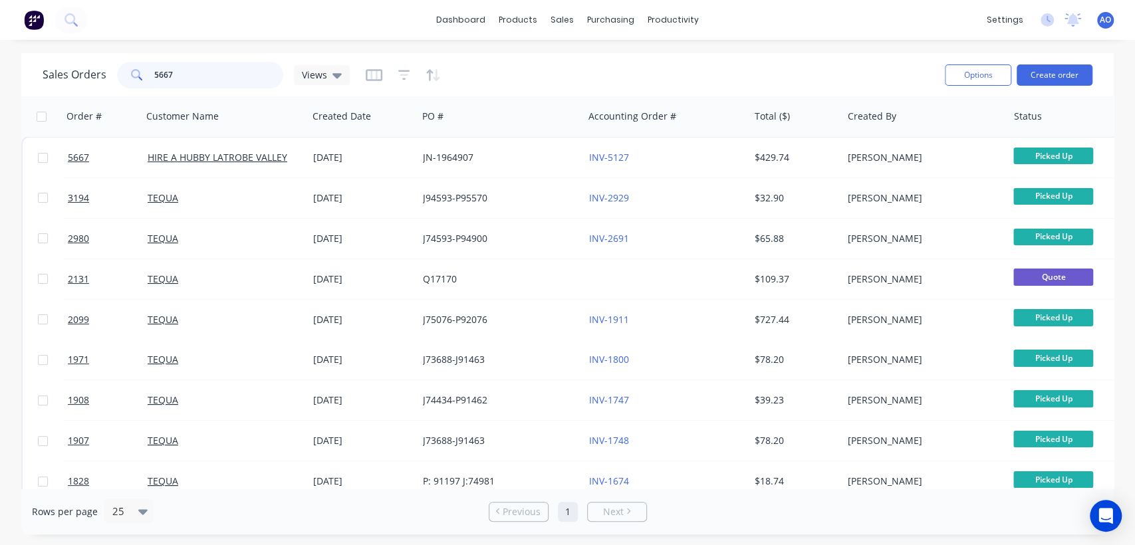
click at [216, 70] on input "5667" at bounding box center [219, 75] width 130 height 27
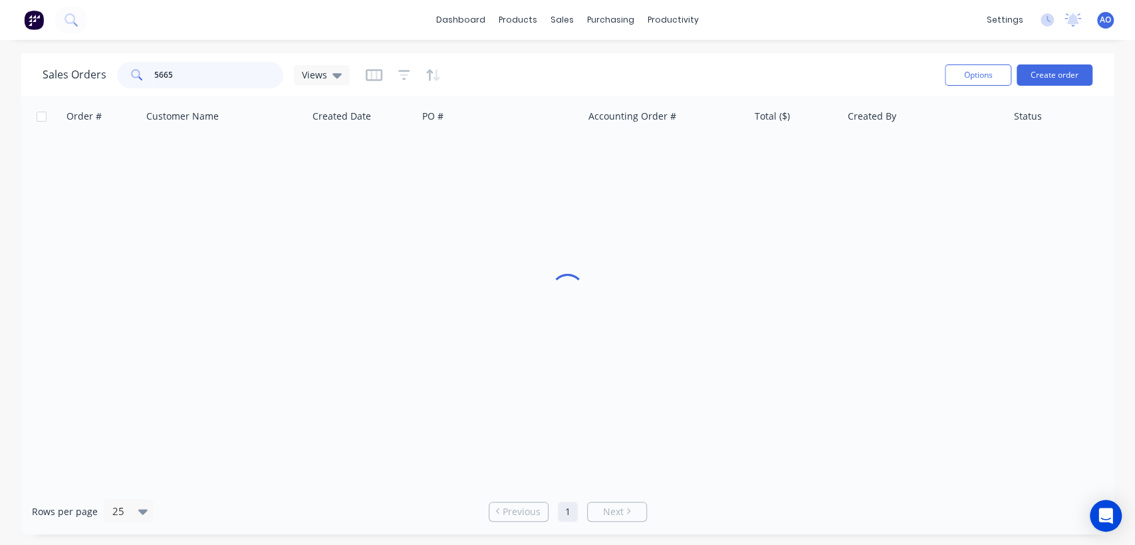
type input "5665"
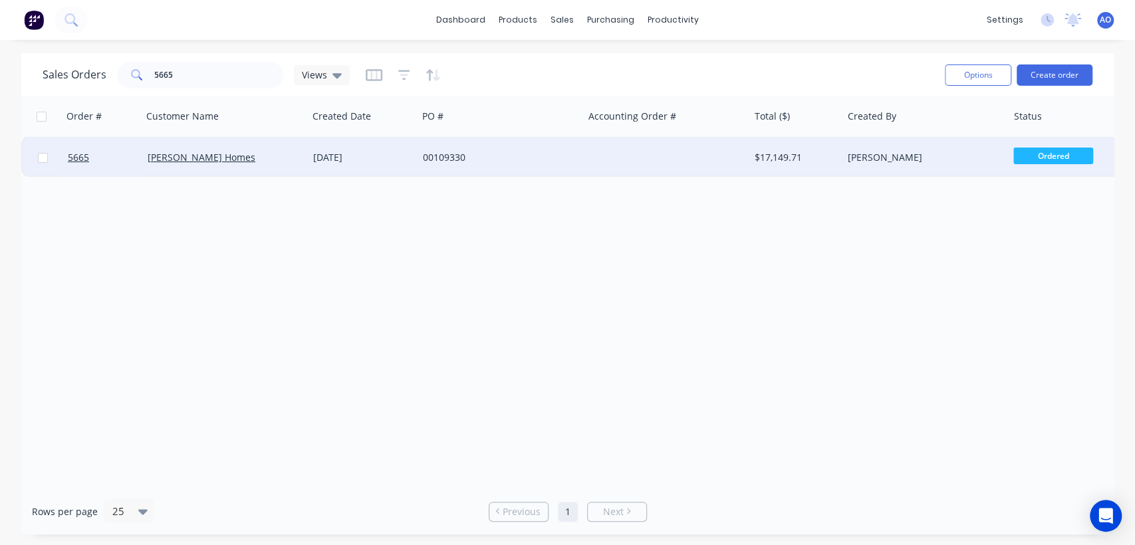
click at [541, 161] on div "00109330" at bounding box center [497, 157] width 148 height 13
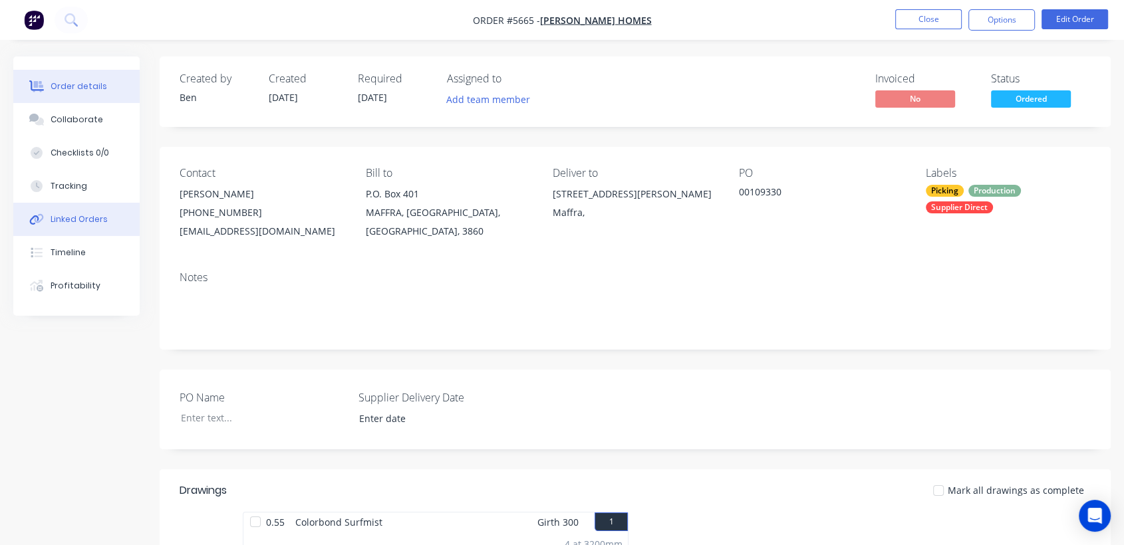
click at [88, 225] on div "Linked Orders" at bounding box center [79, 219] width 57 height 12
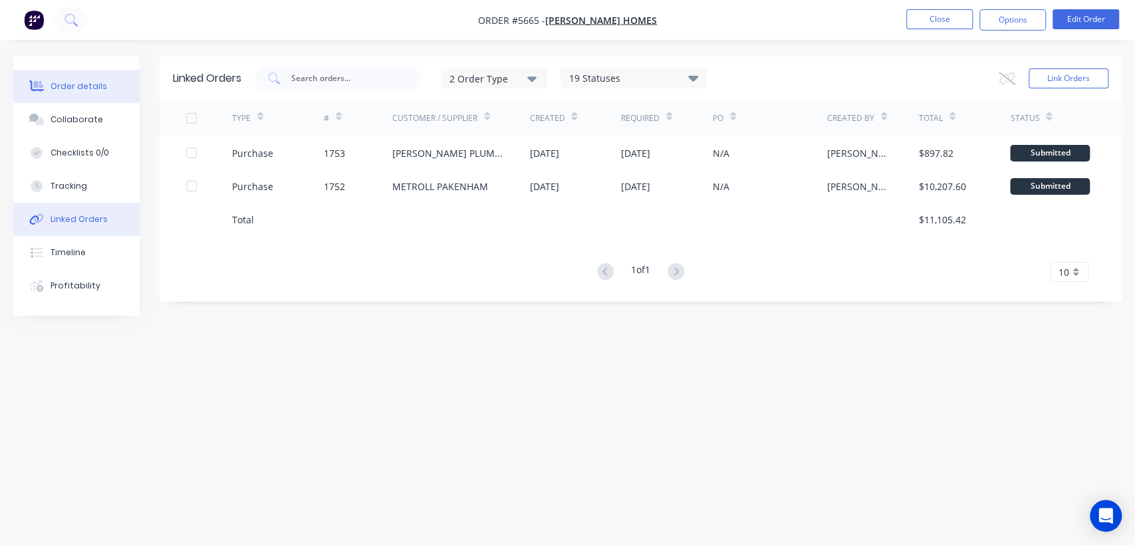
click at [90, 75] on button "Order details" at bounding box center [76, 86] width 126 height 33
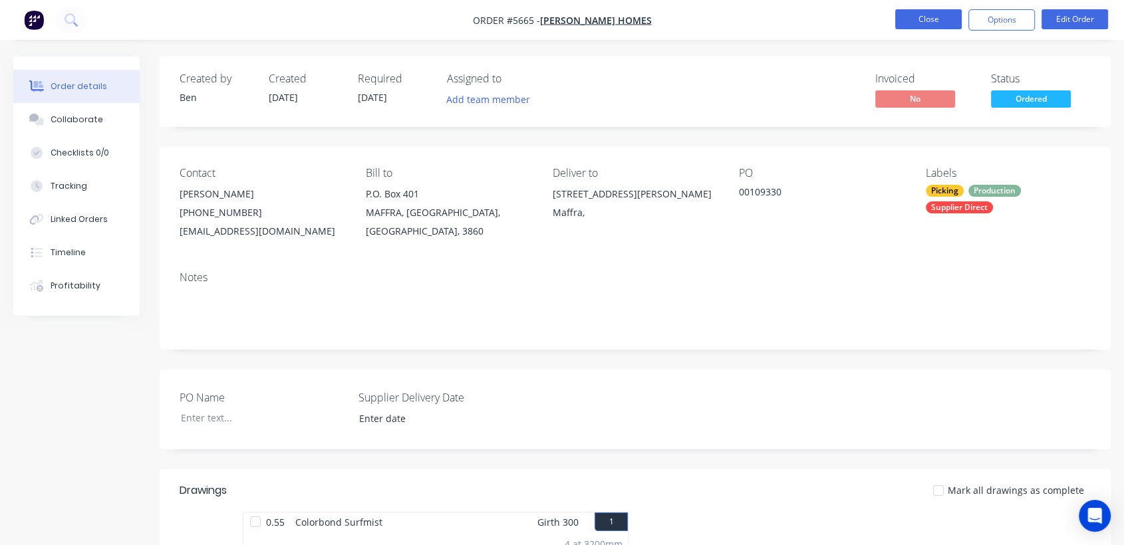
click at [919, 25] on button "Close" at bounding box center [928, 19] width 66 height 20
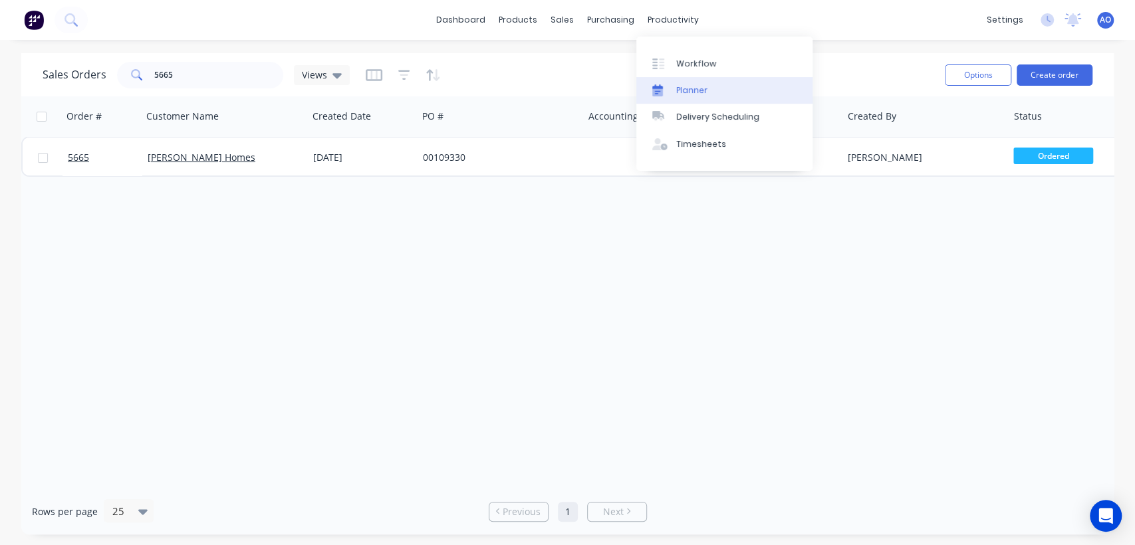
click at [693, 95] on div "Planner" at bounding box center [691, 90] width 31 height 12
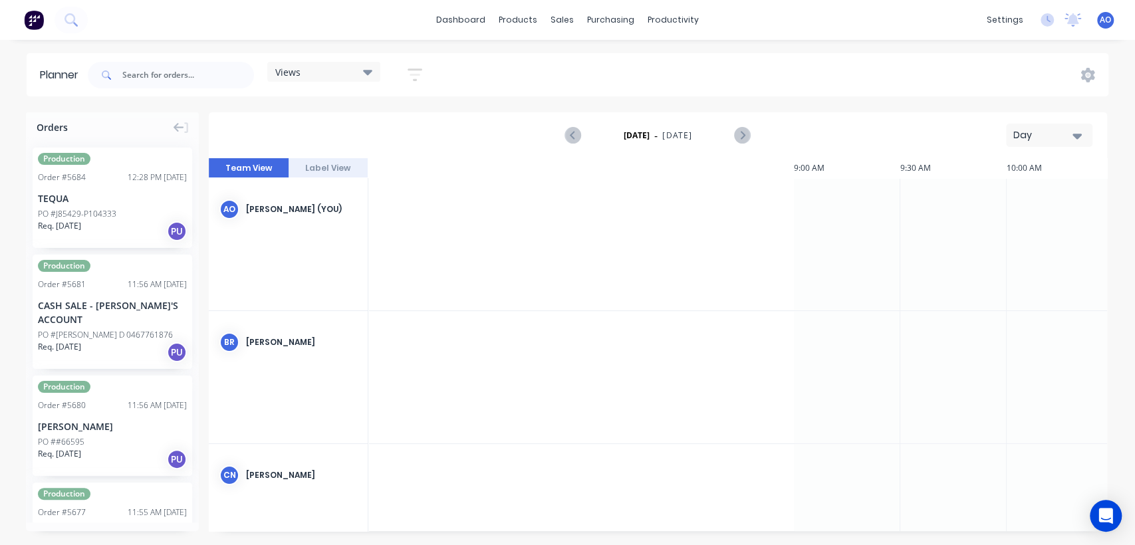
scroll to position [0, 1276]
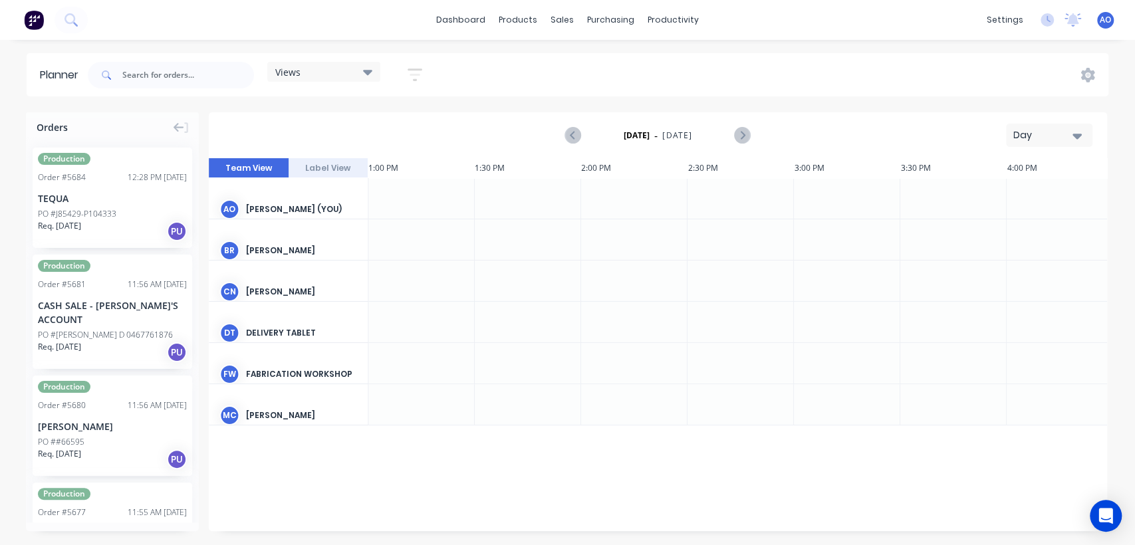
click at [1068, 136] on div "Day" at bounding box center [1043, 135] width 61 height 14
click at [1005, 225] on div "Month" at bounding box center [1025, 224] width 132 height 27
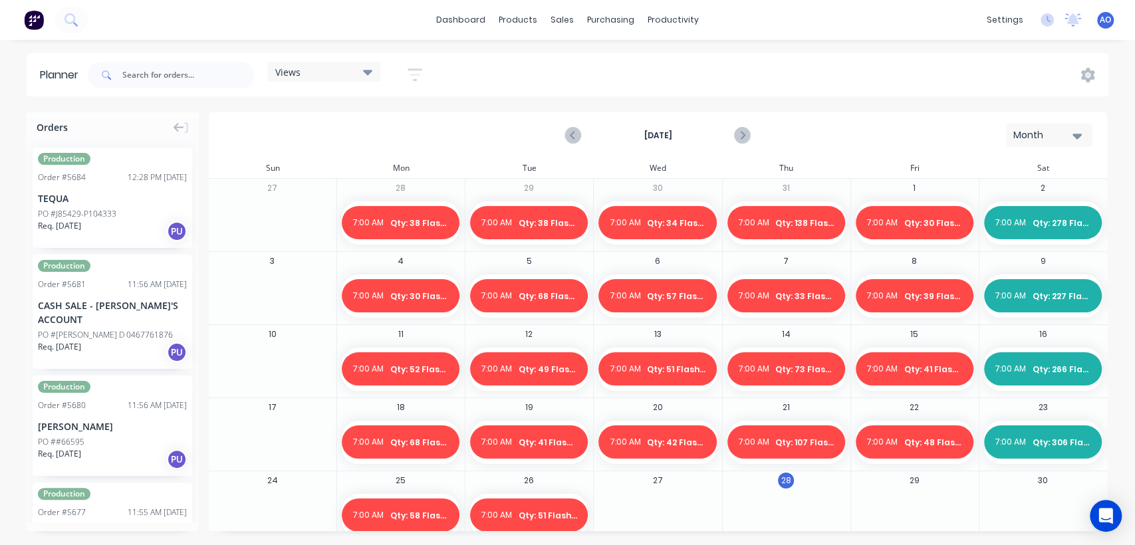
click at [662, 510] on div at bounding box center [657, 515] width 127 height 43
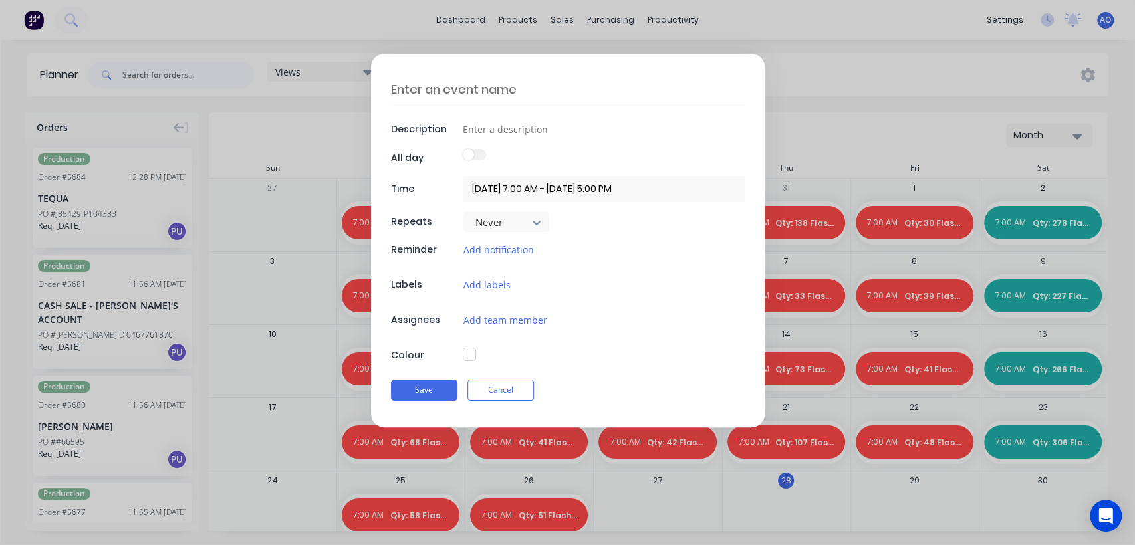
type textarea "x"
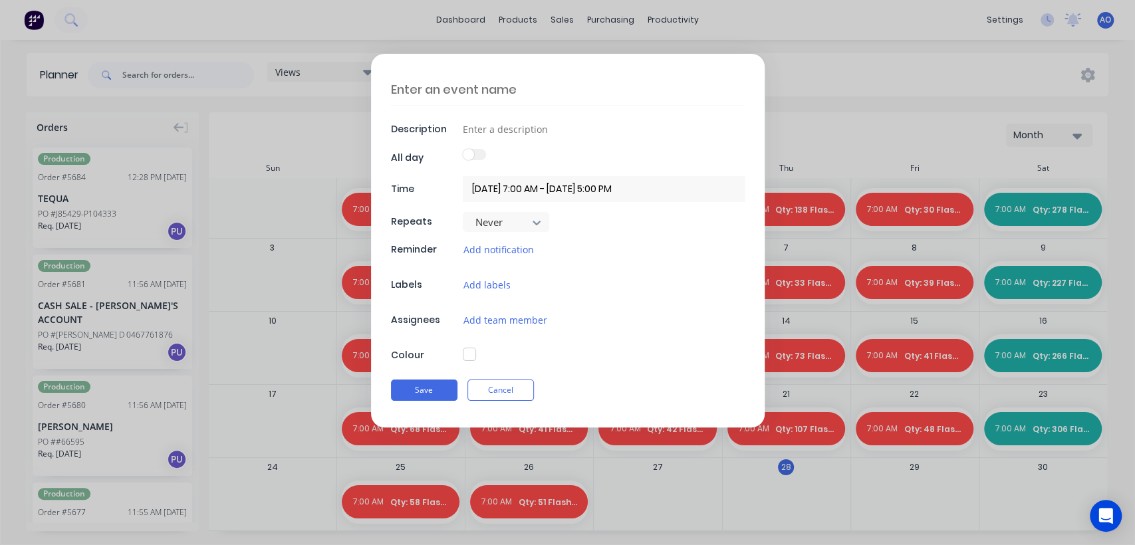
click at [526, 96] on textarea at bounding box center [568, 89] width 354 height 31
type textarea "Q"
type textarea "x"
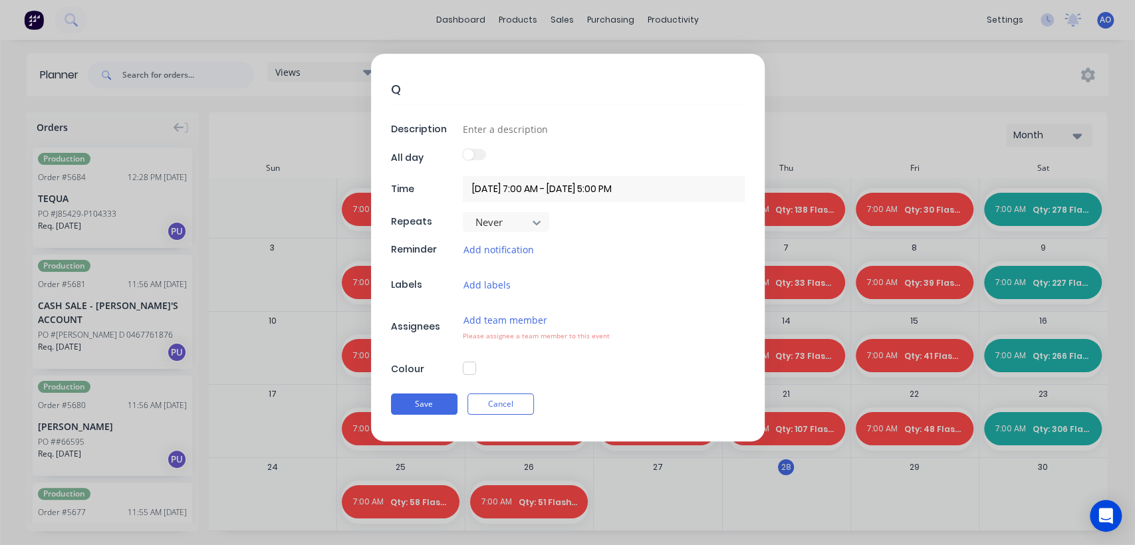
type textarea "Qt"
type textarea "x"
type textarea "Qty"
type textarea "x"
type textarea "Qty:"
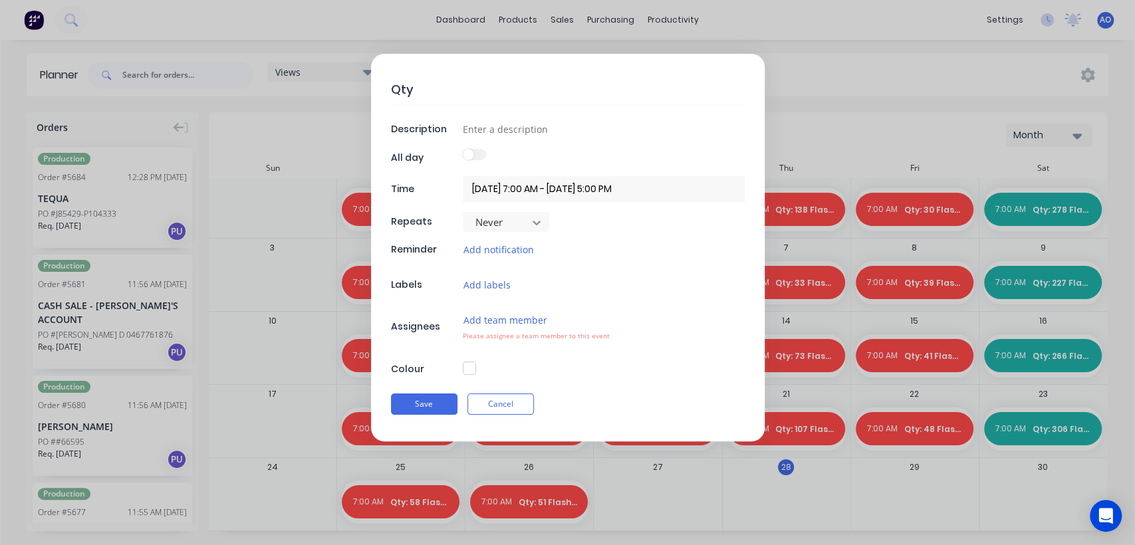
type textarea "x"
type textarea "Qty:"
type textarea "x"
type textarea "Qty: 2"
type textarea "x"
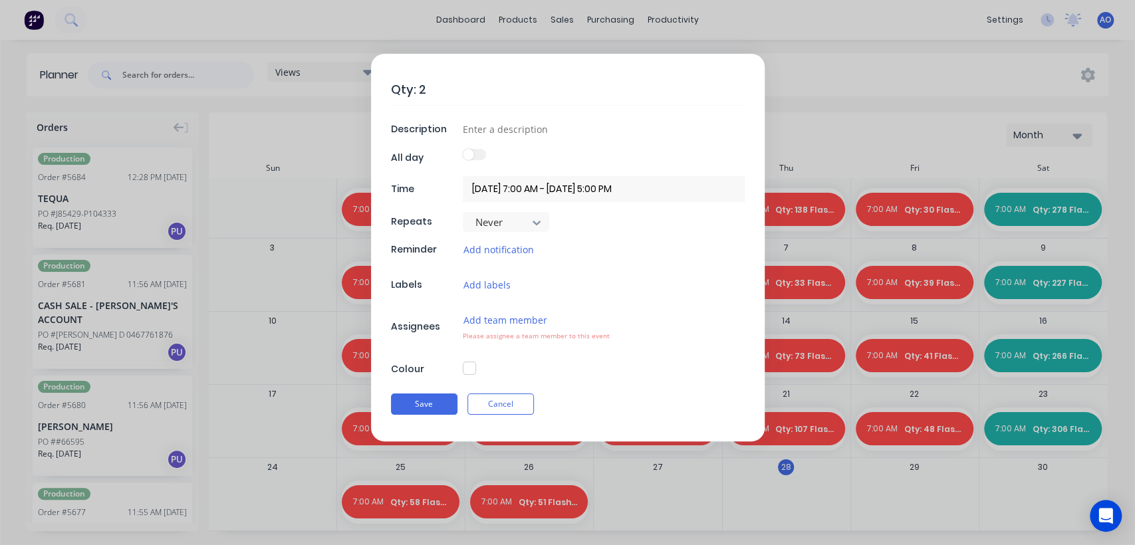
type textarea "Qty:"
type textarea "x"
type textarea "Qty: 5"
type textarea "x"
type textarea "Qty: 59"
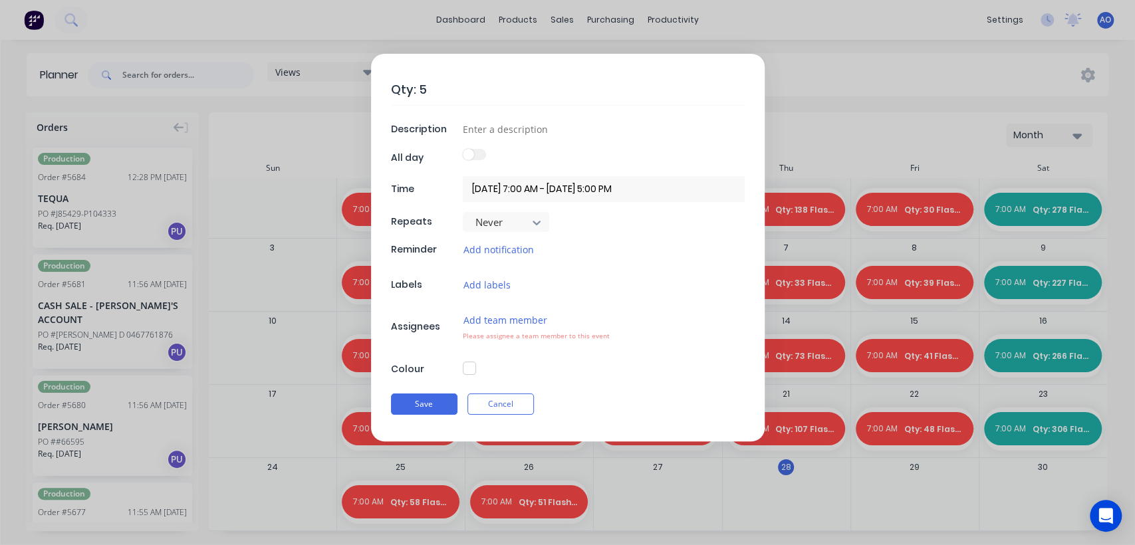
type textarea "x"
type textarea "Qty: 59"
type textarea "x"
type textarea "Qty: 59 F"
type textarea "x"
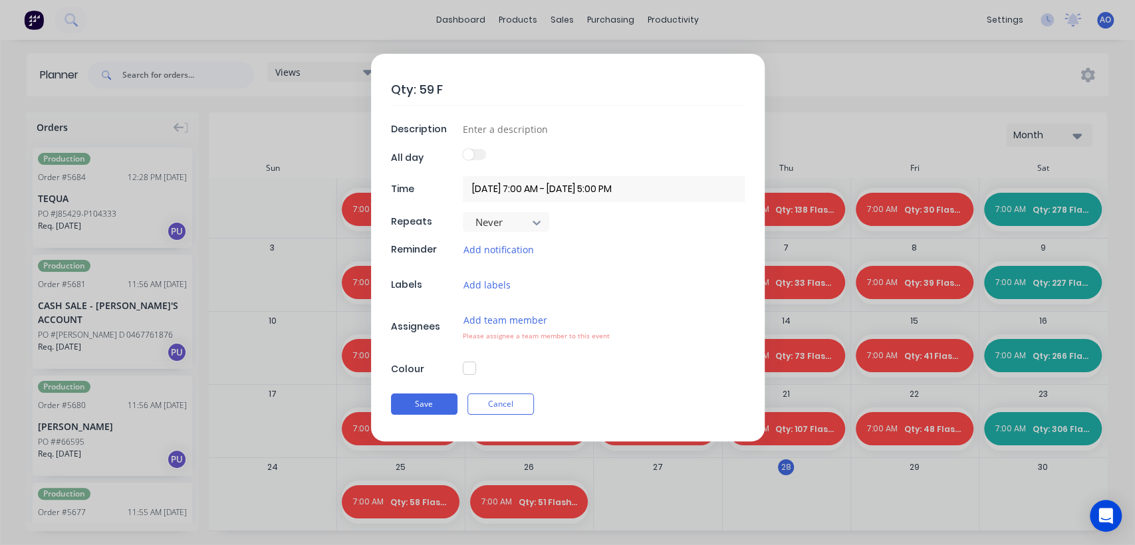
type textarea "Qty: 59 Fl"
type textarea "x"
type textarea "Qty: 59 Fla"
type textarea "x"
type textarea "Qty: 59 Flas"
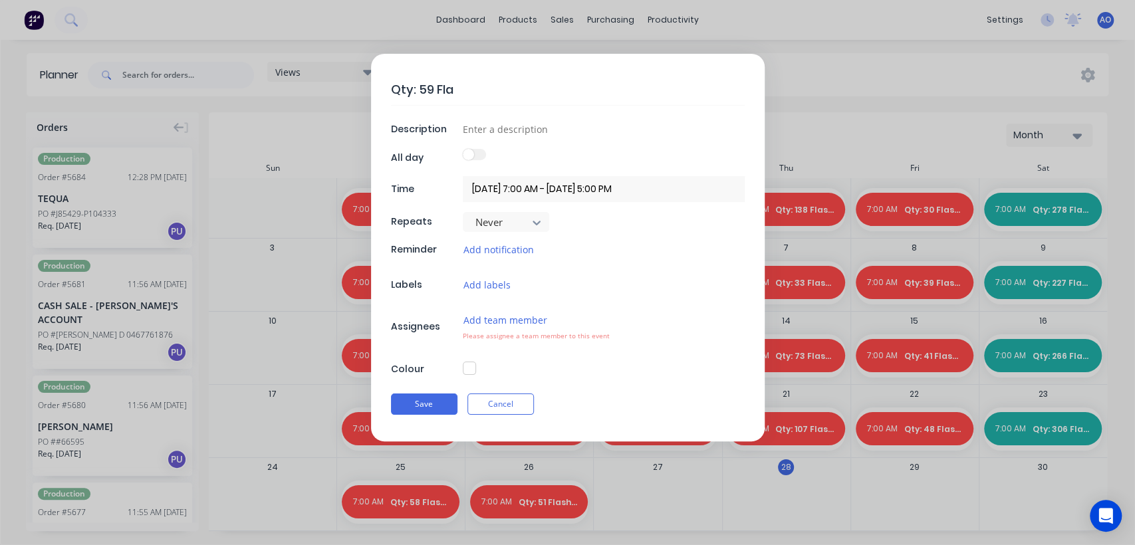
type textarea "x"
type textarea "Qty: 59 Flash"
type textarea "x"
type textarea "Qty: 59 Flashi"
type textarea "x"
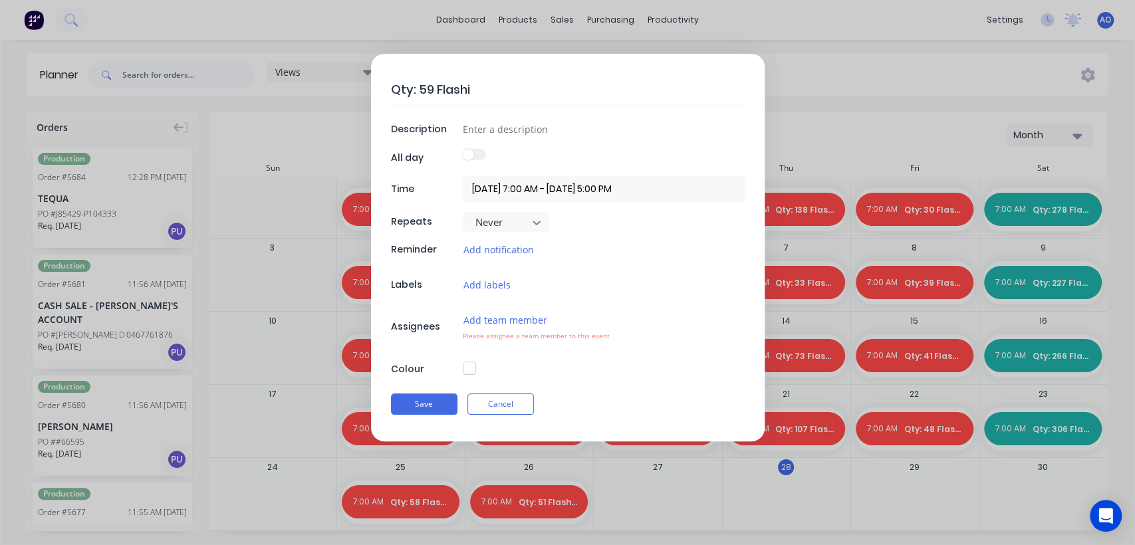
type textarea "Qty: 59 Flashin"
type textarea "x"
type textarea "Qty: 59 Flashing"
type textarea "x"
type textarea "Qty: 59 Flashings"
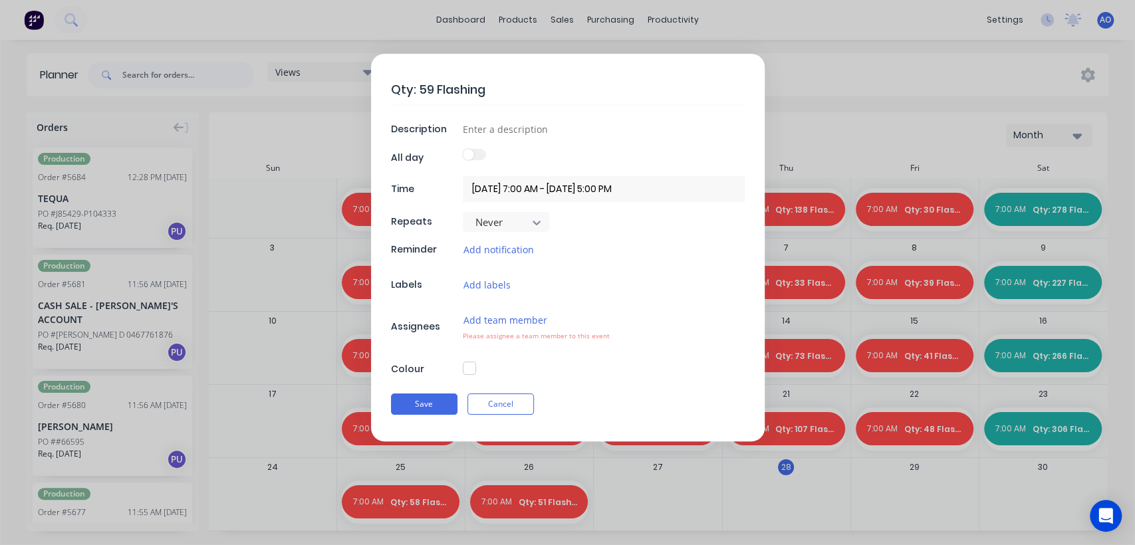
type textarea "x"
type textarea "Qty: 59 Flashings"
type textarea "x"
type input "D"
type textarea "x"
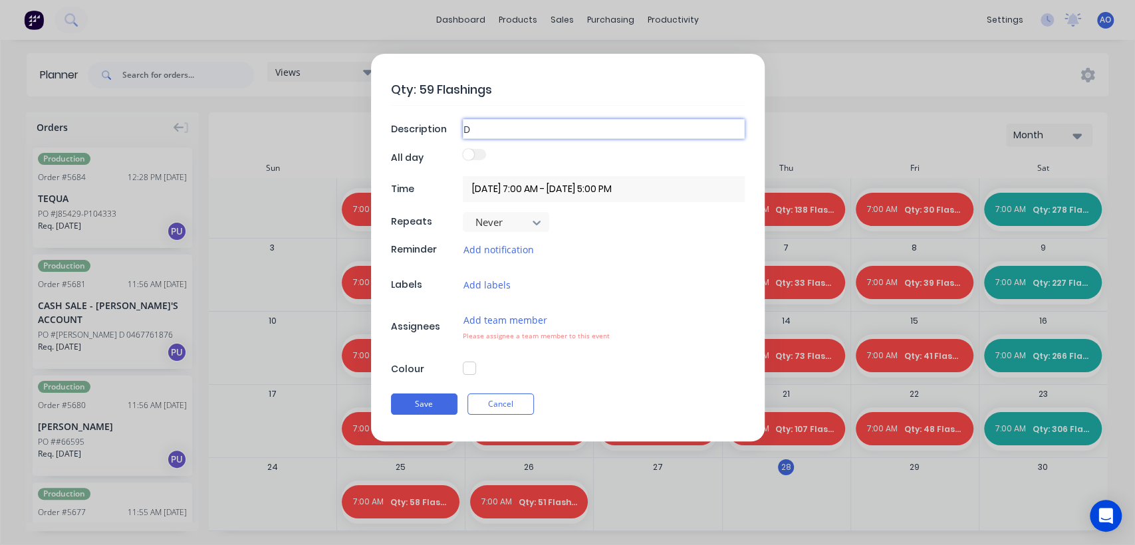
type input "Da"
type textarea "x"
type input "Dai"
type textarea "x"
type input "Dail"
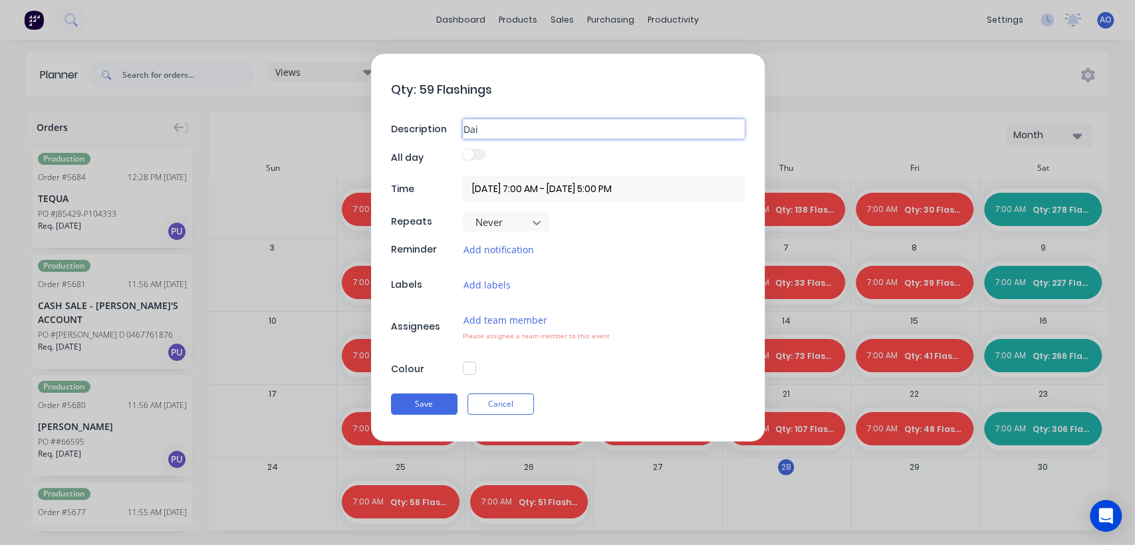
type textarea "x"
type input "Daily"
type textarea "x"
type input "Daily"
type textarea "x"
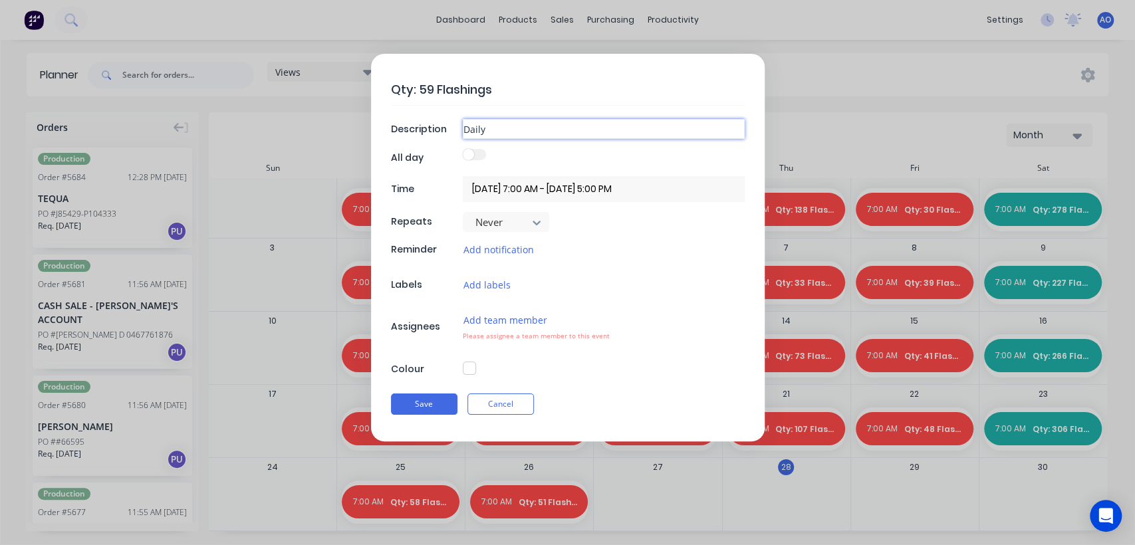
type input "Daily F"
type textarea "x"
type input "Daily Fl"
type textarea "x"
type input "Daily Fla"
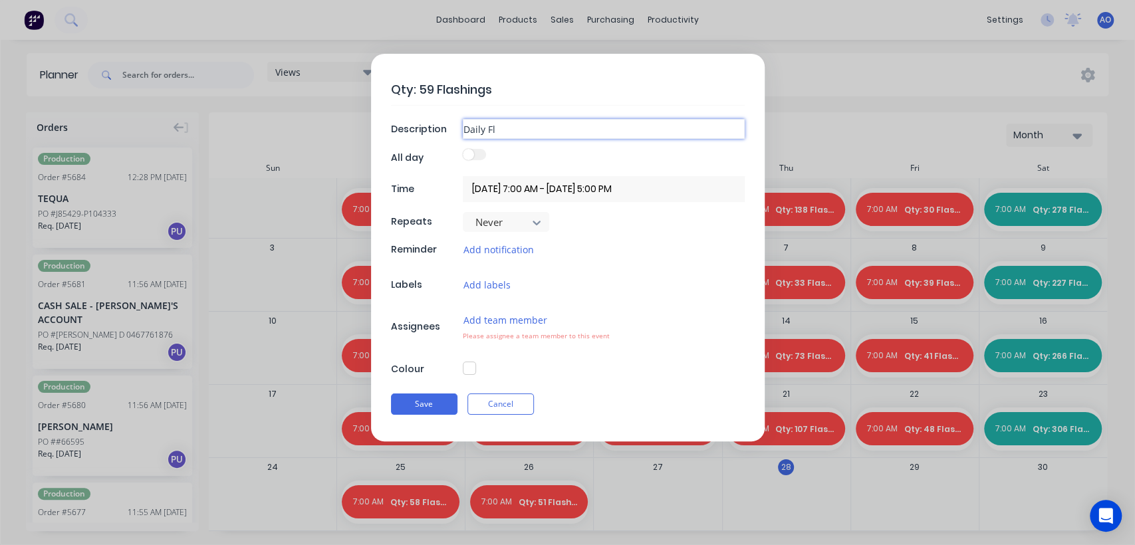
type textarea "x"
type input "Daily Flah"
type textarea "x"
type input "Daily Fla"
type textarea "x"
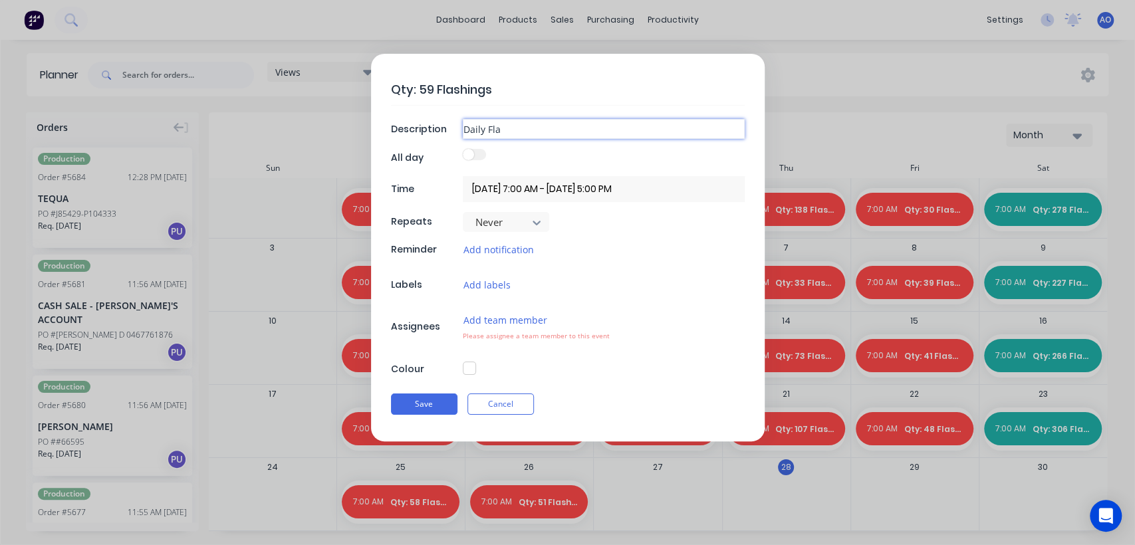
type input "Daily Flas"
type textarea "x"
type input "Daily Flasg"
type textarea "x"
type input "Daily Flasgi"
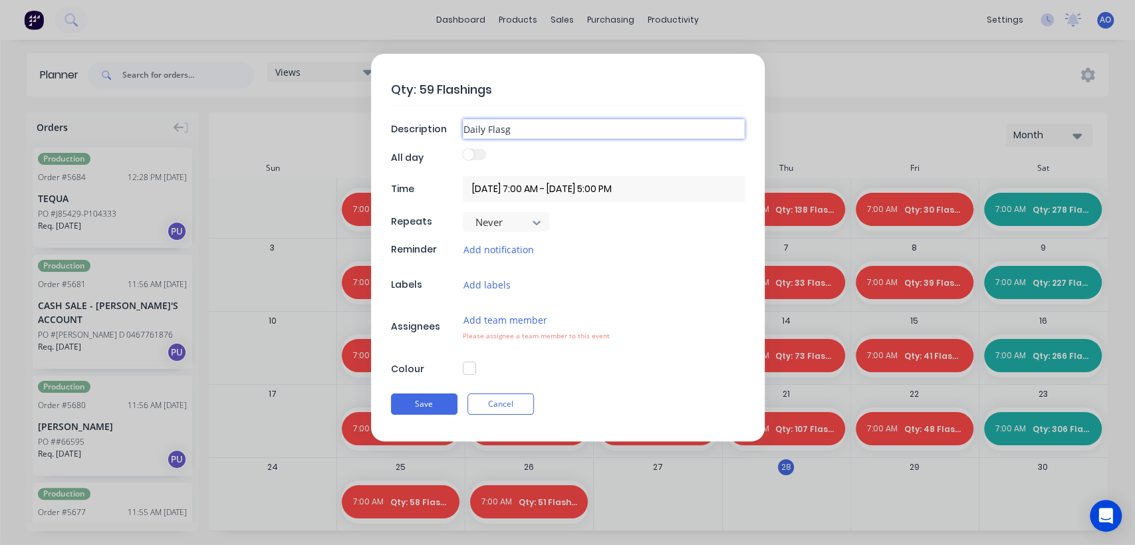
type textarea "x"
type input "Daily Flasg"
type textarea "x"
type input "Daily Flas"
type textarea "x"
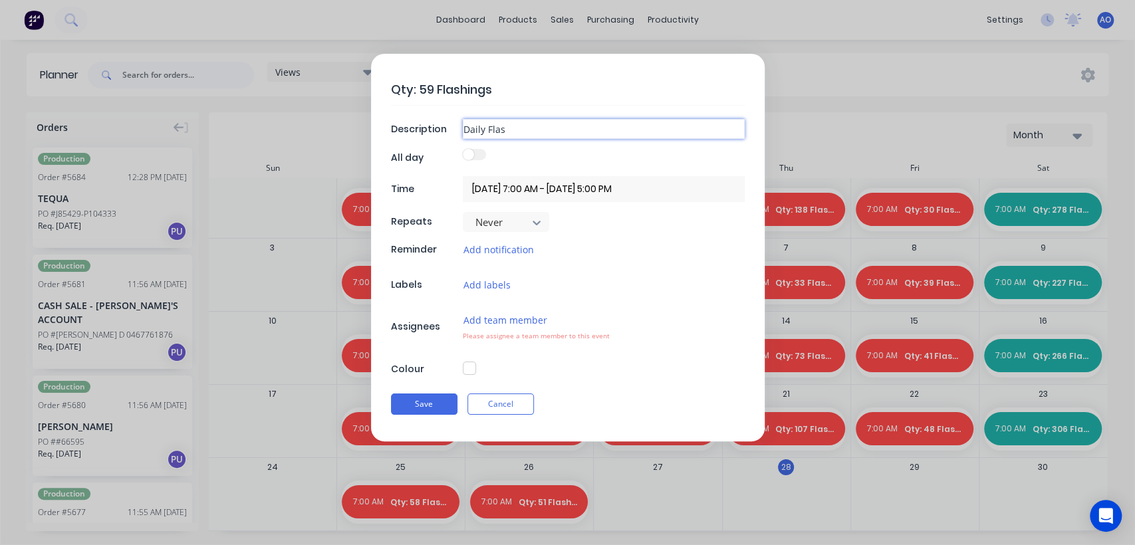
type input "Daily Flash"
type textarea "x"
type input "Daily Flashi"
type textarea "x"
type input "Daily Flashin"
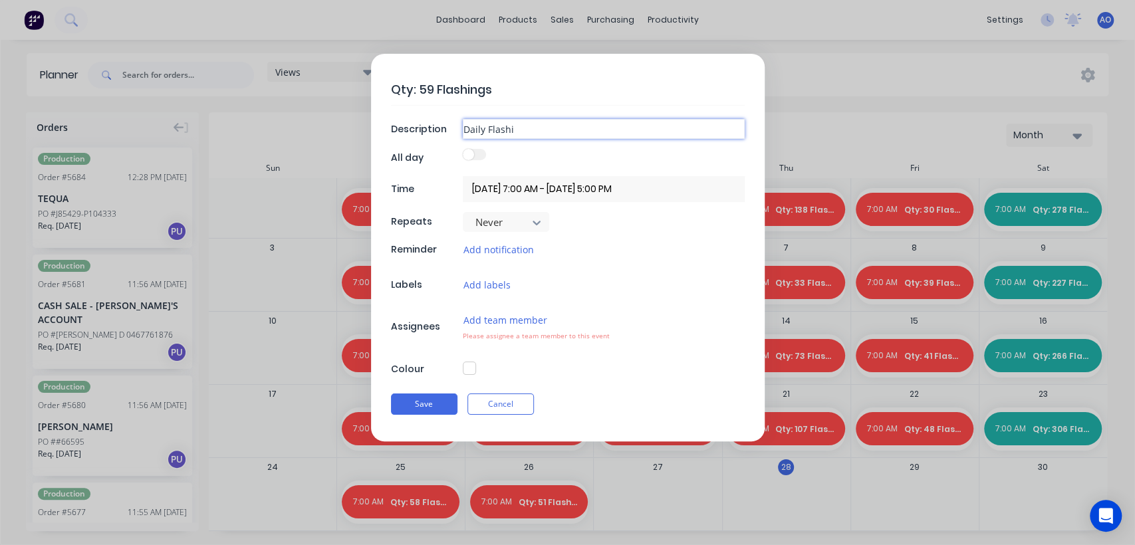
type textarea "x"
type input "Daily Flashing"
type textarea "x"
type input "Daily Flashing"
type textarea "x"
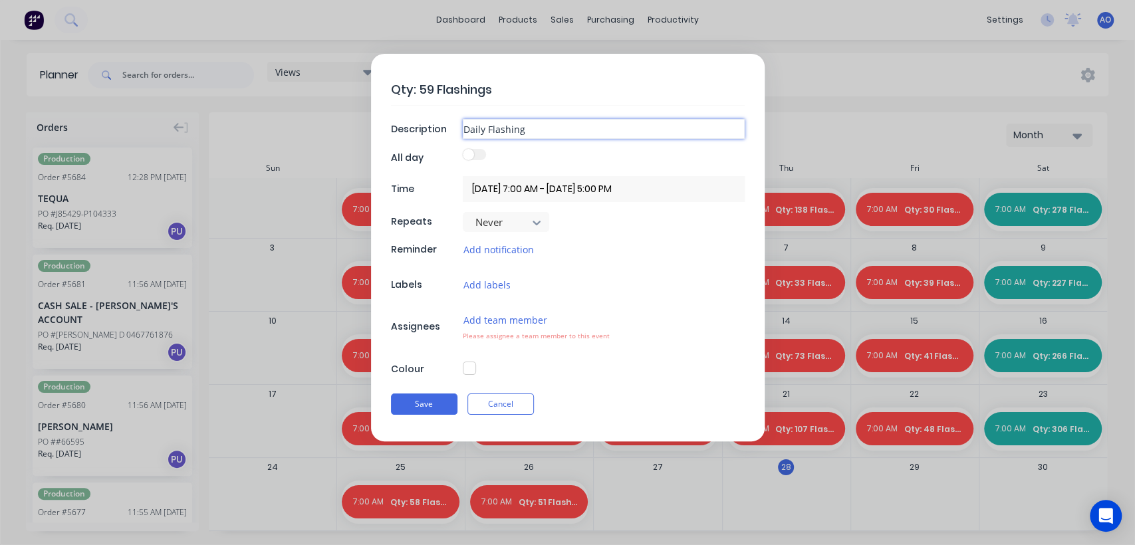
type input "Daily Flashing C"
type textarea "x"
type input "Daily Flashing Cp"
type textarea "x"
type input "Daily Flashing Cpi"
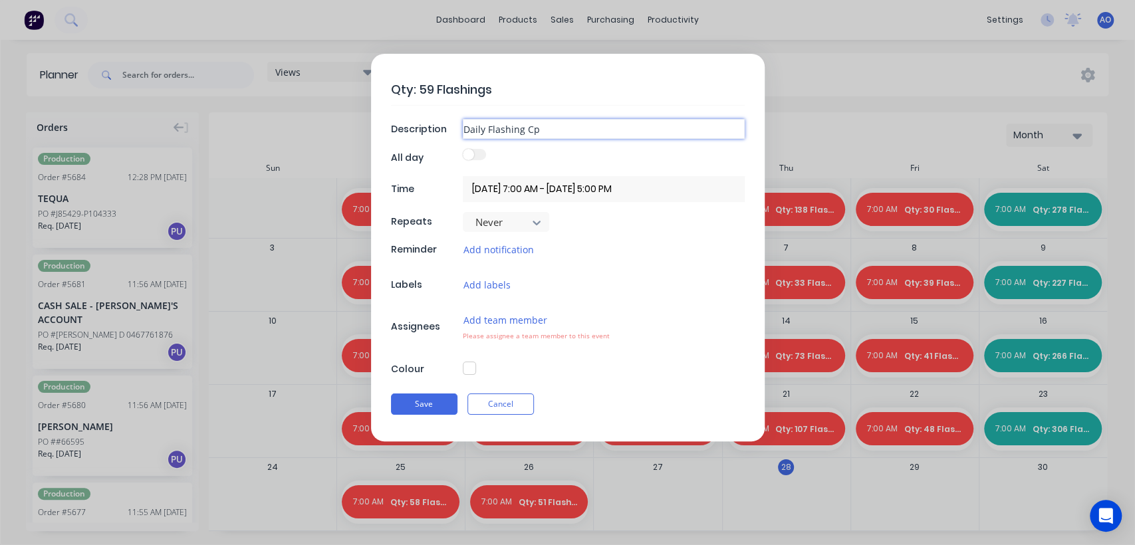
type textarea "x"
type input "Daily Flashing Cp"
type textarea "x"
type input "Daily Flashing C"
type textarea "x"
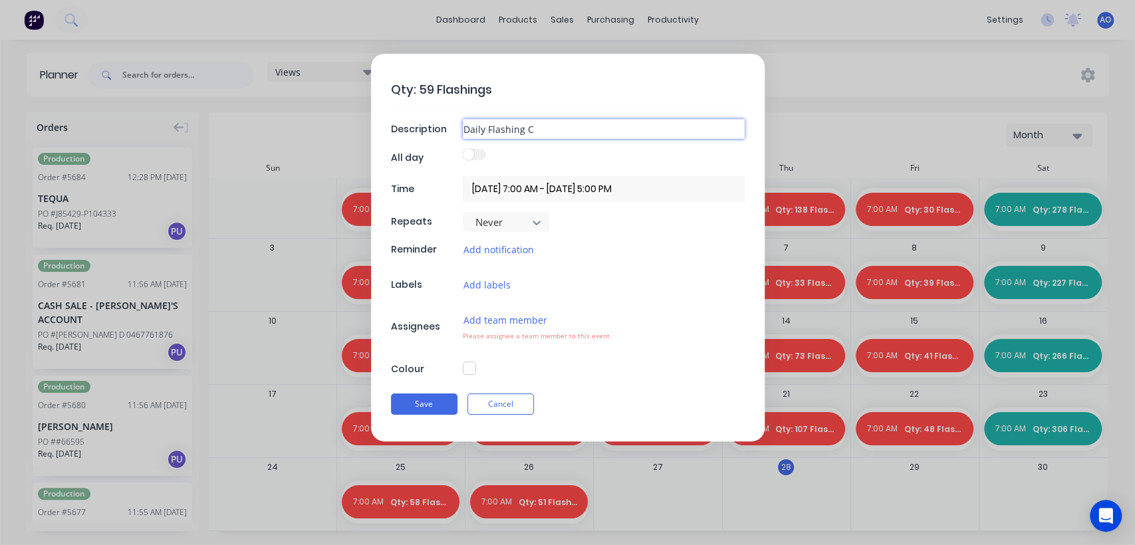
type input "Daily Flashing Co"
type textarea "x"
type input "Daily Flashing Cou"
type textarea "x"
type input "Daily Flashing Coun"
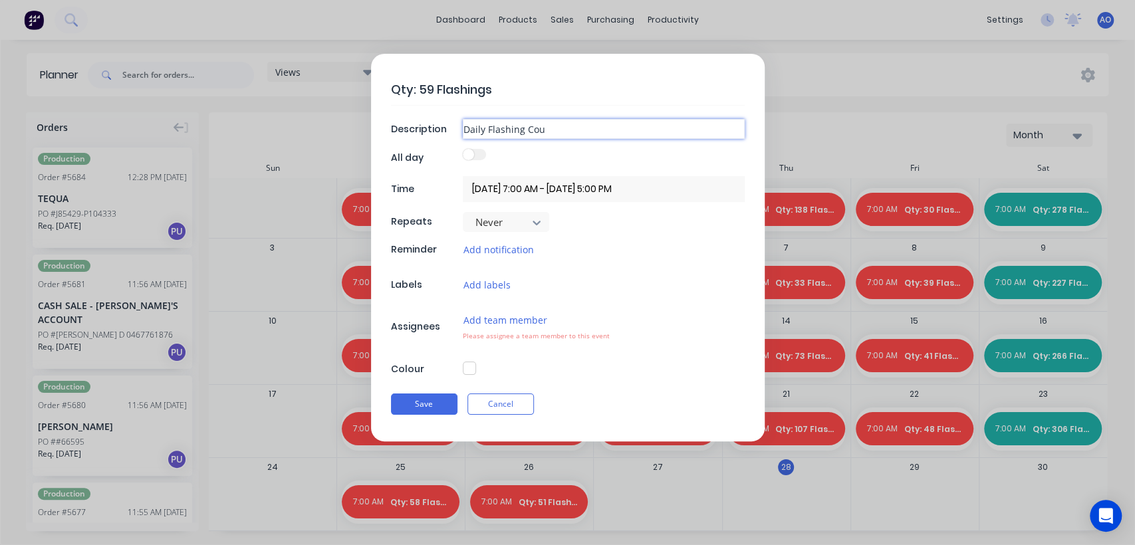
type textarea "x"
type input "Daily Flashing Count"
type textarea "x"
type input "Daily Flashing Count"
click at [510, 318] on button "Add team member" at bounding box center [505, 319] width 85 height 15
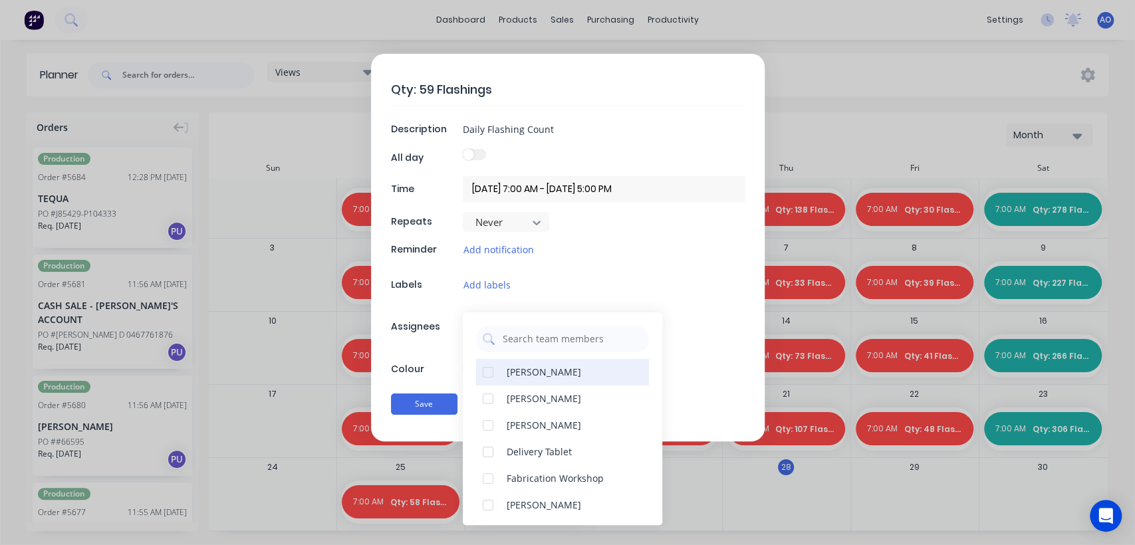
click at [533, 368] on div "[PERSON_NAME]" at bounding box center [544, 372] width 74 height 14
click at [446, 368] on div "Colour" at bounding box center [425, 369] width 68 height 14
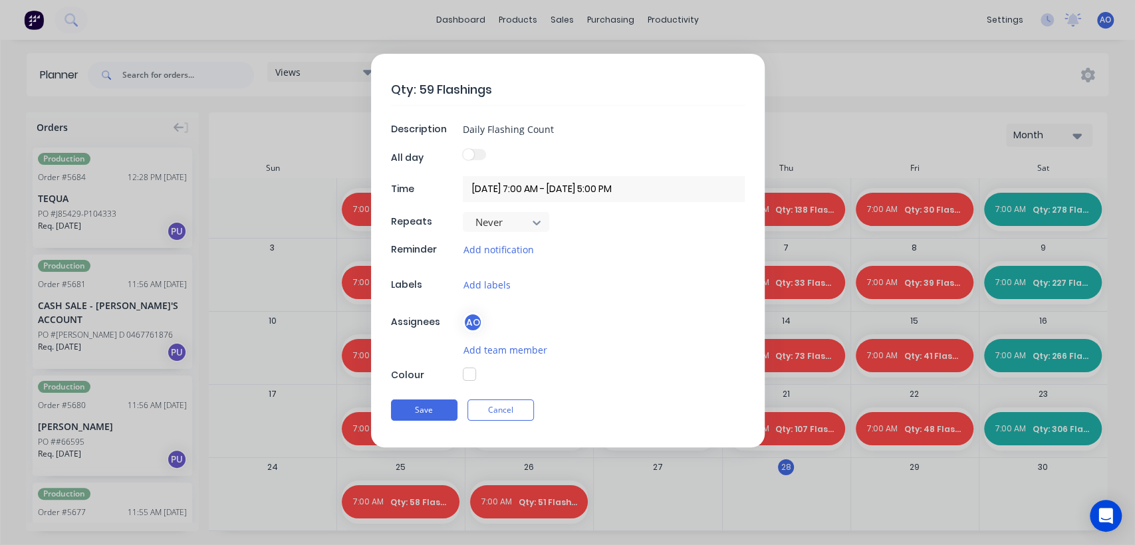
click at [471, 369] on button "button" at bounding box center [469, 374] width 13 height 13
type textarea "x"
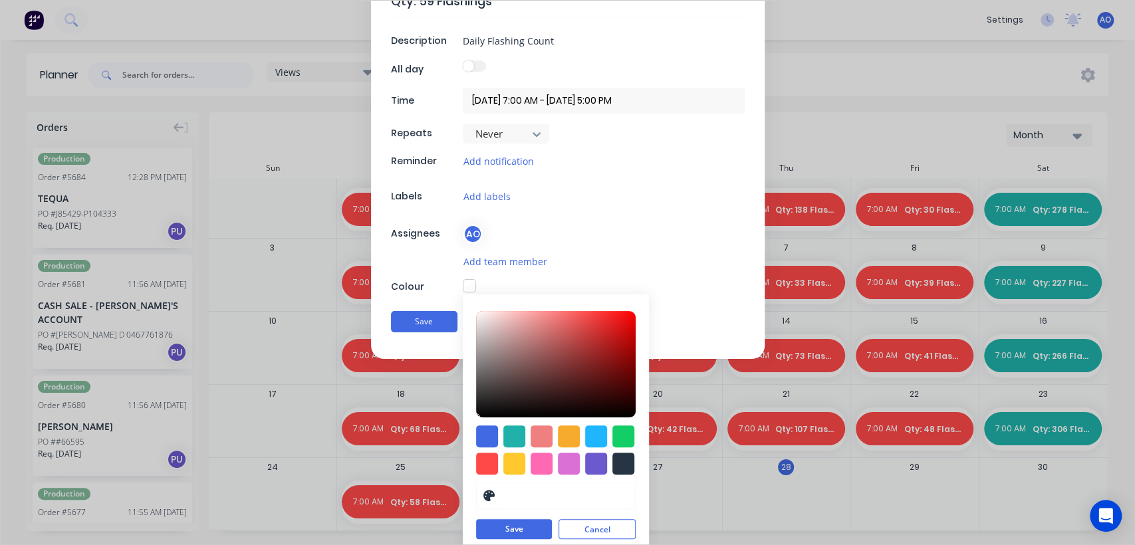
scroll to position [96, 0]
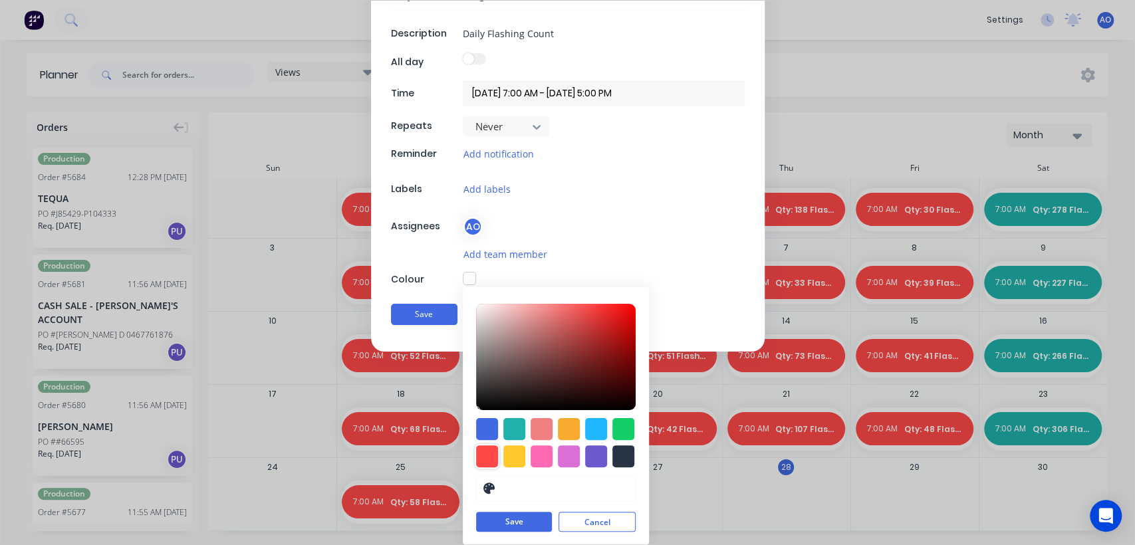
click at [483, 451] on div at bounding box center [487, 456] width 22 height 22
type input "#FF4949"
click at [509, 523] on button "Save" at bounding box center [514, 523] width 76 height 20
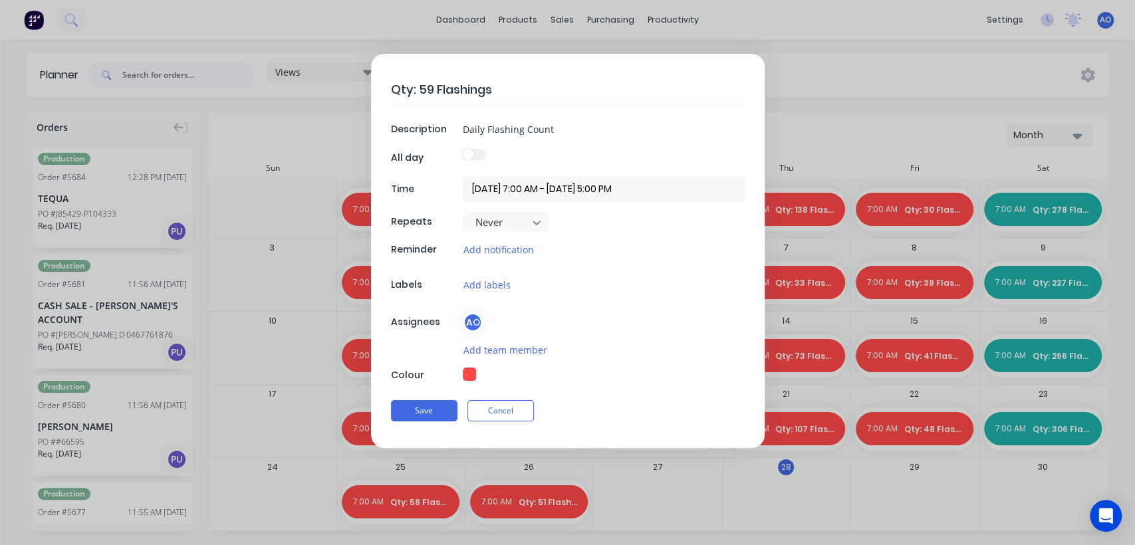
scroll to position [0, 0]
click at [439, 402] on button "Save" at bounding box center [424, 410] width 66 height 21
type textarea "x"
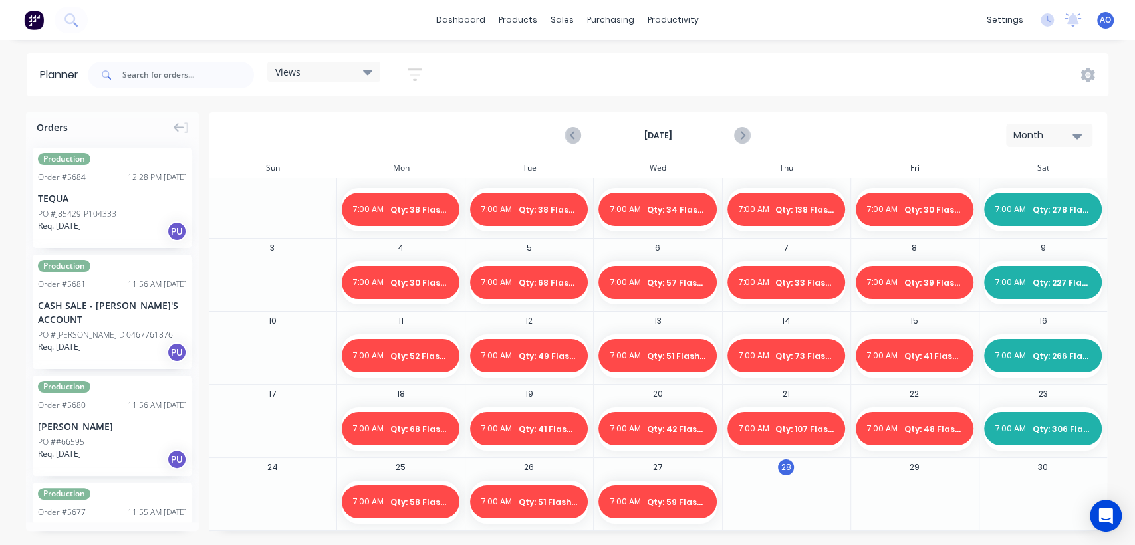
click at [25, 18] on img at bounding box center [34, 20] width 20 height 20
